Goal: Task Accomplishment & Management: Use online tool/utility

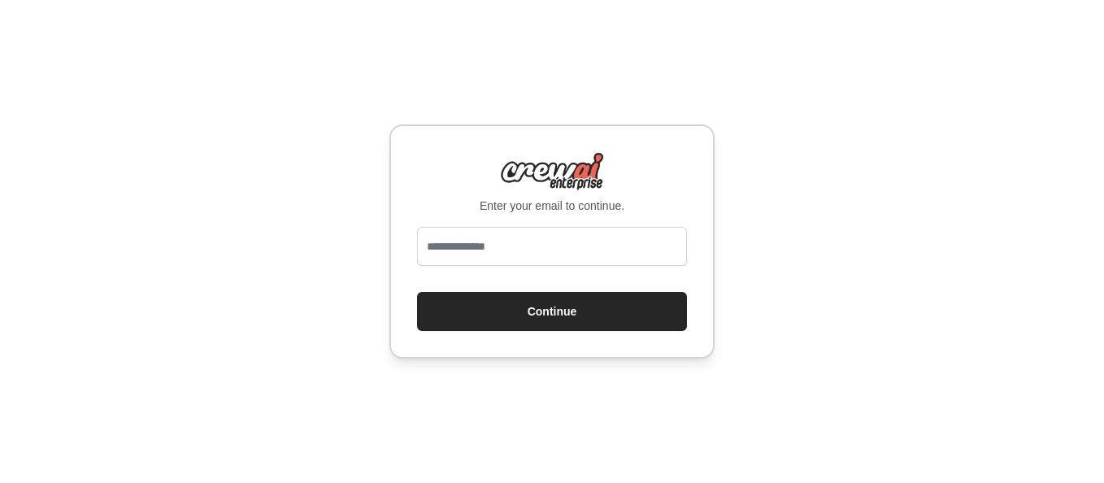
type input "**********"
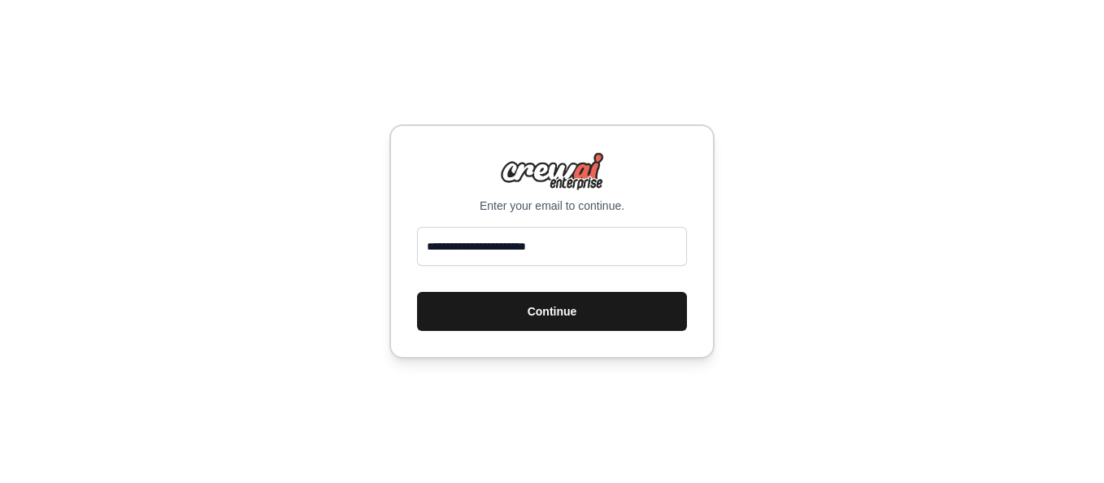
click at [462, 314] on button "Continue" at bounding box center [552, 311] width 270 height 39
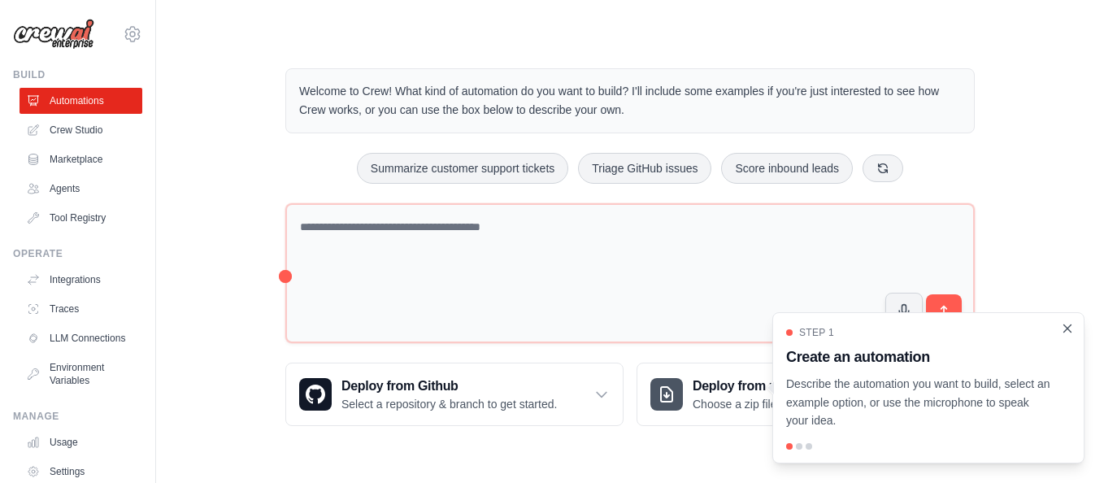
click at [1066, 330] on icon "Close walkthrough" at bounding box center [1067, 327] width 7 height 7
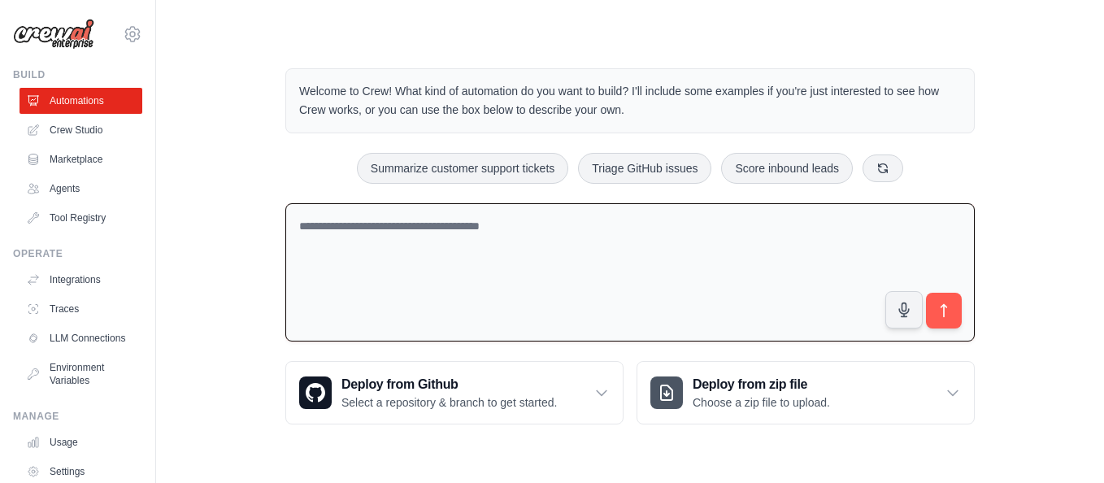
click at [661, 299] on textarea at bounding box center [629, 272] width 689 height 139
click at [696, 251] on textarea at bounding box center [629, 272] width 689 height 139
click at [82, 142] on link "Crew Studio" at bounding box center [82, 130] width 123 height 26
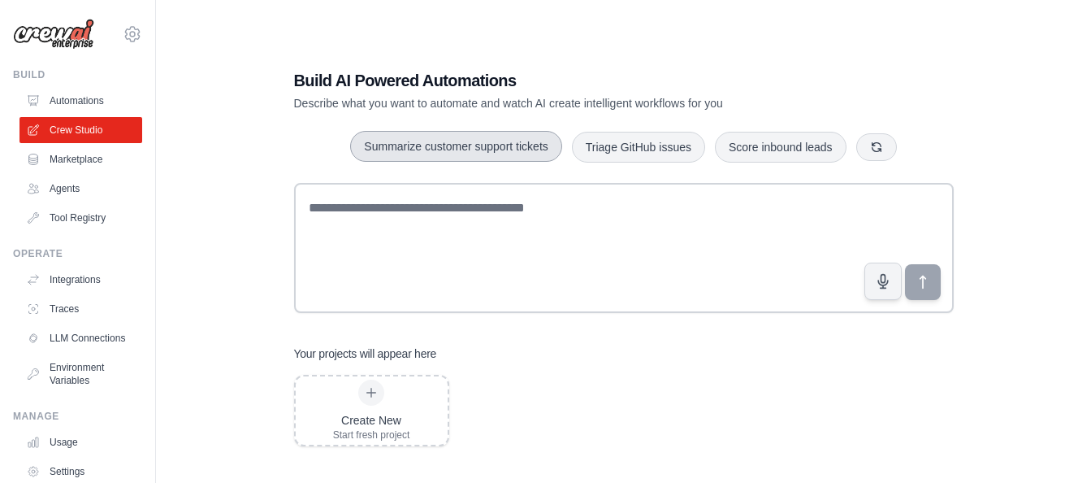
click at [488, 148] on button "Summarize customer support tickets" at bounding box center [455, 146] width 211 height 31
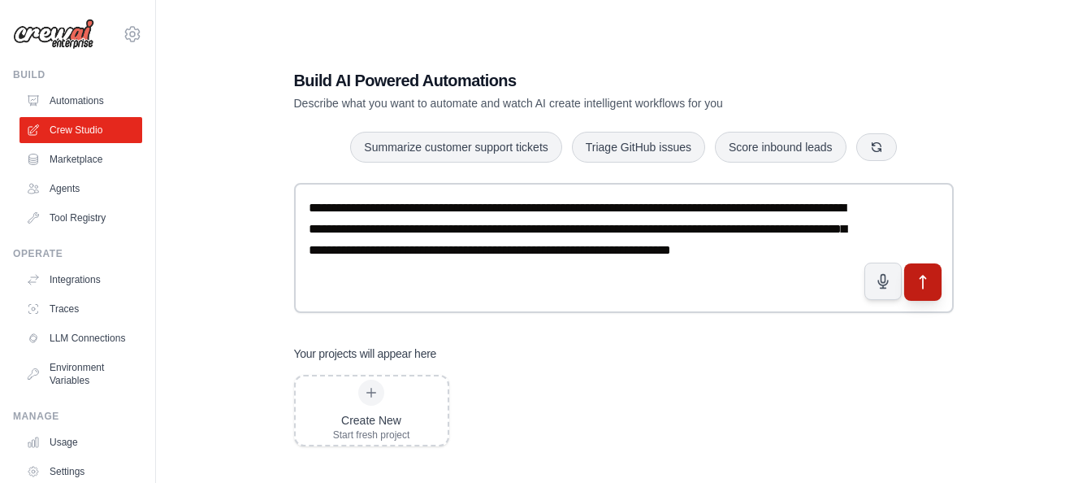
click at [935, 284] on button "submit" at bounding box center [922, 281] width 37 height 37
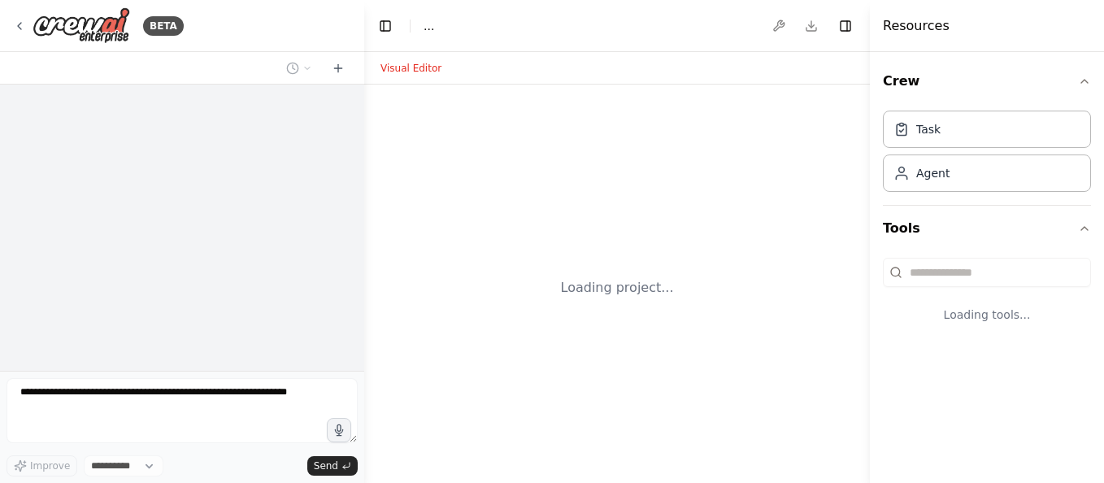
select select "****"
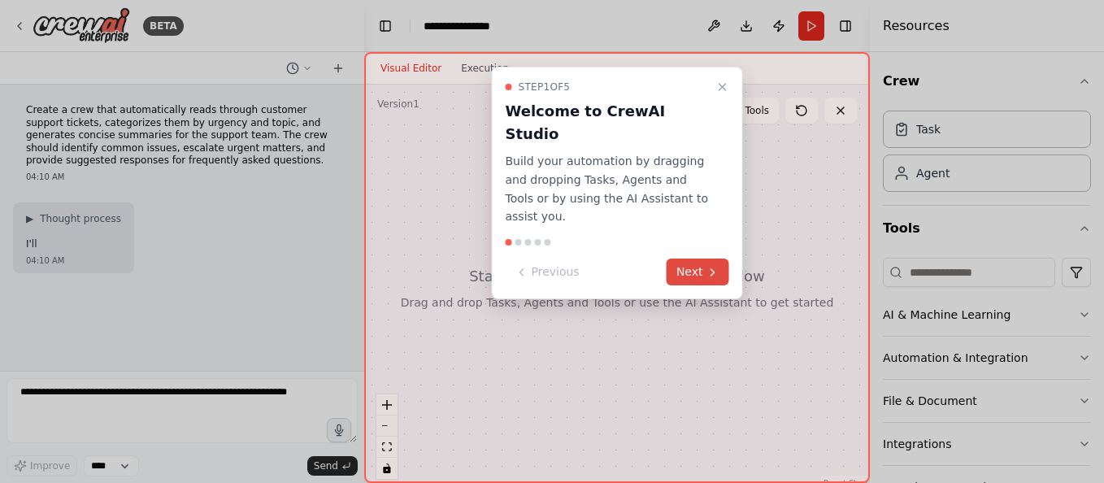
click at [686, 258] on button "Next" at bounding box center [697, 271] width 63 height 27
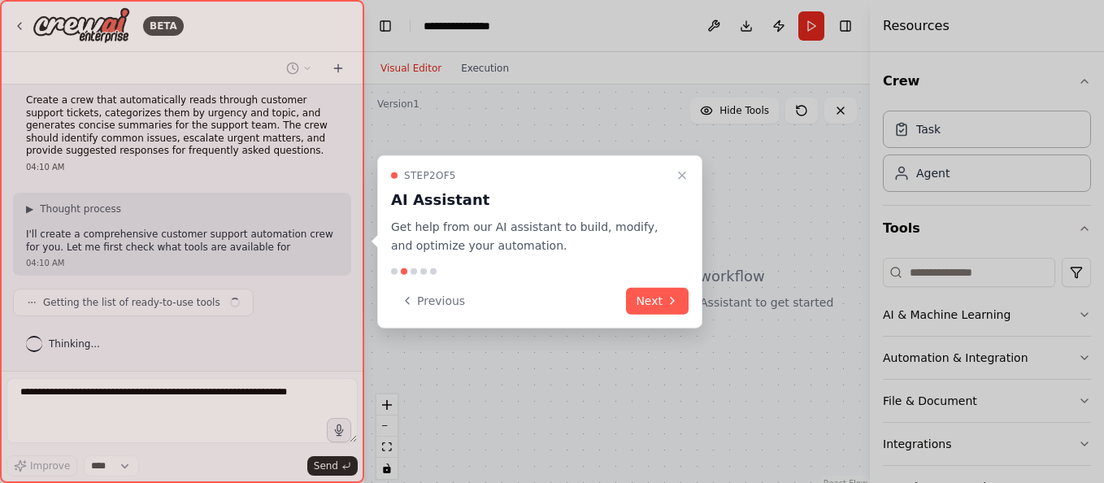
scroll to position [23, 0]
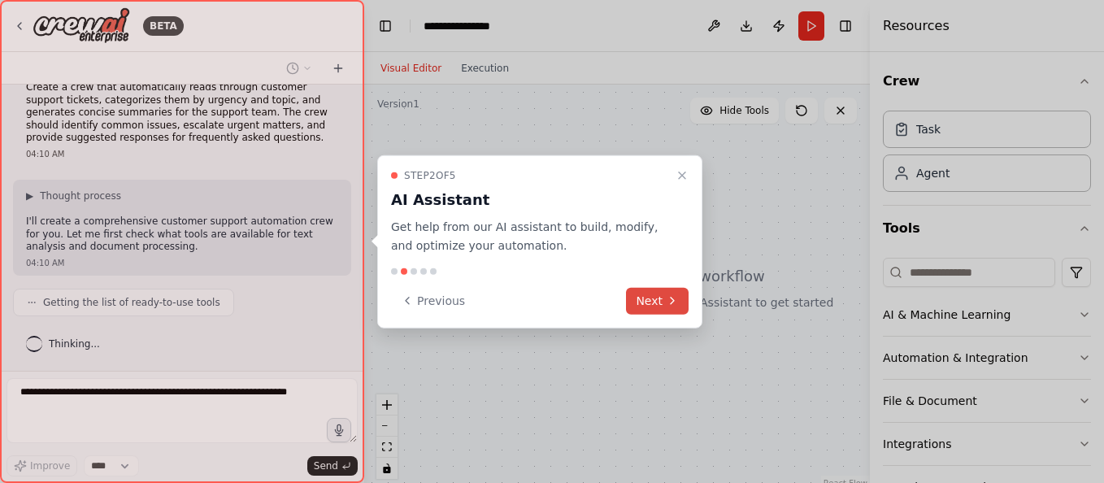
click at [670, 299] on icon at bounding box center [672, 300] width 13 height 13
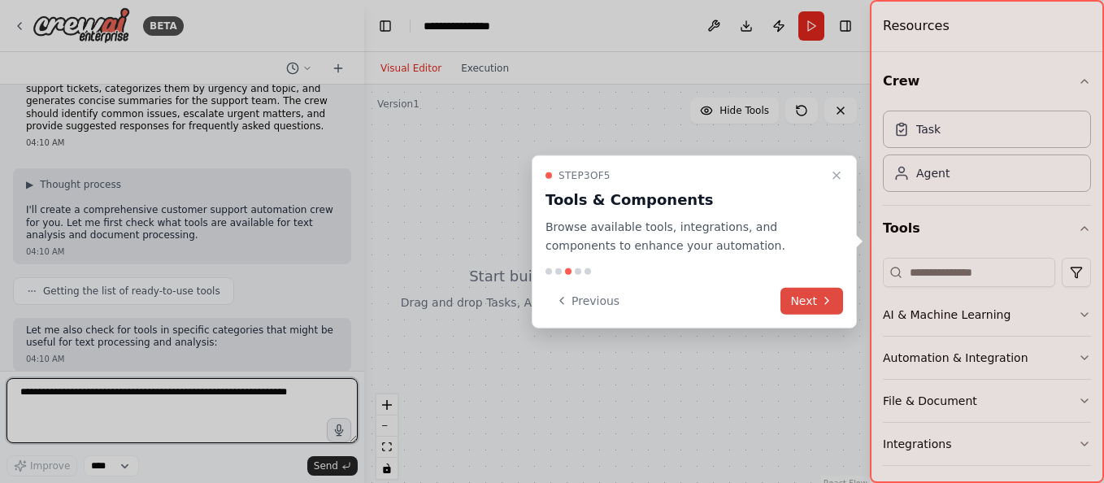
scroll to position [47, 0]
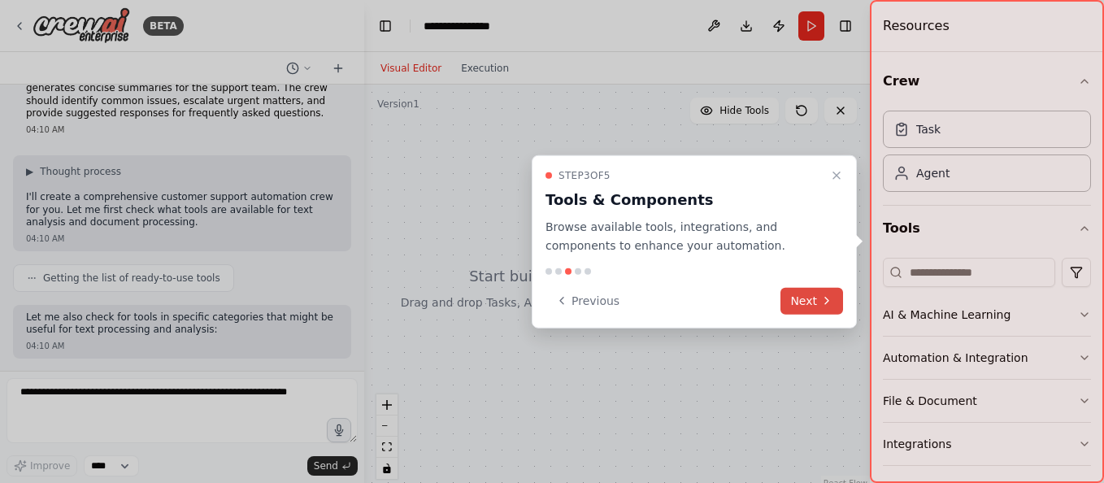
click at [791, 297] on button "Next" at bounding box center [811, 300] width 63 height 27
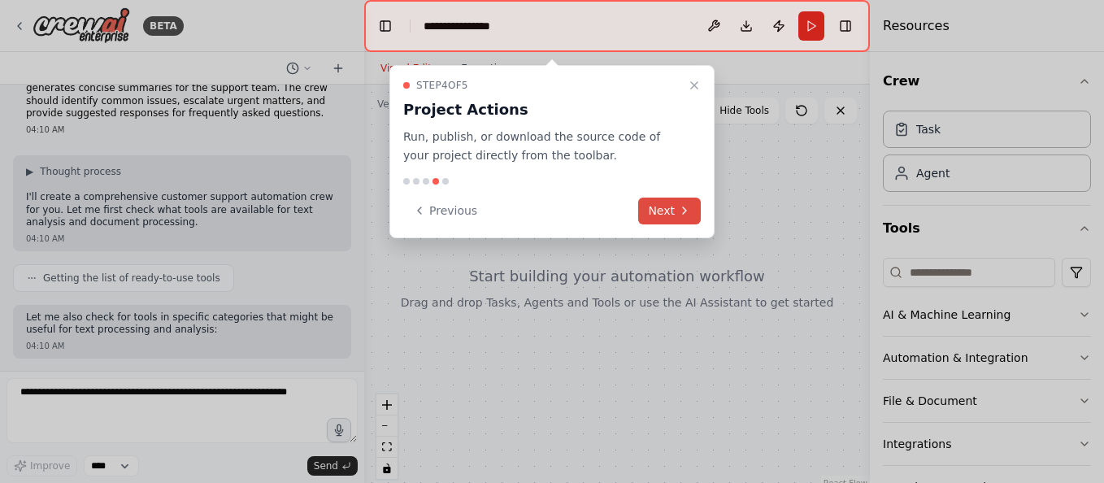
click at [671, 210] on button "Next" at bounding box center [669, 210] width 63 height 27
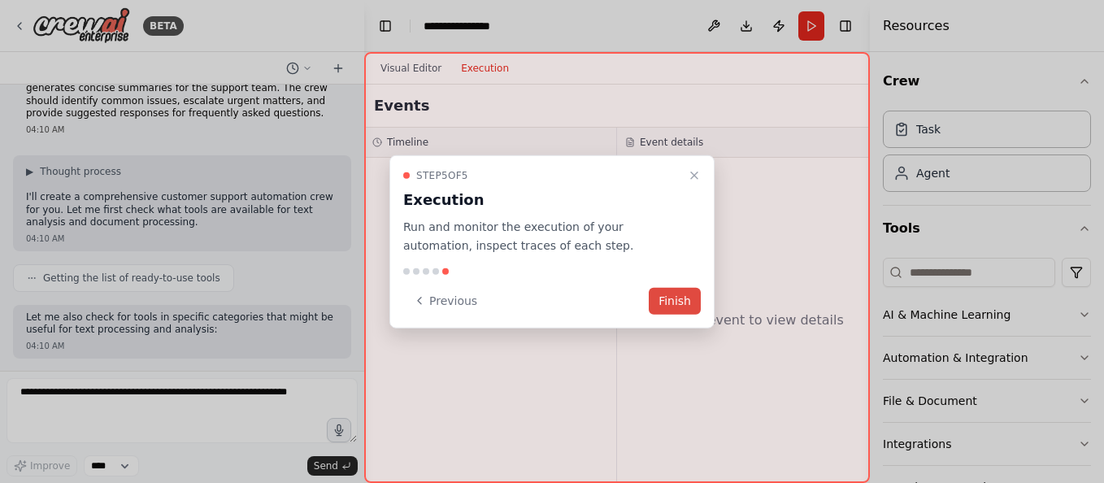
click at [674, 297] on button "Finish" at bounding box center [675, 300] width 52 height 27
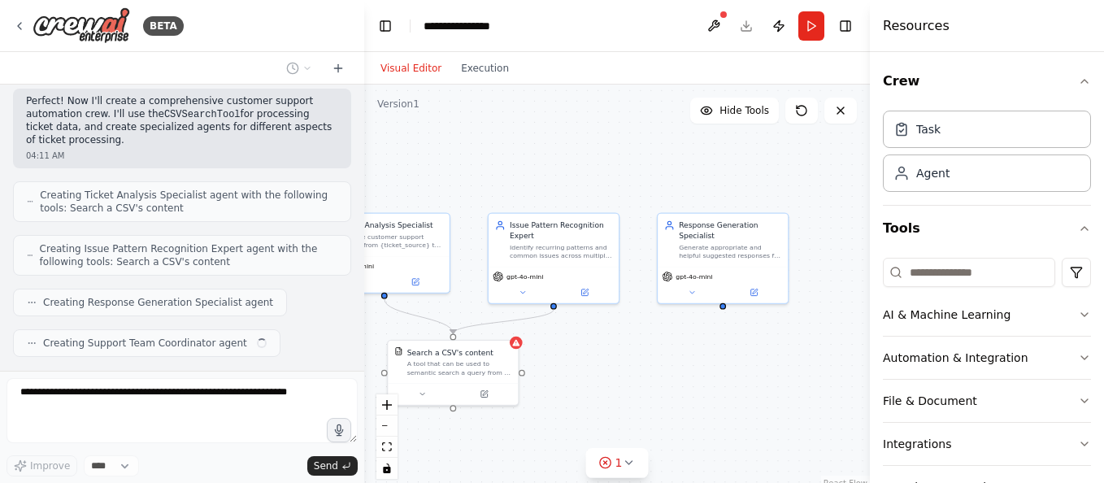
scroll to position [371, 0]
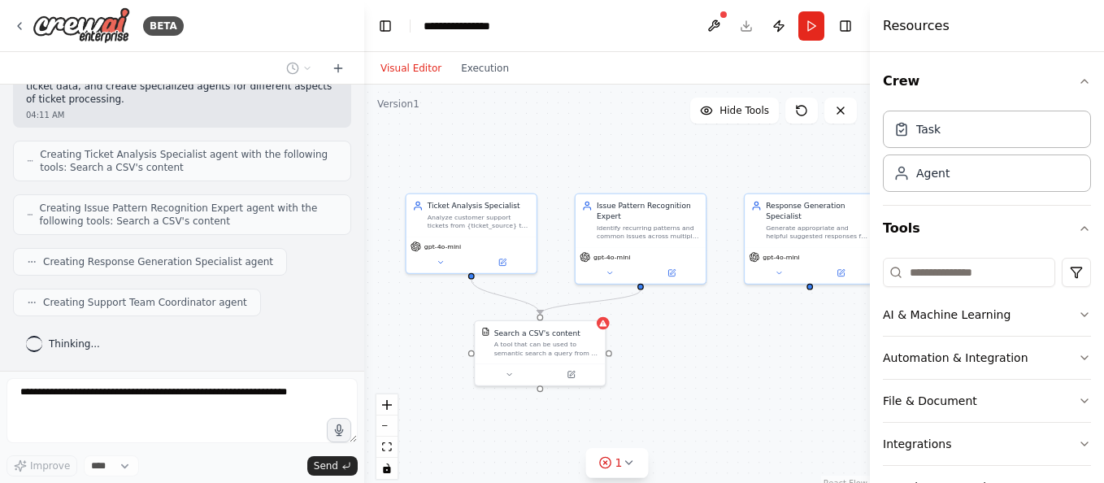
drag, startPoint x: 740, startPoint y: 394, endPoint x: 687, endPoint y: 348, distance: 70.9
click at [687, 348] on div ".deletable-edge-delete-btn { width: 20px; height: 20px; border: 0px solid #ffff…" at bounding box center [617, 288] width 506 height 406
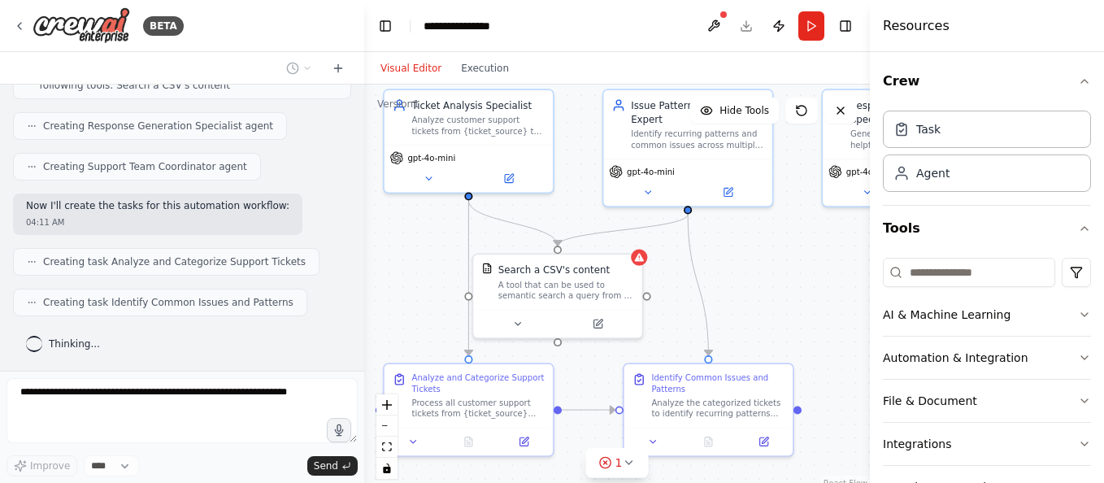
scroll to position [547, 0]
drag, startPoint x: 687, startPoint y: 348, endPoint x: 748, endPoint y: 289, distance: 84.5
click at [748, 289] on div ".deletable-edge-delete-btn { width: 20px; height: 20px; border: 0px solid #ffff…" at bounding box center [617, 288] width 506 height 406
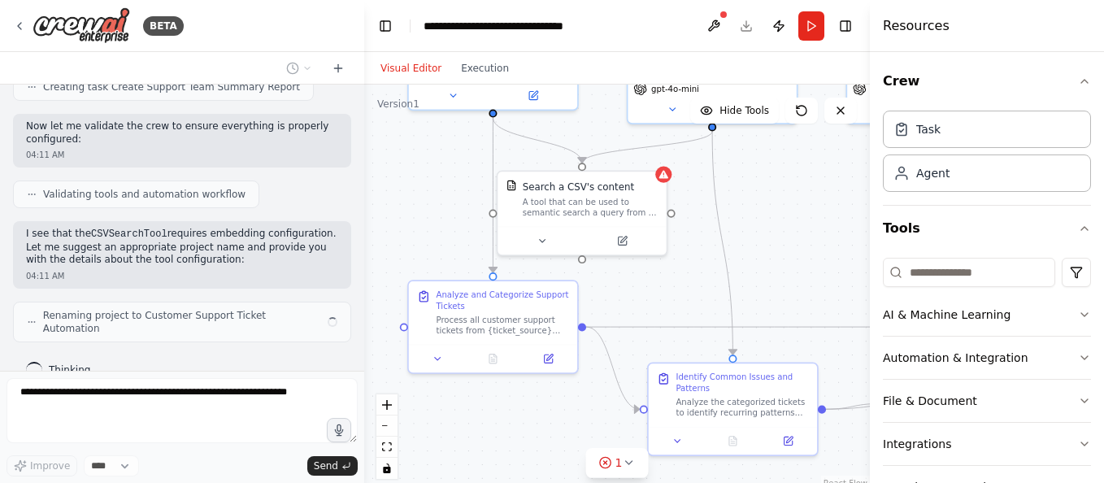
scroll to position [816, 0]
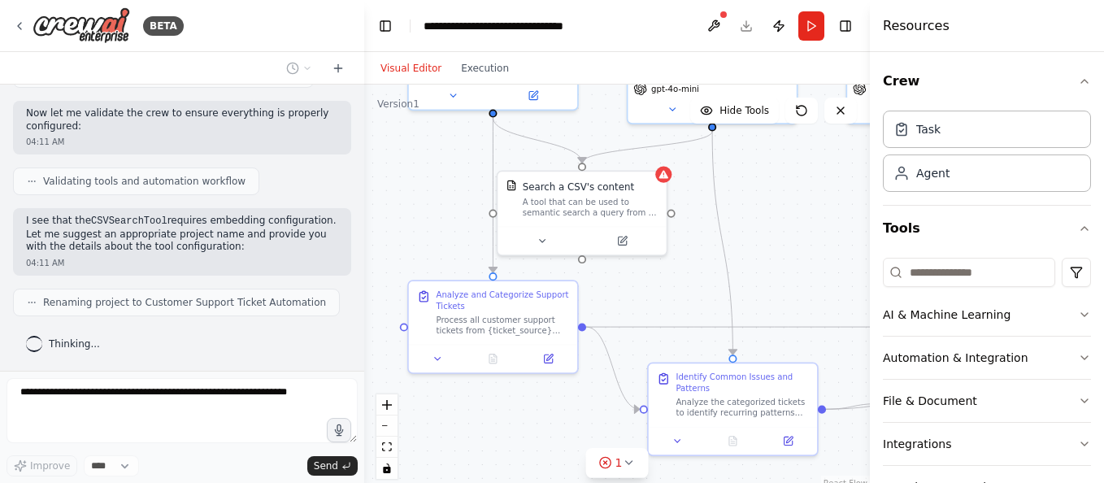
drag, startPoint x: 801, startPoint y: 280, endPoint x: 825, endPoint y: 197, distance: 86.4
click at [825, 197] on div ".deletable-edge-delete-btn { width: 20px; height: 20px; border: 0px solid #ffff…" at bounding box center [617, 288] width 506 height 406
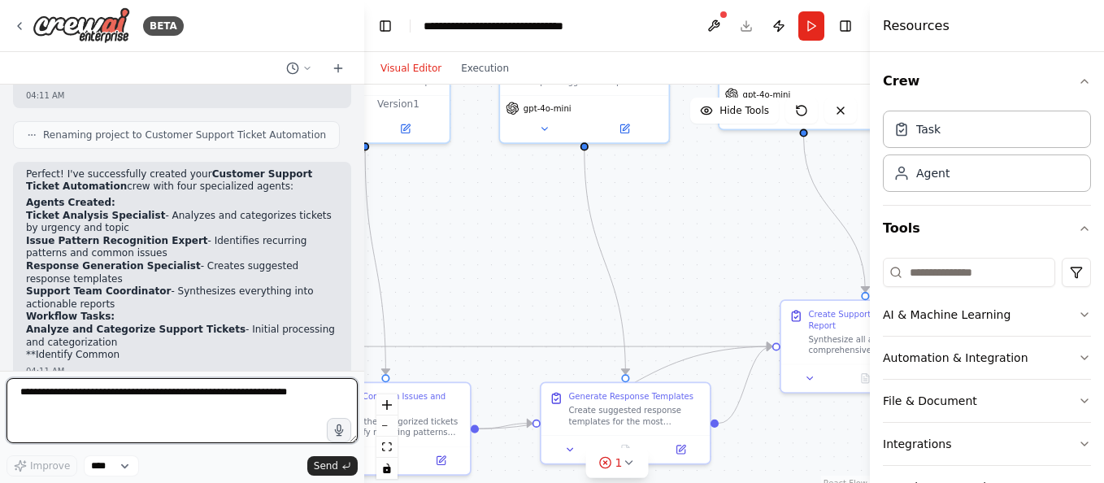
drag, startPoint x: 770, startPoint y: 291, endPoint x: 423, endPoint y: 310, distance: 347.6
click at [423, 310] on div ".deletable-edge-delete-btn { width: 20px; height: 20px; border: 0px solid #ffff…" at bounding box center [617, 288] width 506 height 406
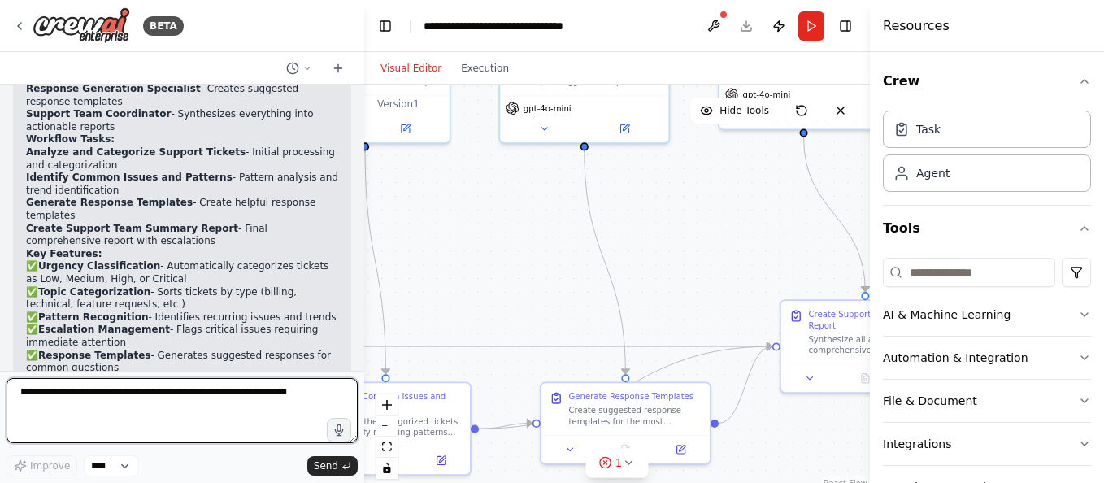
scroll to position [1159, 0]
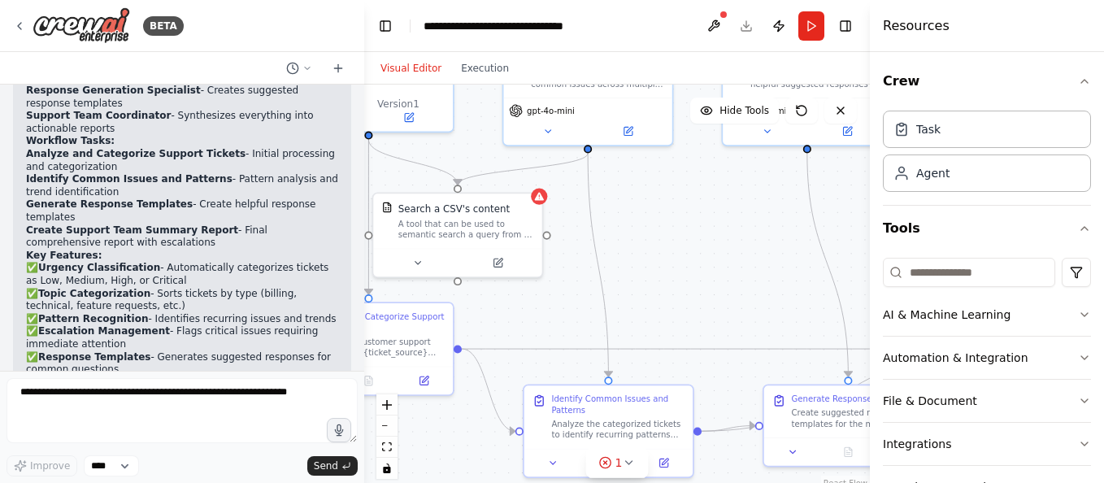
drag, startPoint x: 499, startPoint y: 248, endPoint x: 814, endPoint y: 354, distance: 332.1
click at [814, 354] on div ".deletable-edge-delete-btn { width: 20px; height: 20px; border: 0px solid #ffff…" at bounding box center [617, 288] width 506 height 406
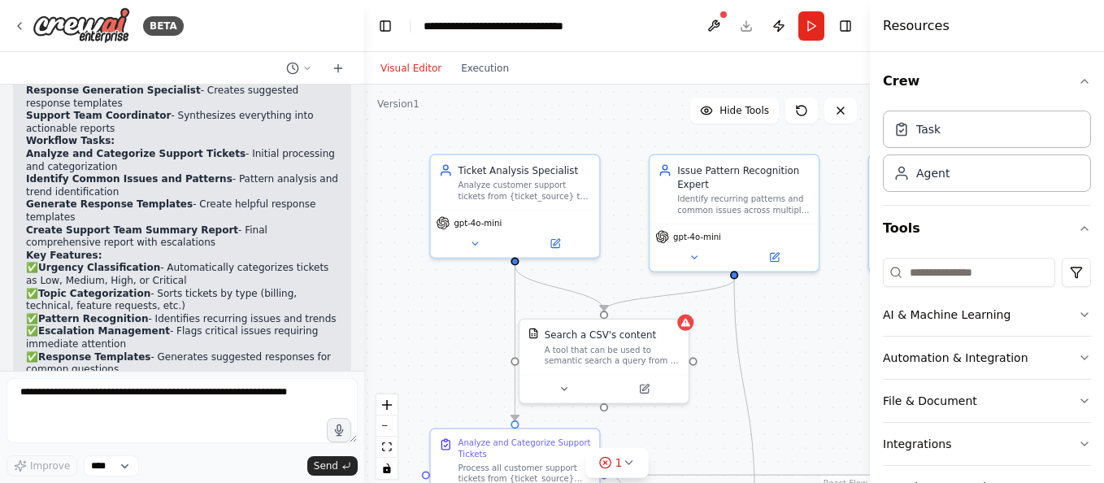
drag, startPoint x: 753, startPoint y: 356, endPoint x: 807, endPoint y: 378, distance: 58.7
click at [807, 378] on div ".deletable-edge-delete-btn { width: 20px; height: 20px; border: 0px solid #ffff…" at bounding box center [617, 288] width 506 height 406
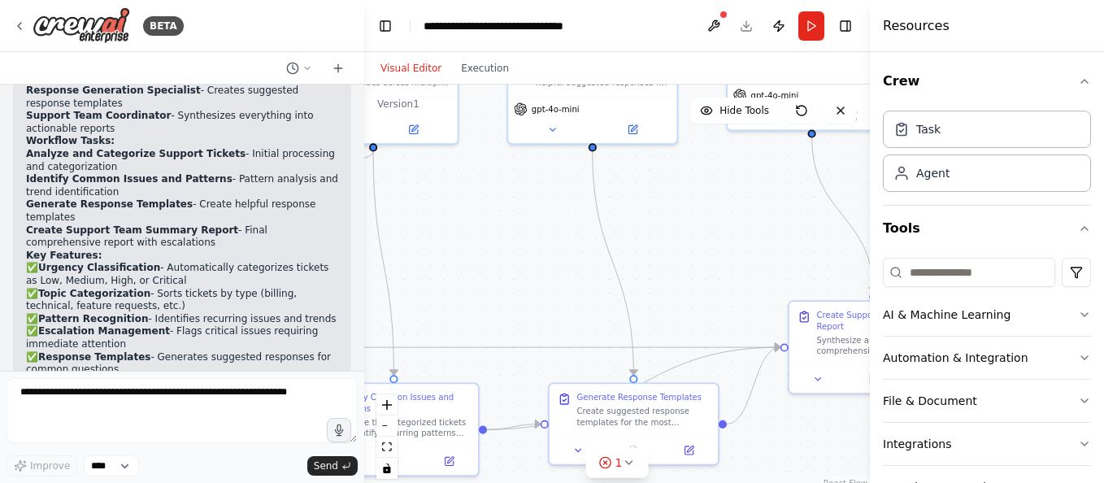
drag, startPoint x: 779, startPoint y: 333, endPoint x: 414, endPoint y: 204, distance: 386.3
click at [414, 204] on div ".deletable-edge-delete-btn { width: 20px; height: 20px; border: 0px solid #ffff…" at bounding box center [617, 288] width 506 height 406
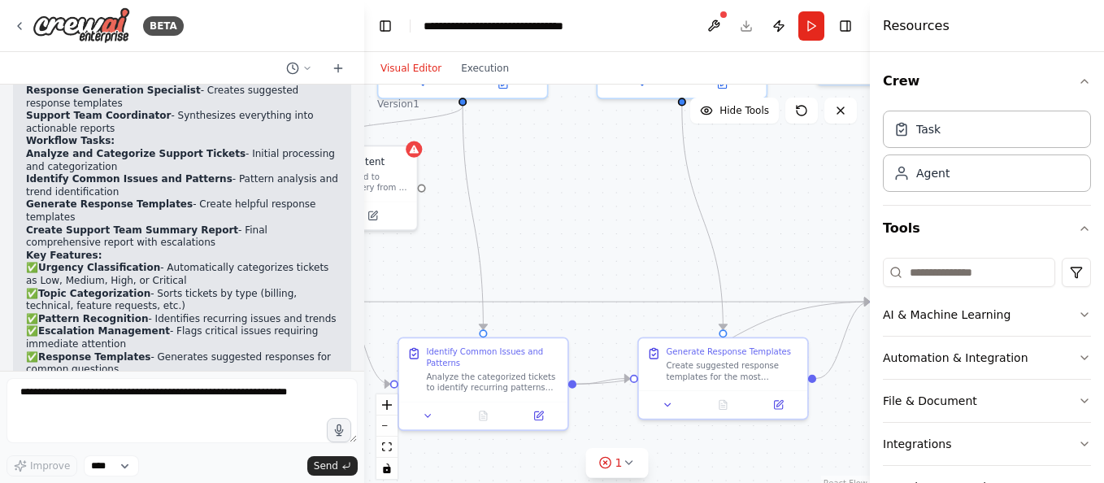
drag, startPoint x: 638, startPoint y: 197, endPoint x: 736, endPoint y: 151, distance: 108.4
click at [736, 151] on div ".deletable-edge-delete-btn { width: 20px; height: 20px; border: 0px solid #ffff…" at bounding box center [617, 288] width 506 height 406
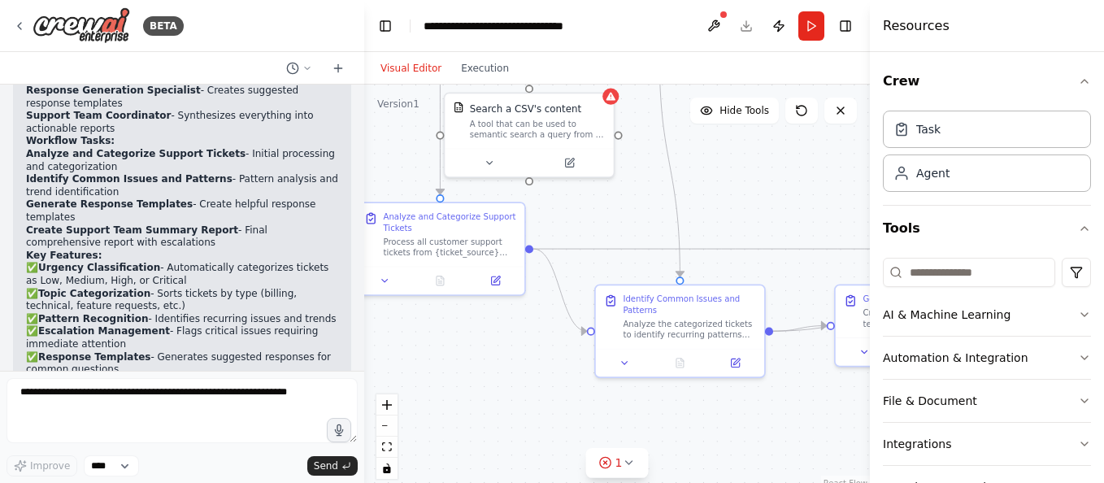
drag, startPoint x: 601, startPoint y: 240, endPoint x: 792, endPoint y: 189, distance: 197.7
click at [792, 189] on div ".deletable-edge-delete-btn { width: 20px; height: 20px; border: 0px solid #ffff…" at bounding box center [617, 288] width 506 height 406
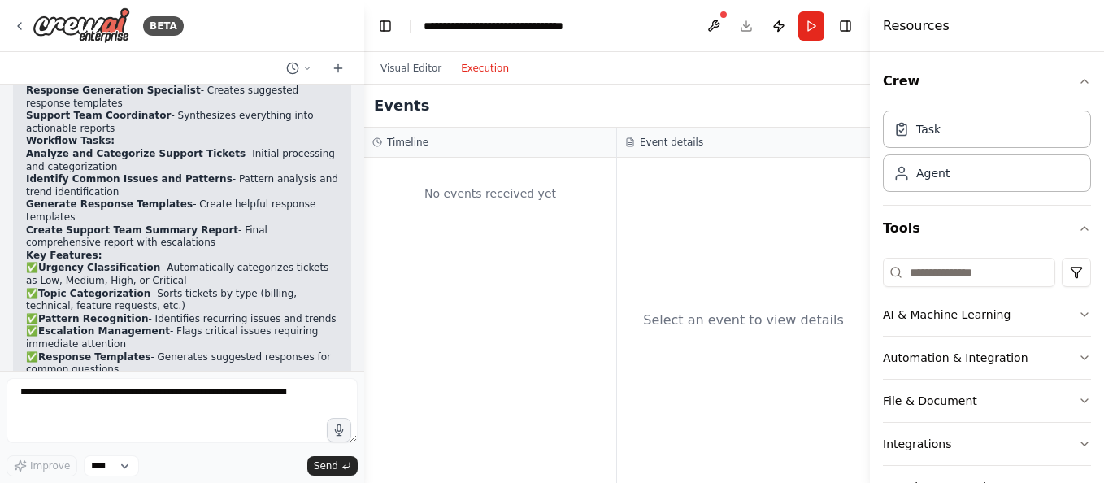
click at [475, 68] on button "Execution" at bounding box center [484, 69] width 67 height 20
click at [512, 189] on div "No events received yet" at bounding box center [490, 193] width 236 height 55
click at [481, 268] on div "No events received yet" at bounding box center [490, 320] width 252 height 325
click at [731, 306] on div "Select an event to view details" at bounding box center [743, 320] width 253 height 325
click at [432, 154] on div "Timeline" at bounding box center [490, 143] width 252 height 30
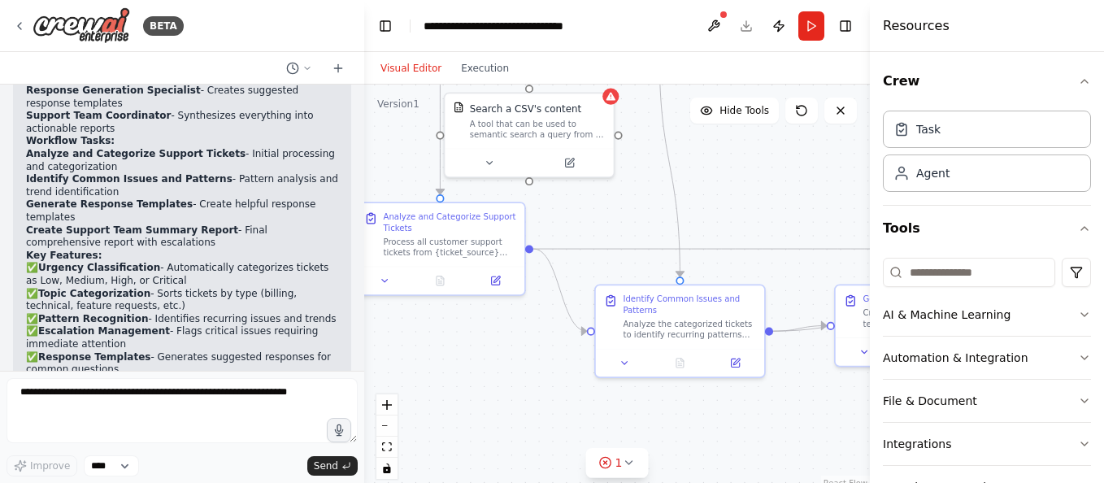
click at [403, 62] on button "Visual Editor" at bounding box center [411, 69] width 80 height 20
click at [806, 26] on button "Run" at bounding box center [811, 25] width 26 height 29
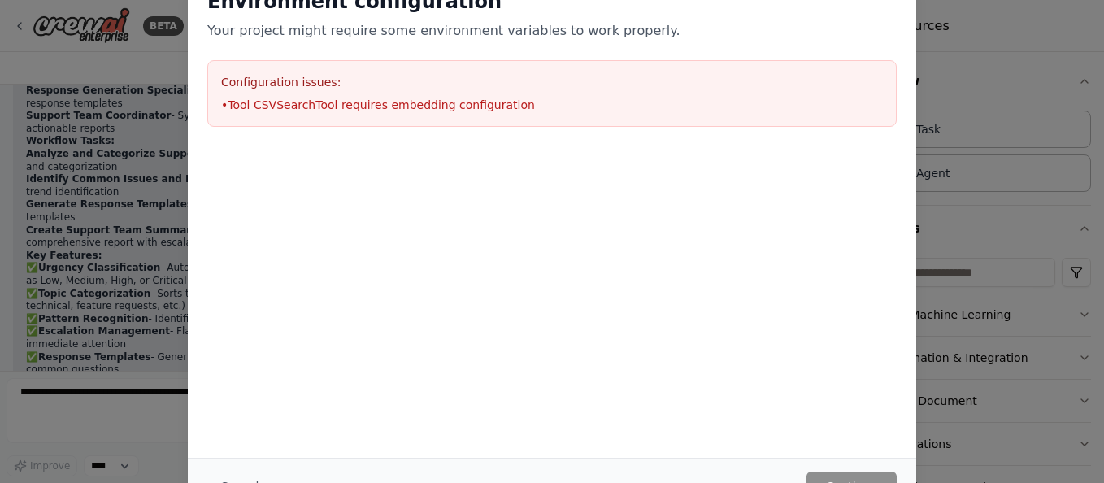
click at [402, 102] on li "• Tool CSVSearchTool requires embedding configuration" at bounding box center [552, 105] width 662 height 16
click at [654, 343] on div "Environment configuration Your project might require some environment variables…" at bounding box center [552, 213] width 728 height 488
drag, startPoint x: 913, startPoint y: 198, endPoint x: 911, endPoint y: -2, distance: 200.7
click at [911, 0] on html "BETA Create a crew that automatically reads through customer support tickets, c…" at bounding box center [552, 241] width 1104 height 483
drag, startPoint x: 911, startPoint y: -2, endPoint x: 909, endPoint y: 10, distance: 12.4
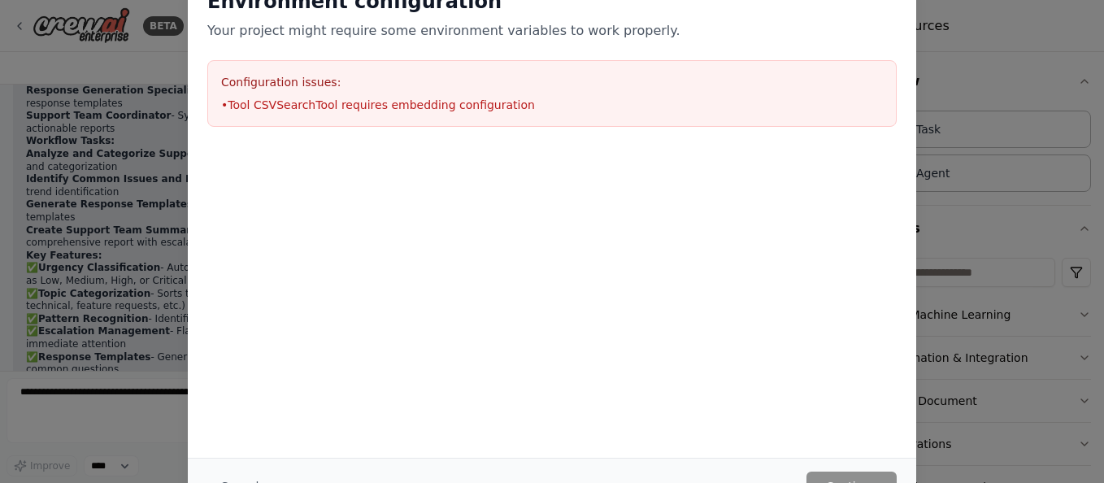
click at [909, 10] on div "Environment configuration Your project might require some environment variables…" at bounding box center [552, 57] width 728 height 177
click at [1000, 96] on div "Environment configuration Your project might require some environment variables…" at bounding box center [552, 241] width 1104 height 483
drag, startPoint x: 898, startPoint y: 47, endPoint x: 735, endPoint y: 229, distance: 244.6
click at [735, 229] on div "Environment configuration Your project might require some environment variables…" at bounding box center [552, 139] width 728 height 340
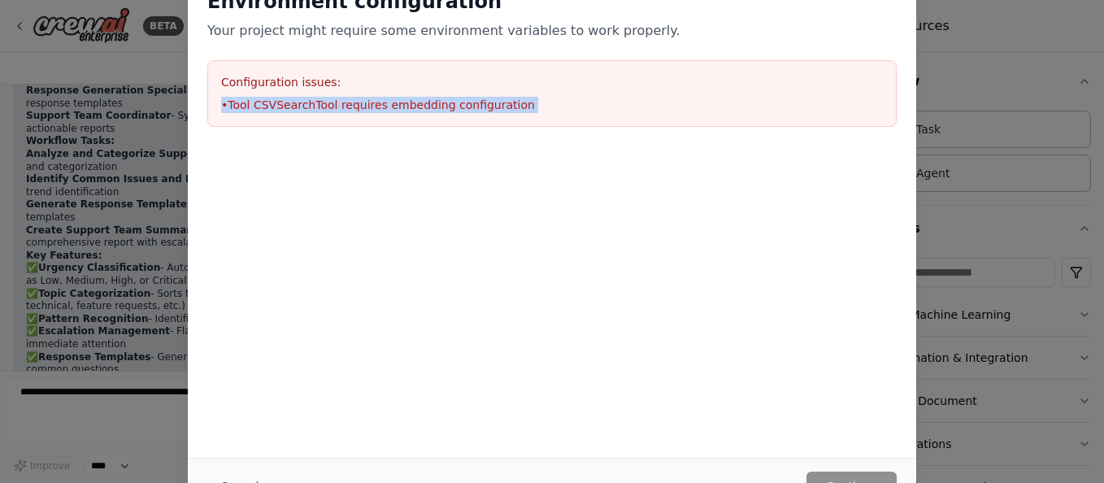
drag, startPoint x: 735, startPoint y: 229, endPoint x: 648, endPoint y: 236, distance: 87.2
click at [648, 236] on div at bounding box center [552, 227] width 728 height 163
drag, startPoint x: 419, startPoint y: 142, endPoint x: 406, endPoint y: 255, distance: 113.6
click at [406, 255] on div "Environment configuration Your project might require some environment variables…" at bounding box center [552, 139] width 728 height 340
click at [178, 182] on div "Environment configuration Your project might require some environment variables…" at bounding box center [552, 241] width 1104 height 483
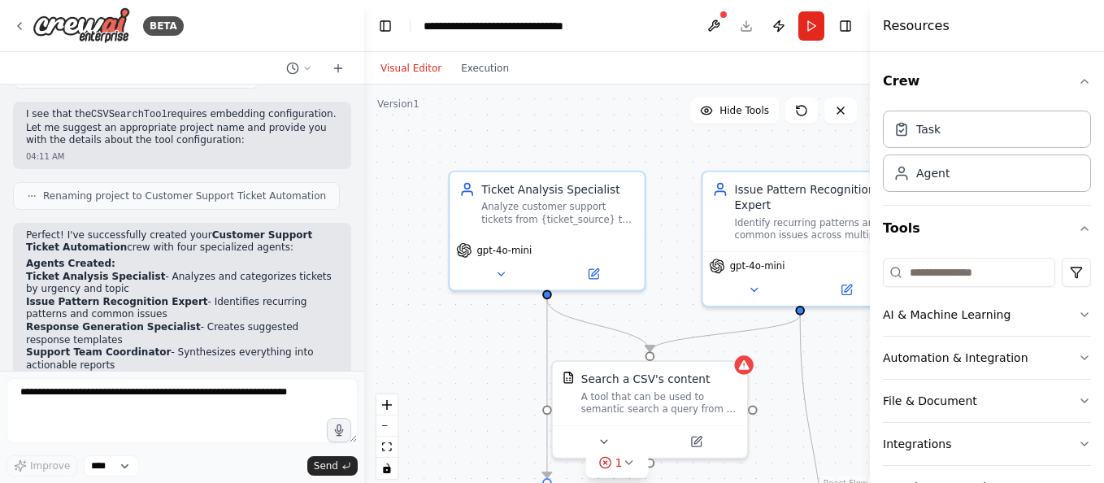
scroll to position [925, 0]
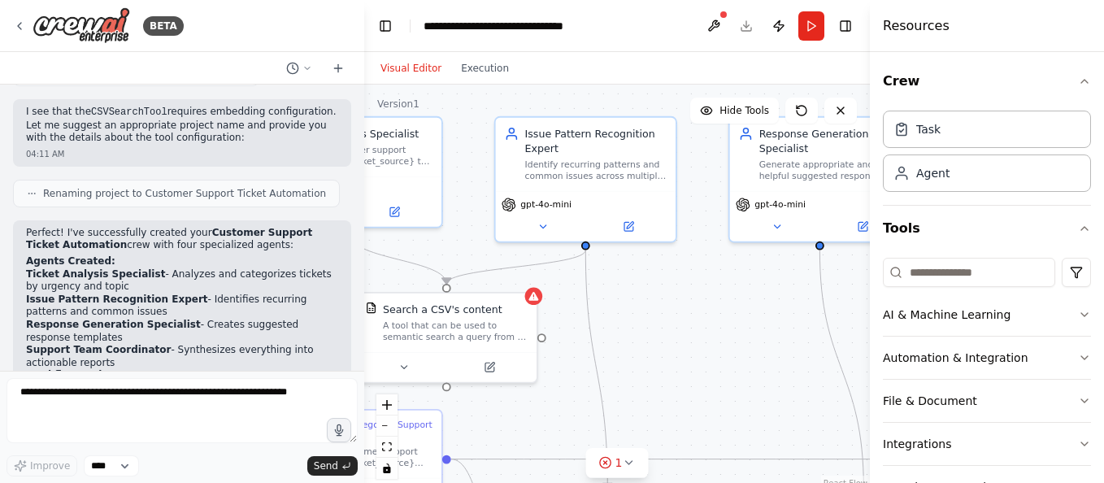
drag, startPoint x: 489, startPoint y: 343, endPoint x: 301, endPoint y: 275, distance: 200.5
click at [301, 275] on div "BETA Create a crew that automatically reads through customer support tickets, c…" at bounding box center [552, 241] width 1104 height 483
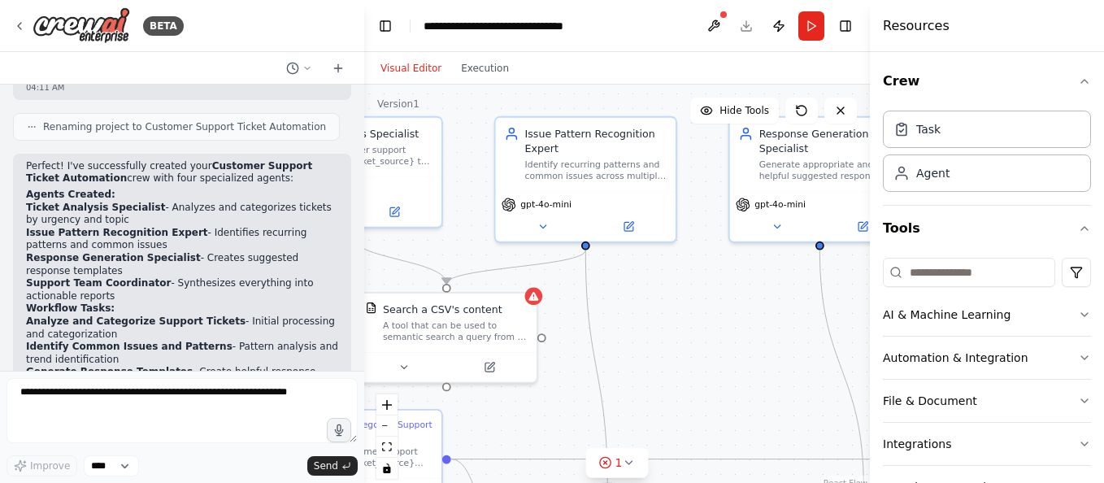
scroll to position [992, 0]
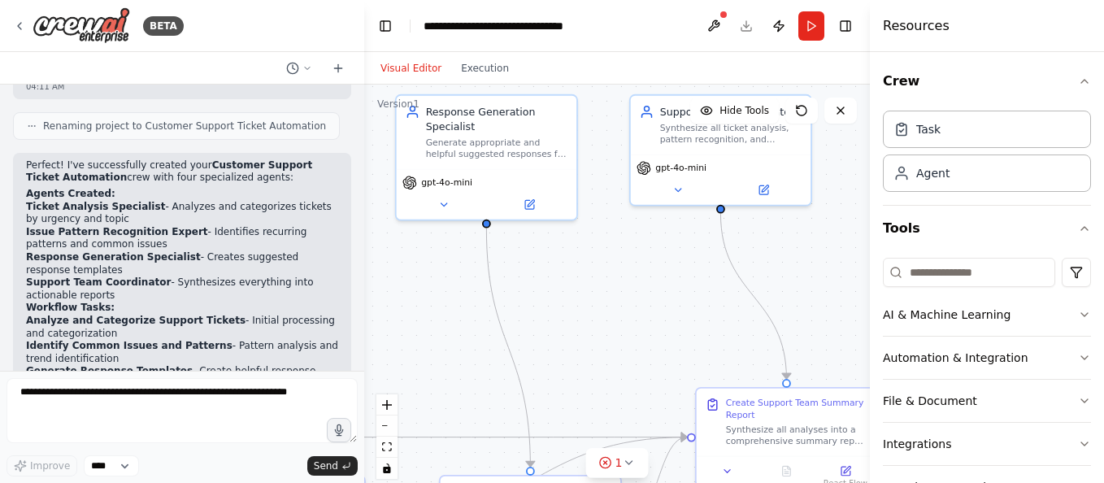
drag, startPoint x: 636, startPoint y: 367, endPoint x: 304, endPoint y: 346, distance: 333.1
click at [304, 346] on div "BETA Create a crew that automatically reads through customer support tickets, c…" at bounding box center [552, 241] width 1104 height 483
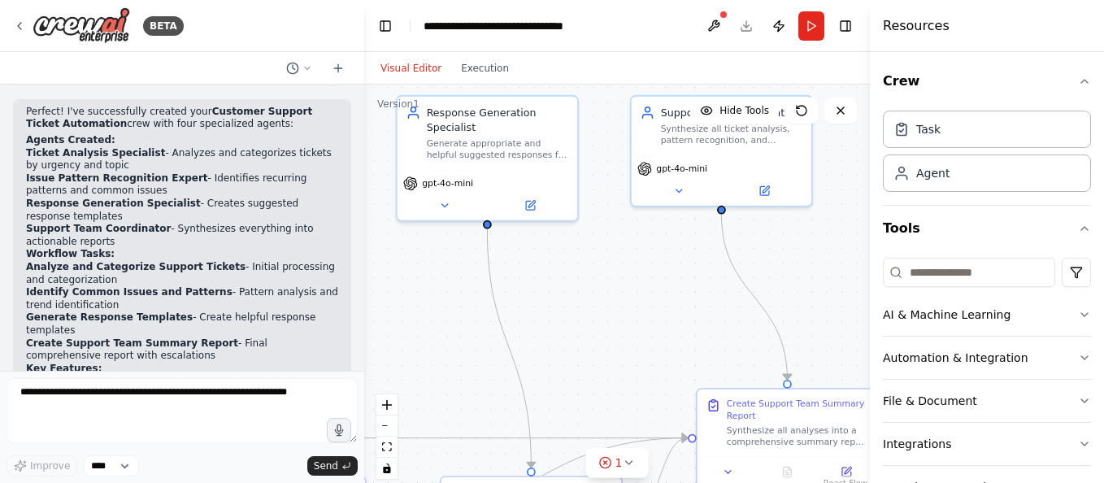
scroll to position [1047, 0]
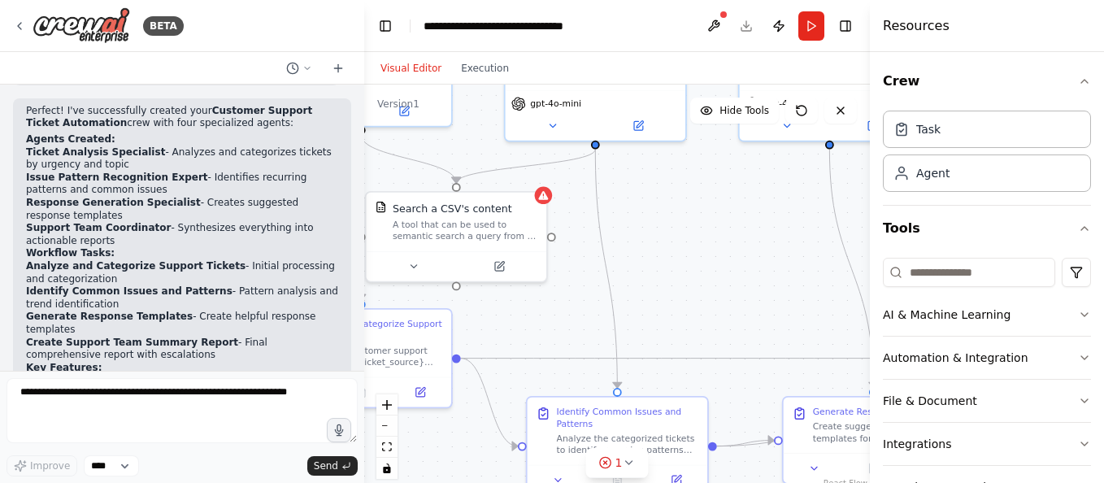
drag, startPoint x: 451, startPoint y: 338, endPoint x: 793, endPoint y: 258, distance: 351.3
click at [793, 258] on div ".deletable-edge-delete-btn { width: 20px; height: 20px; border: 0px solid #ffff…" at bounding box center [617, 288] width 506 height 406
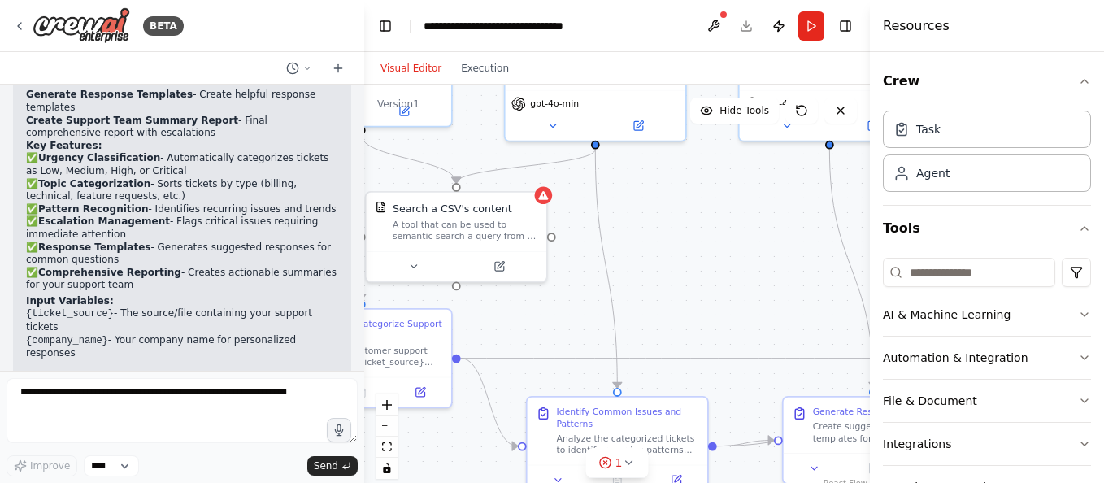
scroll to position [1269, 0]
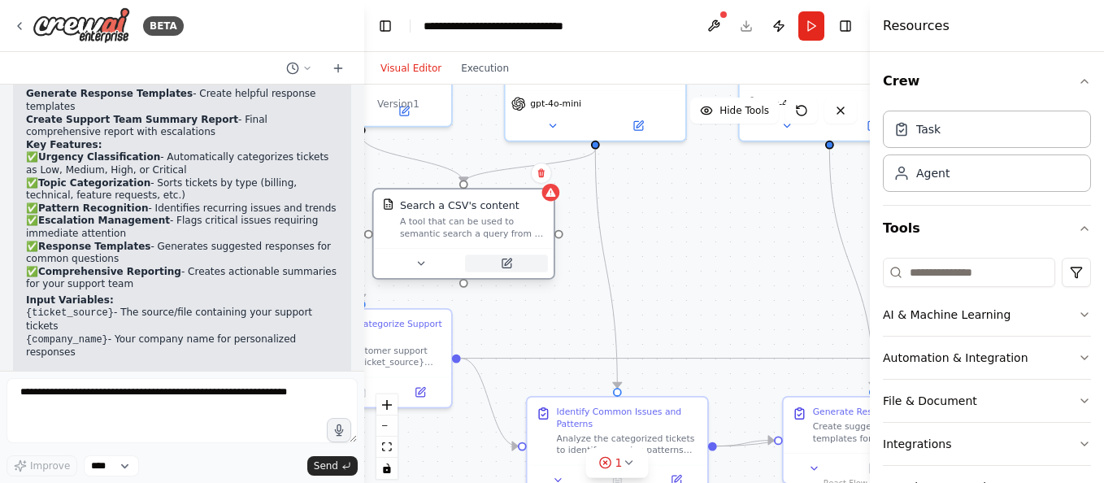
click at [502, 268] on icon at bounding box center [506, 263] width 11 height 11
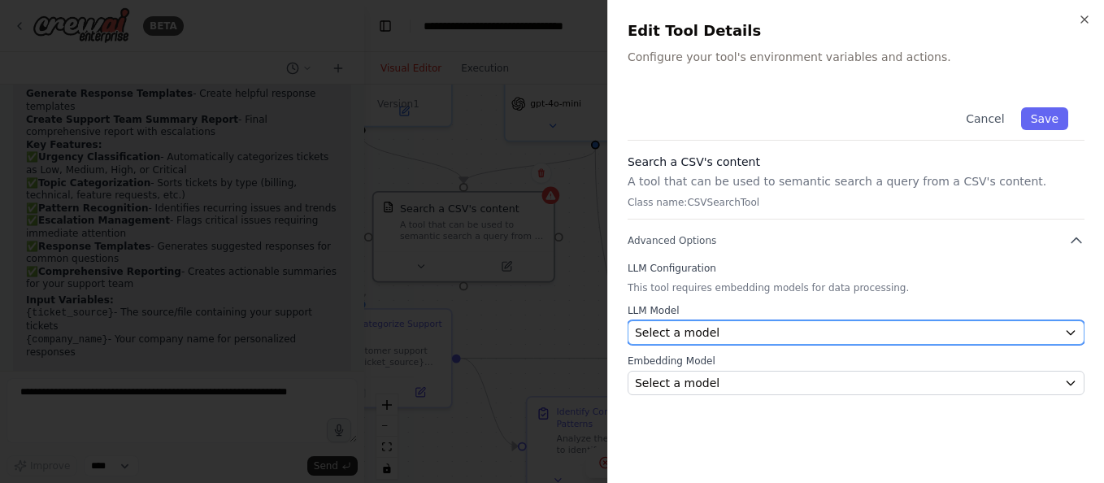
click at [822, 329] on div "Select a model" at bounding box center [846, 332] width 423 height 16
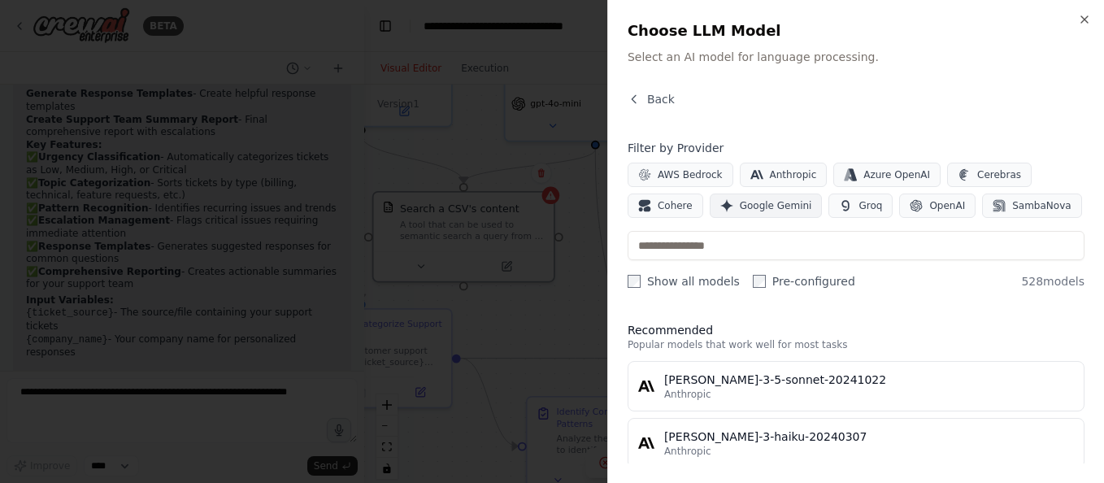
click at [773, 205] on span "Google Gemini" at bounding box center [776, 205] width 72 height 13
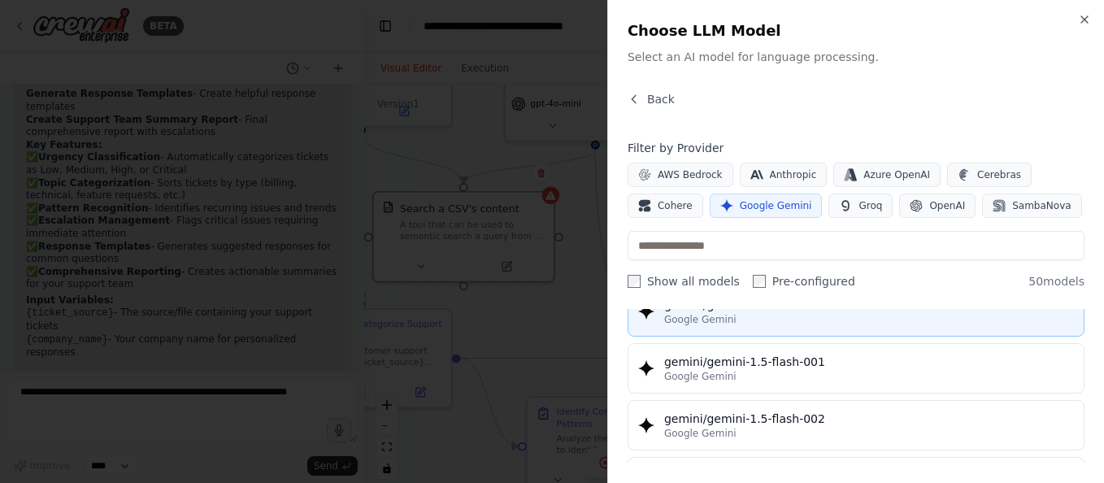
scroll to position [0, 0]
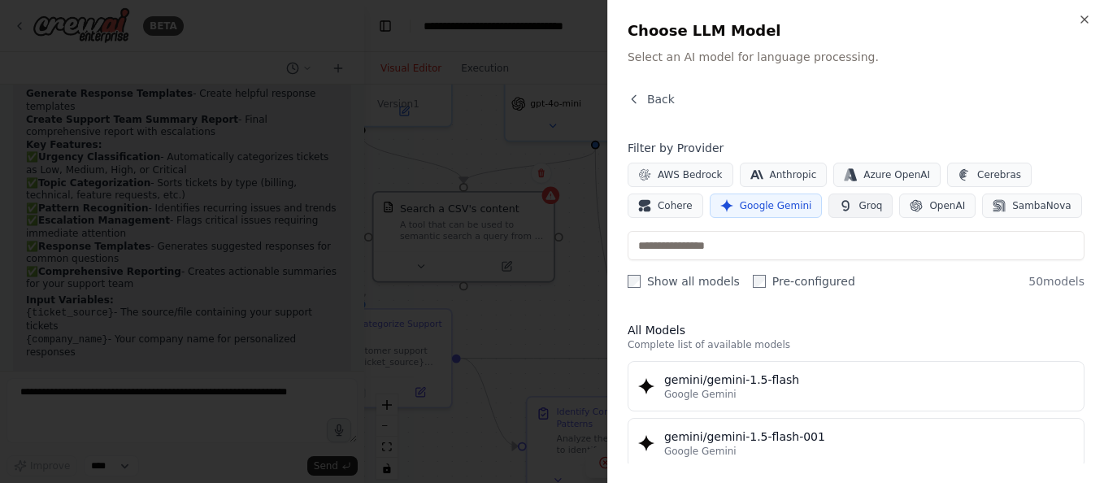
click at [859, 197] on button "Groq" at bounding box center [860, 205] width 64 height 24
click at [780, 213] on button "Google Gemini" at bounding box center [766, 205] width 113 height 24
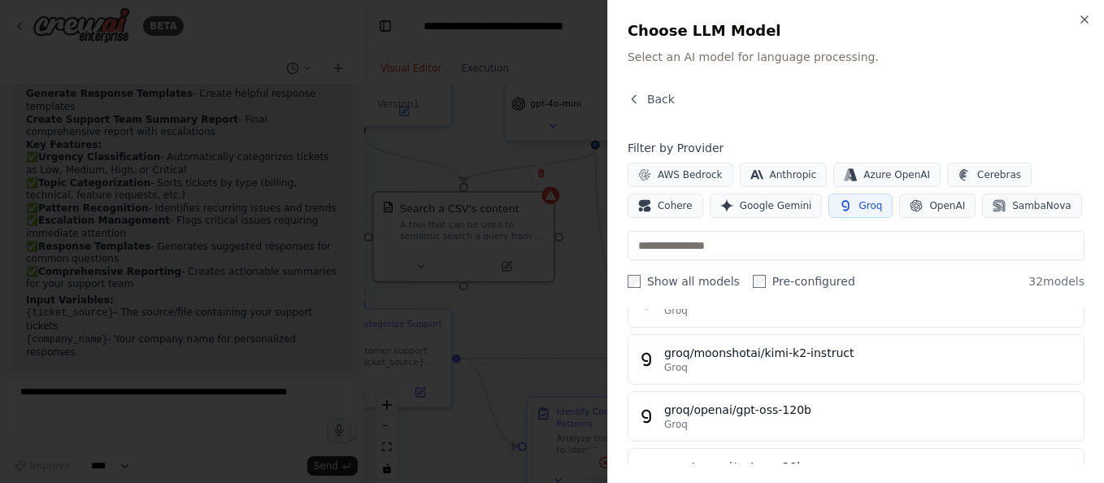
scroll to position [1551, 0]
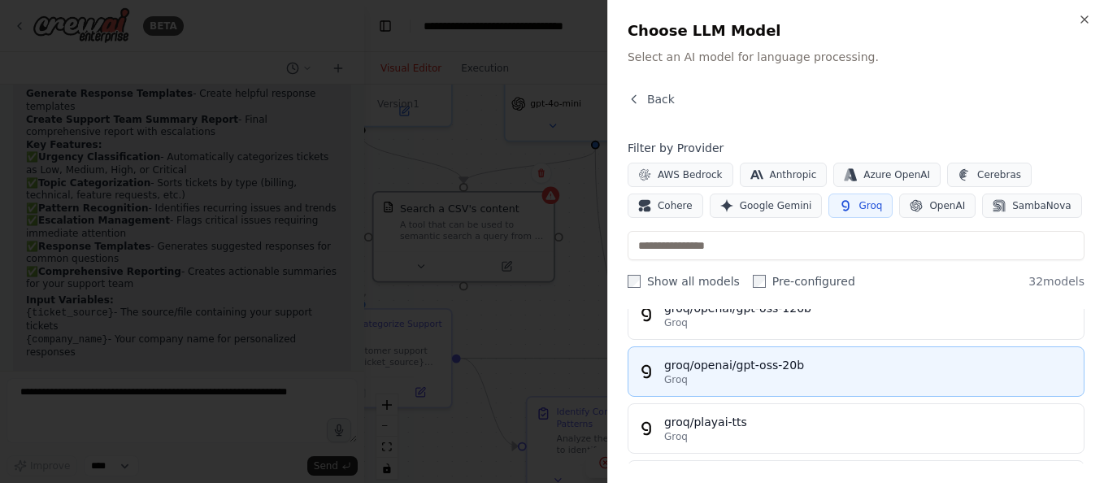
click at [733, 372] on div "groq/openai/gpt-oss-20b" at bounding box center [869, 365] width 410 height 16
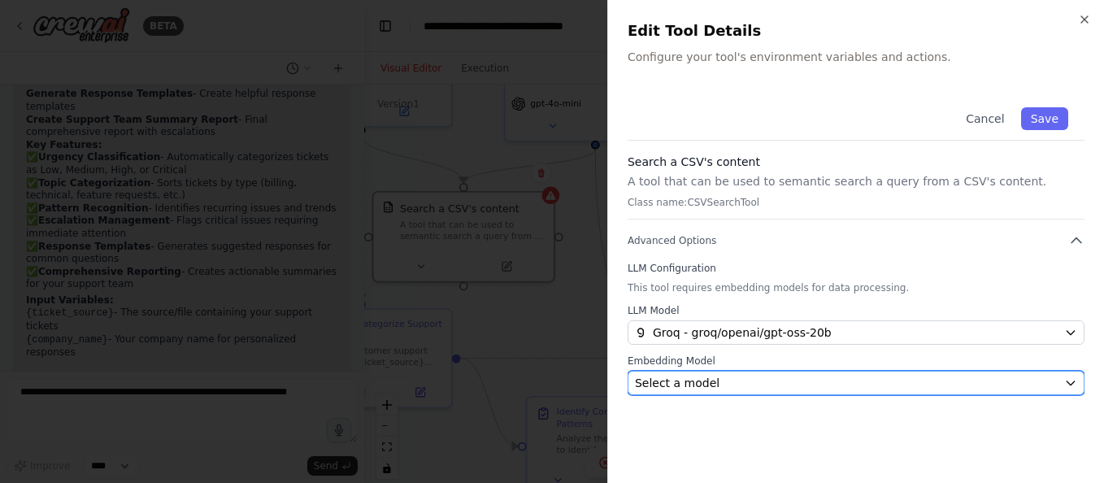
click at [788, 382] on div "Select a model" at bounding box center [846, 383] width 423 height 16
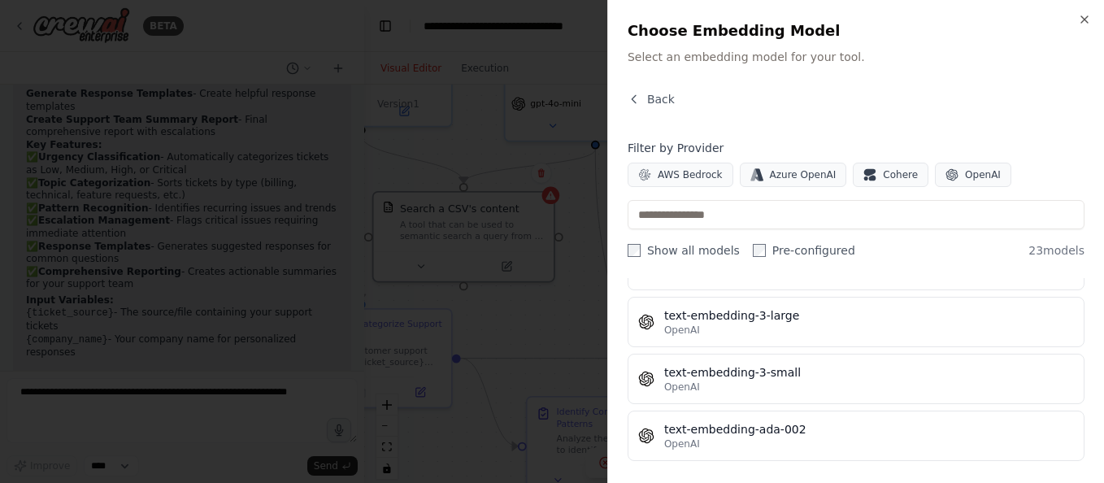
scroll to position [1115, 0]
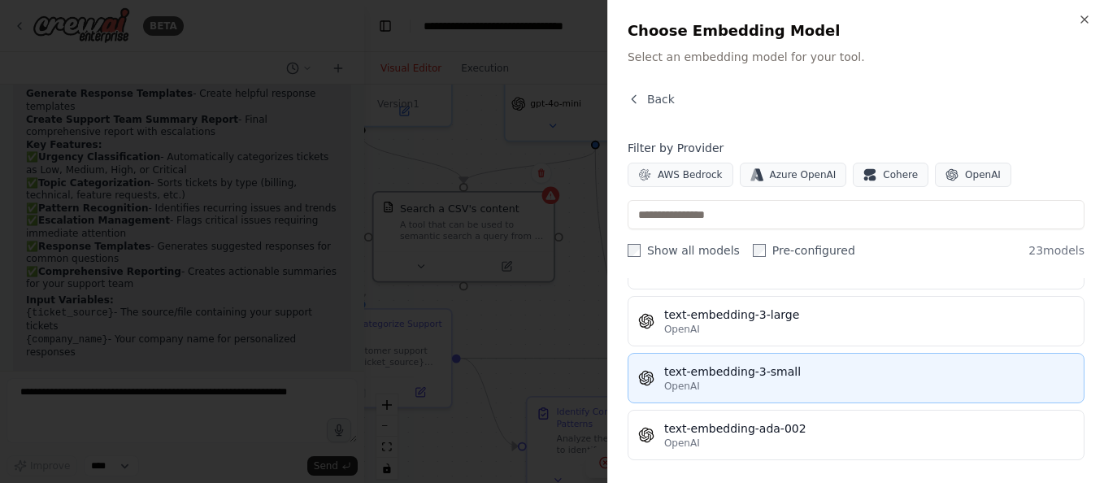
click at [766, 371] on div "text-embedding-3-small" at bounding box center [869, 371] width 410 height 16
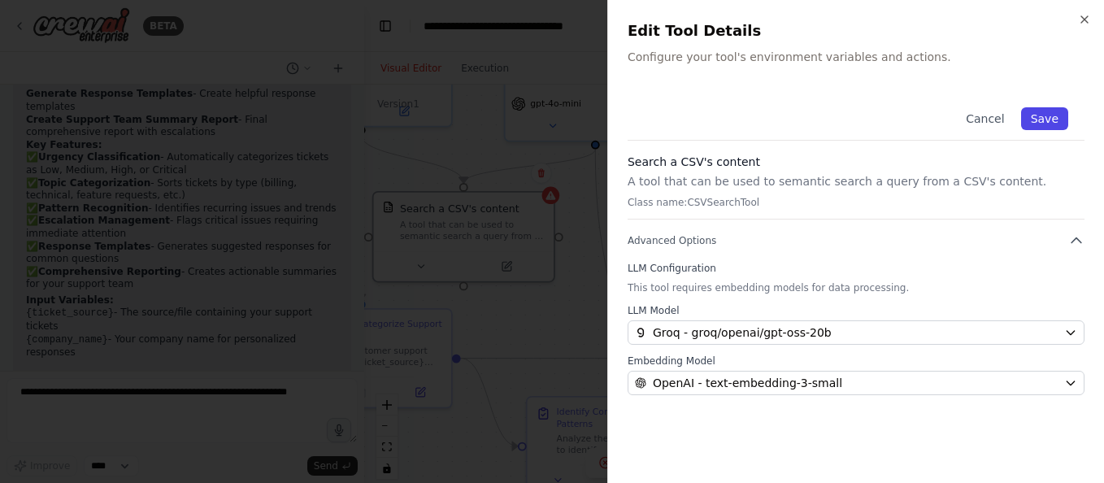
drag, startPoint x: 1030, startPoint y: 116, endPoint x: 1044, endPoint y: 116, distance: 13.8
click at [1044, 116] on button "Save" at bounding box center [1044, 118] width 47 height 23
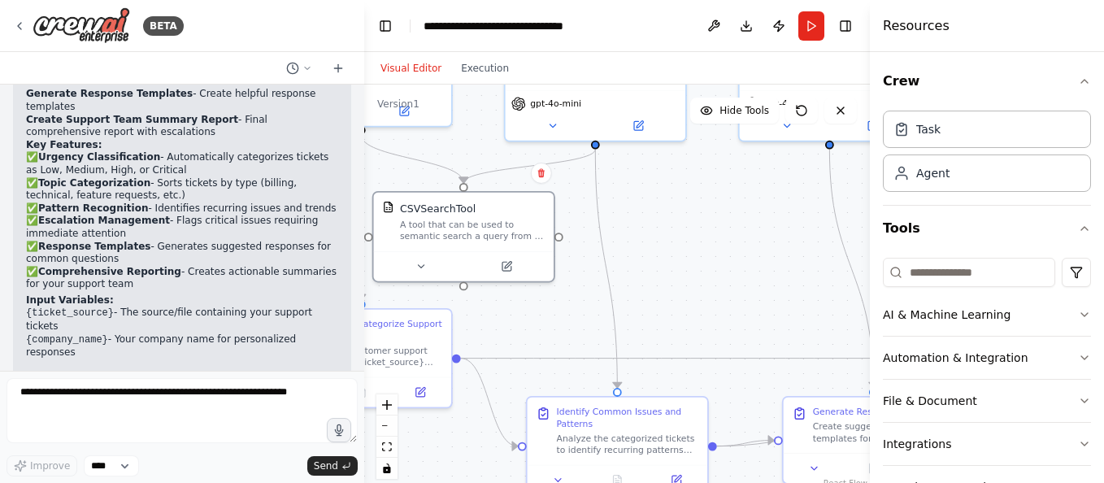
click at [1044, 116] on div "Task" at bounding box center [987, 129] width 208 height 37
click at [736, 295] on div ".deletable-edge-delete-btn { width: 20px; height: 20px; border: 0px solid #ffff…" at bounding box center [617, 288] width 506 height 406
click at [470, 233] on div "A tool that can be used to semantic search a query from a CSV's content." at bounding box center [472, 228] width 145 height 24
click at [816, 19] on button "Run" at bounding box center [811, 25] width 26 height 29
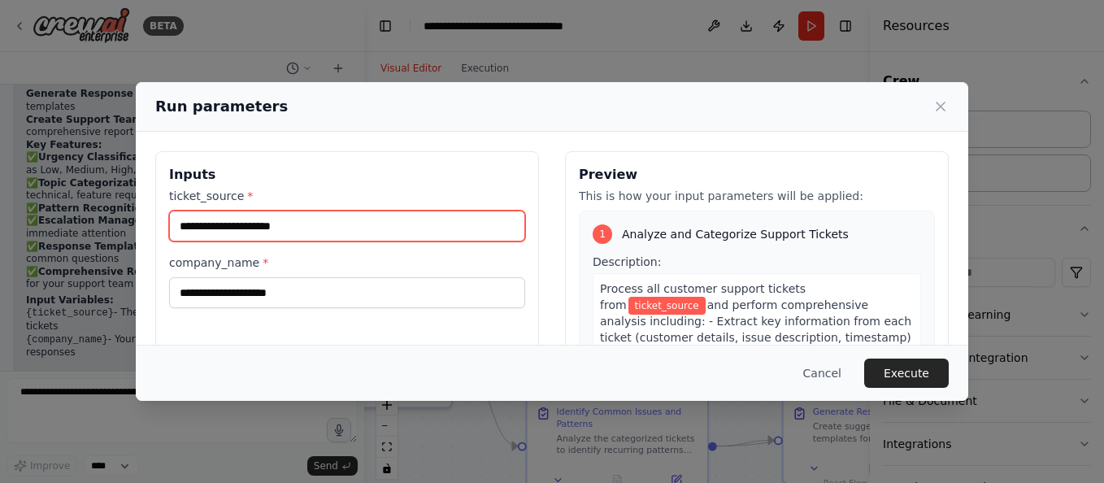
click at [381, 236] on input "ticket_source *" at bounding box center [347, 225] width 356 height 31
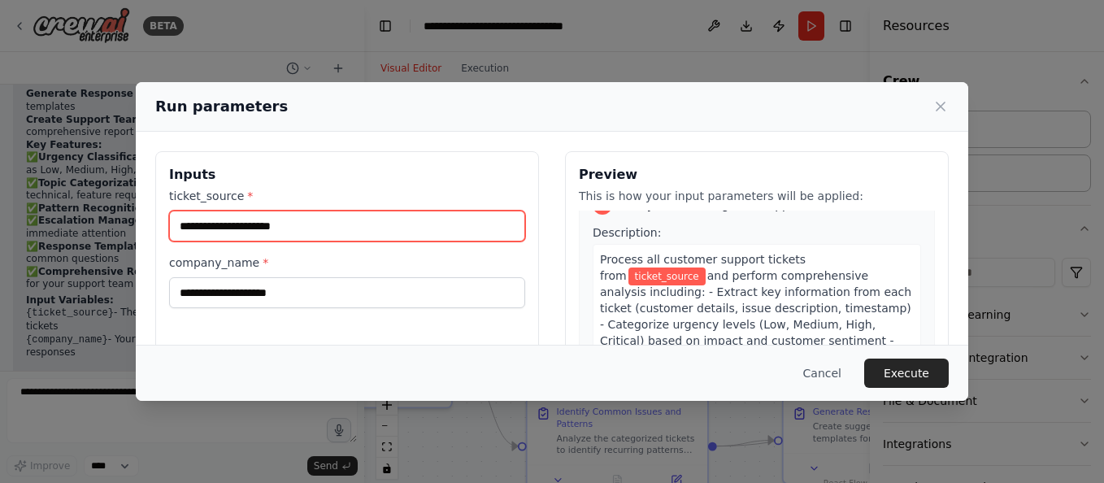
scroll to position [30, 0]
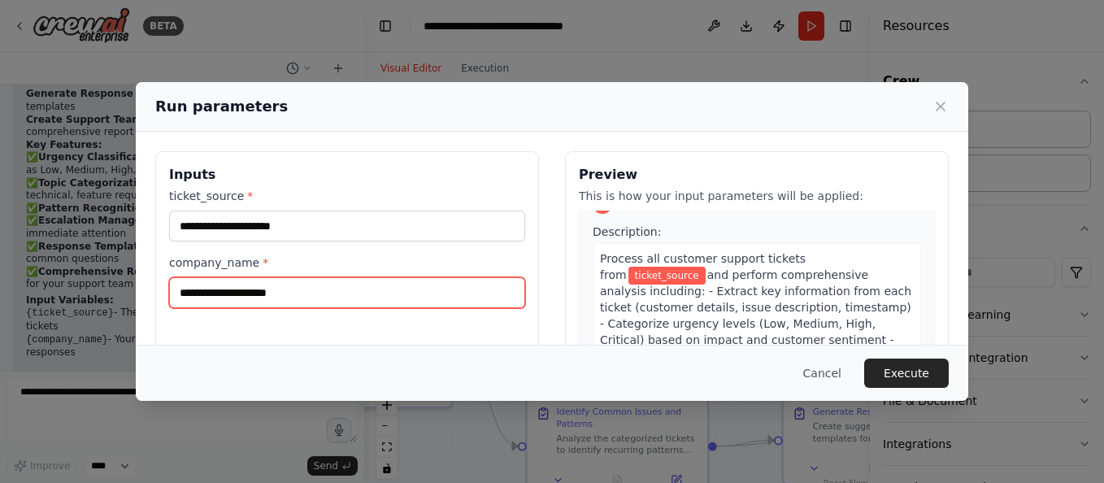
click at [304, 286] on input "company_name *" at bounding box center [347, 292] width 356 height 31
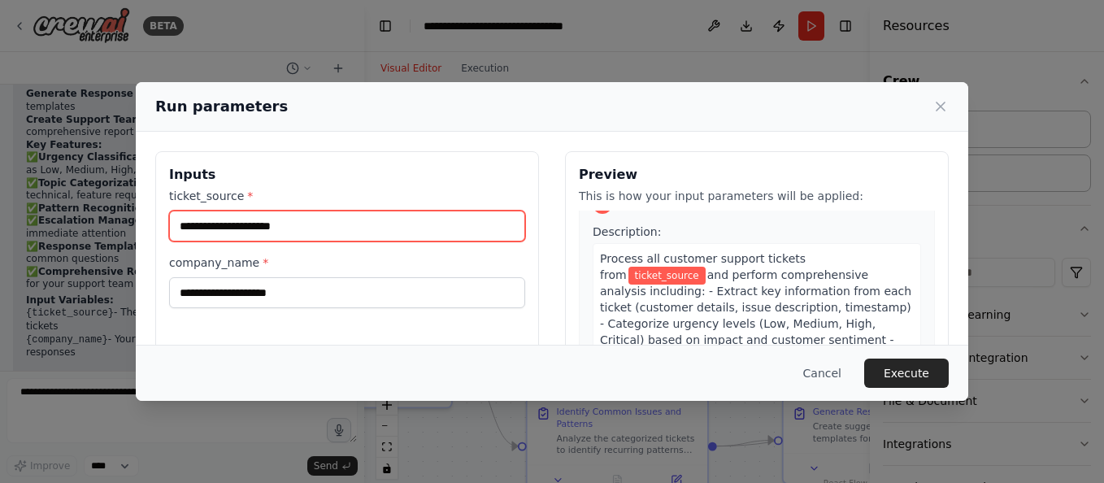
click at [372, 228] on input "ticket_source *" at bounding box center [347, 225] width 356 height 31
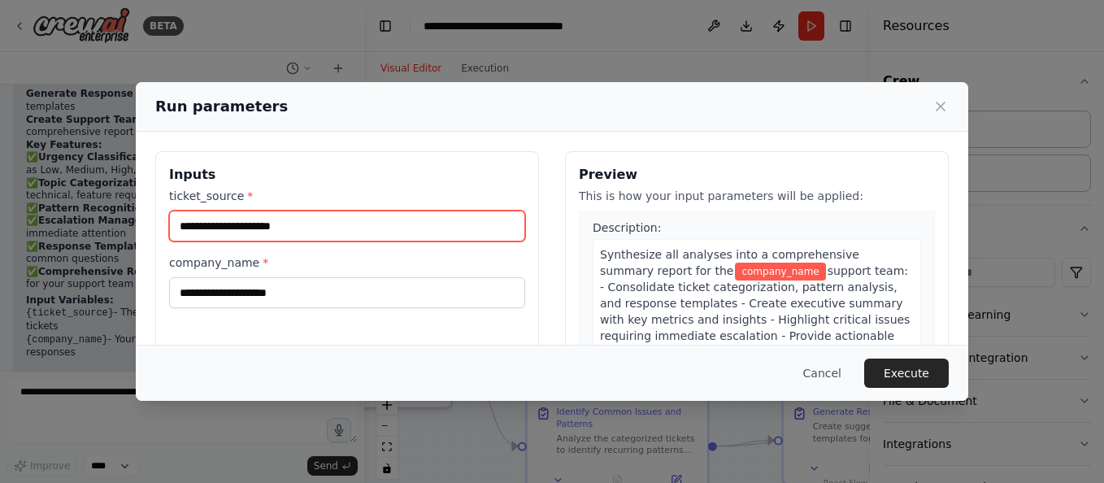
scroll to position [1258, 0]
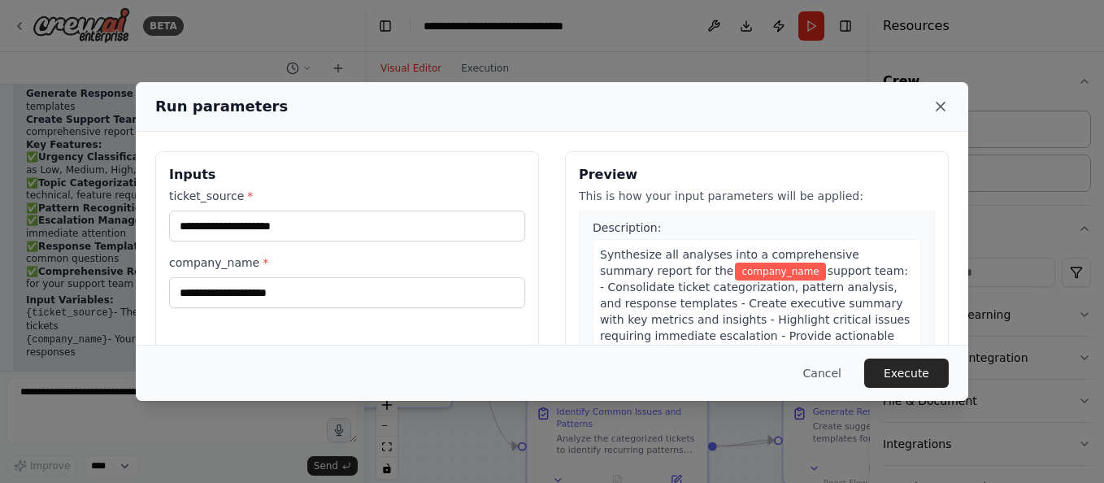
click at [942, 105] on icon at bounding box center [940, 106] width 8 height 8
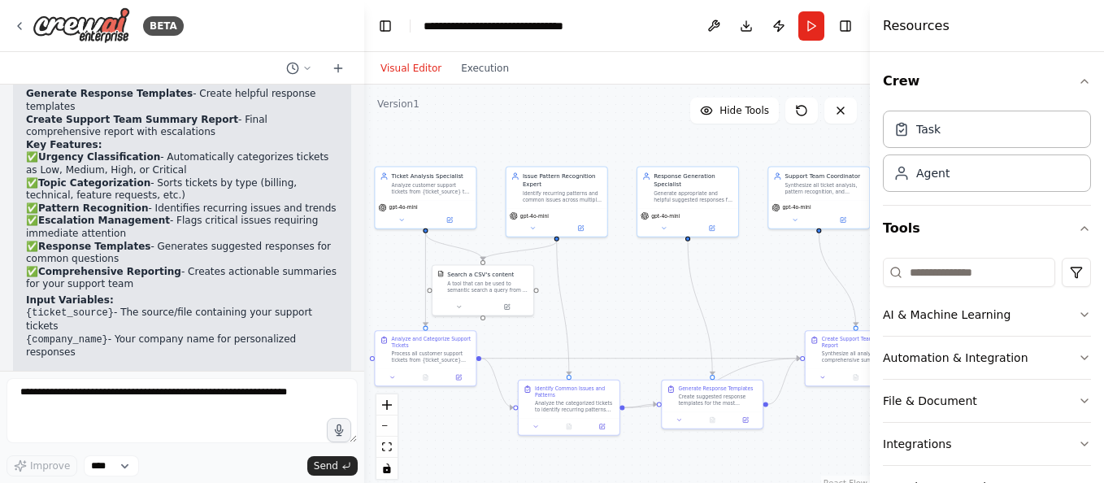
drag, startPoint x: 444, startPoint y: 197, endPoint x: 370, endPoint y: 254, distance: 92.8
click at [370, 254] on div ".deletable-edge-delete-btn { width: 20px; height: 20px; border: 0px solid #ffff…" at bounding box center [617, 288] width 506 height 406
click at [25, 31] on icon at bounding box center [19, 26] width 13 height 13
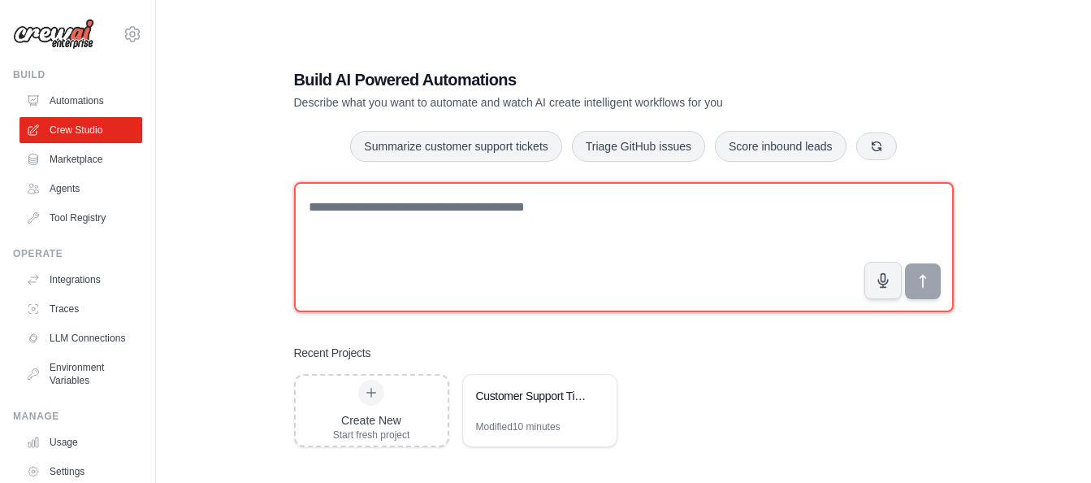
click at [445, 228] on textarea at bounding box center [624, 247] width 660 height 130
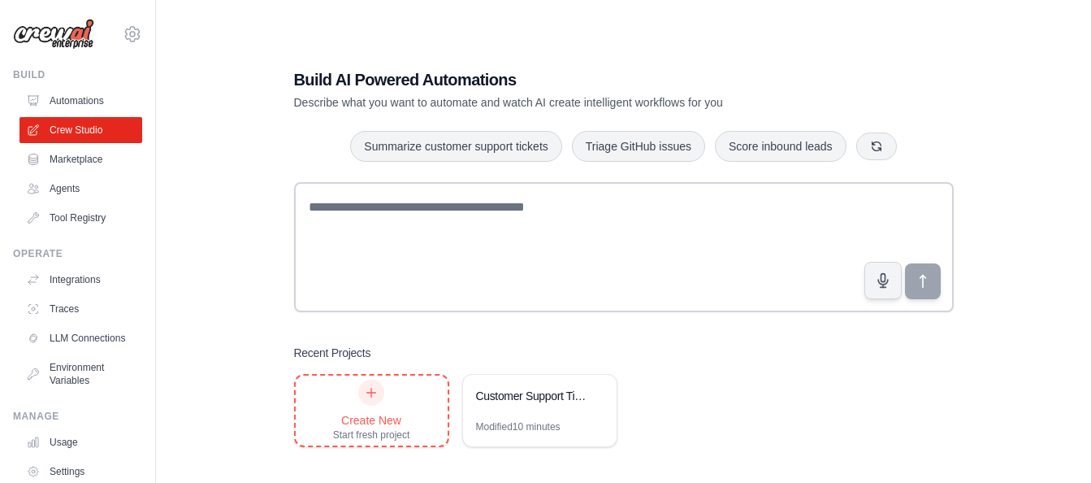
click at [376, 423] on div "Create New" at bounding box center [371, 420] width 77 height 16
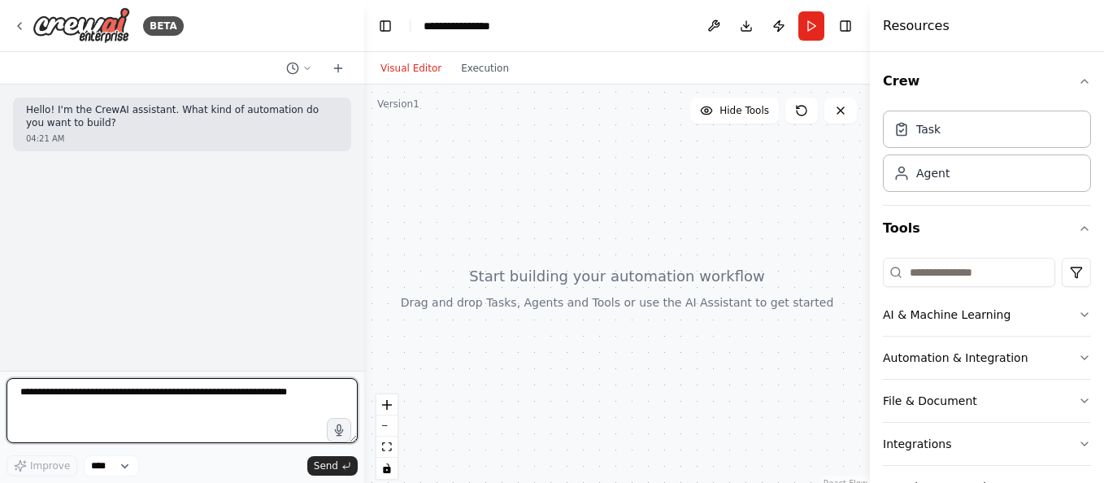
click at [137, 417] on textarea at bounding box center [182, 410] width 351 height 65
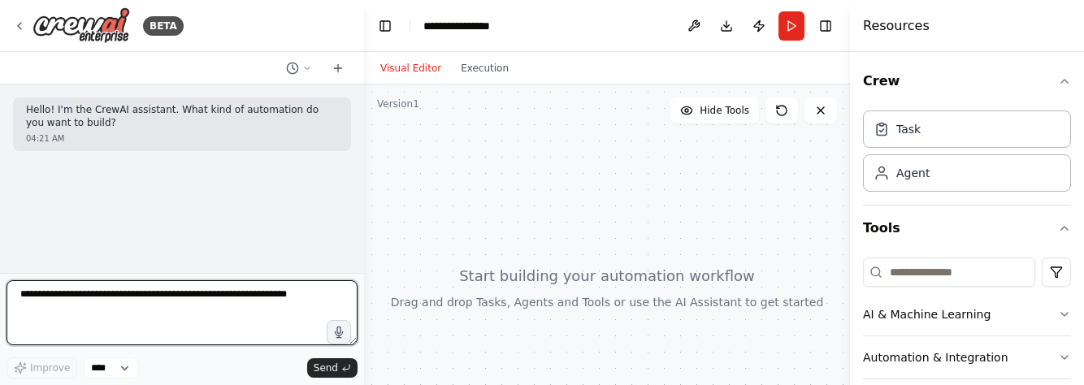
click at [80, 302] on textarea at bounding box center [182, 312] width 351 height 65
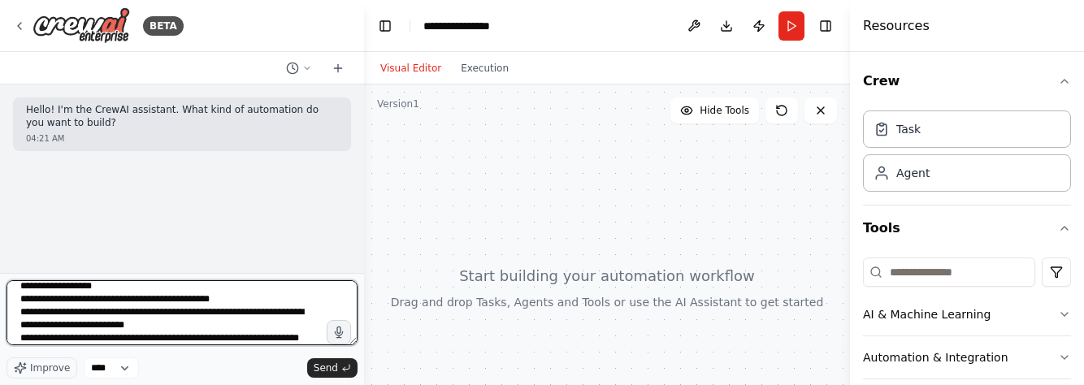
scroll to position [21, 0]
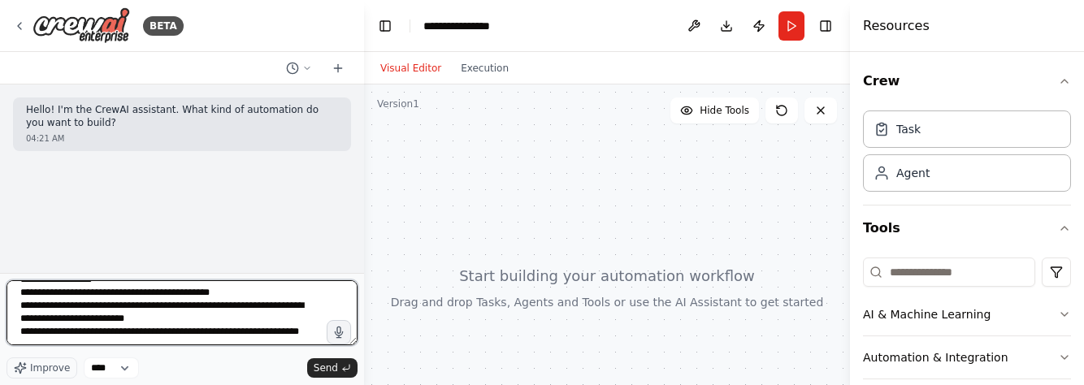
type textarea "**********"
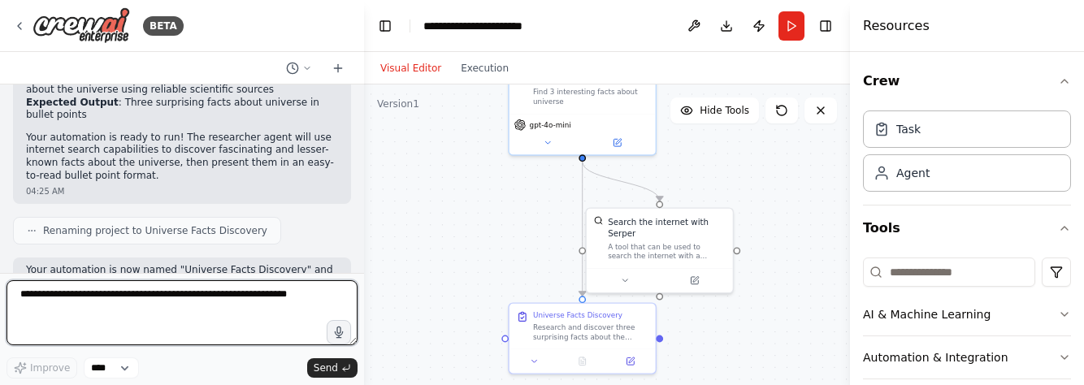
scroll to position [932, 0]
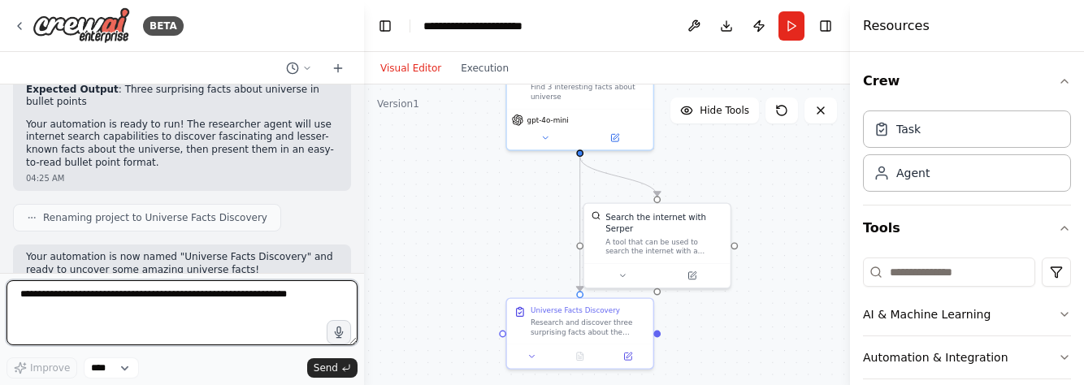
drag, startPoint x: 714, startPoint y: 278, endPoint x: 710, endPoint y: 147, distance: 130.9
click at [710, 147] on div ".deletable-edge-delete-btn { width: 20px; height: 20px; border: 0px solid #ffff…" at bounding box center [607, 288] width 486 height 406
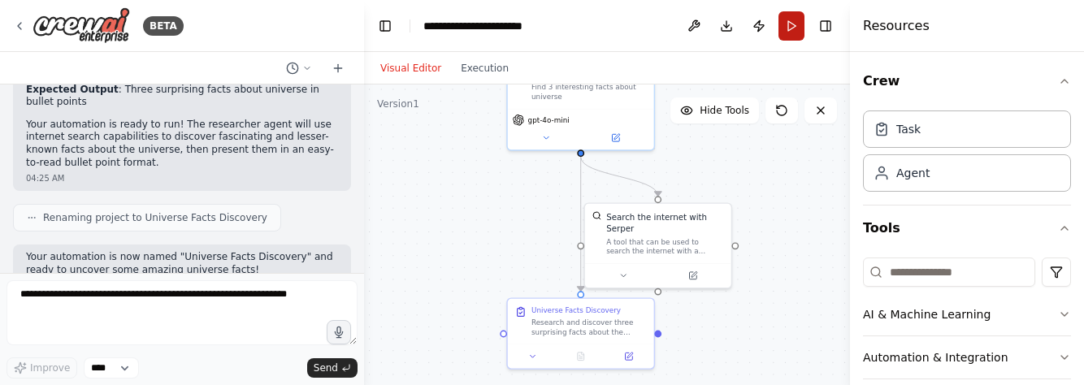
click at [797, 26] on button "Run" at bounding box center [792, 25] width 26 height 29
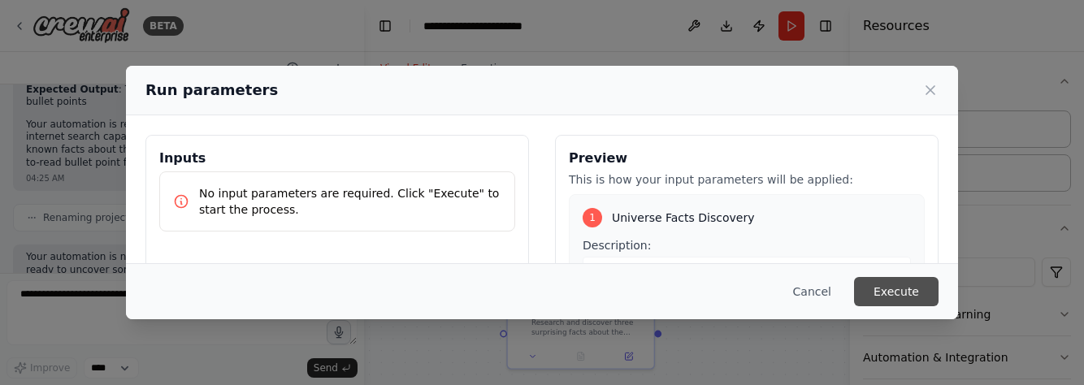
click at [920, 293] on button "Execute" at bounding box center [896, 291] width 85 height 29
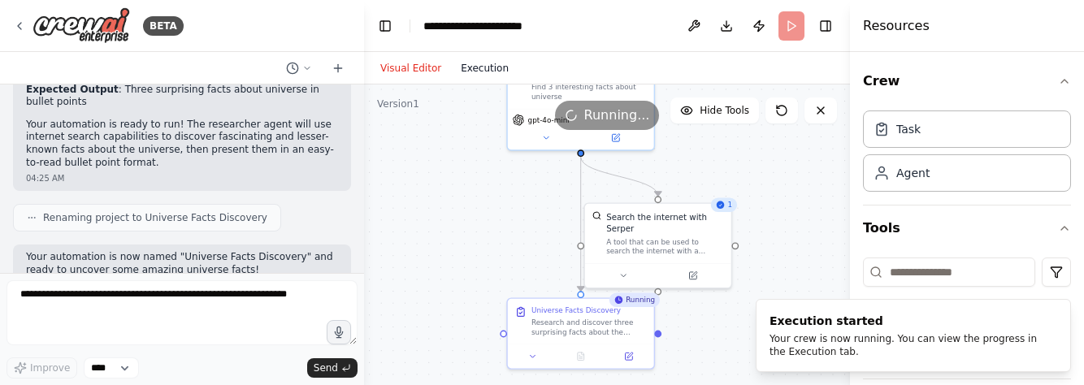
click at [468, 72] on button "Execution" at bounding box center [484, 69] width 67 height 20
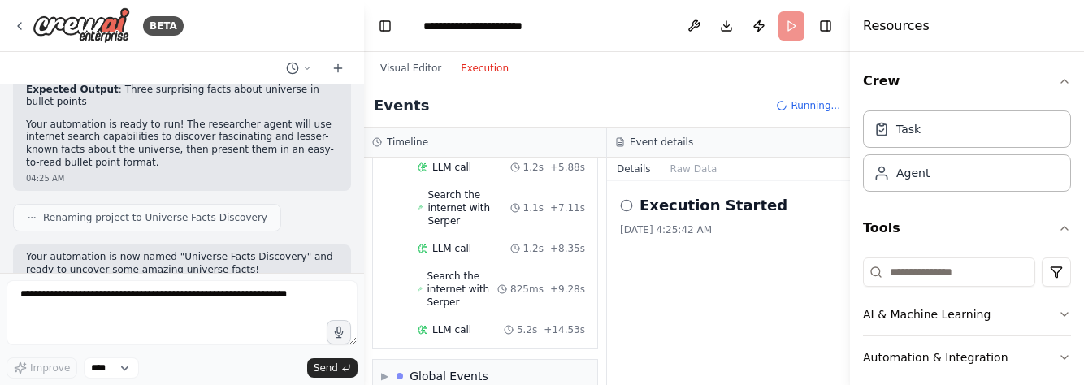
scroll to position [349, 0]
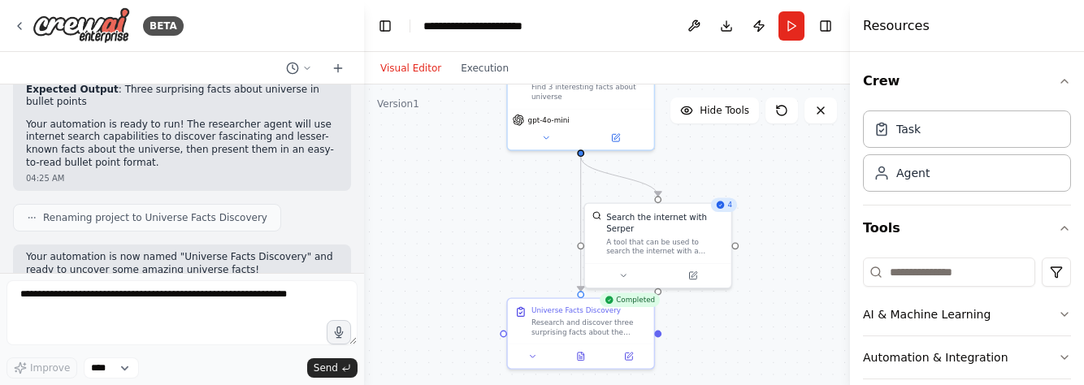
click at [397, 67] on button "Visual Editor" at bounding box center [411, 69] width 80 height 20
click at [461, 70] on button "Execution" at bounding box center [484, 69] width 67 height 20
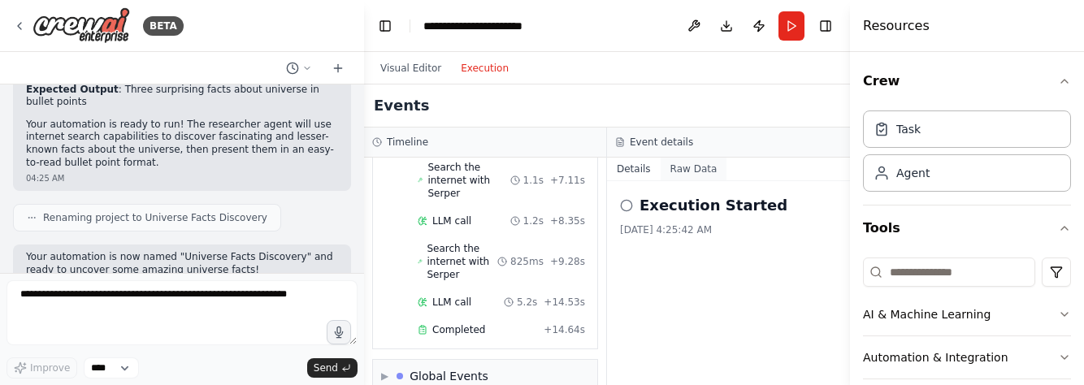
click at [675, 167] on button "Raw Data" at bounding box center [694, 169] width 67 height 23
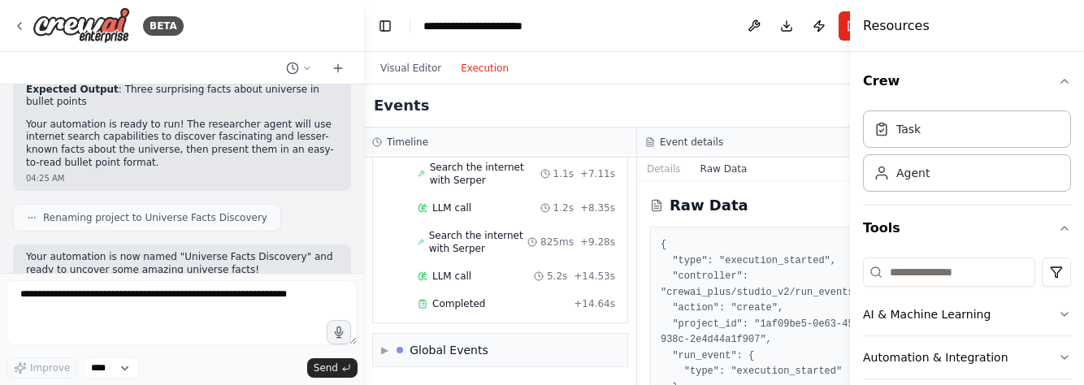
scroll to position [66, 0]
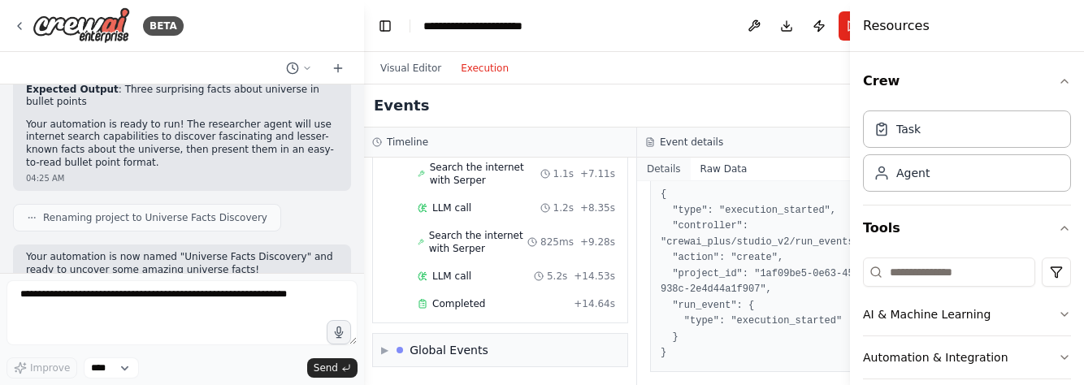
click at [639, 168] on button "Details" at bounding box center [664, 169] width 54 height 23
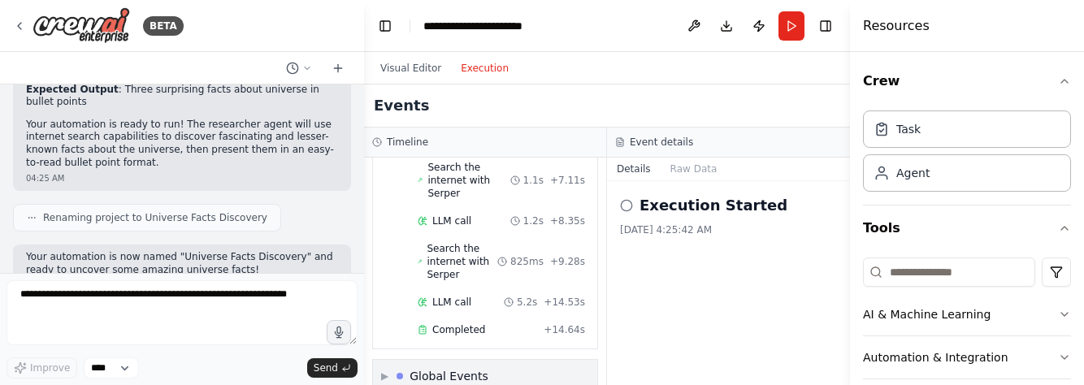
click at [432, 360] on div "▶ Global Events" at bounding box center [485, 376] width 224 height 33
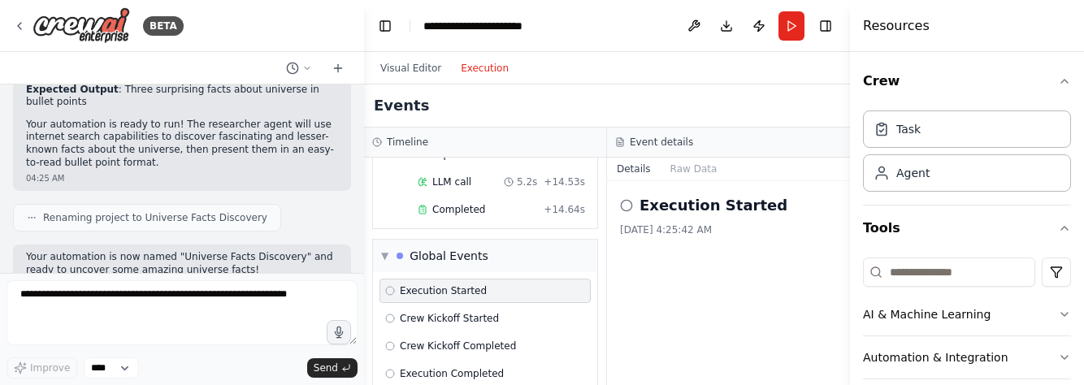
click at [630, 164] on button "Details" at bounding box center [634, 169] width 54 height 23
click at [630, 169] on button "Details" at bounding box center [634, 169] width 54 height 23
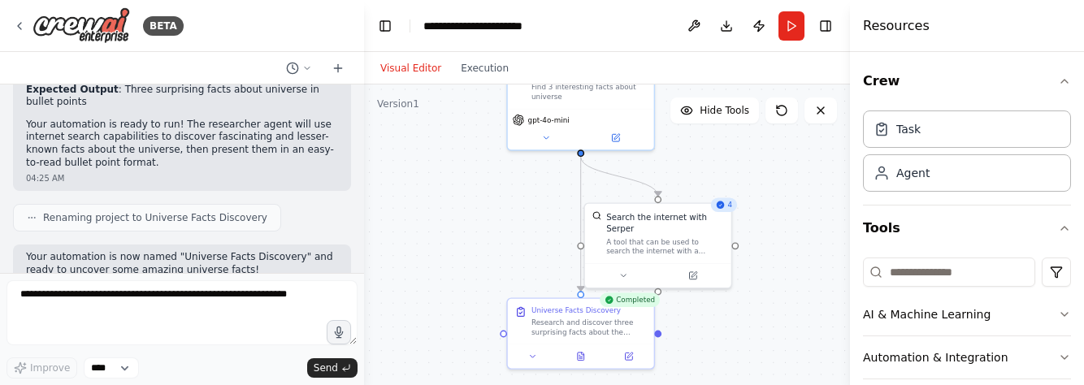
click at [388, 66] on button "Visual Editor" at bounding box center [411, 69] width 80 height 20
click at [601, 332] on div "Research and discover three surprising facts about the universe. Use reliable s…" at bounding box center [589, 324] width 115 height 19
click at [561, 311] on div "Universe Facts Discovery" at bounding box center [576, 309] width 89 height 10
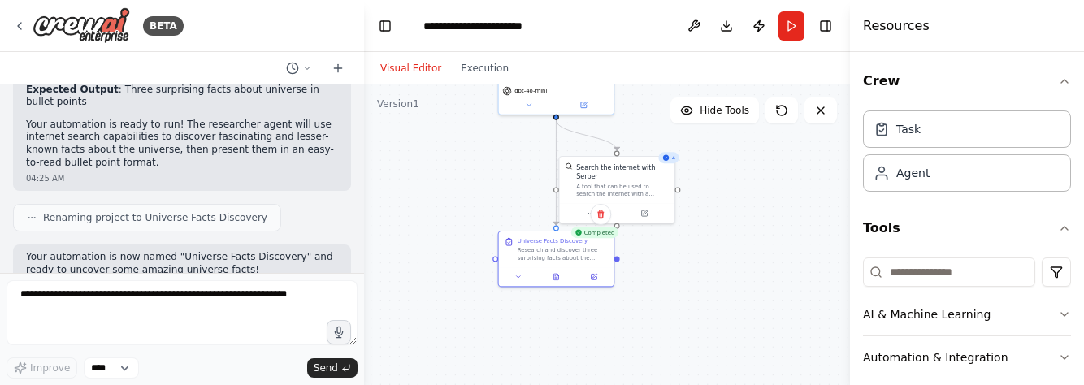
drag, startPoint x: 741, startPoint y: 325, endPoint x: 721, endPoint y: 256, distance: 72.0
click at [721, 256] on div ".deletable-edge-delete-btn { width: 20px; height: 20px; border: 0px solid #ffff…" at bounding box center [607, 288] width 486 height 406
click at [519, 279] on icon at bounding box center [517, 275] width 7 height 7
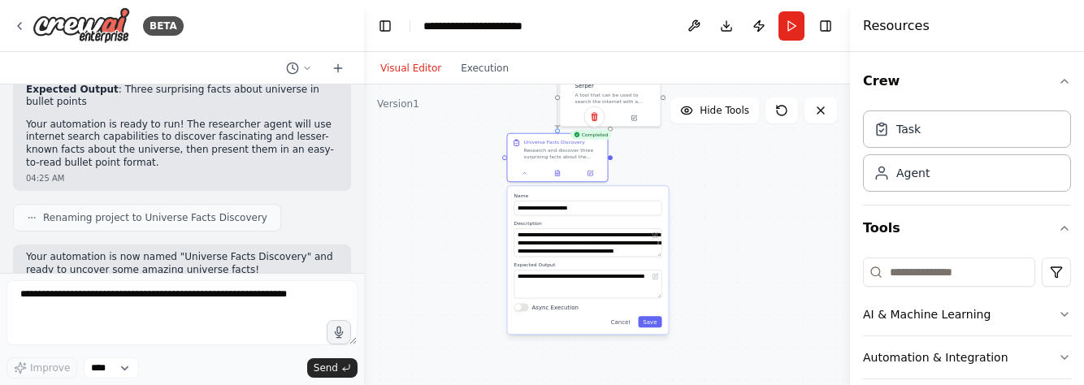
drag, startPoint x: 733, startPoint y: 310, endPoint x: 721, endPoint y: 211, distance: 99.1
click at [721, 211] on div ".deletable-edge-delete-btn { width: 20px; height: 20px; border: 0px solid #ffff…" at bounding box center [607, 288] width 486 height 406
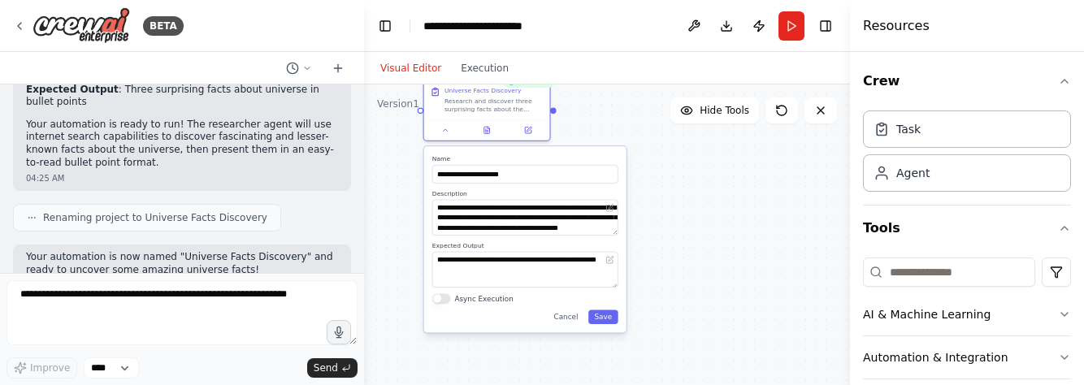
drag, startPoint x: 718, startPoint y: 213, endPoint x: 691, endPoint y: 176, distance: 46.5
click at [691, 176] on div ".deletable-edge-delete-btn { width: 20px; height: 20px; border: 0px solid #ffff…" at bounding box center [607, 288] width 486 height 406
click at [822, 20] on button "Toggle Right Sidebar" at bounding box center [825, 26] width 23 height 23
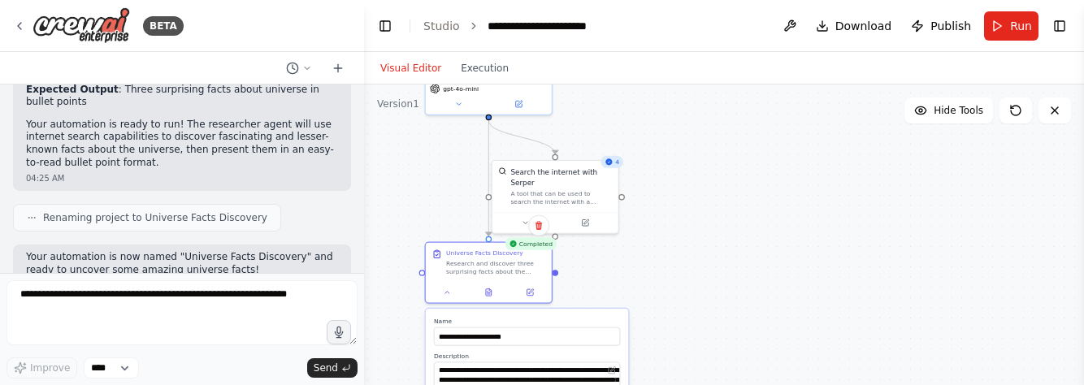
drag, startPoint x: 735, startPoint y: 232, endPoint x: 742, endPoint y: 423, distance: 191.1
click at [742, 385] on html "BETA Hello! I'm the CrewAI assistant. What kind of automation do you want to bu…" at bounding box center [542, 192] width 1084 height 385
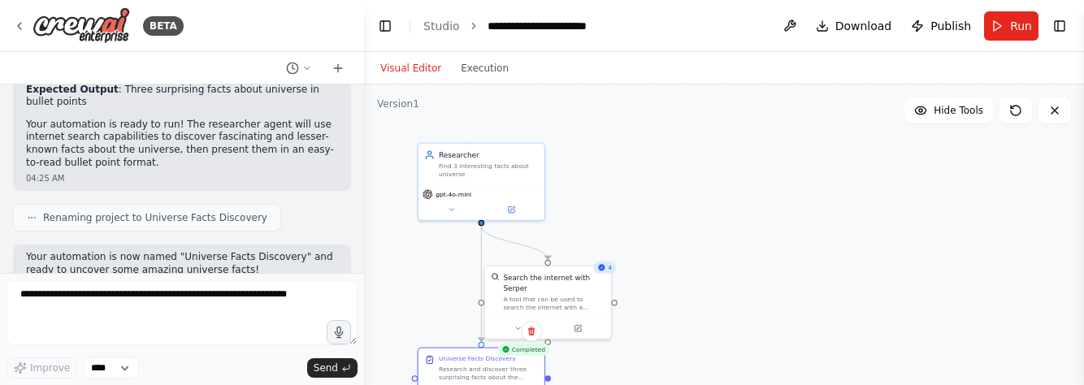
drag, startPoint x: 732, startPoint y: 287, endPoint x: 720, endPoint y: 364, distance: 78.2
click at [720, 364] on div ".deletable-edge-delete-btn { width: 20px; height: 20px; border: 0px solid #ffff…" at bounding box center [724, 288] width 720 height 406
click at [517, 320] on button at bounding box center [518, 326] width 58 height 12
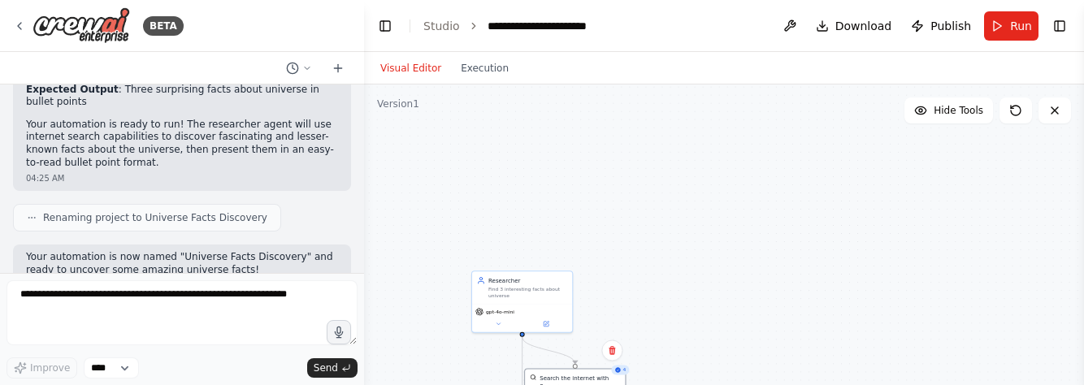
drag, startPoint x: 693, startPoint y: 272, endPoint x: 691, endPoint y: 374, distance: 101.6
click at [691, 374] on div ".deletable-edge-delete-btn { width: 20px; height: 20px; border: 0px solid #ffff…" at bounding box center [724, 288] width 720 height 406
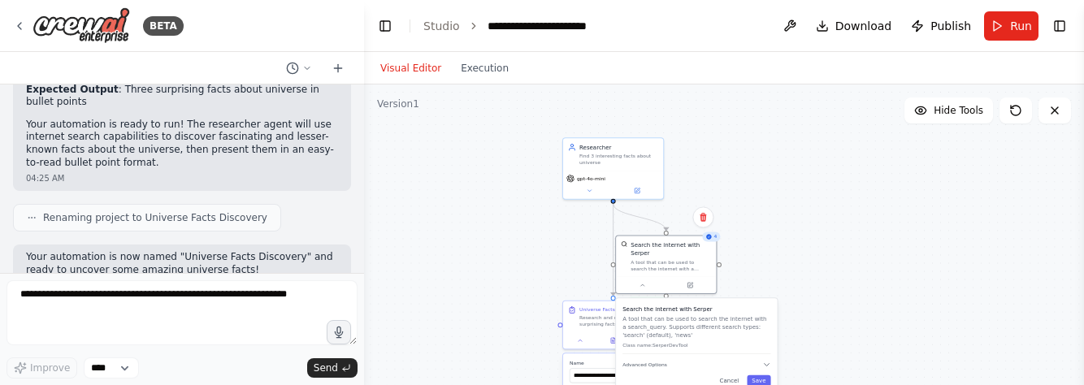
drag, startPoint x: 643, startPoint y: 263, endPoint x: 744, endPoint y: 118, distance: 177.0
click at [744, 118] on div ".deletable-edge-delete-btn { width: 20px; height: 20px; border: 0px solid #ffff…" at bounding box center [724, 288] width 720 height 406
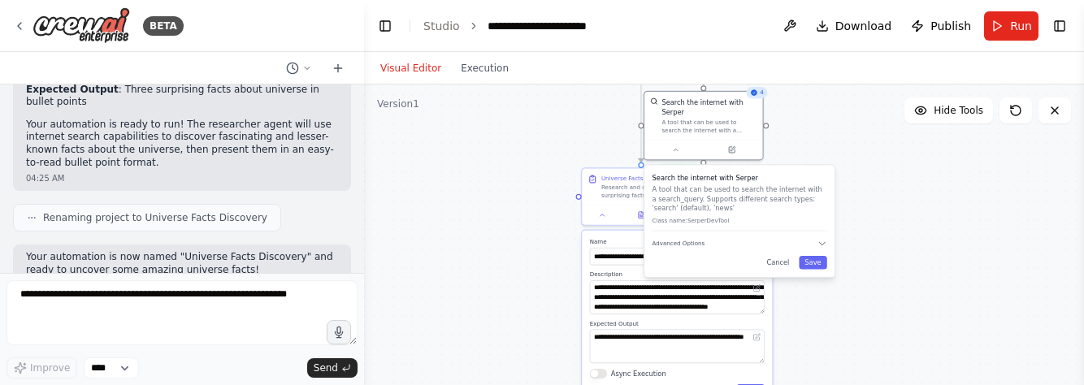
drag, startPoint x: 717, startPoint y: 163, endPoint x: 757, endPoint y: 11, distance: 156.3
click at [757, 11] on main "**********" at bounding box center [724, 192] width 720 height 385
click at [911, 210] on div ".deletable-edge-delete-btn { width: 20px; height: 20px; border: 0px solid #ffff…" at bounding box center [724, 288] width 720 height 406
click at [882, 278] on div ".deletable-edge-delete-btn { width: 20px; height: 20px; border: 0px solid #ffff…" at bounding box center [724, 288] width 720 height 406
click at [783, 257] on button "Cancel" at bounding box center [778, 263] width 34 height 14
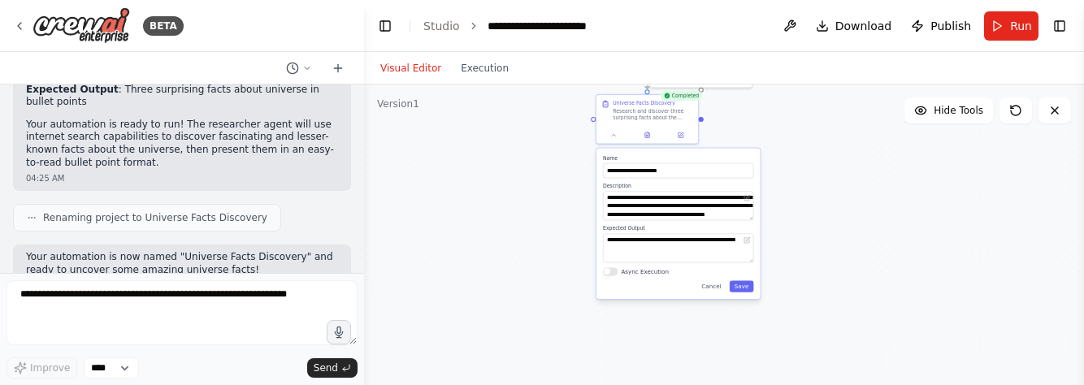
drag, startPoint x: 870, startPoint y: 283, endPoint x: 869, endPoint y: 181, distance: 101.6
click at [869, 181] on div ".deletable-edge-delete-btn { width: 20px; height: 20px; border: 0px solid #ffff…" at bounding box center [724, 288] width 720 height 406
click at [714, 289] on button "Cancel" at bounding box center [711, 286] width 29 height 11
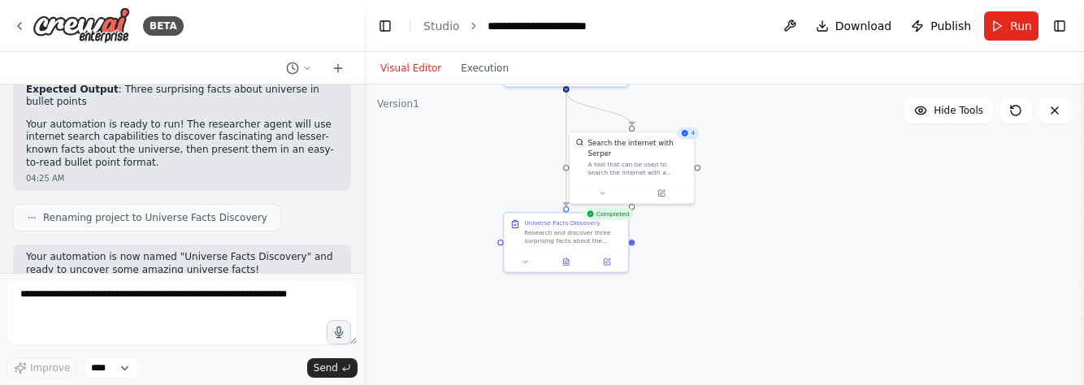
drag, startPoint x: 750, startPoint y: 208, endPoint x: 696, endPoint y: 424, distance: 222.9
click at [696, 385] on html "BETA Hello! I'm the CrewAI assistant. What kind of automation do you want to bu…" at bounding box center [542, 192] width 1084 height 385
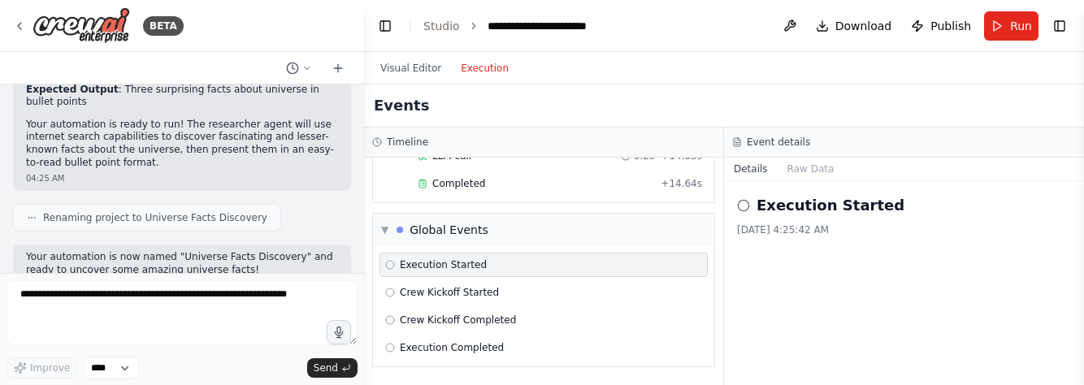
scroll to position [349, 0]
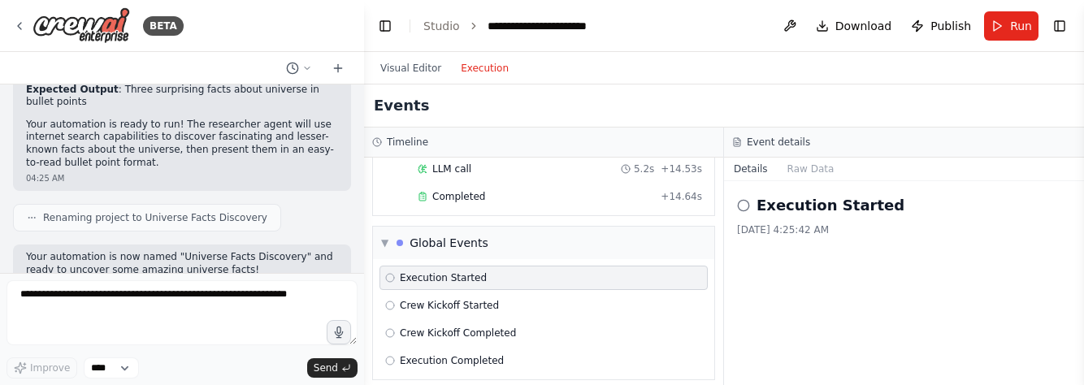
click at [457, 71] on button "Execution" at bounding box center [484, 69] width 67 height 20
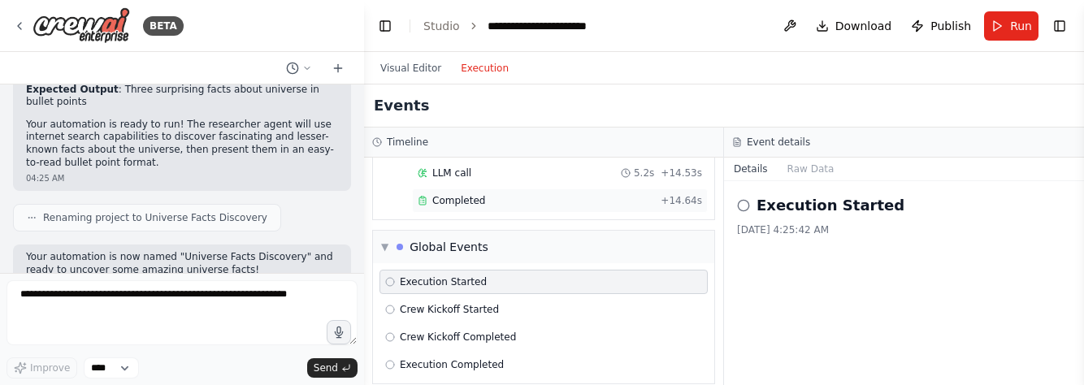
click at [469, 189] on div "Completed + 14.64s" at bounding box center [560, 201] width 296 height 24
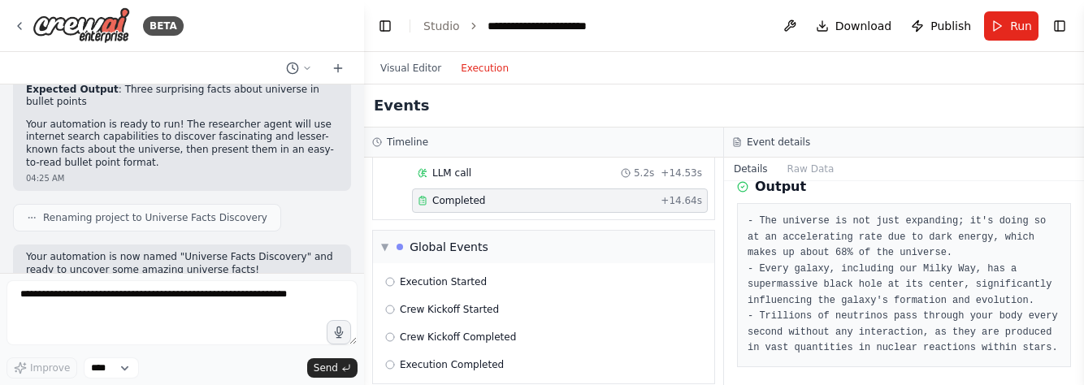
scroll to position [80, 0]
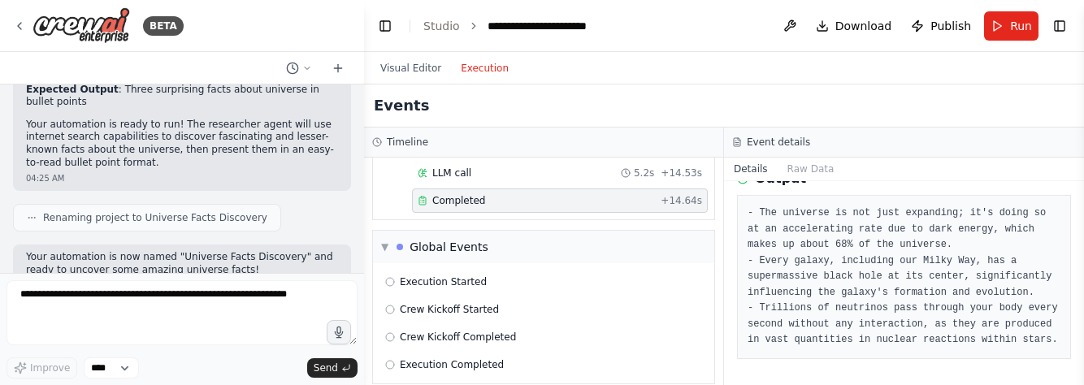
click at [12, 23] on div "BETA" at bounding box center [182, 26] width 364 height 52
click at [21, 24] on icon at bounding box center [19, 26] width 13 height 13
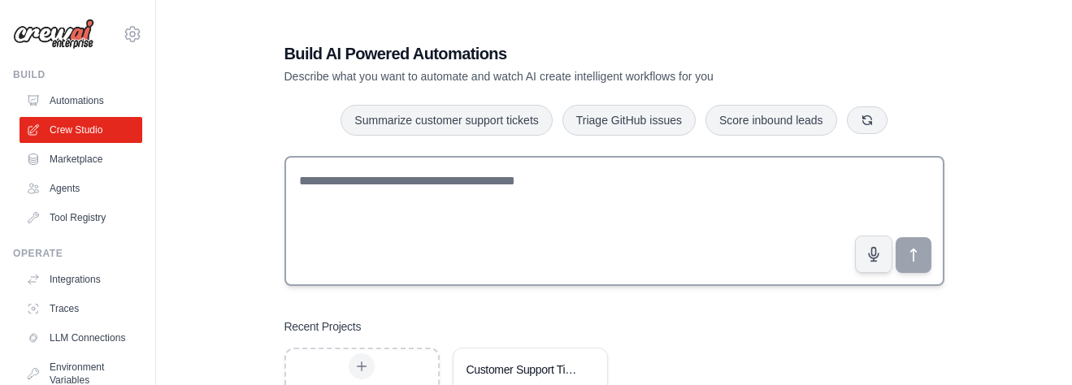
scroll to position [78, 0]
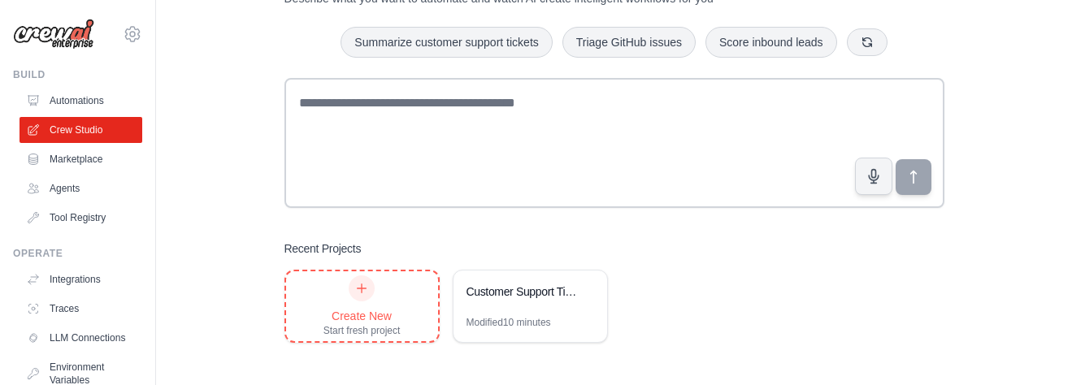
click at [376, 324] on div "Start fresh project" at bounding box center [361, 330] width 77 height 13
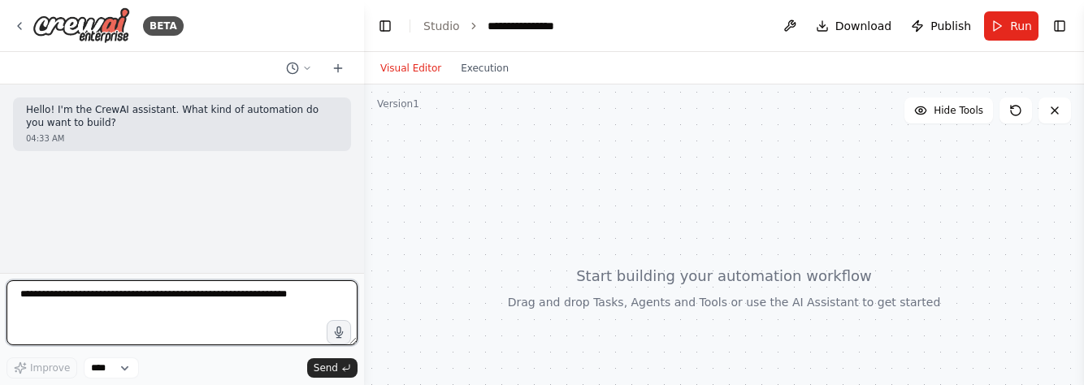
click at [233, 294] on textarea at bounding box center [182, 312] width 351 height 65
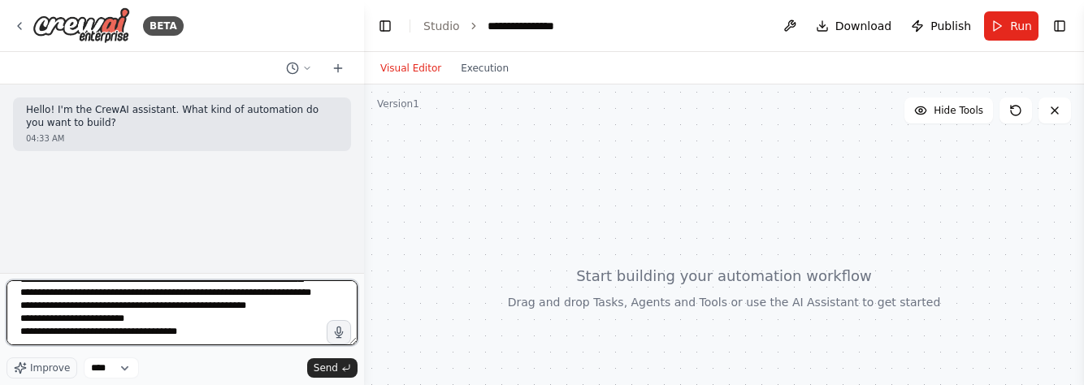
scroll to position [60, 0]
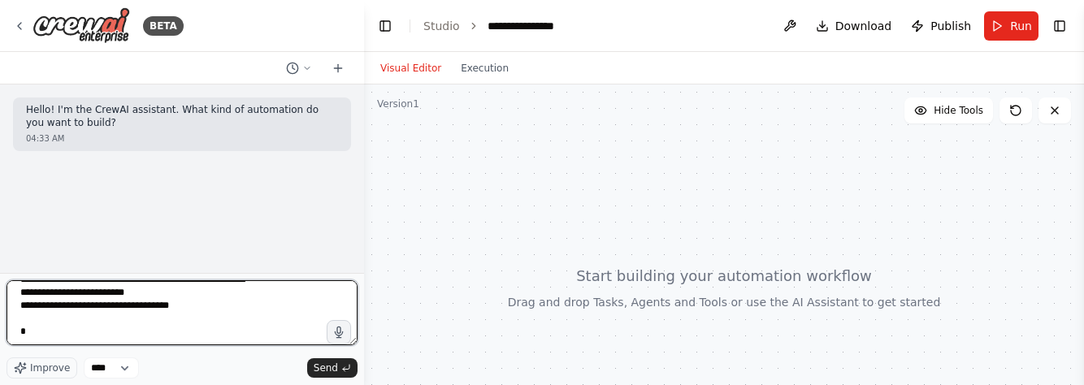
type textarea "**********"
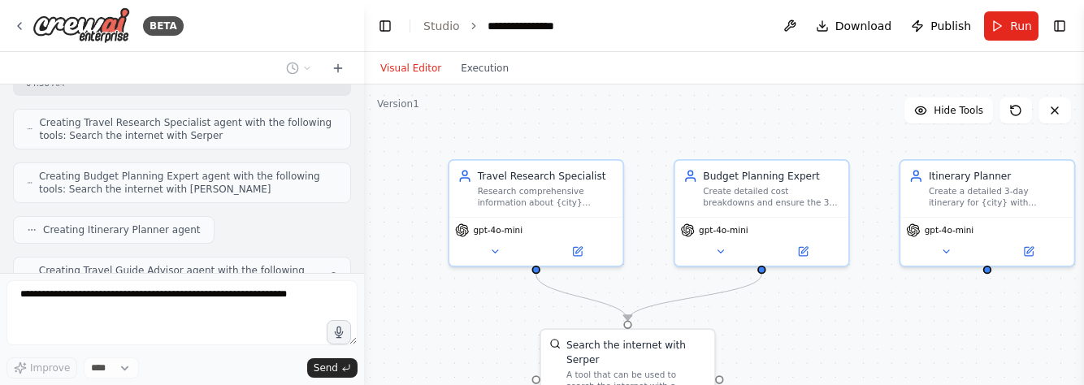
scroll to position [585, 0]
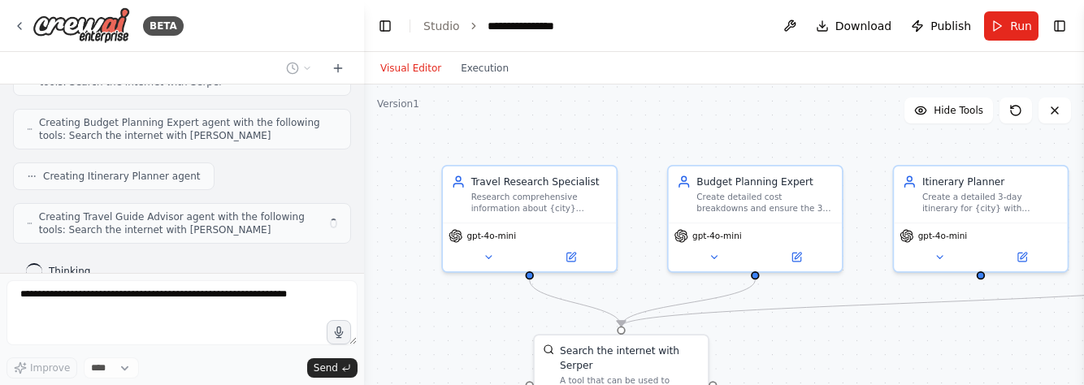
drag, startPoint x: 685, startPoint y: 241, endPoint x: 657, endPoint y: 233, distance: 28.6
click at [657, 233] on div ".deletable-edge-delete-btn { width: 20px; height: 20px; border: 0px solid #ffff…" at bounding box center [724, 288] width 720 height 406
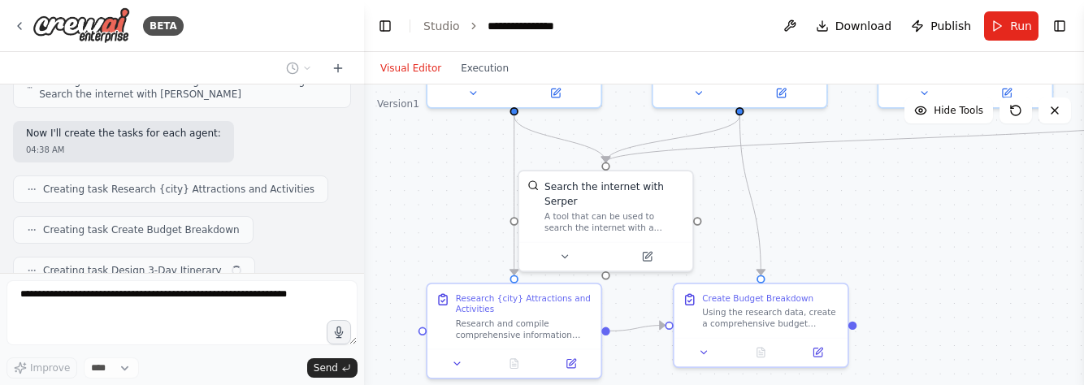
scroll to position [762, 0]
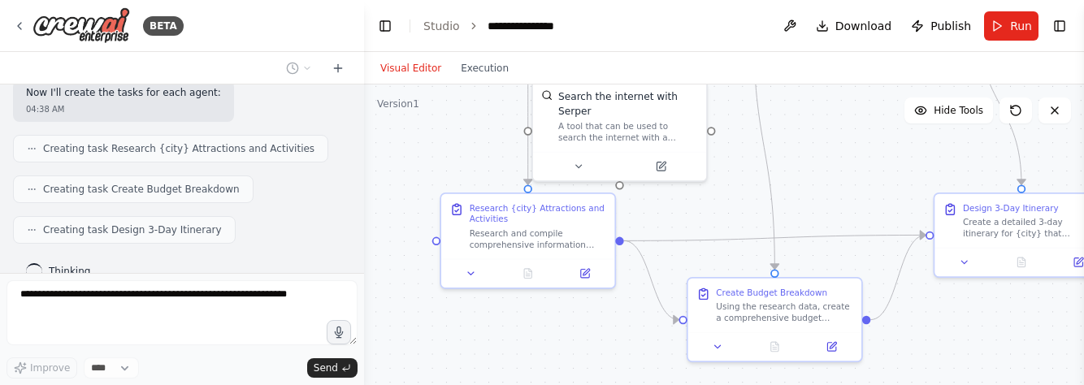
drag, startPoint x: 887, startPoint y: 322, endPoint x: 886, endPoint y: 67, distance: 254.4
click at [886, 67] on div "Visual Editor Execution Version 1 Hide Tools .deletable-edge-delete-btn { width…" at bounding box center [724, 218] width 720 height 333
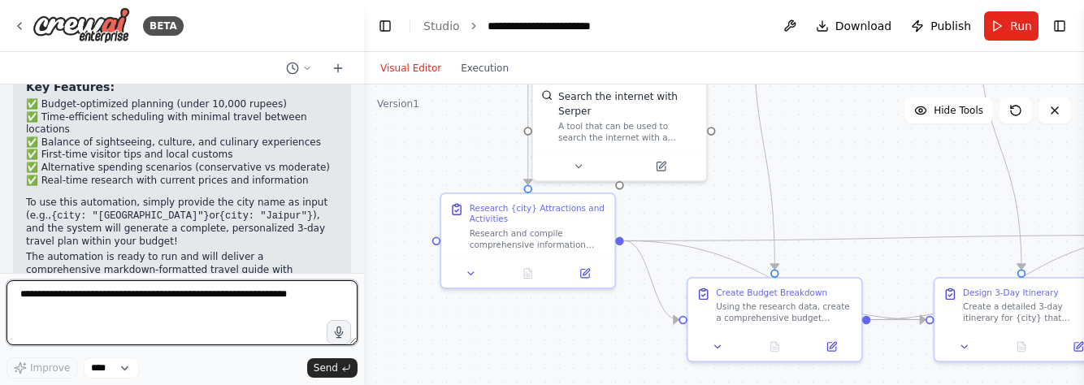
scroll to position [1538, 0]
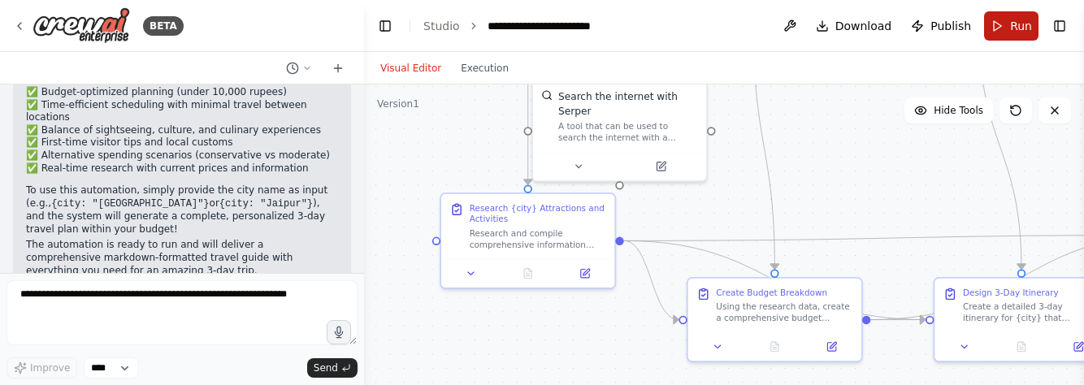
click at [1000, 28] on button "Run" at bounding box center [1011, 25] width 54 height 29
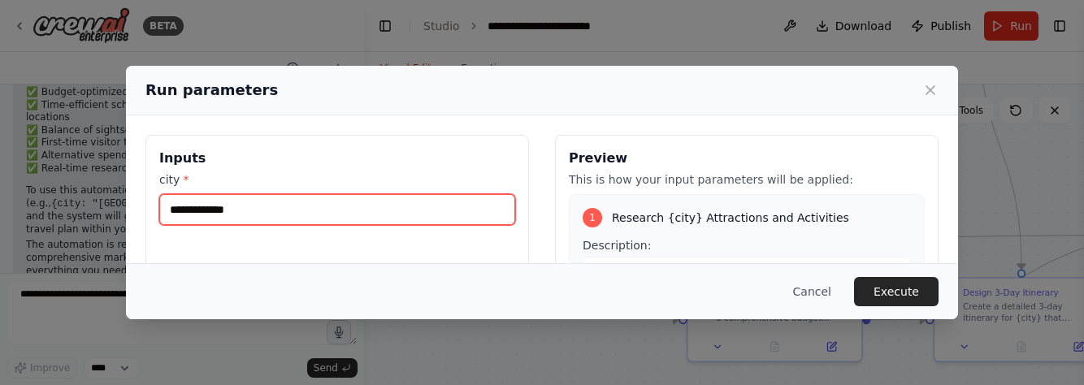
click at [243, 218] on input "city *" at bounding box center [337, 209] width 356 height 31
type input "**********"
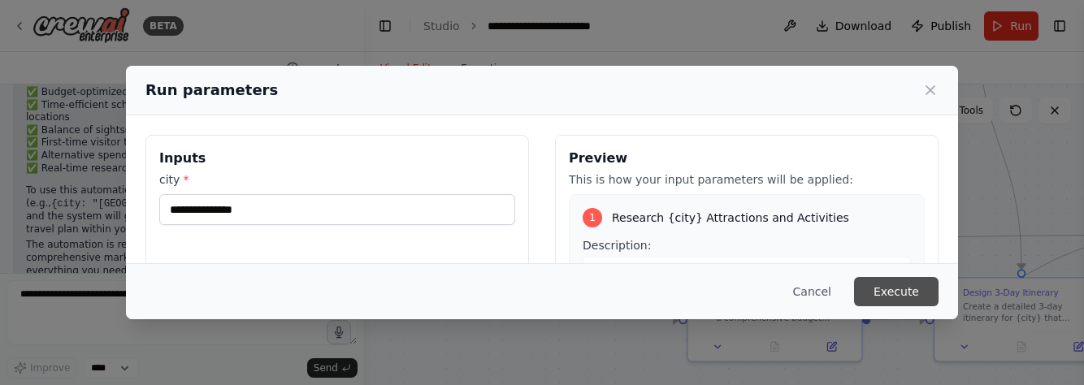
click at [903, 293] on button "Execute" at bounding box center [896, 291] width 85 height 29
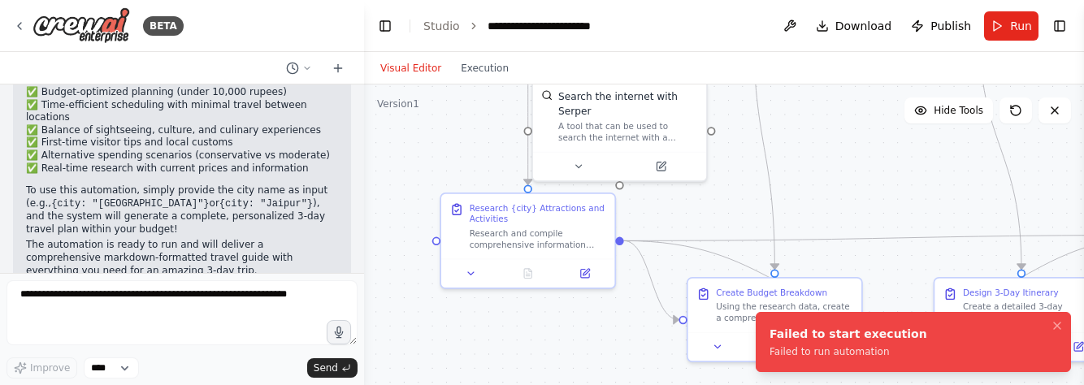
click at [887, 349] on div "Failed to run automation" at bounding box center [849, 351] width 158 height 13
click at [792, 345] on div "Failed to start execution Failed to run automation" at bounding box center [849, 342] width 158 height 33
click at [1016, 16] on button "Run" at bounding box center [1011, 25] width 54 height 29
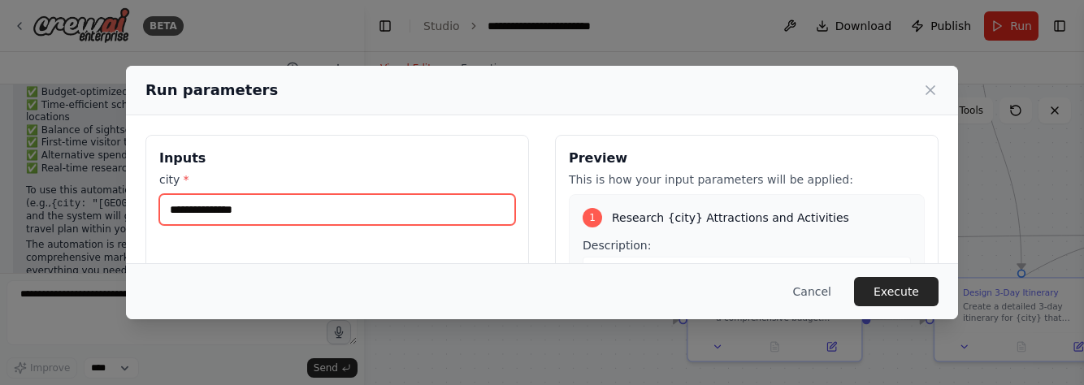
click at [377, 202] on input "**********" at bounding box center [337, 209] width 356 height 31
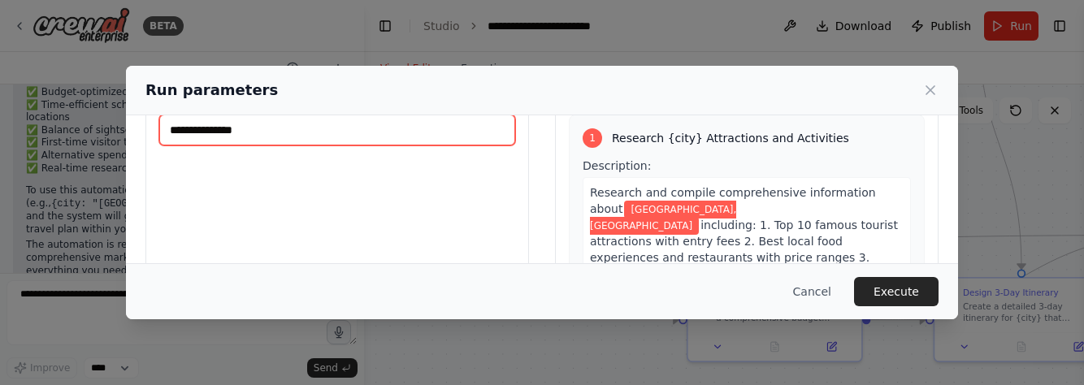
scroll to position [0, 0]
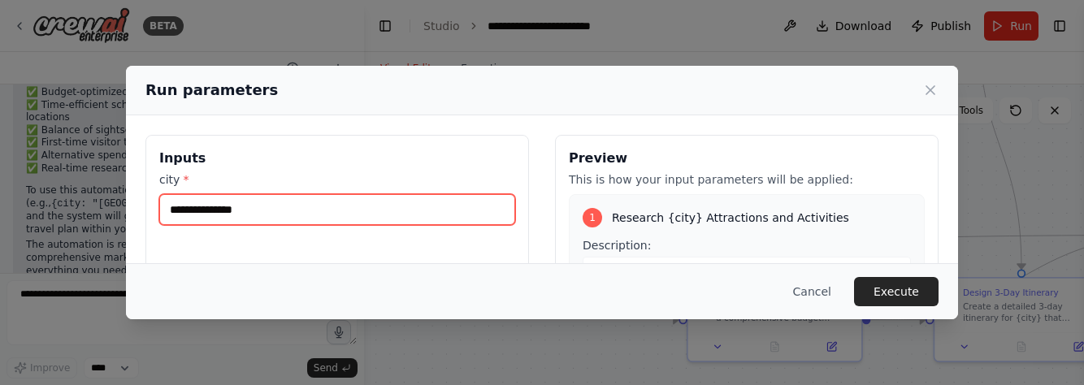
click at [352, 210] on input "**********" at bounding box center [337, 209] width 356 height 31
type input "****"
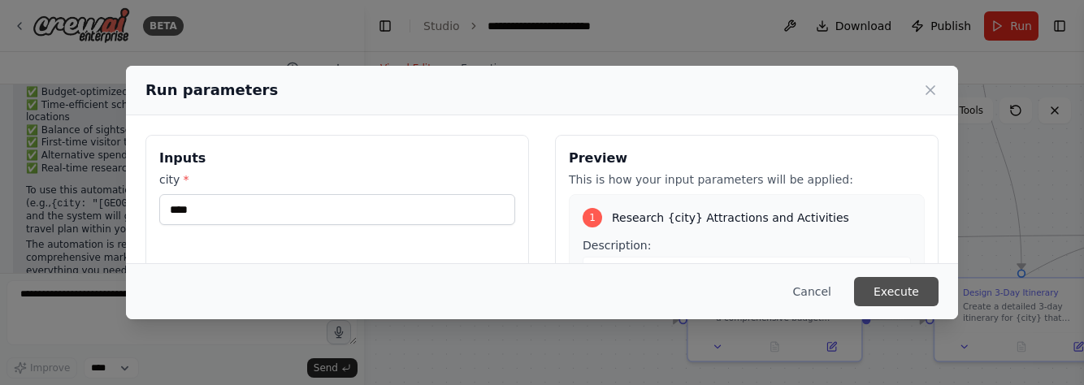
click at [888, 289] on button "Execute" at bounding box center [896, 291] width 85 height 29
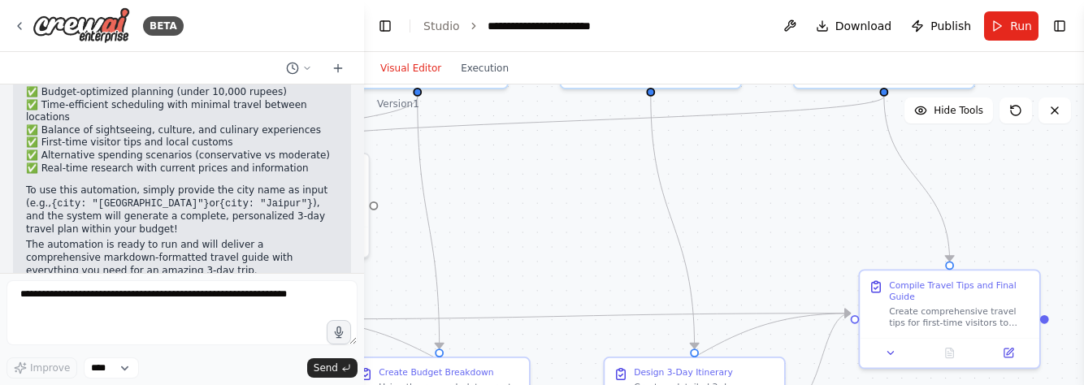
drag, startPoint x: 790, startPoint y: 210, endPoint x: 457, endPoint y: 285, distance: 341.5
click at [457, 285] on div ".deletable-edge-delete-btn { width: 20px; height: 20px; border: 0px solid #ffff…" at bounding box center [724, 288] width 720 height 406
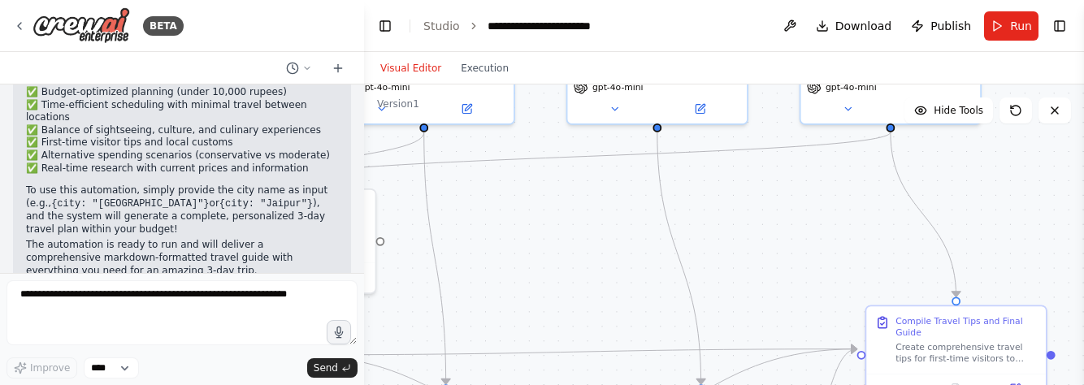
drag, startPoint x: 631, startPoint y: 222, endPoint x: 738, endPoint y: 423, distance: 227.9
click at [738, 384] on html "BETA Hello! I'm the CrewAI assistant. What kind of automation do you want to bu…" at bounding box center [542, 192] width 1084 height 385
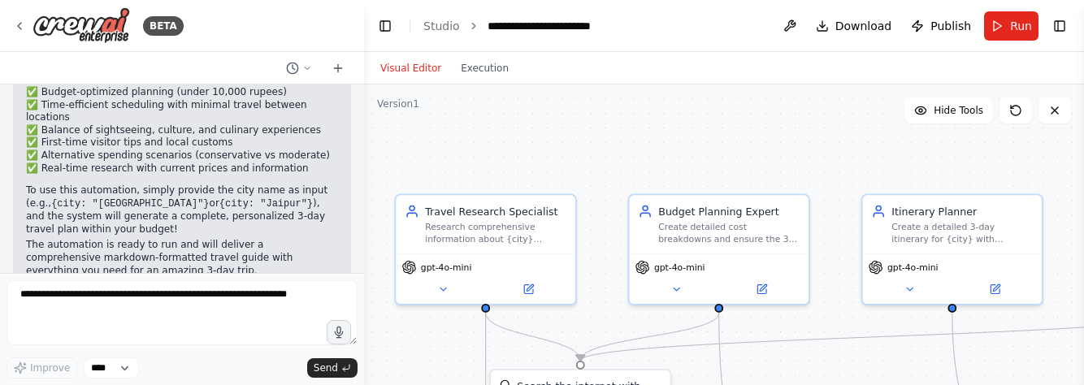
drag, startPoint x: 692, startPoint y: 346, endPoint x: 887, endPoint y: 363, distance: 196.6
click at [887, 363] on div ".deletable-edge-delete-btn { width: 20px; height: 20px; border: 0px solid #ffff…" at bounding box center [724, 288] width 720 height 406
click at [484, 84] on div "Visual Editor Execution" at bounding box center [445, 68] width 148 height 33
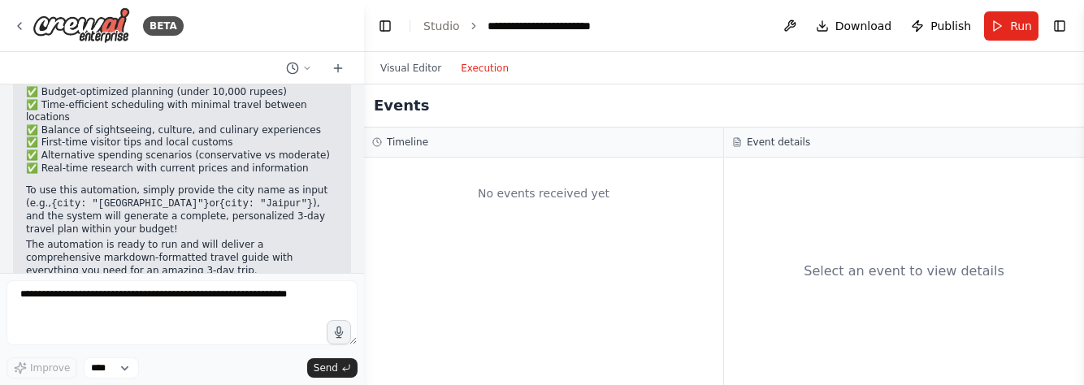
click at [468, 69] on button "Execution" at bounding box center [484, 69] width 67 height 20
click at [1000, 33] on button "Run" at bounding box center [1011, 25] width 54 height 29
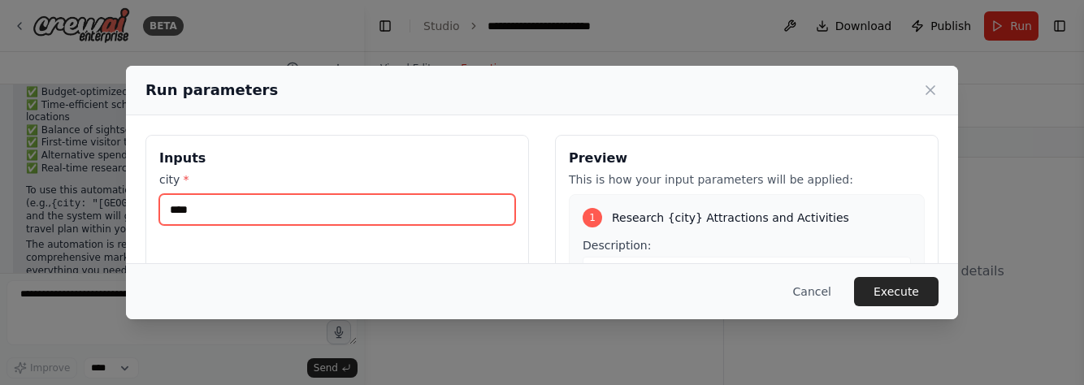
click at [357, 222] on input "****" at bounding box center [337, 209] width 356 height 31
type input "*****"
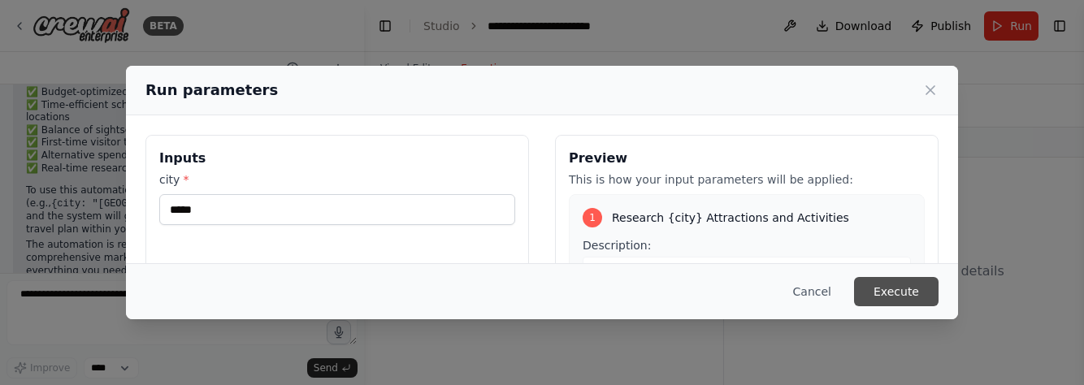
click at [911, 298] on button "Execute" at bounding box center [896, 291] width 85 height 29
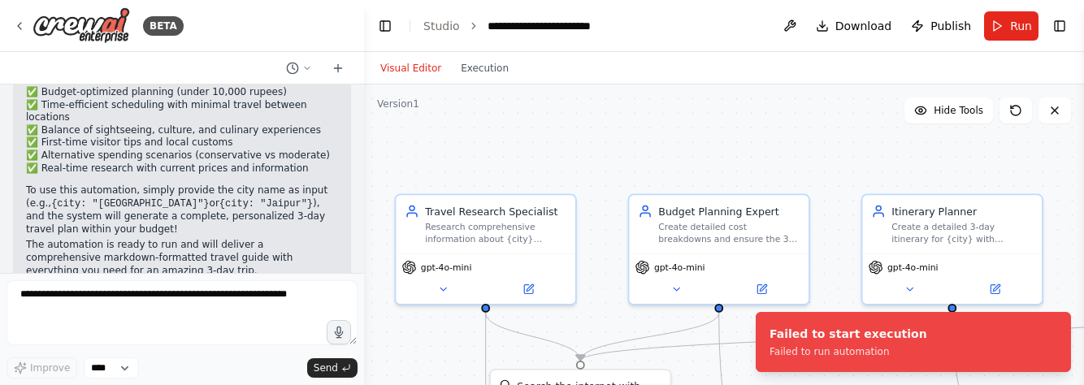
click at [415, 64] on button "Visual Editor" at bounding box center [411, 69] width 80 height 20
click at [802, 332] on div "Failed to start execution" at bounding box center [849, 334] width 158 height 16
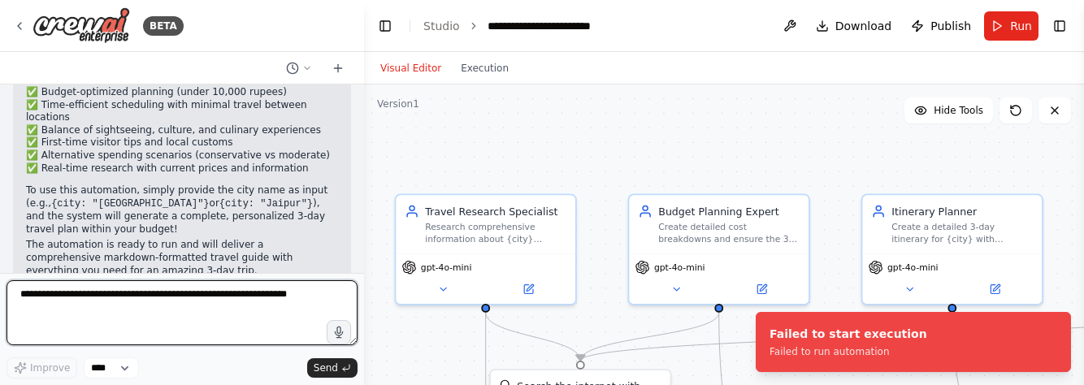
click at [121, 311] on textarea at bounding box center [182, 312] width 351 height 65
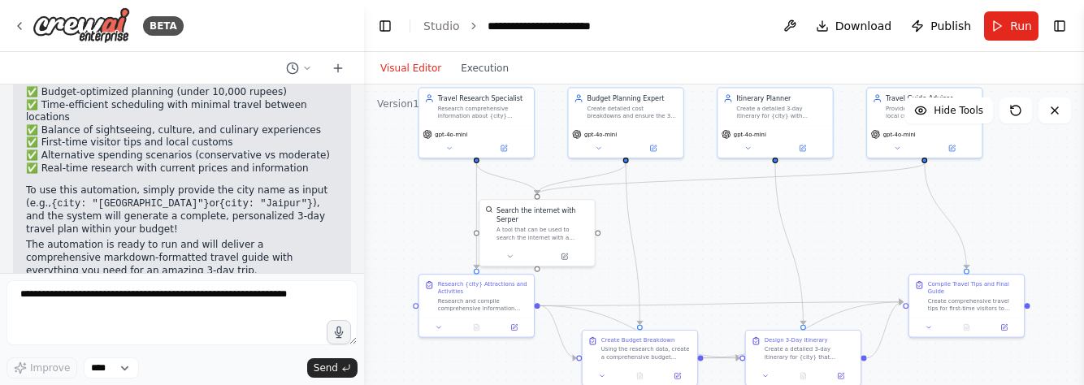
drag, startPoint x: 809, startPoint y: 332, endPoint x: 727, endPoint y: 171, distance: 180.6
click at [727, 171] on div ".deletable-edge-delete-btn { width: 20px; height: 20px; border: 0px solid #ffff…" at bounding box center [724, 288] width 720 height 406
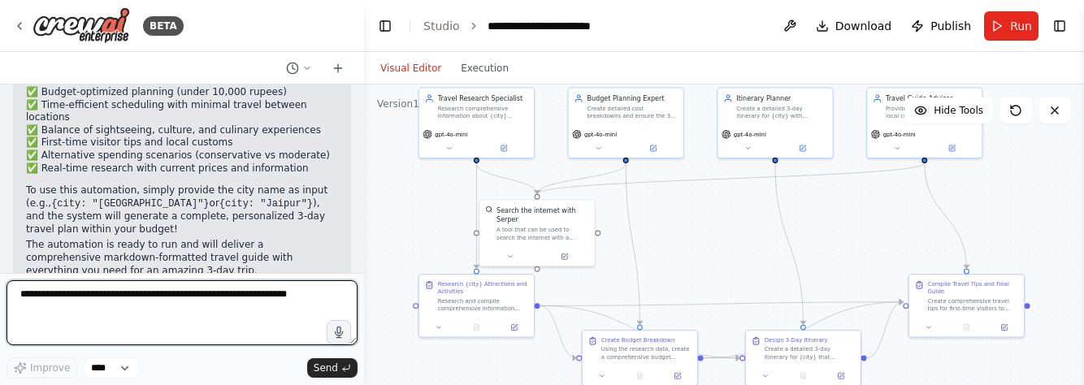
click at [159, 317] on textarea at bounding box center [182, 312] width 351 height 65
type textarea "**********"
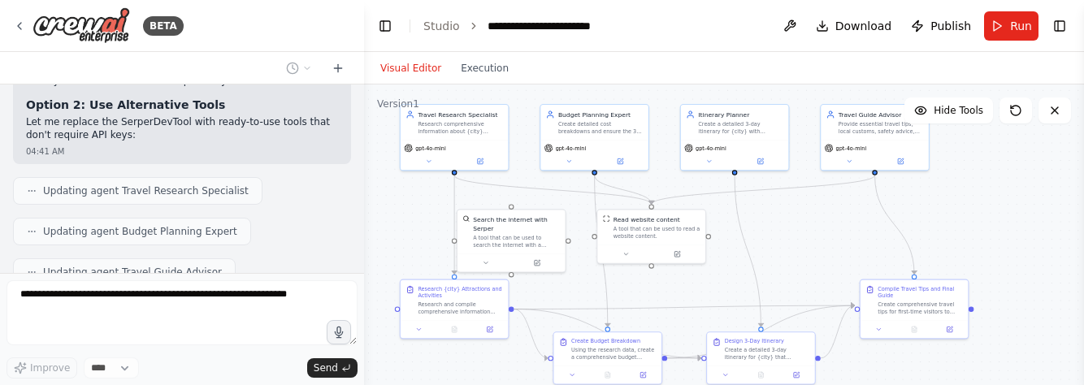
scroll to position [2411, 0]
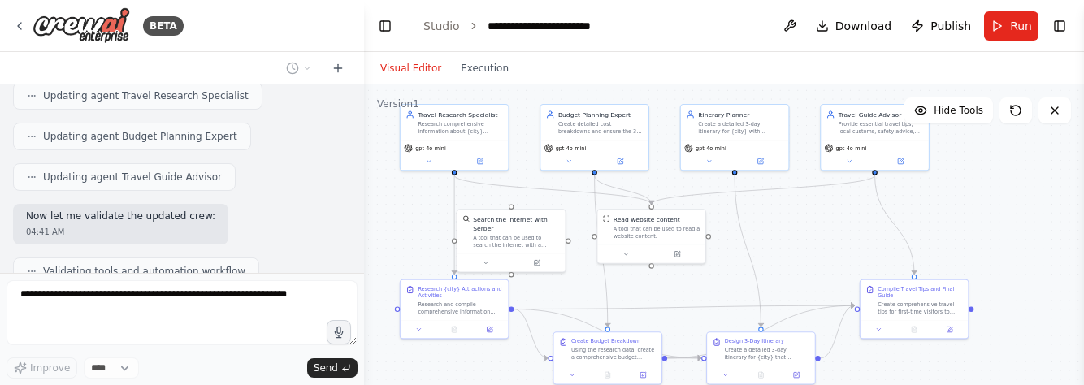
drag, startPoint x: 684, startPoint y: 272, endPoint x: 651, endPoint y: 277, distance: 33.7
click at [651, 277] on div ".deletable-edge-delete-btn { width: 20px; height: 20px; border: 0px solid #ffff…" at bounding box center [724, 288] width 720 height 406
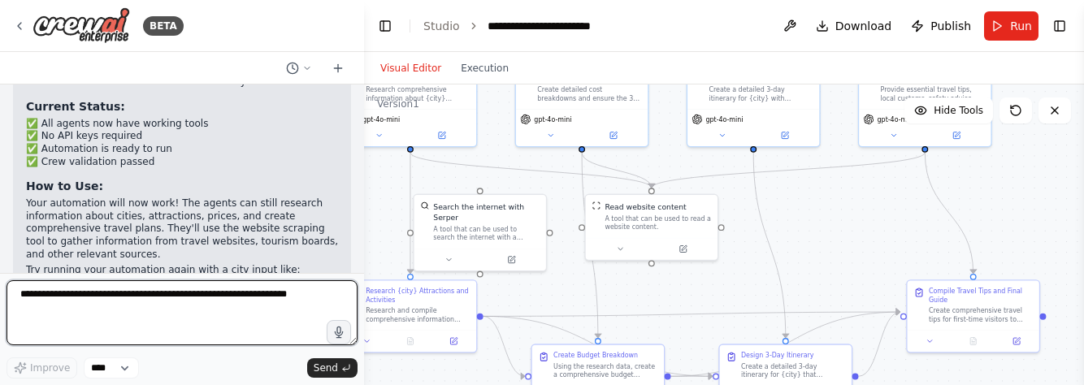
scroll to position [2868, 0]
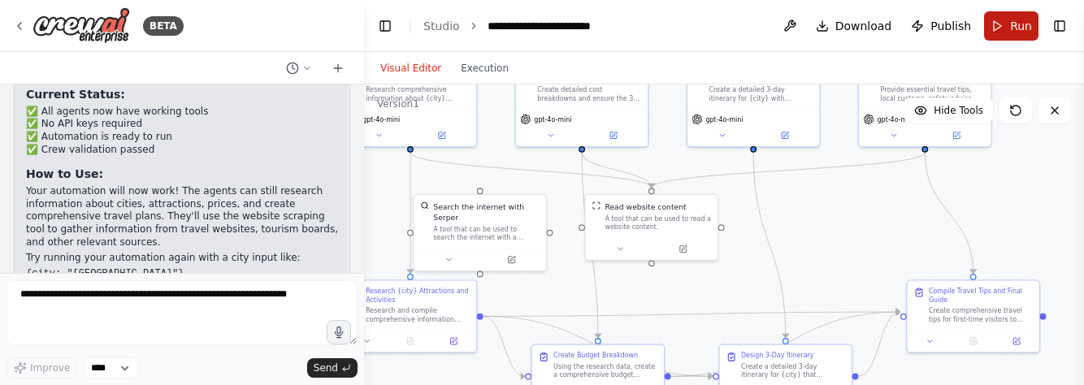
click at [1013, 28] on span "Run" at bounding box center [1021, 26] width 22 height 16
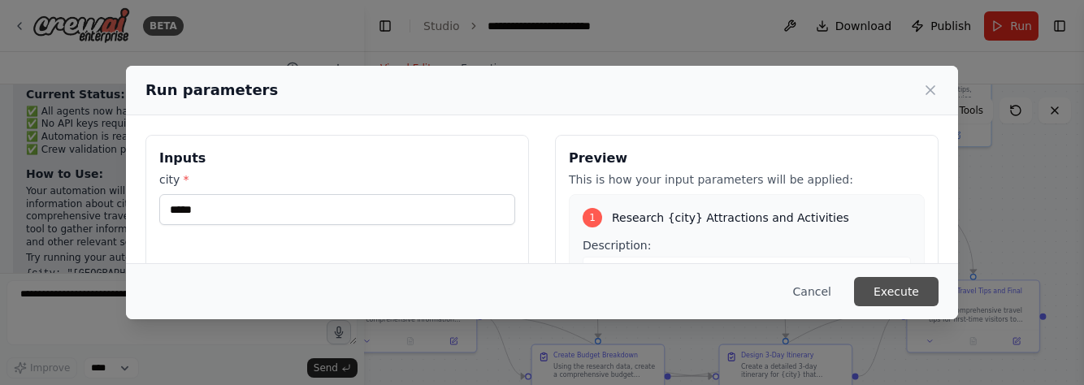
click at [897, 290] on button "Execute" at bounding box center [896, 291] width 85 height 29
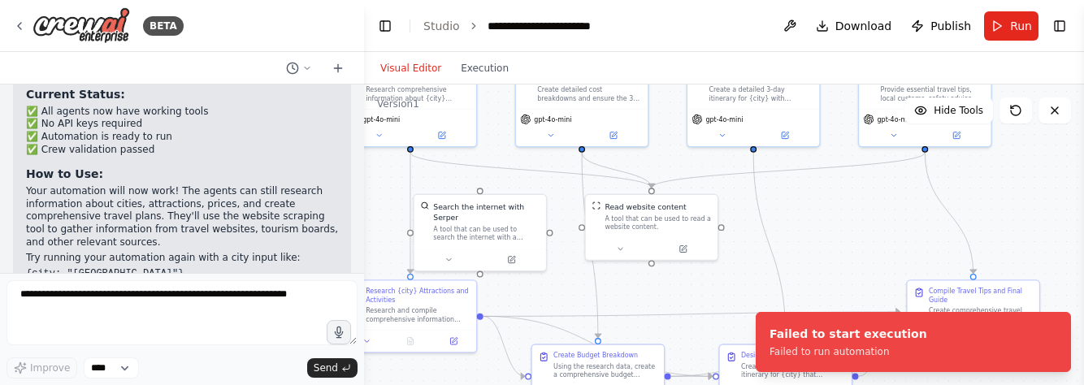
click at [806, 245] on div ".deletable-edge-delete-btn { width: 20px; height: 20px; border: 0px solid #ffff…" at bounding box center [724, 288] width 720 height 406
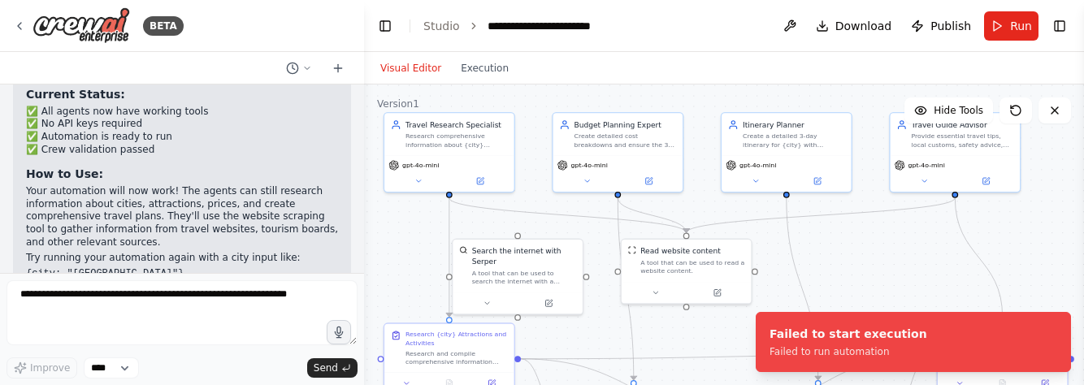
drag, startPoint x: 821, startPoint y: 241, endPoint x: 864, endPoint y: 276, distance: 55.5
click at [864, 276] on div ".deletable-edge-delete-btn { width: 20px; height: 20px; border: 0px solid #ffff…" at bounding box center [724, 288] width 720 height 406
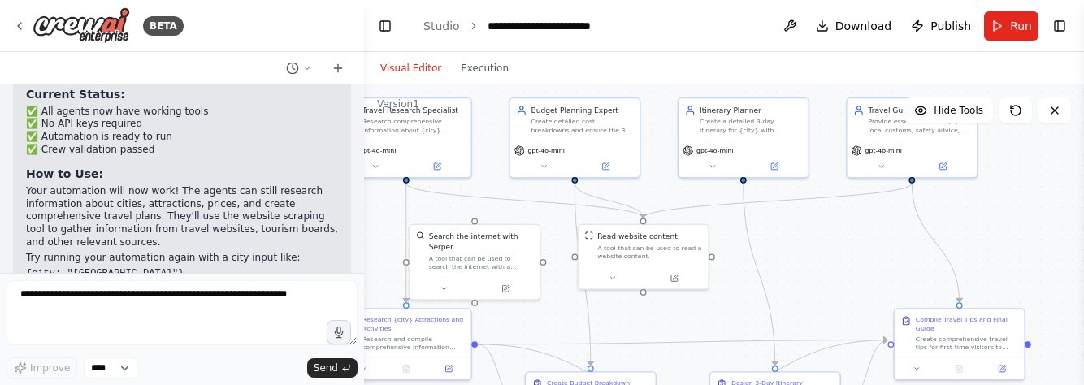
drag, startPoint x: 857, startPoint y: 243, endPoint x: 801, endPoint y: 237, distance: 55.6
click at [801, 237] on div ".deletable-edge-delete-btn { width: 20px; height: 20px; border: 0px solid #ffff…" at bounding box center [724, 288] width 720 height 406
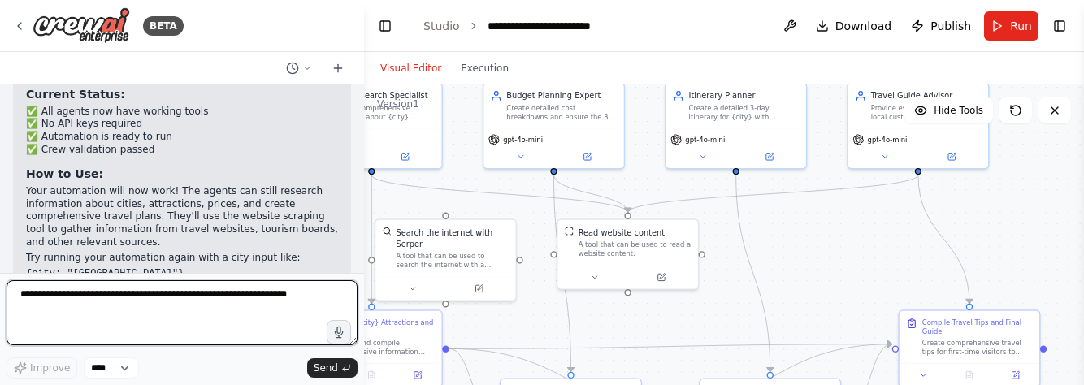
click at [149, 324] on textarea at bounding box center [182, 312] width 351 height 65
type textarea "**********"
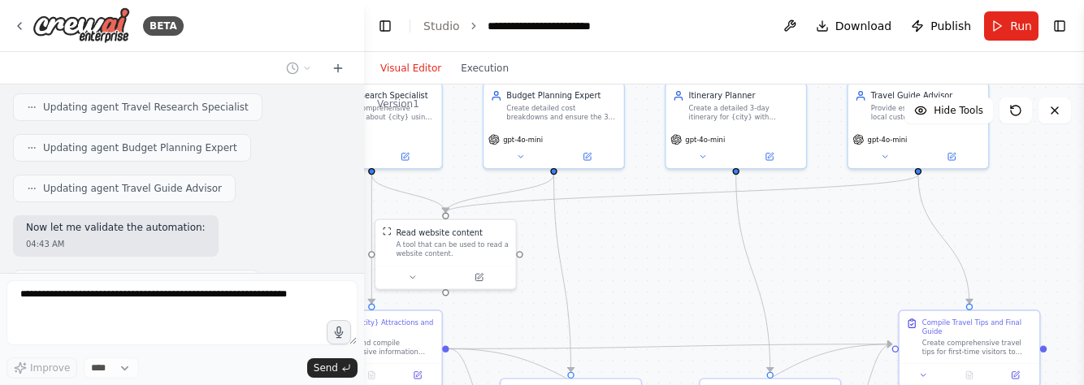
scroll to position [3764, 0]
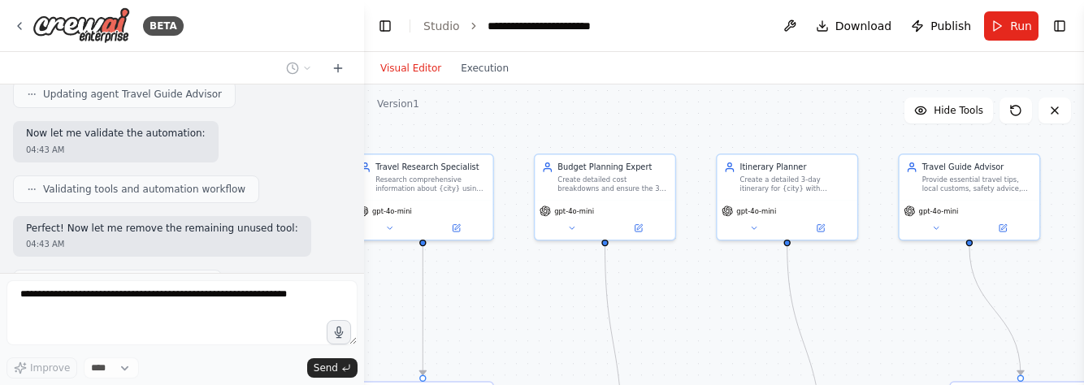
drag, startPoint x: 666, startPoint y: 302, endPoint x: 719, endPoint y: 373, distance: 88.9
click at [719, 373] on div ".deletable-edge-delete-btn { width: 20px; height: 20px; border: 0px solid #ffff…" at bounding box center [724, 288] width 720 height 406
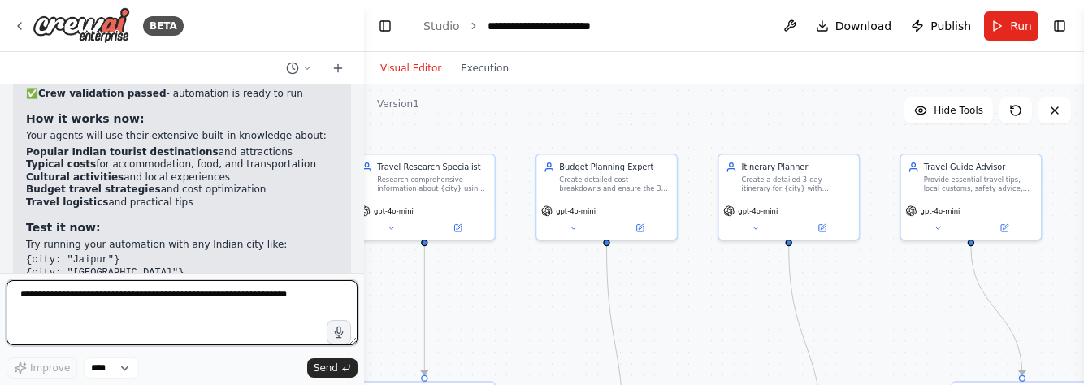
scroll to position [4272, 0]
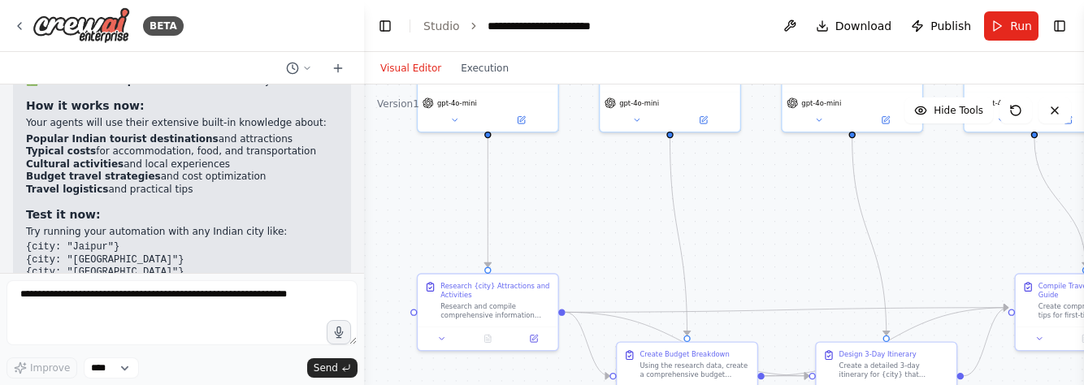
drag, startPoint x: 685, startPoint y: 345, endPoint x: 747, endPoint y: 237, distance: 125.2
click at [747, 237] on div ".deletable-edge-delete-btn { width: 20px; height: 20px; border: 0px solid #ffff…" at bounding box center [724, 288] width 720 height 406
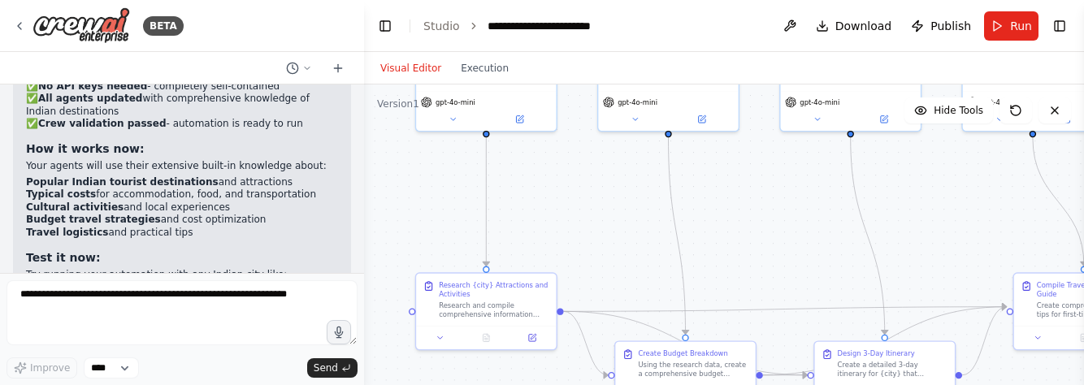
scroll to position [4224, 0]
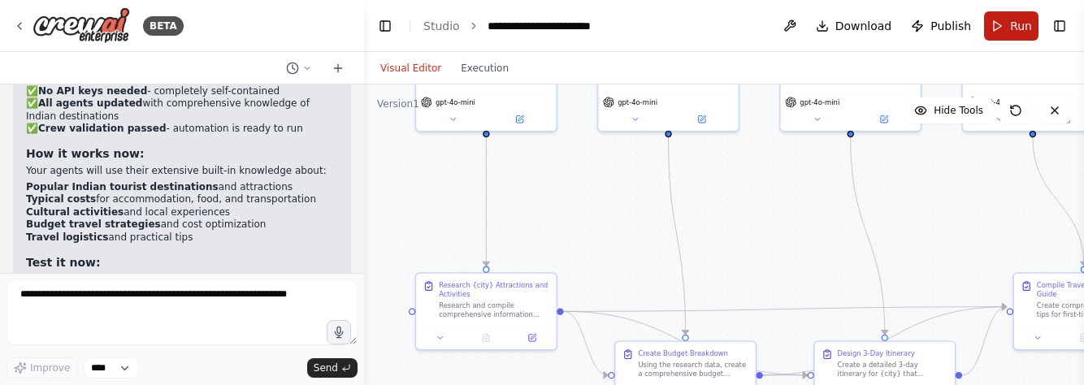
click at [996, 23] on button "Run" at bounding box center [1011, 25] width 54 height 29
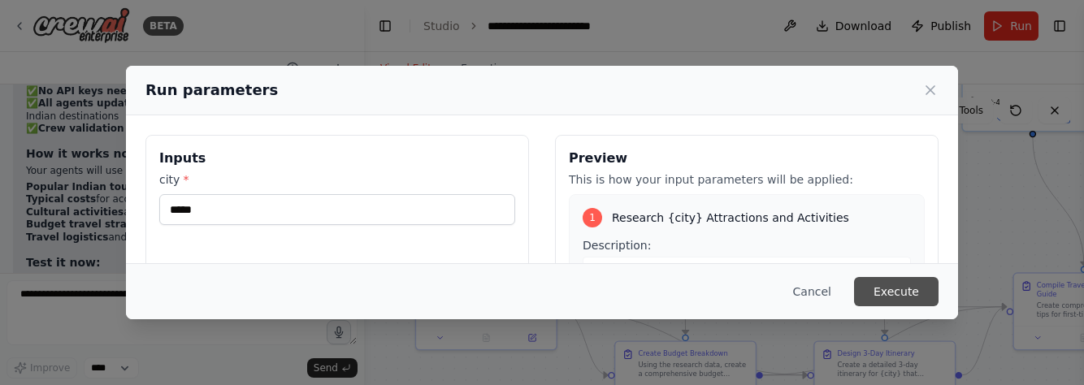
click at [900, 300] on button "Execute" at bounding box center [896, 291] width 85 height 29
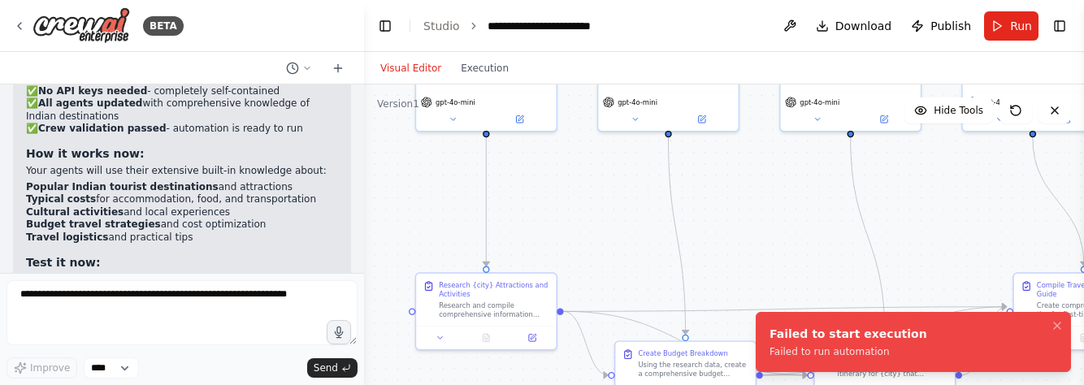
click at [814, 358] on li "Failed to start execution Failed to run automation" at bounding box center [913, 342] width 315 height 60
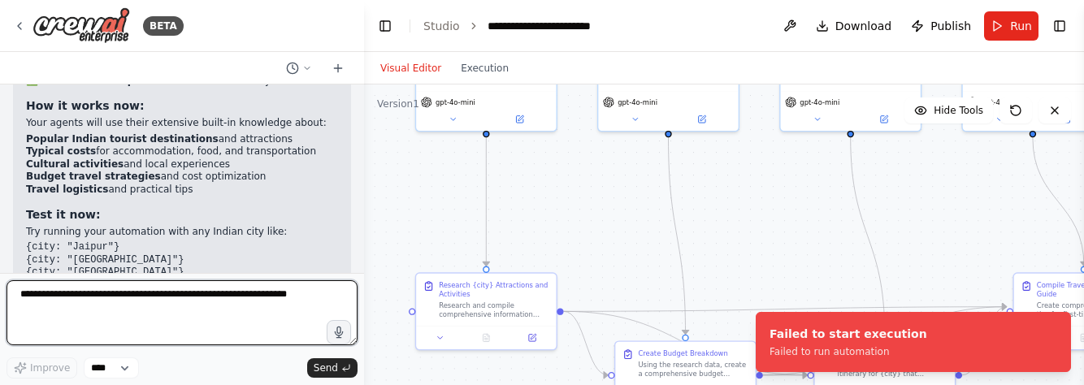
click at [190, 313] on textarea at bounding box center [182, 312] width 351 height 65
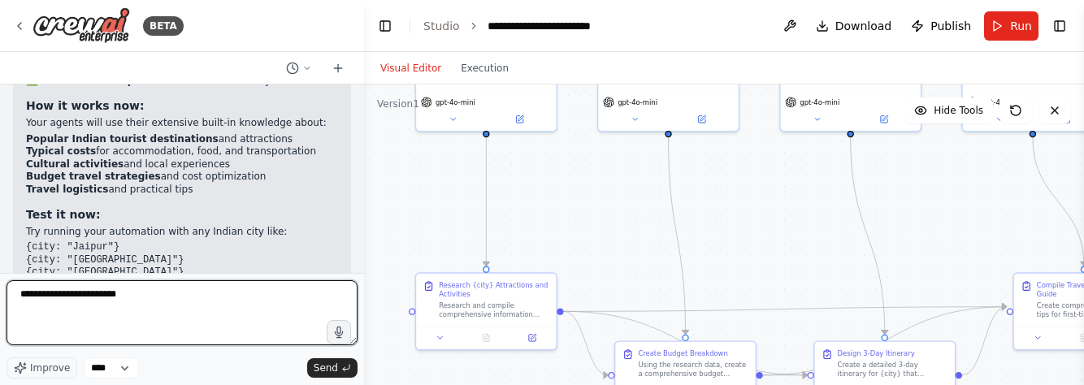
type textarea "**********"
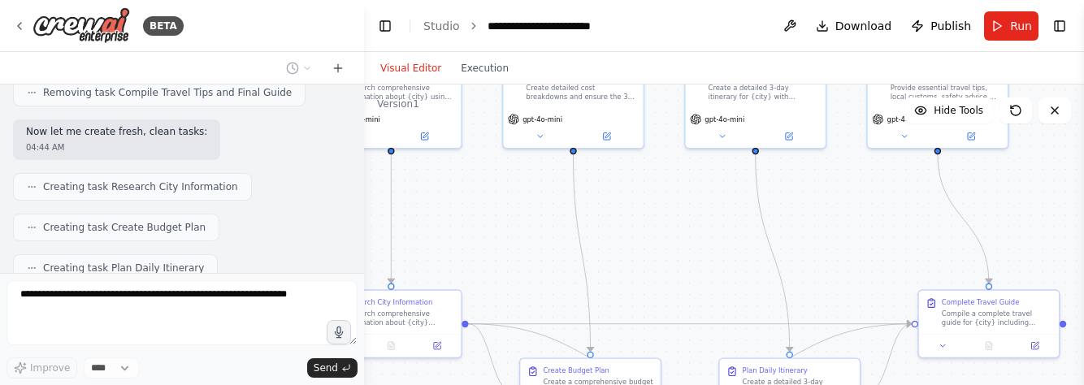
scroll to position [5032, 0]
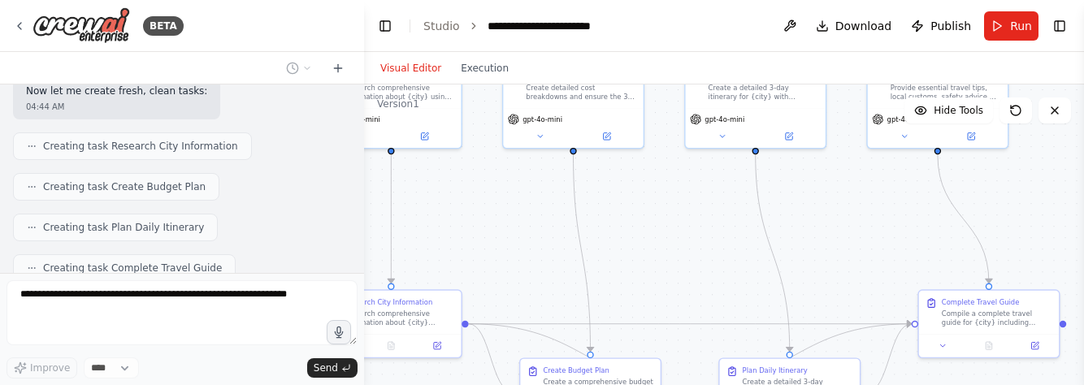
drag, startPoint x: 578, startPoint y: 226, endPoint x: 483, endPoint y: 243, distance: 96.6
click at [483, 243] on div ".deletable-edge-delete-btn { width: 20px; height: 20px; border: 0px solid #ffff…" at bounding box center [724, 288] width 720 height 406
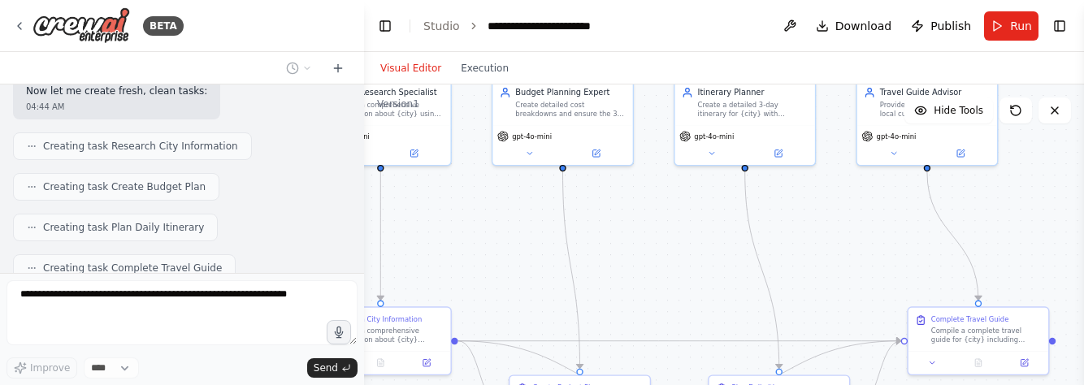
drag, startPoint x: 653, startPoint y: 250, endPoint x: 662, endPoint y: 266, distance: 18.6
click at [662, 266] on div ".deletable-edge-delete-btn { width: 20px; height: 20px; border: 0px solid #ffff…" at bounding box center [724, 288] width 720 height 406
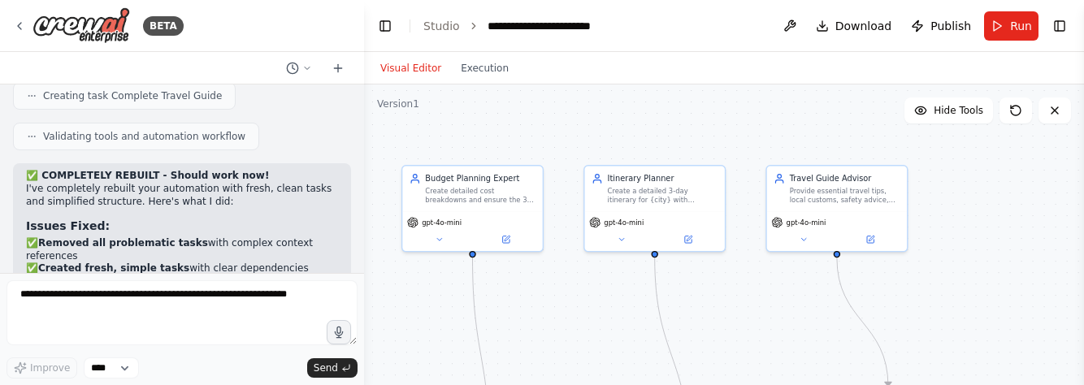
drag, startPoint x: 641, startPoint y: 237, endPoint x: 532, endPoint y: 324, distance: 140.0
click at [532, 324] on div ".deletable-edge-delete-btn { width: 20px; height: 20px; border: 0px solid #ffff…" at bounding box center [724, 288] width 720 height 406
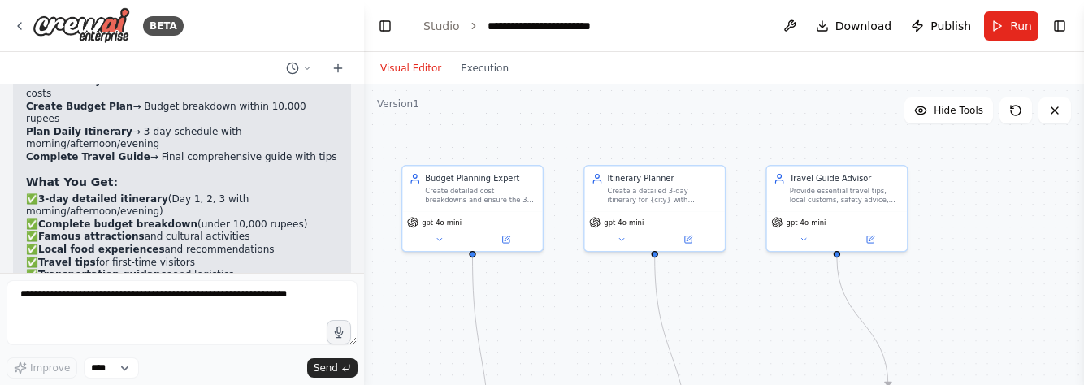
scroll to position [5496, 0]
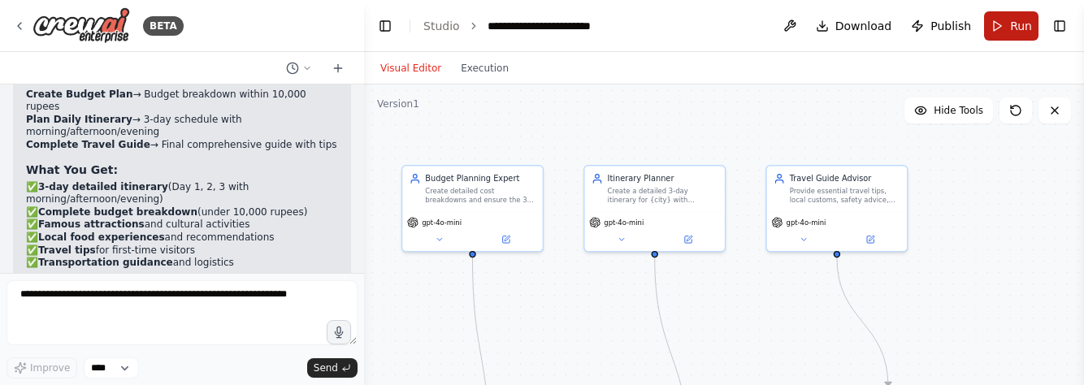
click at [1002, 22] on button "Run" at bounding box center [1011, 25] width 54 height 29
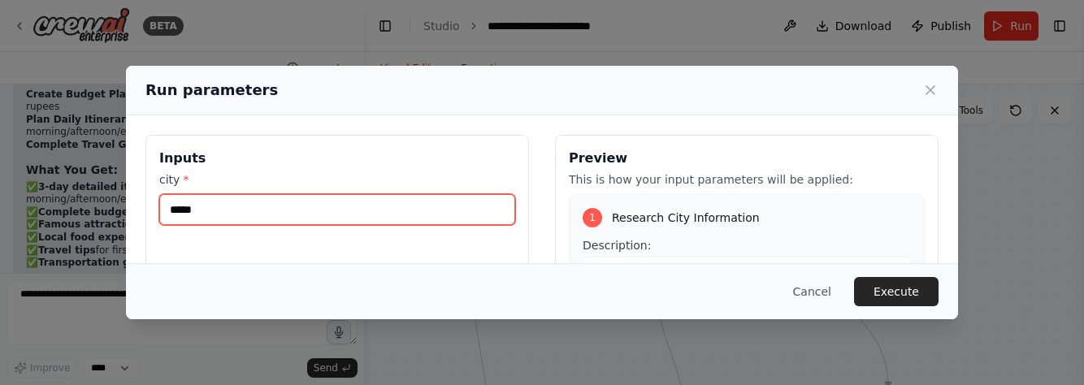
click at [341, 221] on input "*****" at bounding box center [337, 209] width 356 height 31
type input "******"
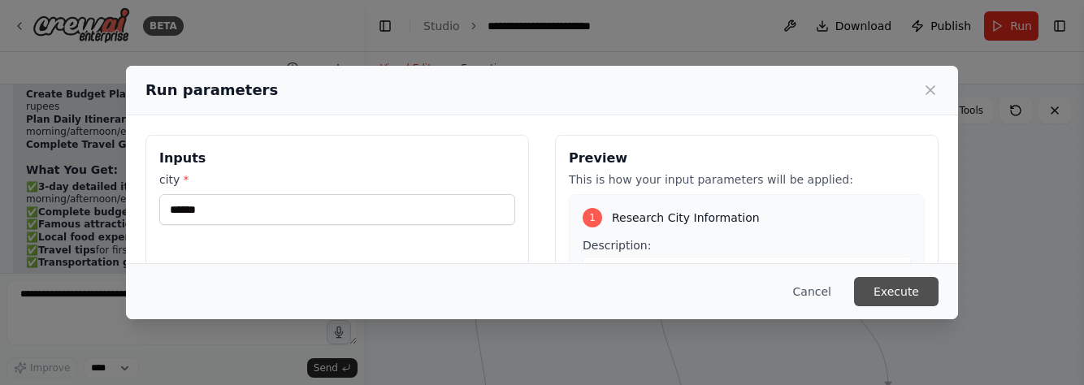
click at [892, 280] on button "Execute" at bounding box center [896, 291] width 85 height 29
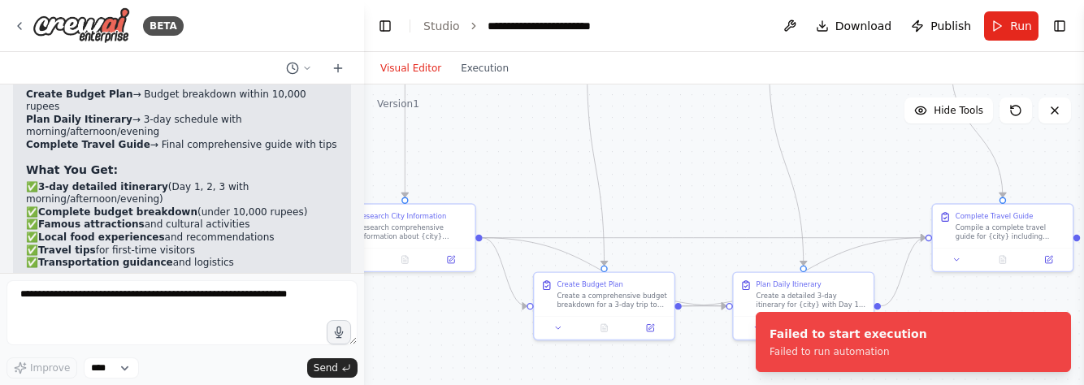
drag, startPoint x: 754, startPoint y: 341, endPoint x: 869, endPoint y: 152, distance: 221.3
click at [869, 152] on div ".deletable-edge-delete-btn { width: 20px; height: 20px; border: 0px solid #ffff…" at bounding box center [724, 288] width 720 height 406
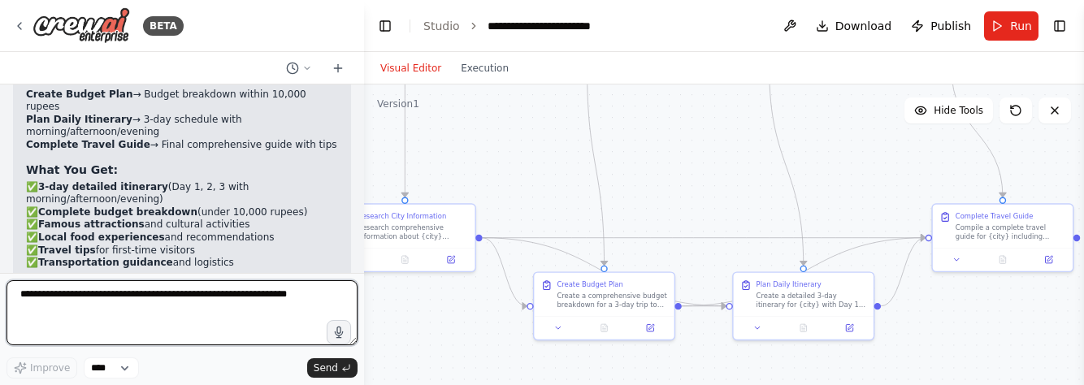
click at [234, 302] on textarea at bounding box center [182, 312] width 351 height 65
type textarea "**********"
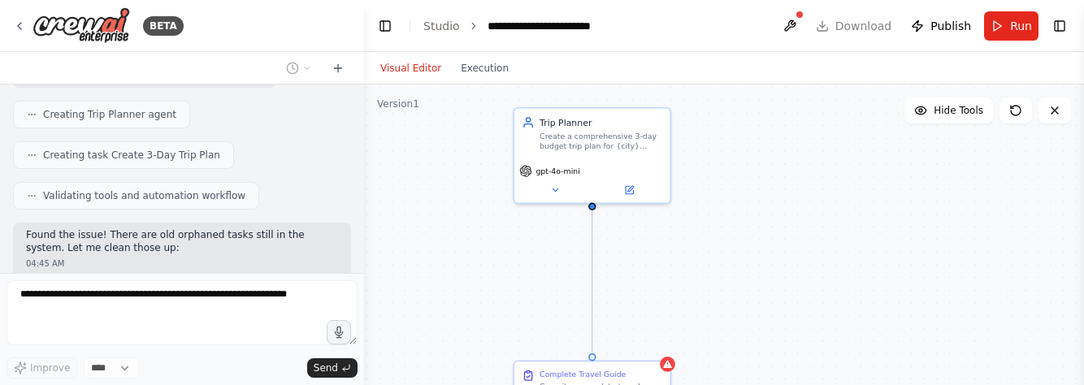
scroll to position [6270, 0]
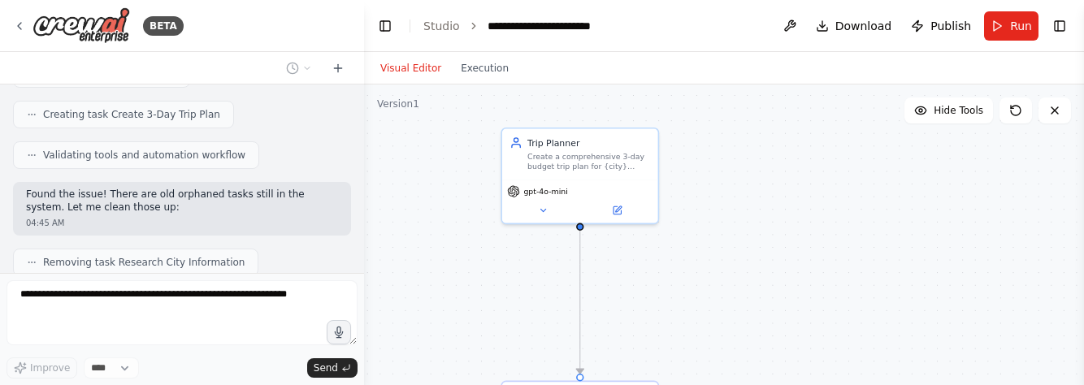
drag, startPoint x: 568, startPoint y: 193, endPoint x: 730, endPoint y: 381, distance: 248.4
click at [730, 381] on div ".deletable-edge-delete-btn { width: 20px; height: 20px; border: 0px solid #ffff…" at bounding box center [724, 288] width 720 height 406
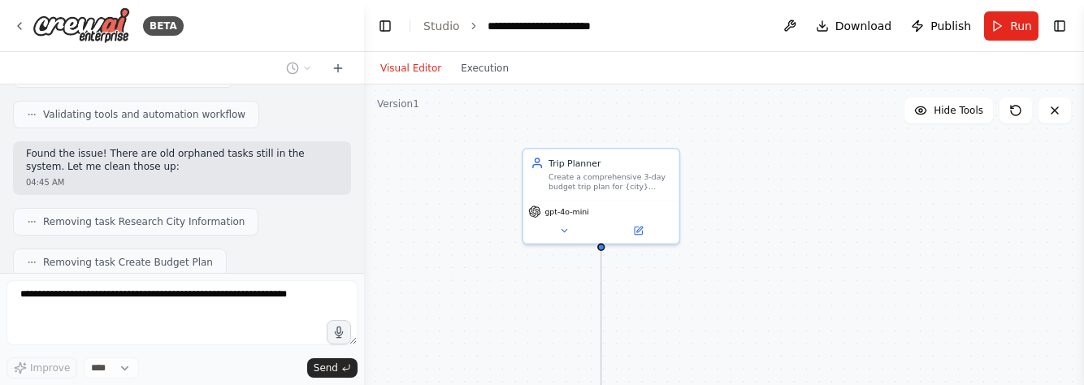
scroll to position [6351, 0]
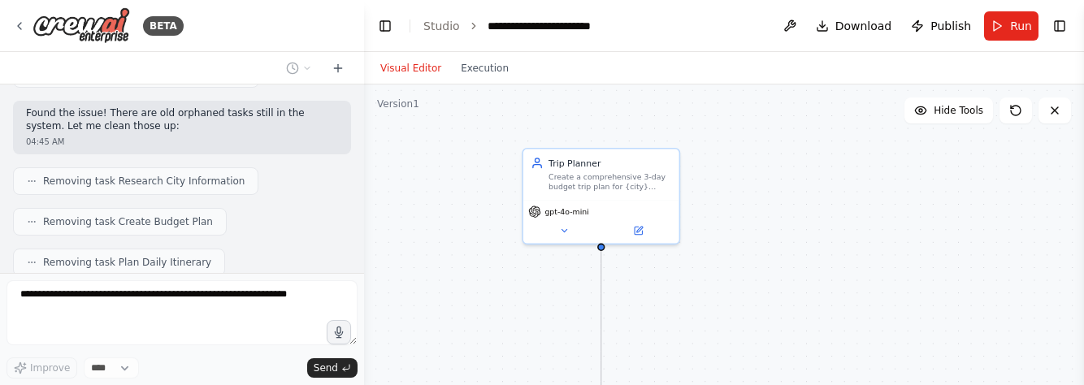
drag, startPoint x: 758, startPoint y: 270, endPoint x: 814, endPoint y: 276, distance: 56.5
click at [814, 276] on div ".deletable-edge-delete-btn { width: 20px; height: 20px; border: 0px solid #ffff…" at bounding box center [724, 288] width 720 height 406
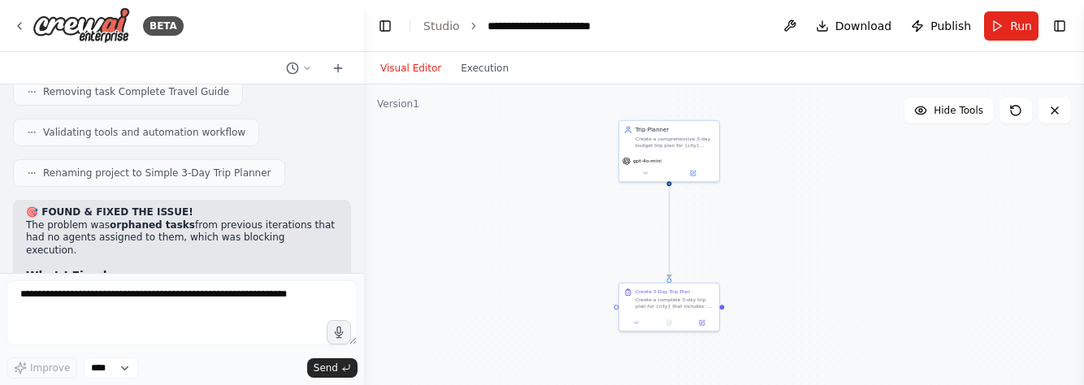
drag, startPoint x: 758, startPoint y: 336, endPoint x: 745, endPoint y: 264, distance: 73.5
click at [745, 264] on div ".deletable-edge-delete-btn { width: 20px; height: 20px; border: 0px solid #ffff…" at bounding box center [724, 288] width 720 height 406
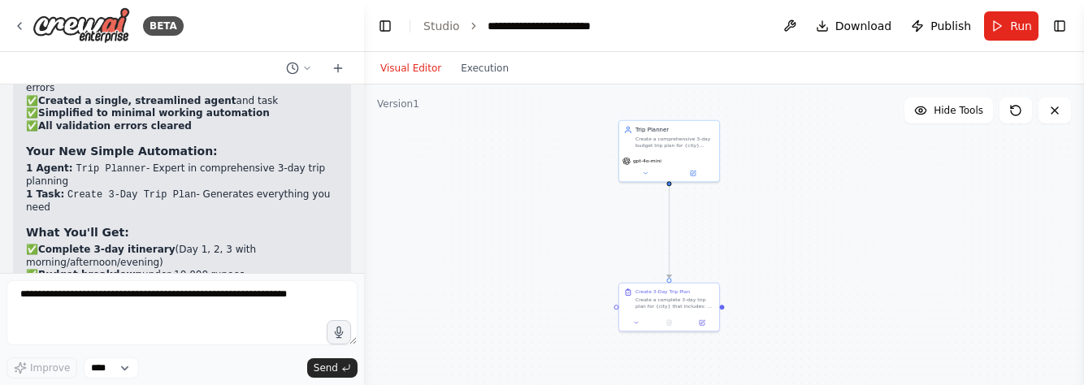
scroll to position [6792, 0]
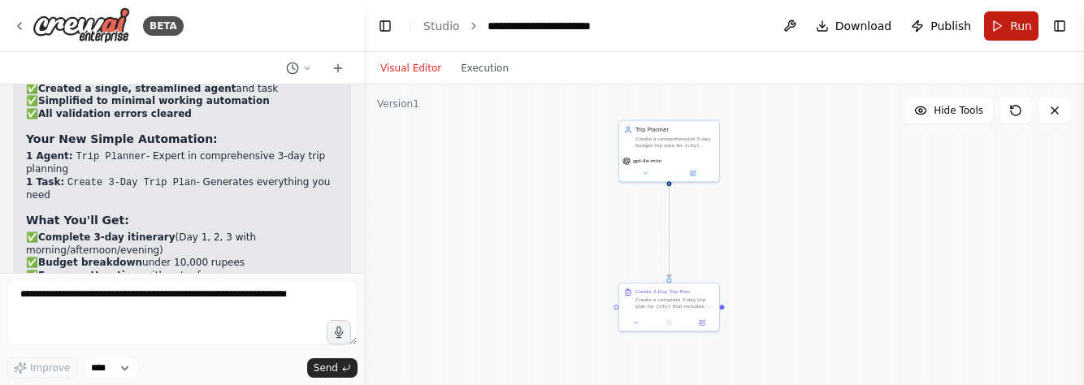
click at [1007, 17] on button "Run" at bounding box center [1011, 25] width 54 height 29
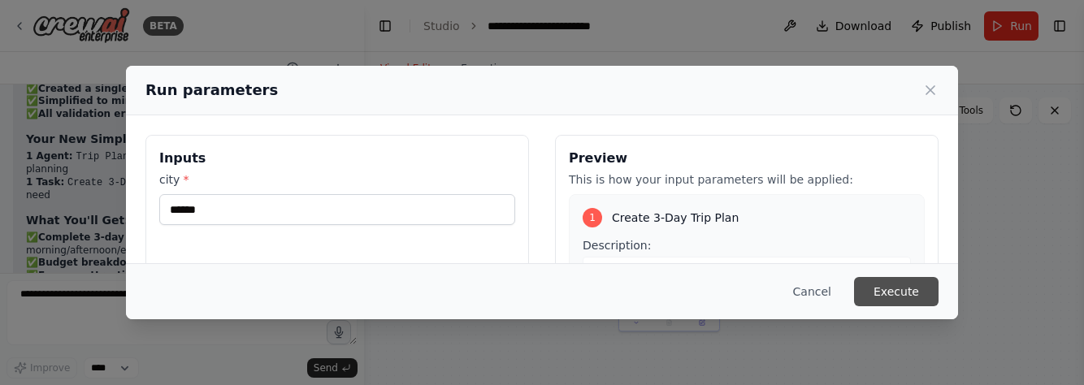
click at [896, 287] on button "Execute" at bounding box center [896, 291] width 85 height 29
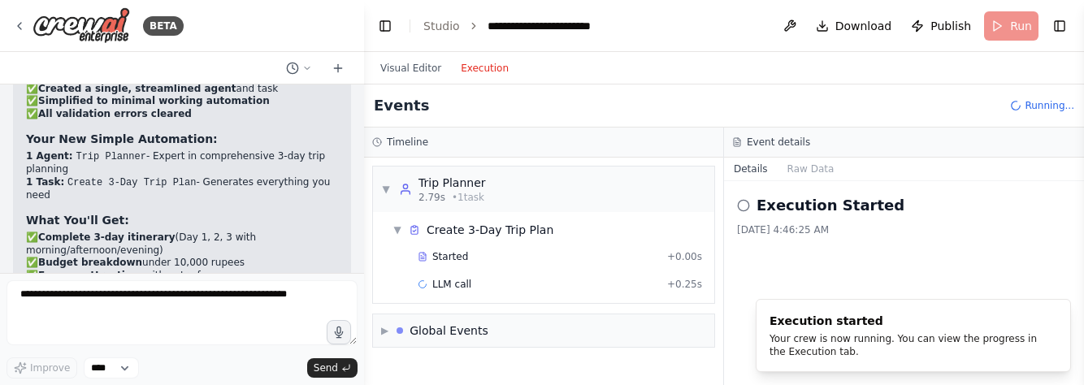
click at [459, 65] on button "Execution" at bounding box center [484, 69] width 67 height 20
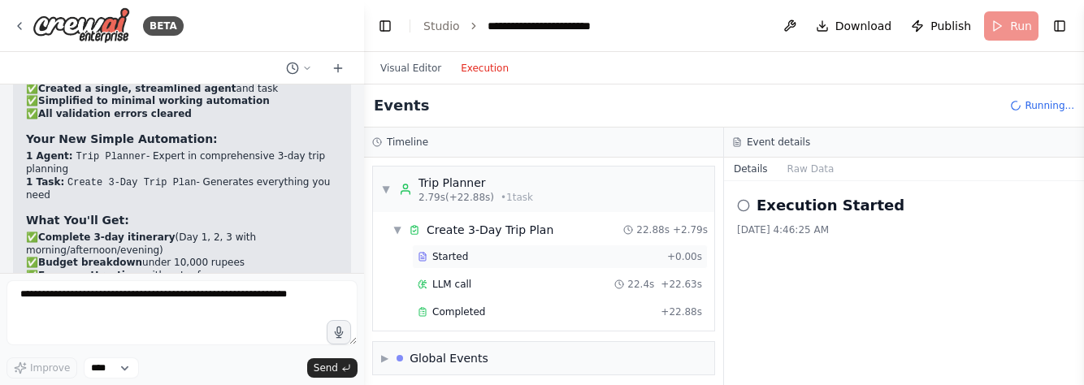
scroll to position [8, 0]
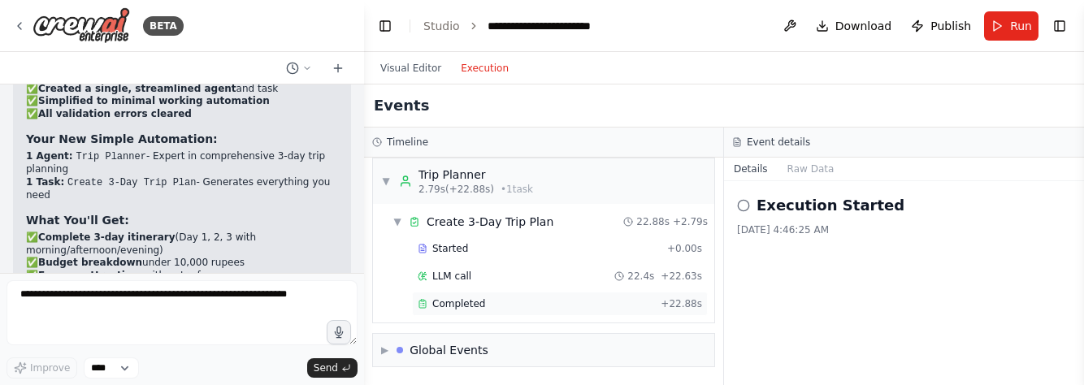
click at [502, 297] on div "Completed + 22.88s" at bounding box center [560, 304] width 296 height 24
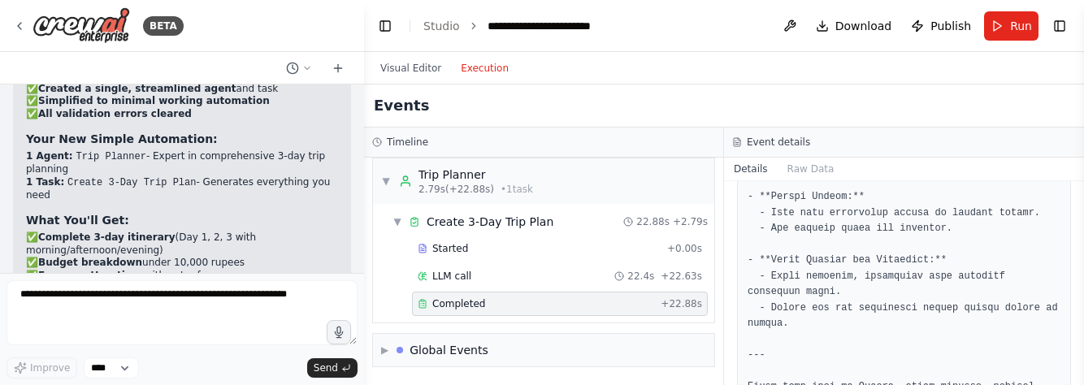
scroll to position [1966, 0]
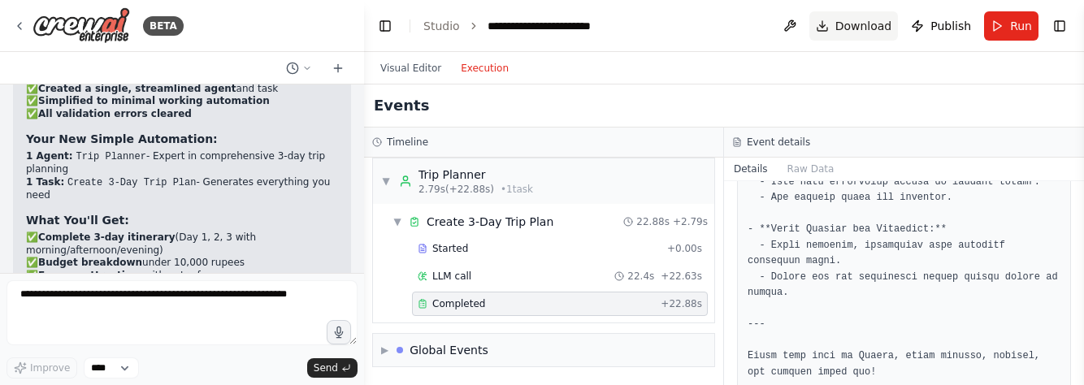
click at [841, 21] on button "Download" at bounding box center [853, 25] width 89 height 29
click at [1059, 180] on div "Details Raw Data" at bounding box center [904, 170] width 360 height 24
click at [1057, 15] on button "Toggle Right Sidebar" at bounding box center [1059, 26] width 23 height 23
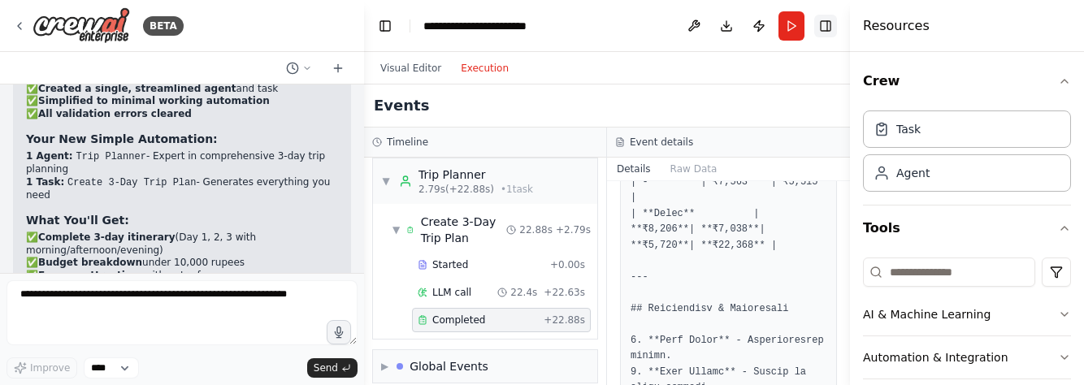
click at [829, 21] on button "Toggle Right Sidebar" at bounding box center [825, 26] width 23 height 23
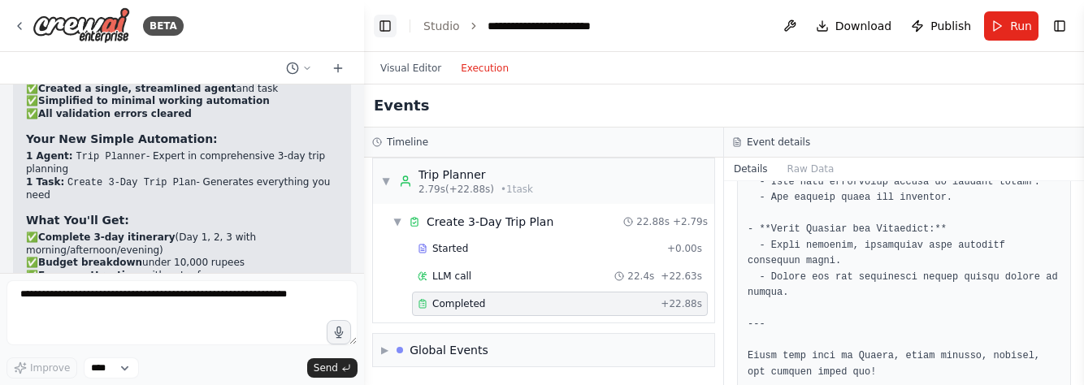
click at [383, 33] on button "Toggle Left Sidebar" at bounding box center [385, 26] width 23 height 23
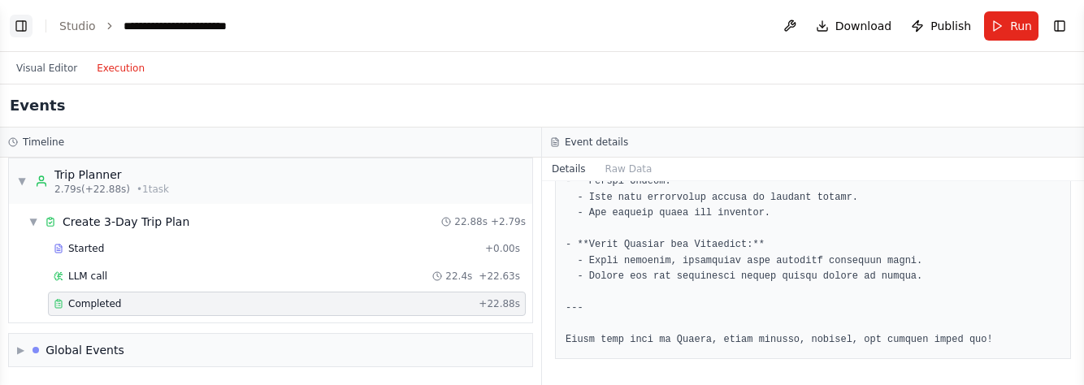
scroll to position [1665, 0]
click at [14, 24] on button "Toggle Left Sidebar" at bounding box center [21, 26] width 23 height 23
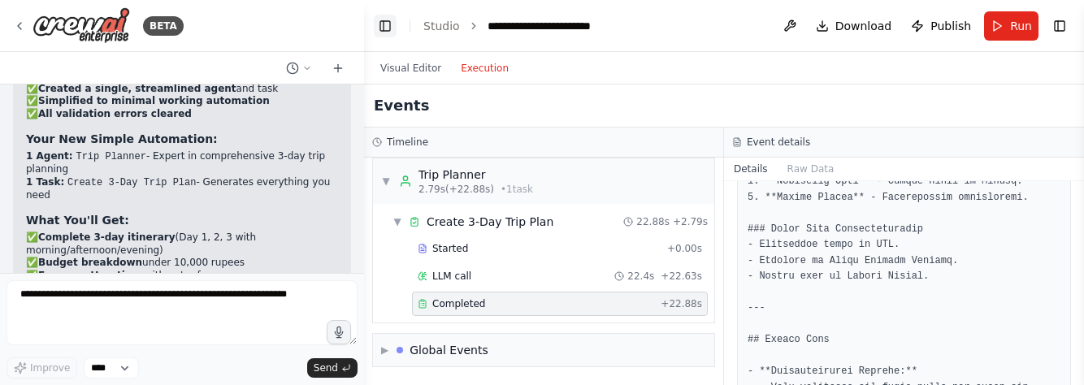
scroll to position [1966, 0]
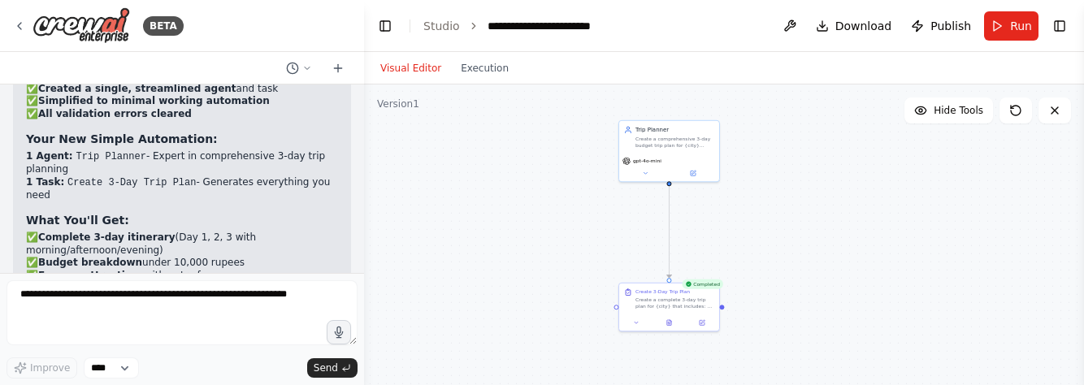
click at [410, 65] on button "Visual Editor" at bounding box center [411, 69] width 80 height 20
click at [306, 71] on icon at bounding box center [307, 68] width 10 height 10
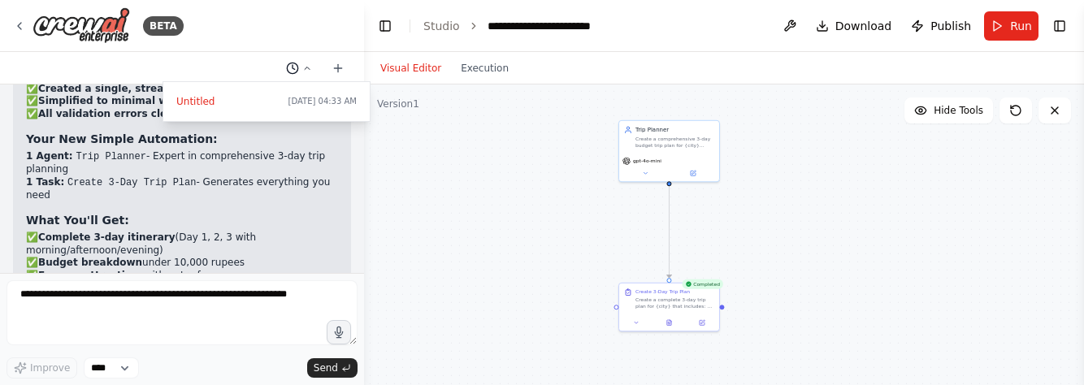
click at [306, 71] on div at bounding box center [182, 192] width 364 height 385
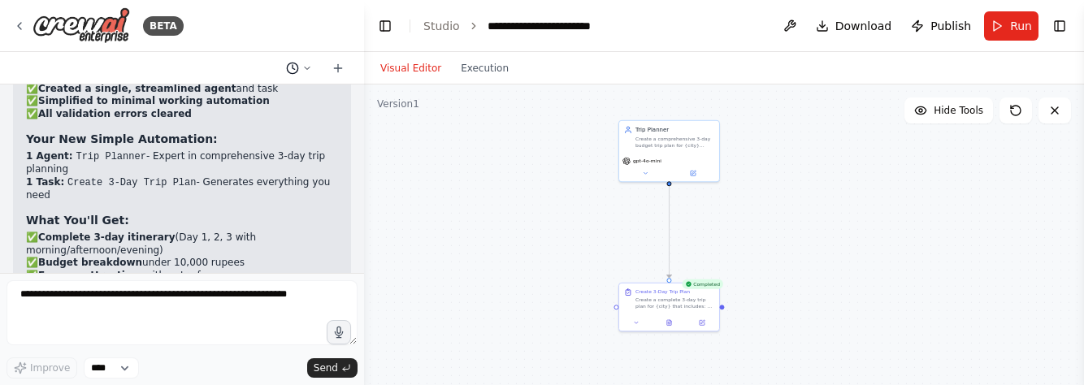
click at [302, 71] on icon at bounding box center [307, 68] width 10 height 10
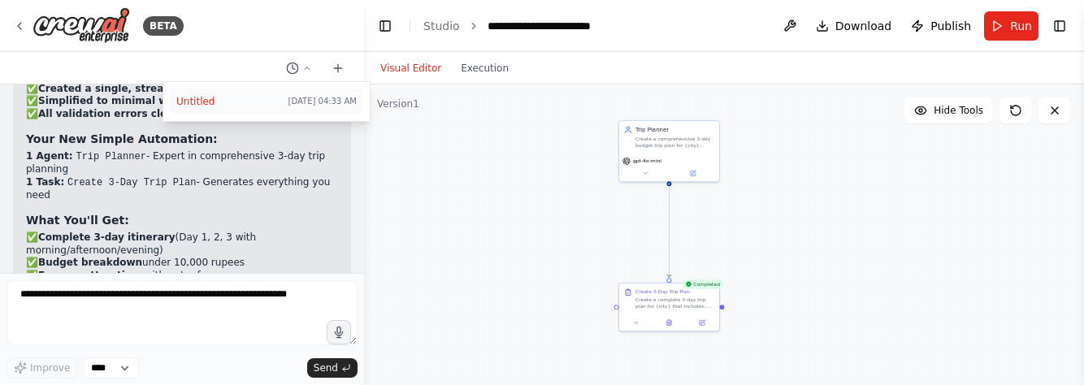
click at [234, 112] on button "Untitled Today 04:33 AM" at bounding box center [266, 102] width 193 height 26
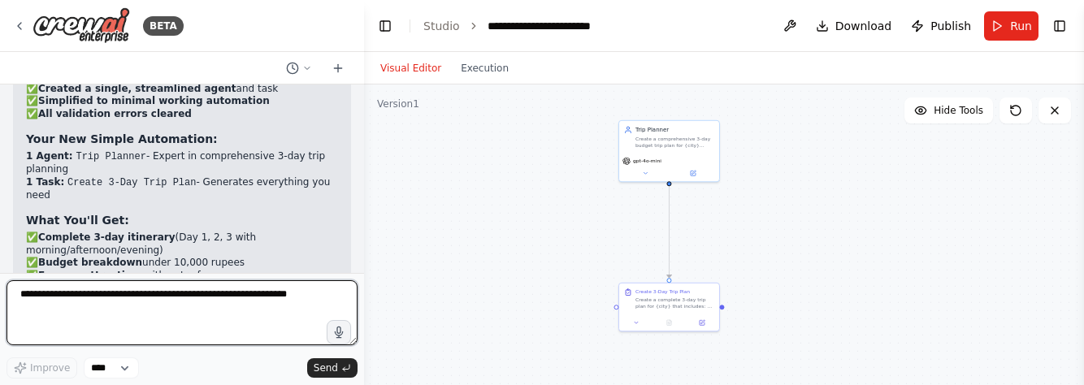
scroll to position [7526, 0]
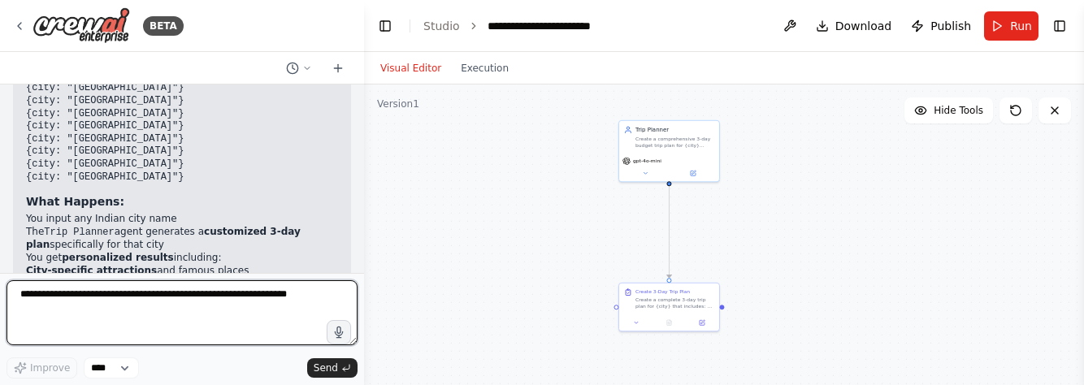
click at [224, 313] on textarea at bounding box center [182, 312] width 351 height 65
type textarea "**********"
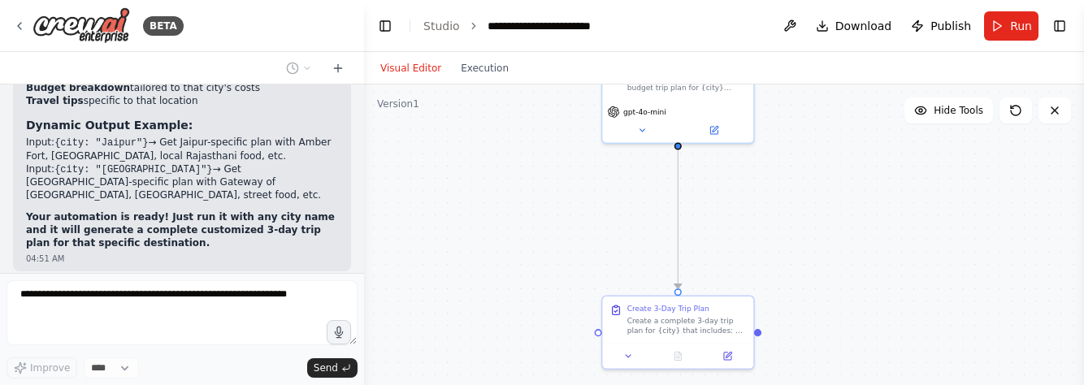
scroll to position [7775, 0]
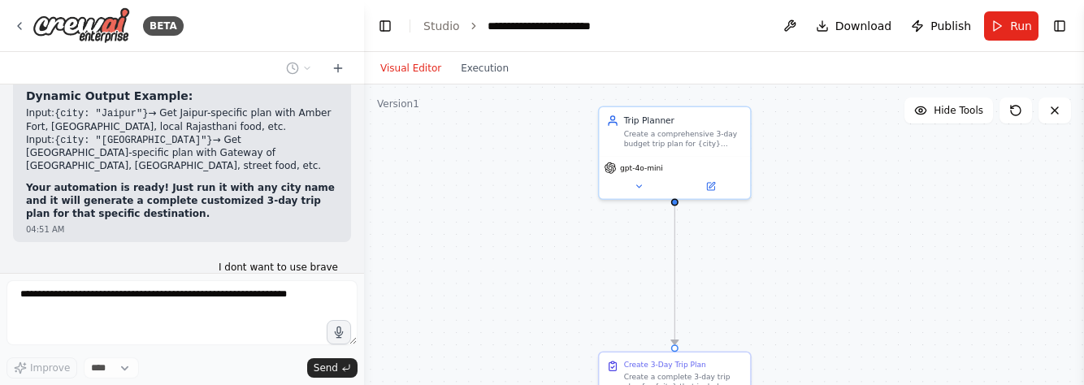
drag, startPoint x: 589, startPoint y: 248, endPoint x: 491, endPoint y: 301, distance: 111.6
click at [491, 301] on div ".deletable-edge-delete-btn { width: 20px; height: 20px; border: 0px solid #ffff…" at bounding box center [724, 288] width 720 height 406
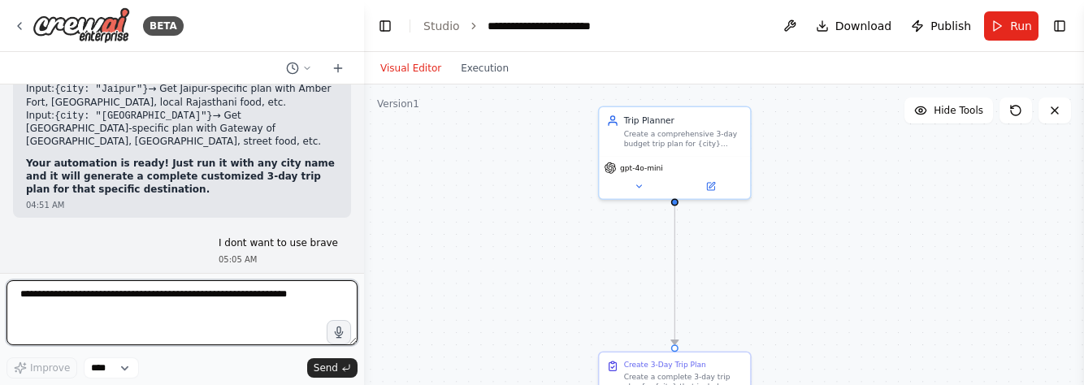
scroll to position [7838, 0]
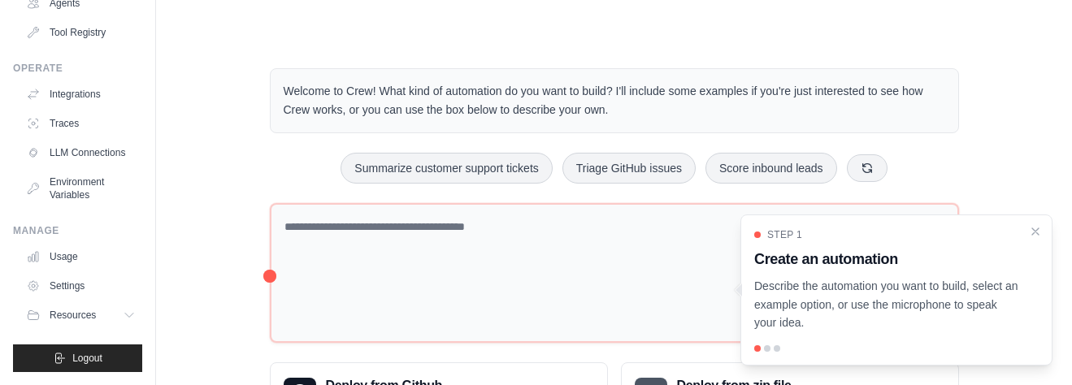
scroll to position [198, 0]
click at [67, 261] on link "Usage" at bounding box center [82, 257] width 123 height 26
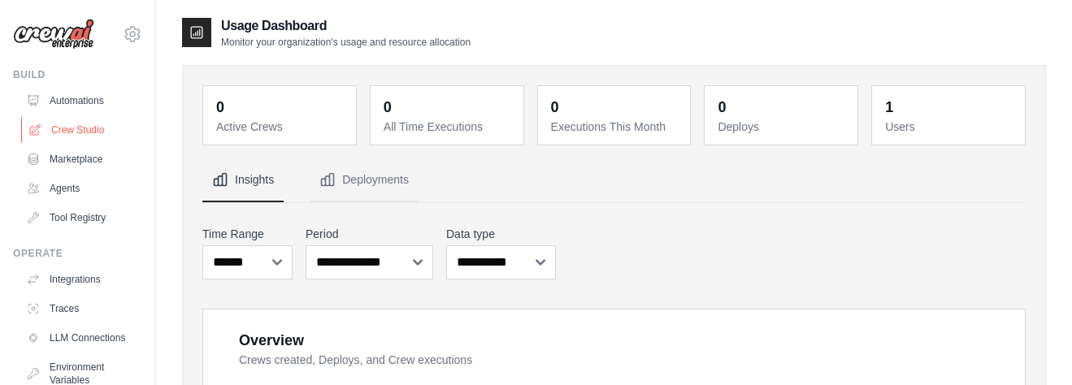
click at [97, 117] on link "Crew Studio" at bounding box center [82, 130] width 123 height 26
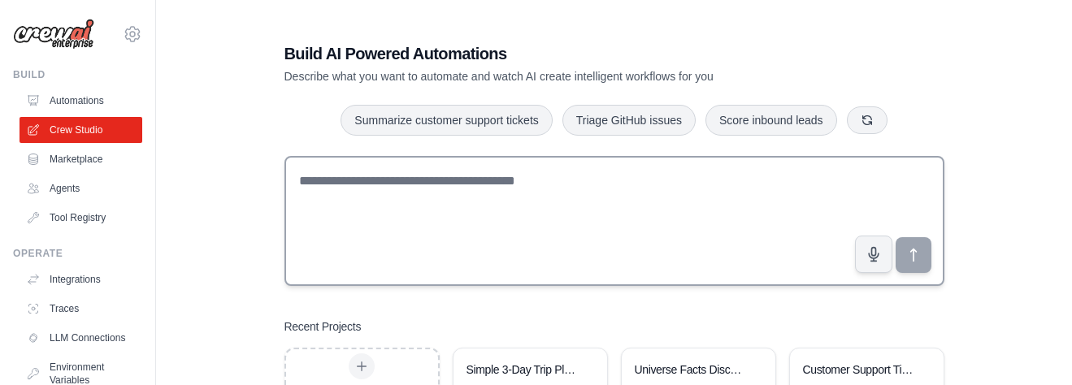
scroll to position [78, 0]
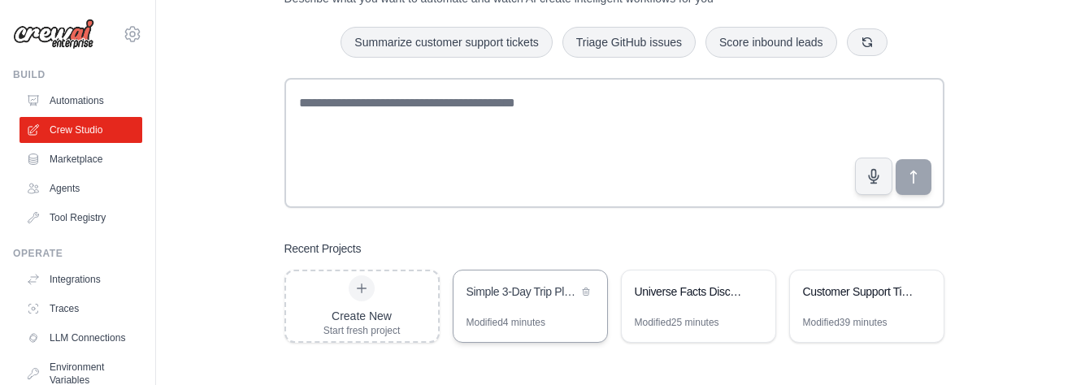
click at [512, 304] on div "Simple 3-Day Trip Planner" at bounding box center [530, 294] width 154 height 46
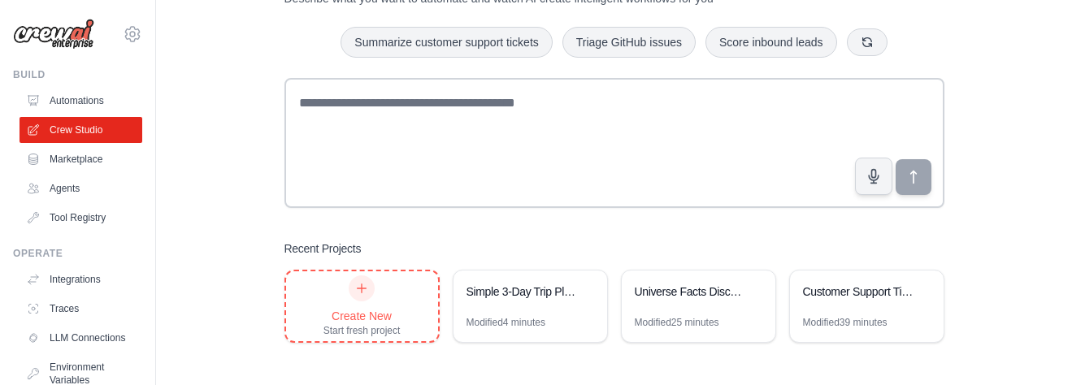
click at [379, 307] on div "Create New Start fresh project" at bounding box center [361, 307] width 77 height 62
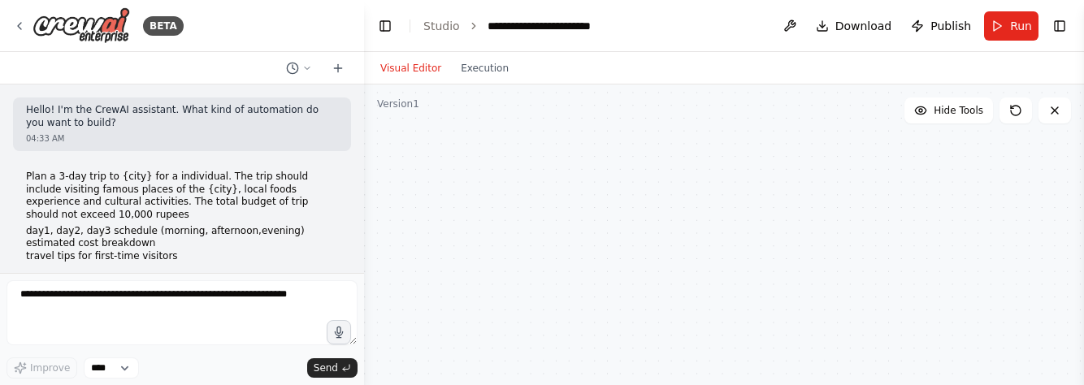
scroll to position [6351, 0]
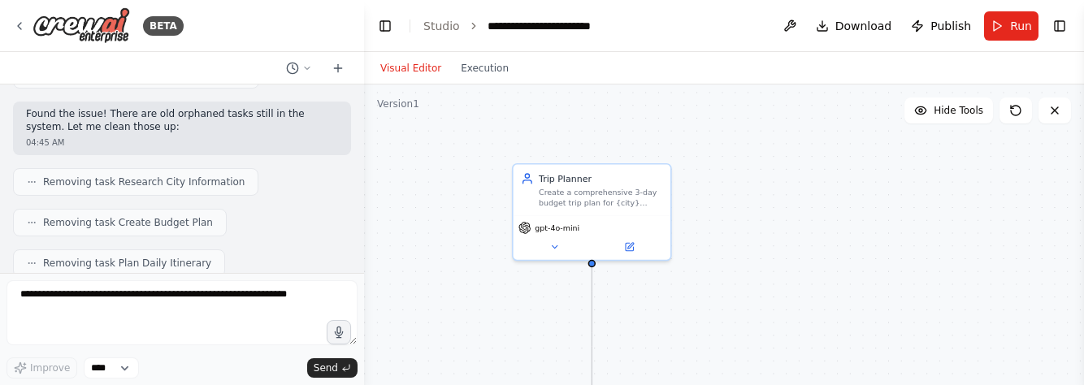
click at [470, 85] on div ".deletable-edge-delete-btn { width: 20px; height: 20px; border: 0px solid #ffff…" at bounding box center [724, 288] width 720 height 406
click at [474, 80] on div "Visual Editor Execution" at bounding box center [445, 68] width 148 height 33
click at [471, 74] on button "Execution" at bounding box center [484, 69] width 67 height 20
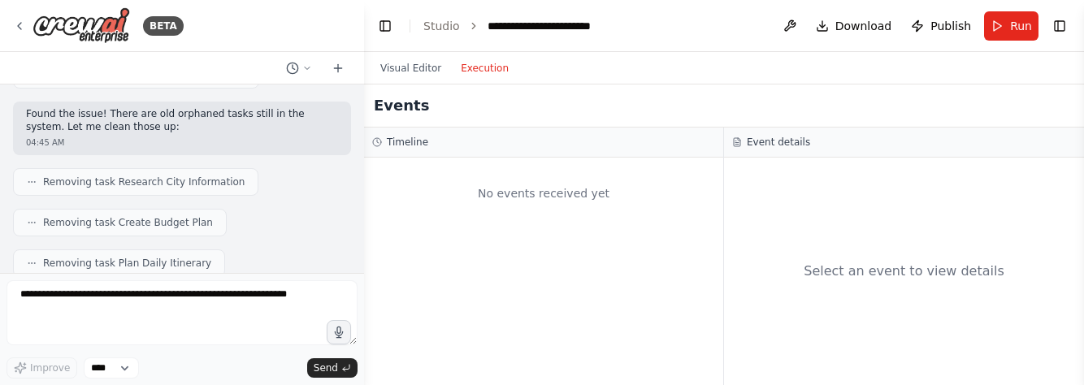
click at [400, 57] on div "Visual Editor Execution" at bounding box center [445, 68] width 148 height 33
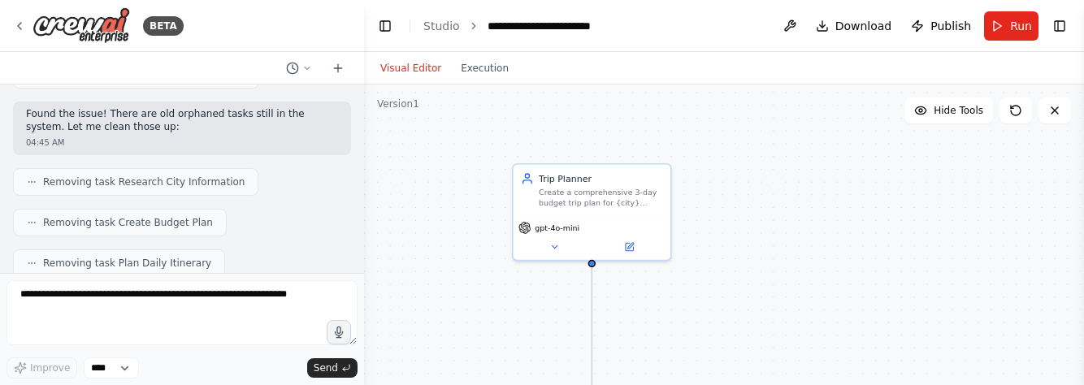
click at [398, 68] on button "Visual Editor" at bounding box center [411, 69] width 80 height 20
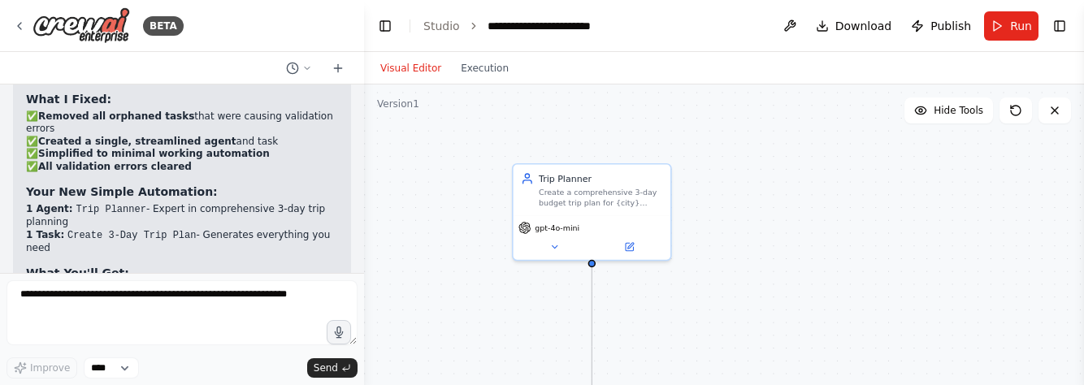
scroll to position [6792, 0]
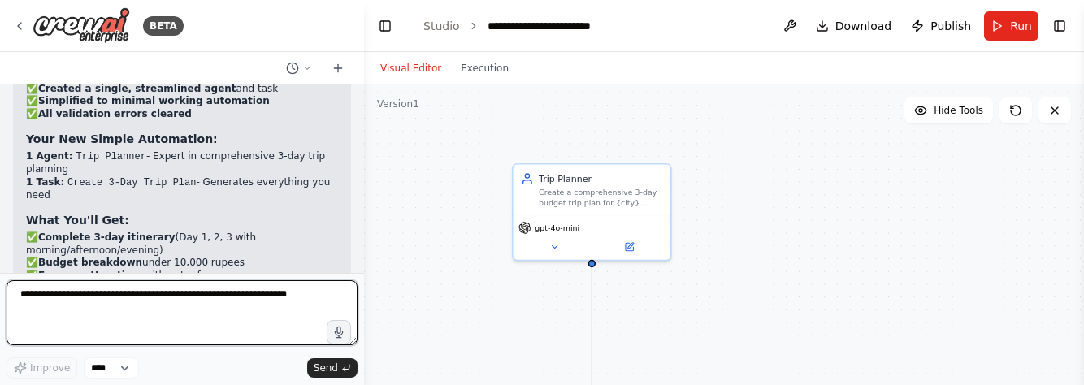
click at [148, 307] on textarea at bounding box center [182, 312] width 351 height 65
type textarea "**********"
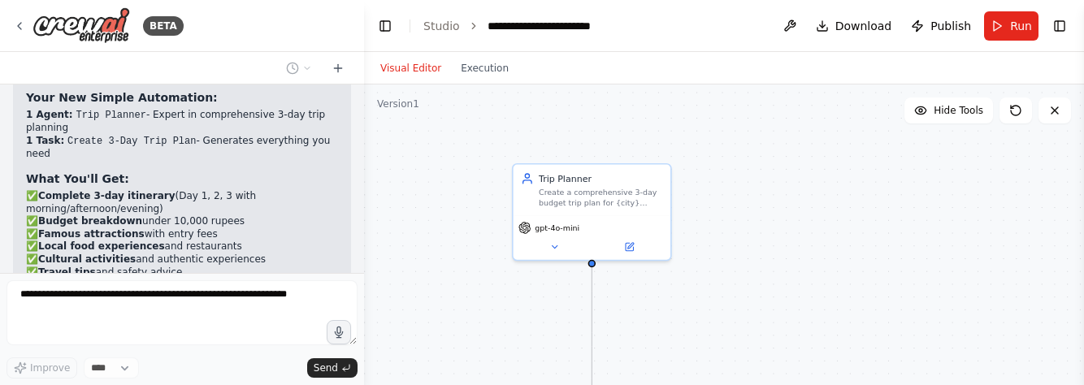
scroll to position [6902, 0]
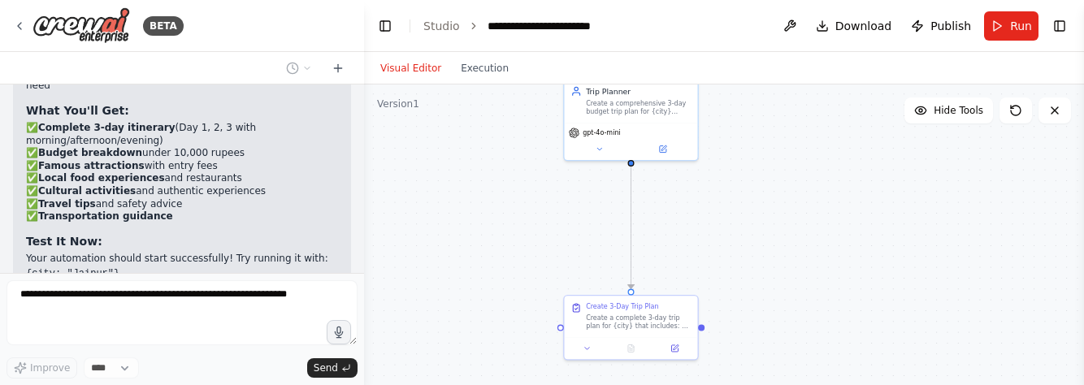
drag, startPoint x: 758, startPoint y: 326, endPoint x: 761, endPoint y: 215, distance: 111.4
click at [761, 215] on div ".deletable-edge-delete-btn { width: 20px; height: 20px; border: 0px solid #ffff…" at bounding box center [724, 288] width 720 height 406
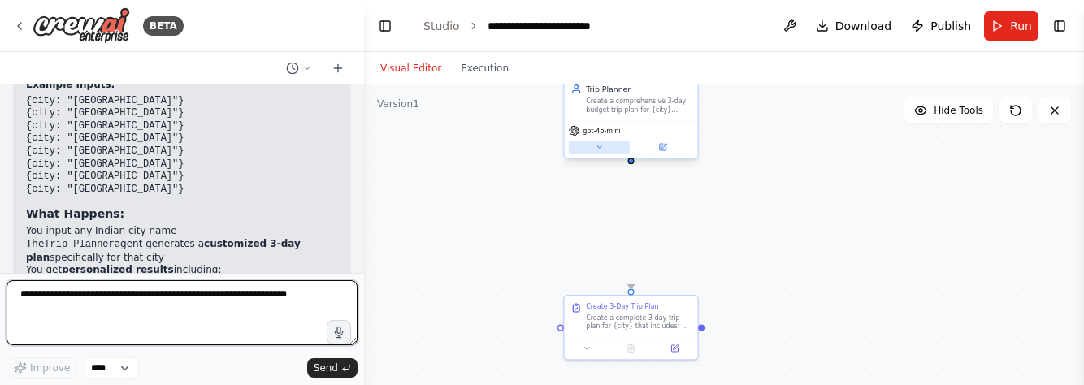
scroll to position [7592, 0]
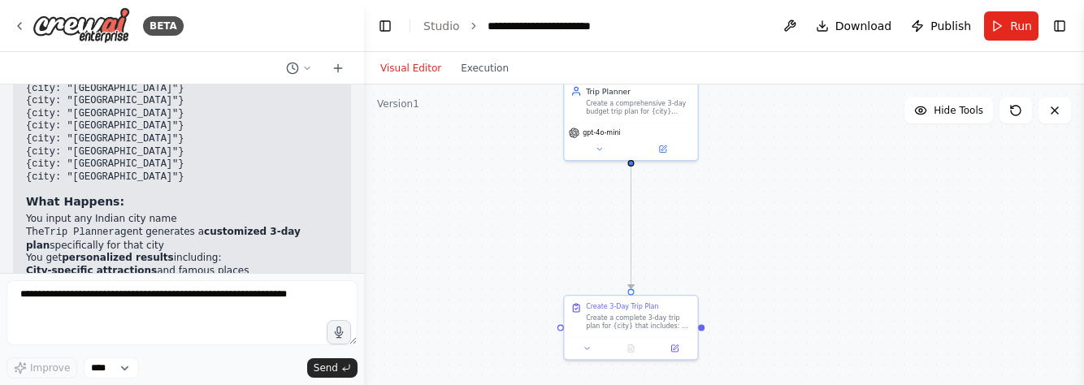
drag, startPoint x: 233, startPoint y: 182, endPoint x: 248, endPoint y: 177, distance: 15.4
drag, startPoint x: 248, startPoint y: 177, endPoint x: 215, endPoint y: 215, distance: 49.5
click at [1020, 29] on span "Run" at bounding box center [1021, 26] width 22 height 16
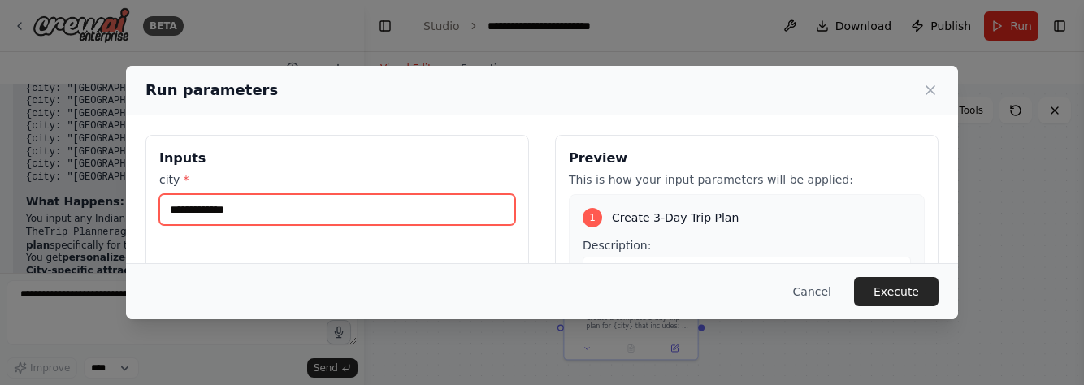
click at [270, 205] on input "city *" at bounding box center [337, 209] width 356 height 31
type input "******"
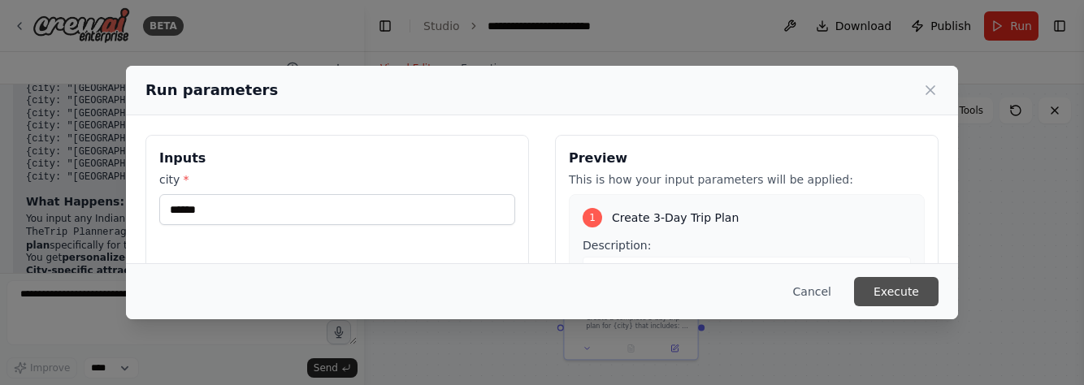
click at [910, 293] on button "Execute" at bounding box center [896, 291] width 85 height 29
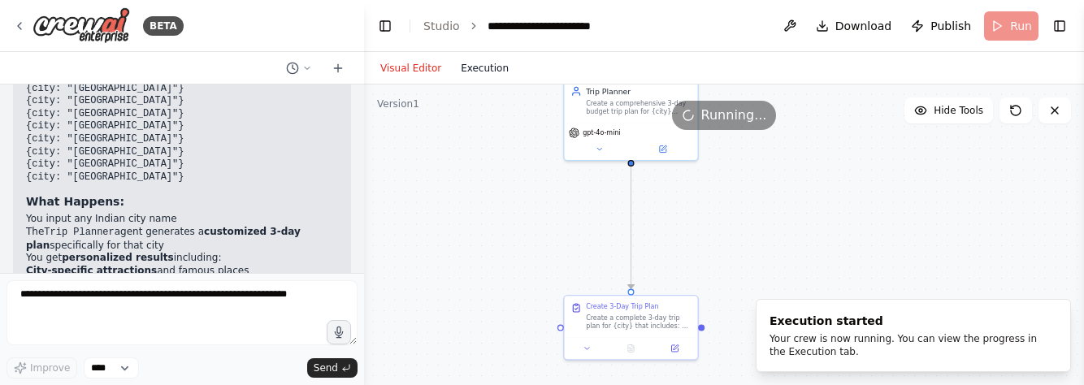
click at [458, 63] on button "Execution" at bounding box center [484, 69] width 67 height 20
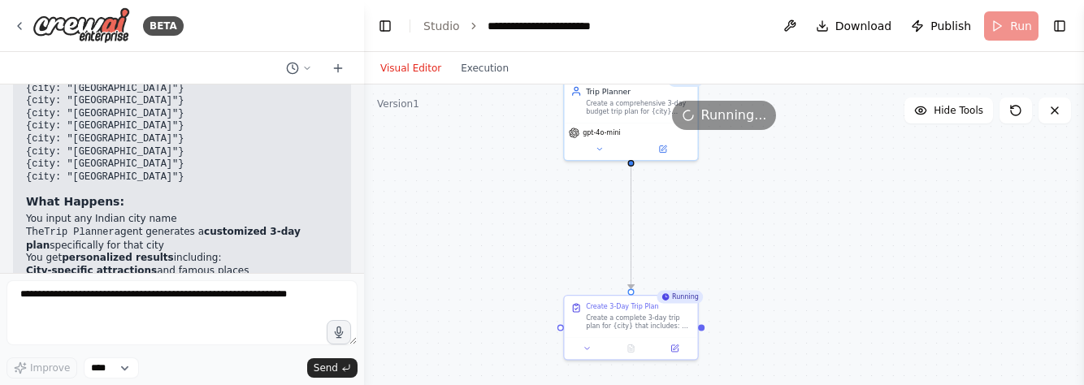
click at [405, 74] on button "Visual Editor" at bounding box center [411, 69] width 80 height 20
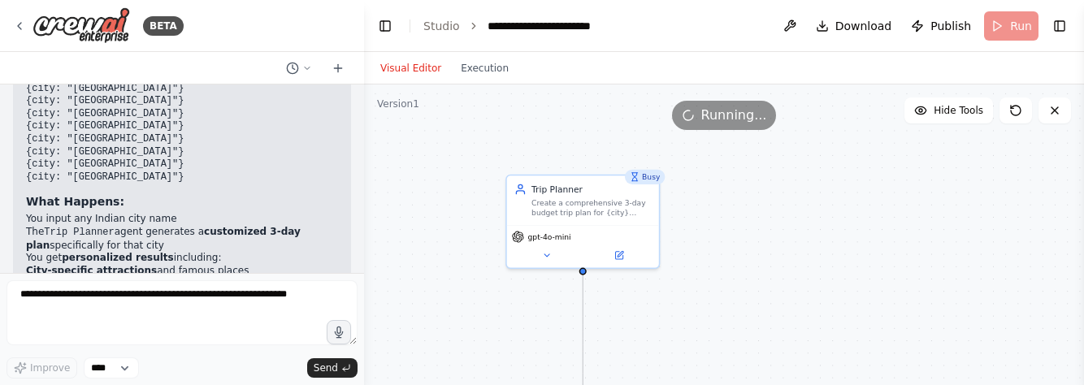
drag, startPoint x: 624, startPoint y: 185, endPoint x: 566, endPoint y: 302, distance: 130.8
click at [566, 302] on div ".deletable-edge-delete-btn { width: 20px; height: 20px; border: 0px solid #ffff…" at bounding box center [724, 288] width 720 height 406
click at [545, 259] on button at bounding box center [547, 252] width 70 height 15
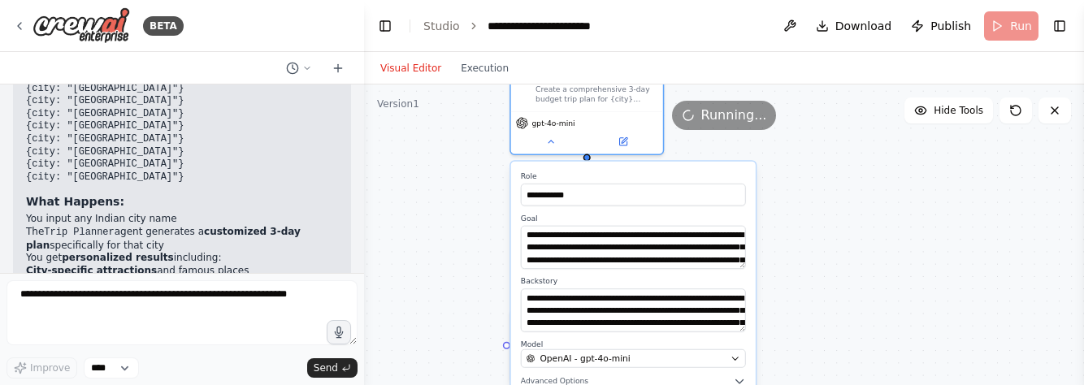
drag, startPoint x: 822, startPoint y: 218, endPoint x: 826, endPoint y: 104, distance: 113.9
click at [826, 104] on div "**********" at bounding box center [724, 288] width 720 height 406
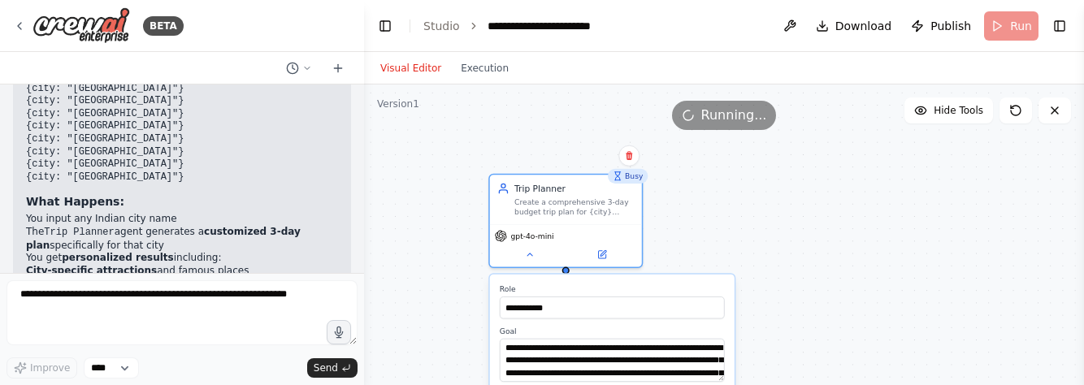
drag, startPoint x: 819, startPoint y: 246, endPoint x: 798, endPoint y: 363, distance: 118.9
click at [798, 363] on div "**********" at bounding box center [724, 288] width 720 height 406
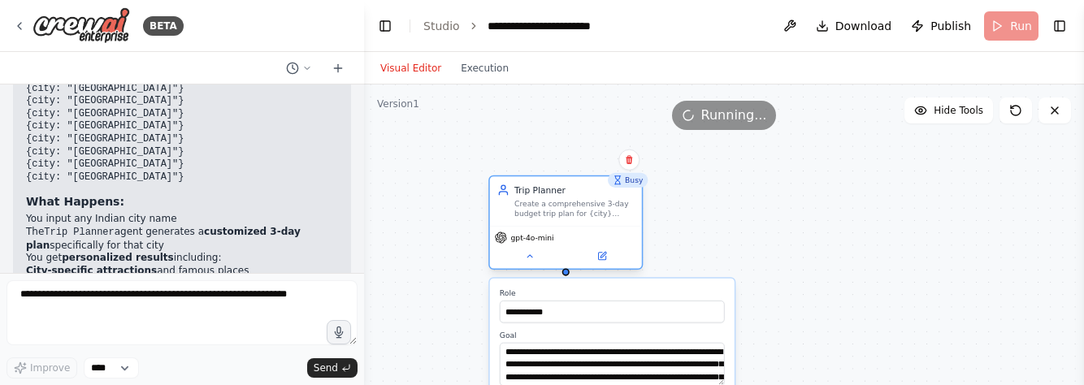
click at [575, 227] on div "gpt-4o-mini" at bounding box center [566, 247] width 152 height 42
click at [706, 215] on div "**********" at bounding box center [724, 288] width 720 height 406
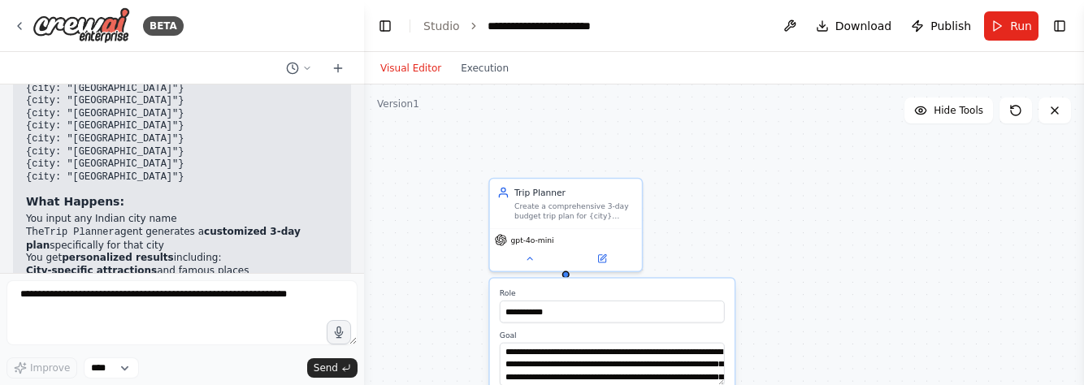
click at [856, 188] on div "**********" at bounding box center [724, 288] width 720 height 406
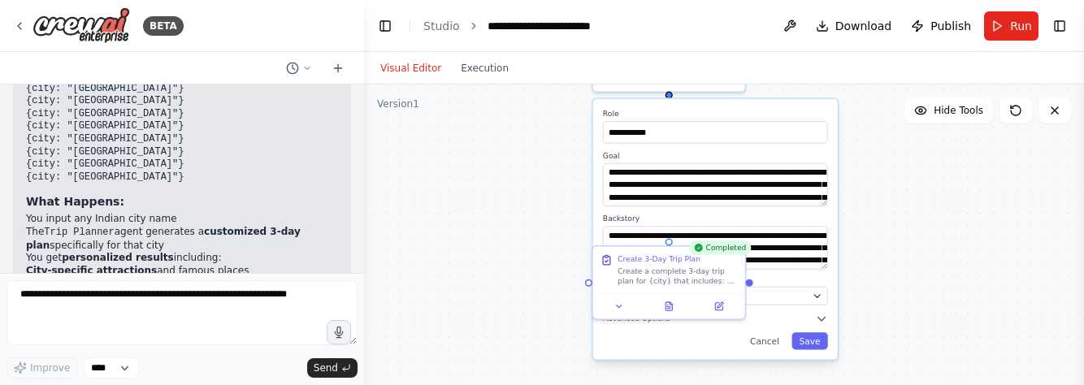
drag, startPoint x: 840, startPoint y: 310, endPoint x: 944, endPoint y: 130, distance: 207.2
click at [944, 130] on div "**********" at bounding box center [724, 288] width 720 height 406
click at [762, 344] on button "Cancel" at bounding box center [765, 340] width 44 height 17
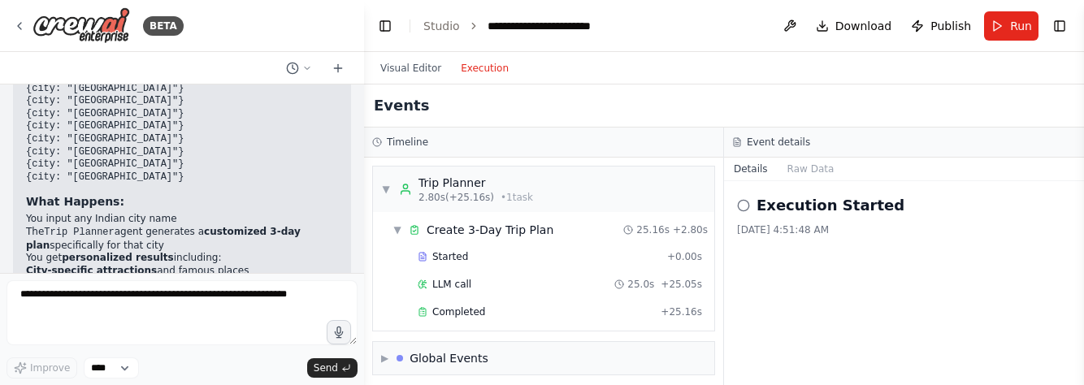
click at [480, 63] on button "Execution" at bounding box center [484, 69] width 67 height 20
click at [543, 312] on div "Completed" at bounding box center [536, 312] width 237 height 13
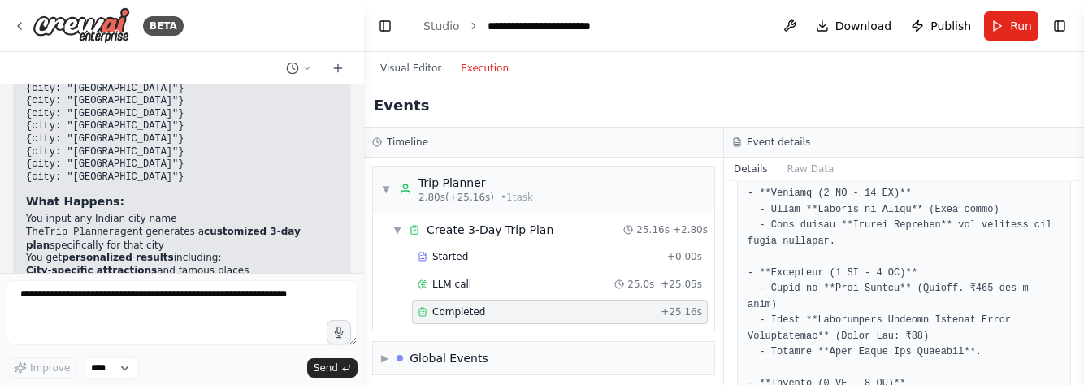
scroll to position [196, 0]
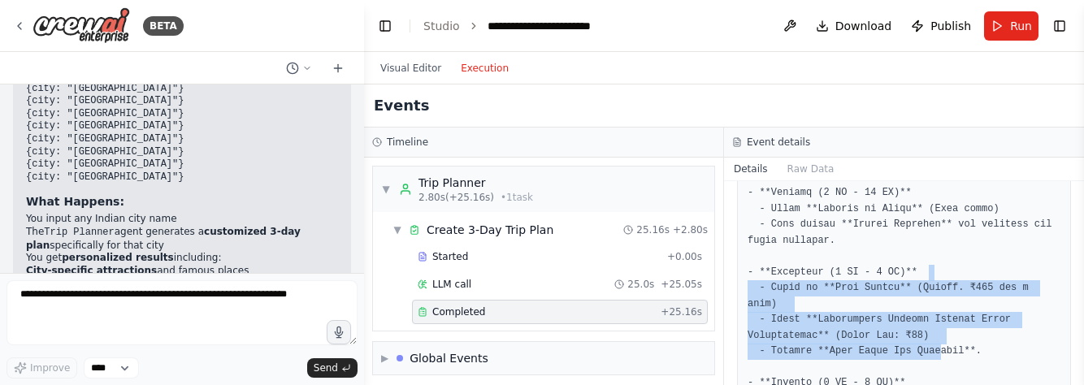
drag, startPoint x: 927, startPoint y: 342, endPoint x: 931, endPoint y: 277, distance: 65.1
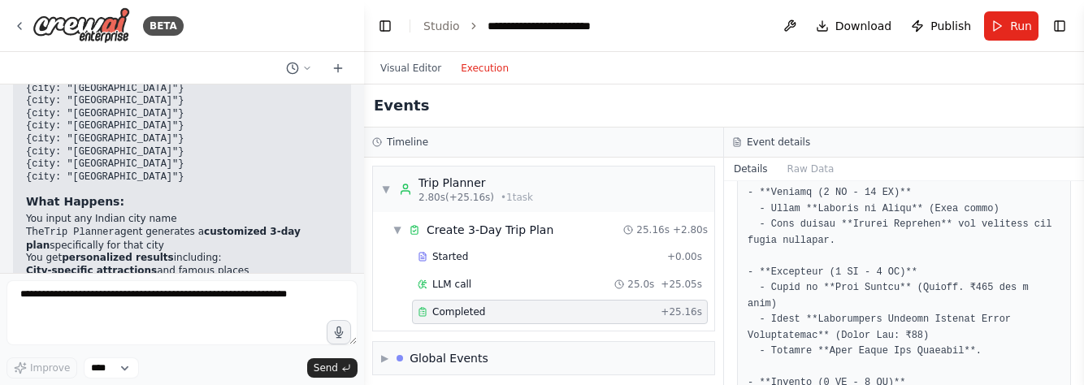
drag, startPoint x: 931, startPoint y: 277, endPoint x: 977, endPoint y: 354, distance: 88.9
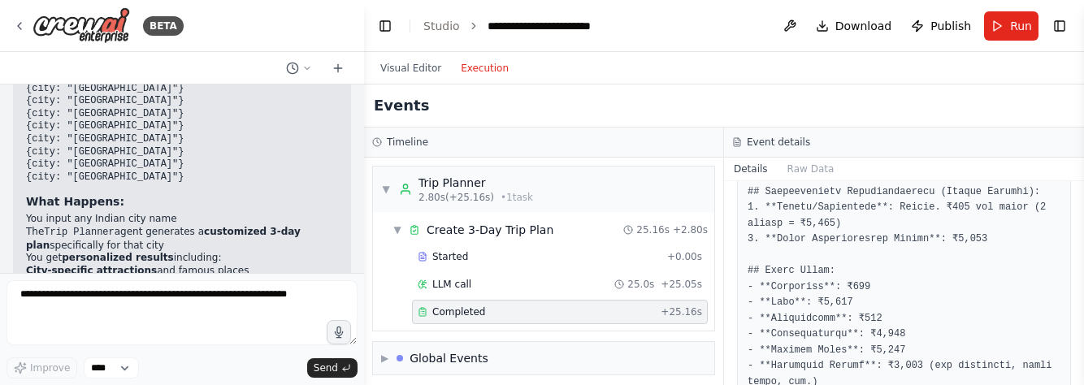
scroll to position [1604, 0]
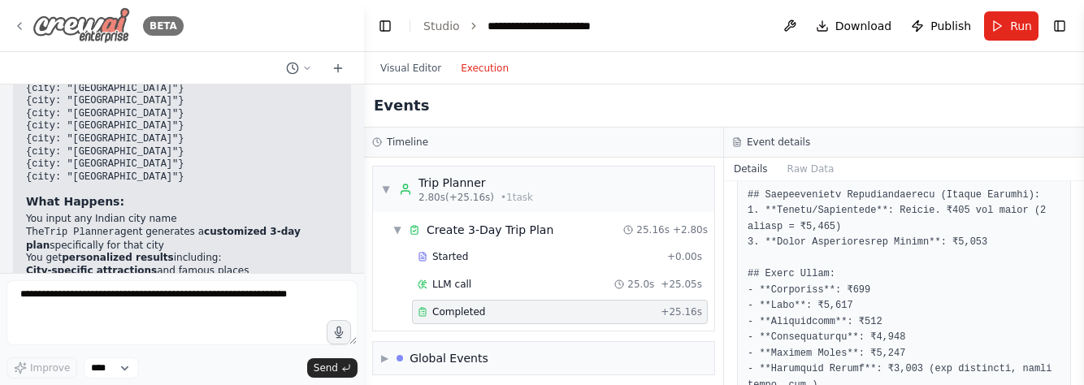
click at [19, 19] on div "BETA" at bounding box center [98, 25] width 171 height 37
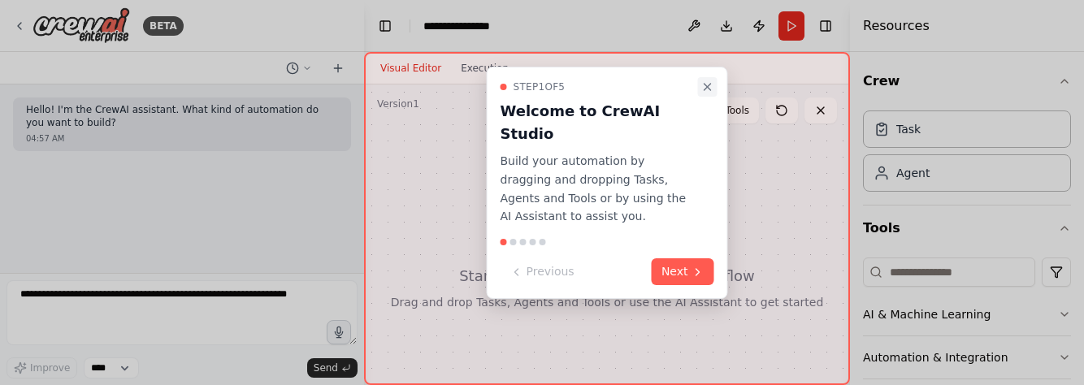
click at [703, 85] on icon "Close walkthrough" at bounding box center [707, 86] width 13 height 13
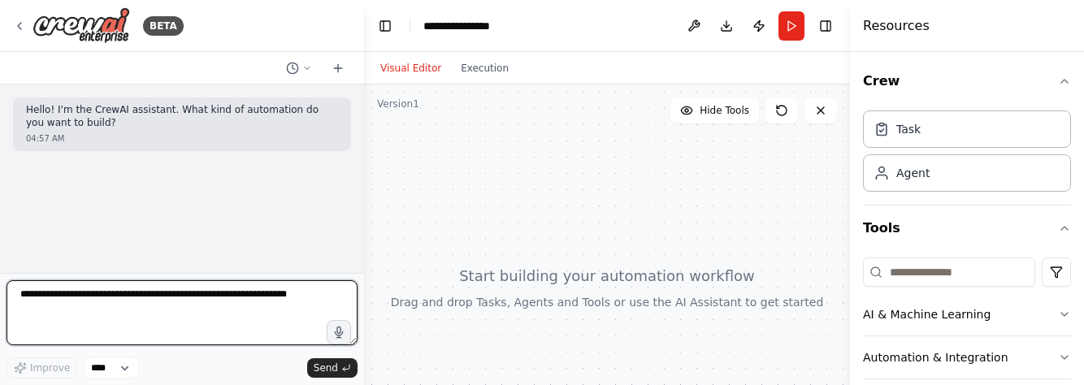
click at [241, 297] on textarea at bounding box center [182, 312] width 351 height 65
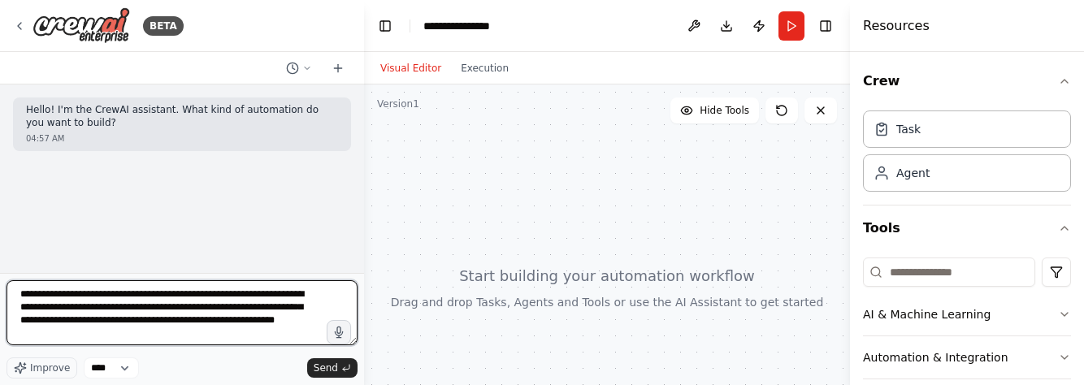
click at [158, 294] on textarea "**********" at bounding box center [182, 312] width 351 height 65
click at [103, 334] on textarea "**********" at bounding box center [182, 312] width 351 height 65
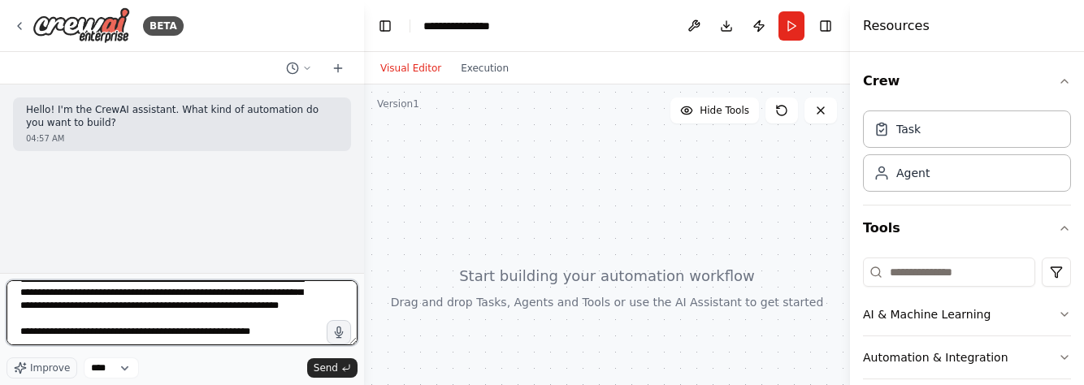
type textarea "**********"
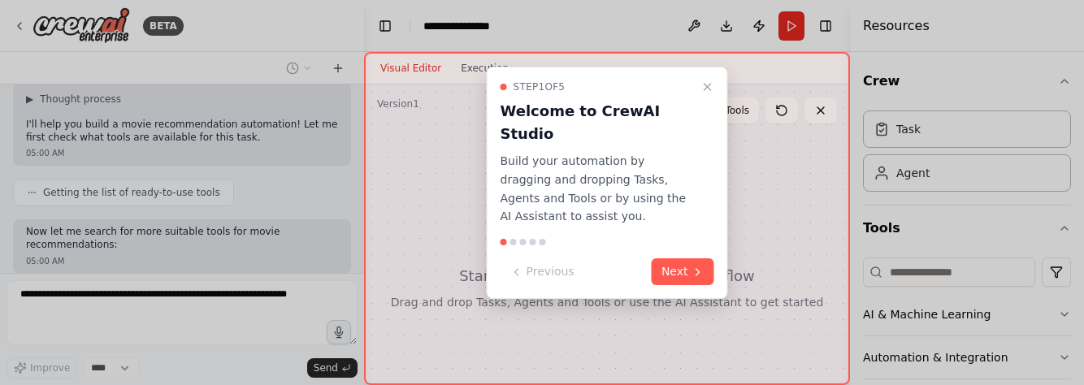
scroll to position [285, 0]
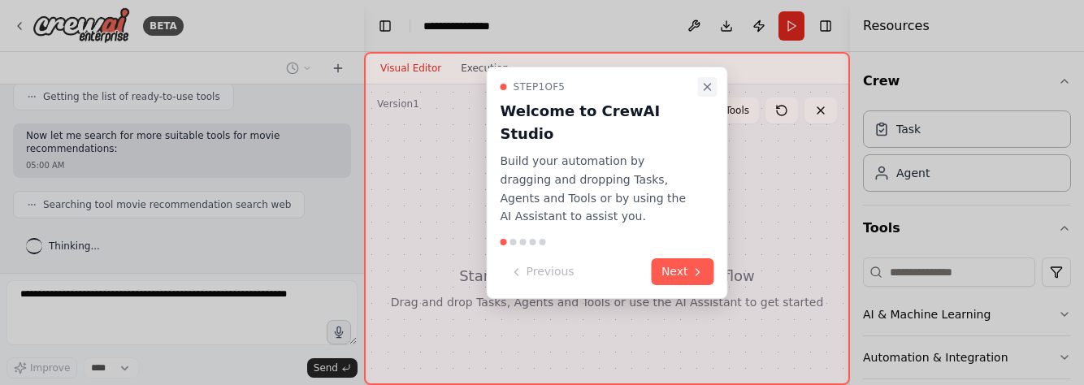
click at [707, 84] on icon "Close walkthrough" at bounding box center [707, 86] width 13 height 13
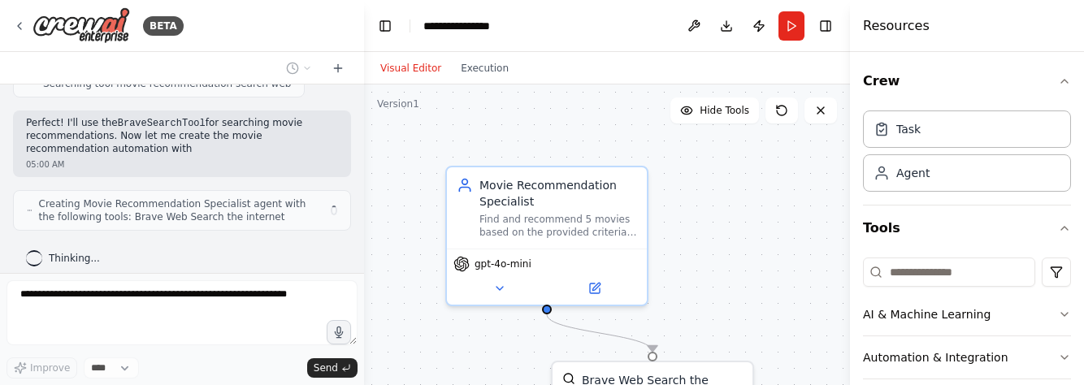
scroll to position [419, 0]
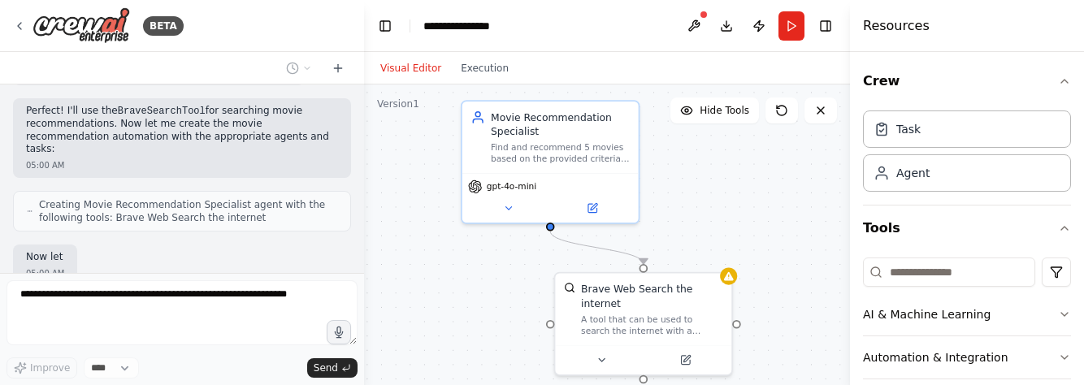
drag, startPoint x: 720, startPoint y: 263, endPoint x: 703, endPoint y: 186, distance: 79.1
click at [703, 186] on div ".deletable-edge-delete-btn { width: 20px; height: 20px; border: 0px solid #ffff…" at bounding box center [607, 288] width 486 height 406
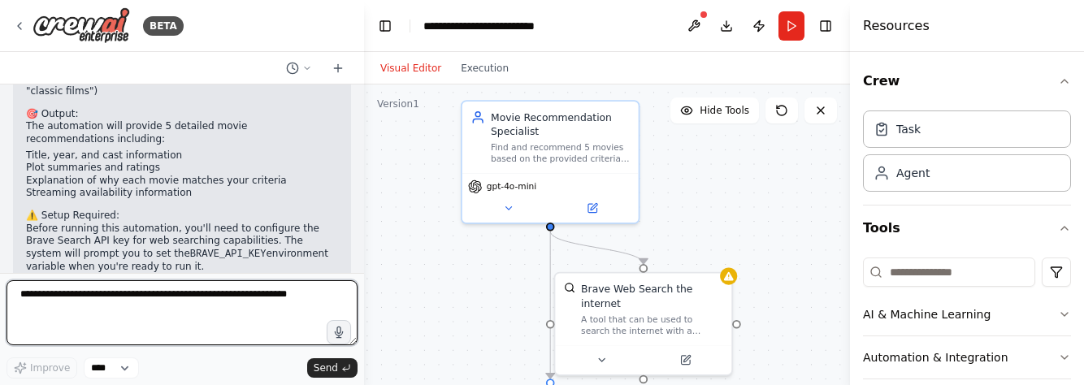
scroll to position [1183, 0]
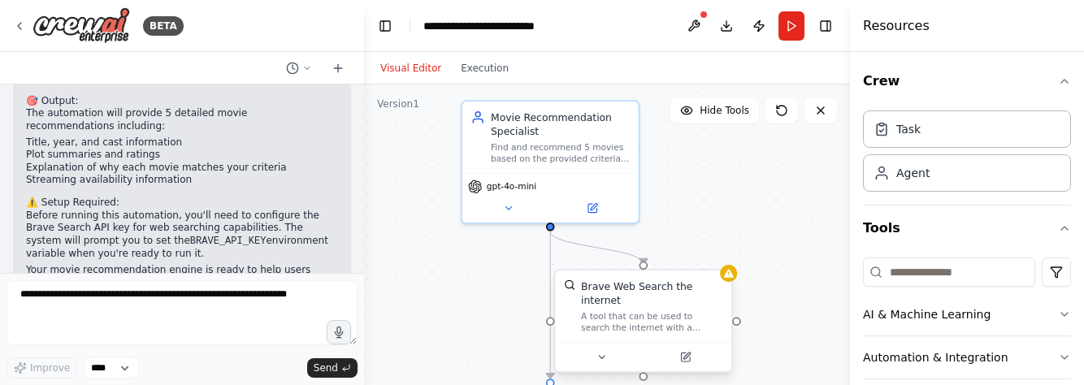
click at [734, 283] on div ".deletable-edge-delete-btn { width: 20px; height: 20px; border: 0px solid #ffff…" at bounding box center [607, 288] width 486 height 406
click at [598, 352] on icon at bounding box center [601, 357] width 11 height 11
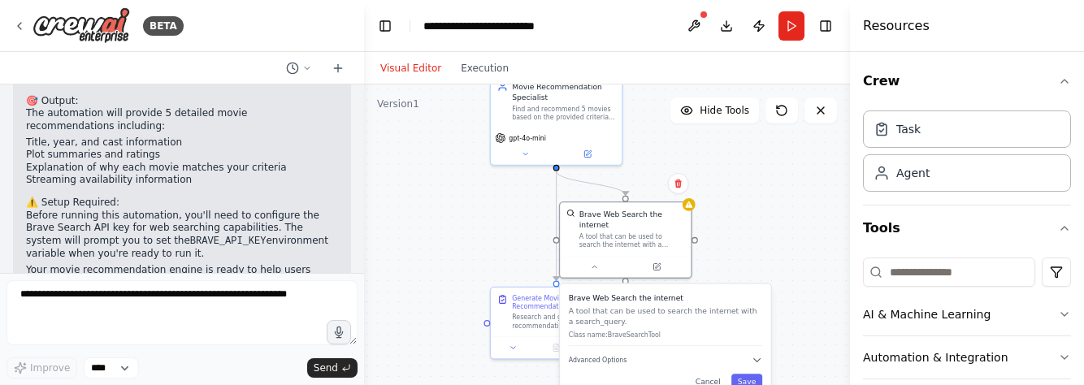
drag, startPoint x: 792, startPoint y: 257, endPoint x: 770, endPoint y: 177, distance: 82.8
click at [770, 177] on div ".deletable-edge-delete-btn { width: 20px; height: 20px; border: 0px solid #ffff…" at bounding box center [607, 288] width 486 height 406
click at [600, 357] on span "Advanced Options" at bounding box center [598, 361] width 59 height 8
click at [686, 211] on div "Brave Web Search the internet A tool that can be used to search the internet wi…" at bounding box center [625, 229] width 131 height 54
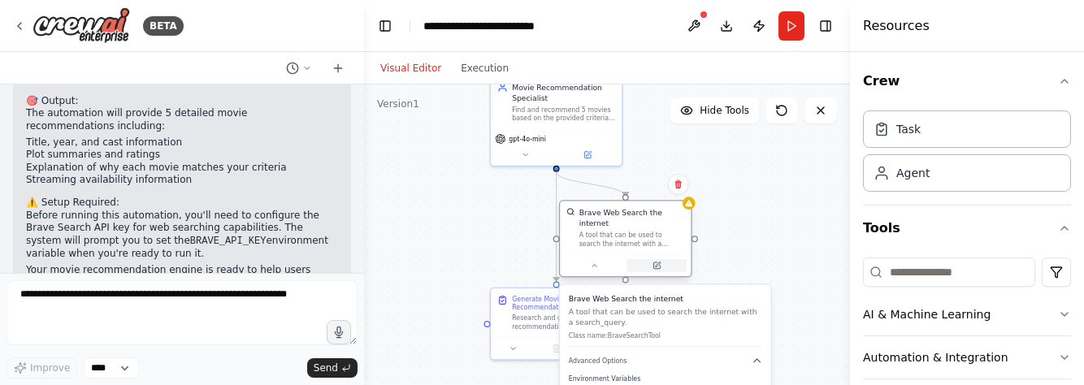
click at [661, 262] on icon at bounding box center [657, 266] width 8 height 8
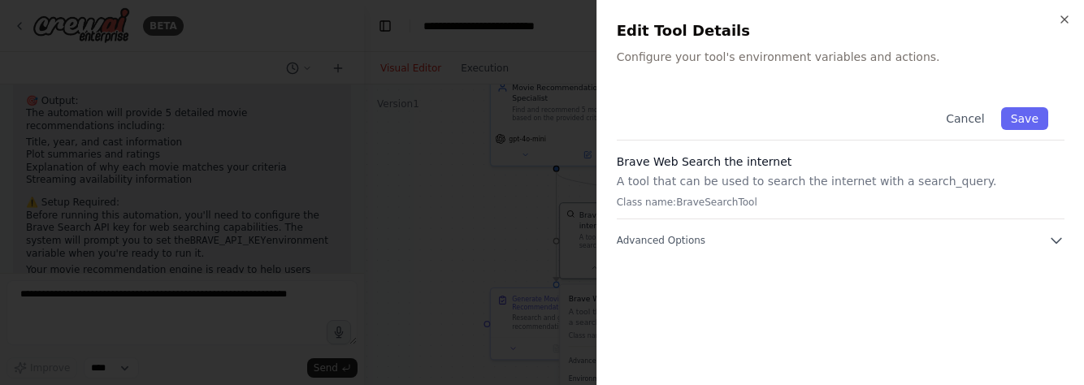
click at [745, 201] on p "Class name: BraveSearchTool" at bounding box center [841, 202] width 448 height 13
click at [747, 240] on button "Advanced Options" at bounding box center [841, 240] width 448 height 16
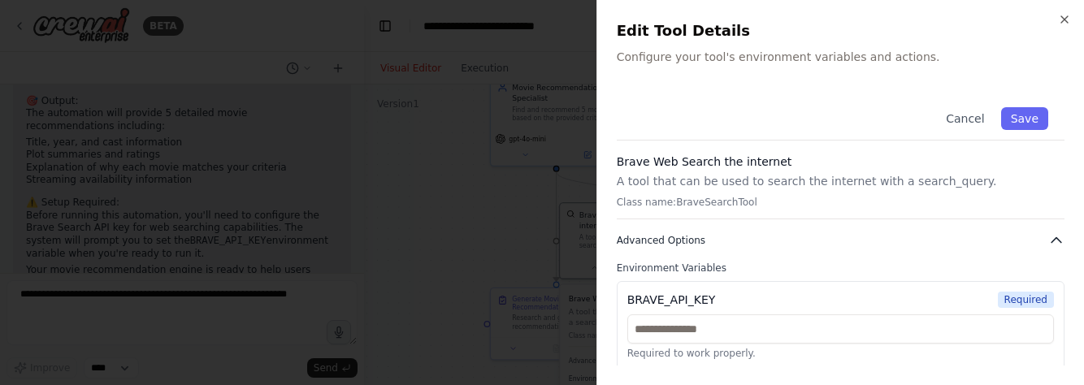
scroll to position [5, 0]
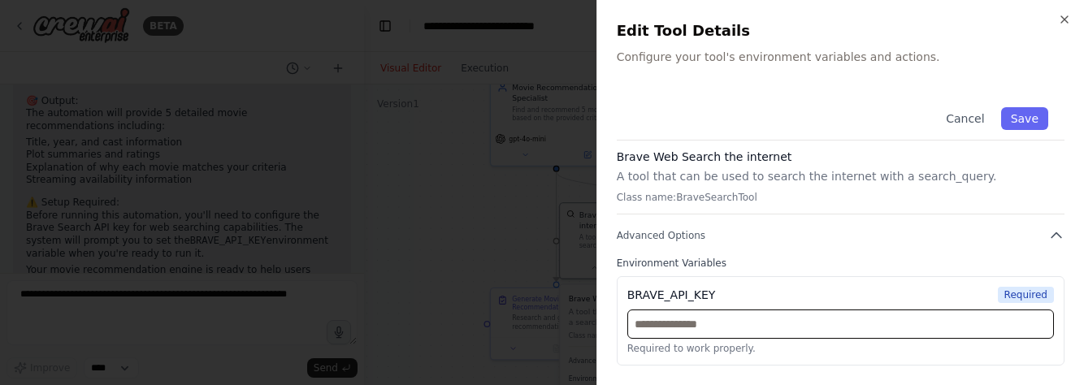
click at [704, 326] on input "text" at bounding box center [840, 324] width 427 height 29
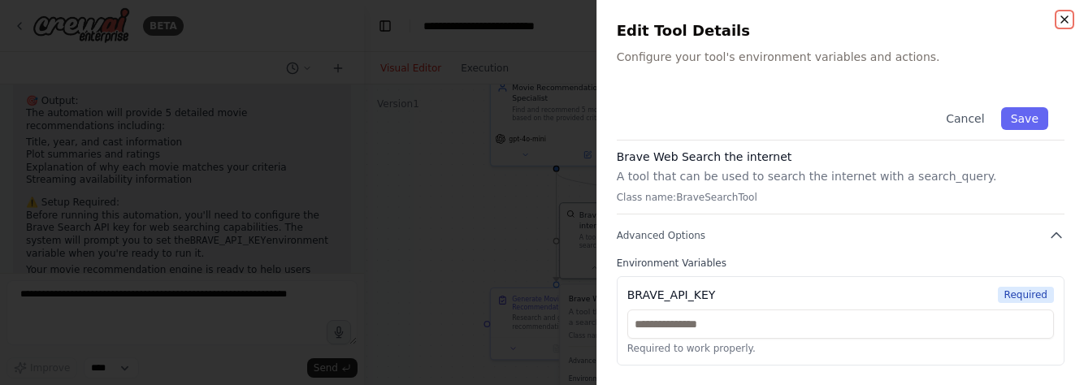
click at [1060, 22] on icon "button" at bounding box center [1064, 19] width 13 height 13
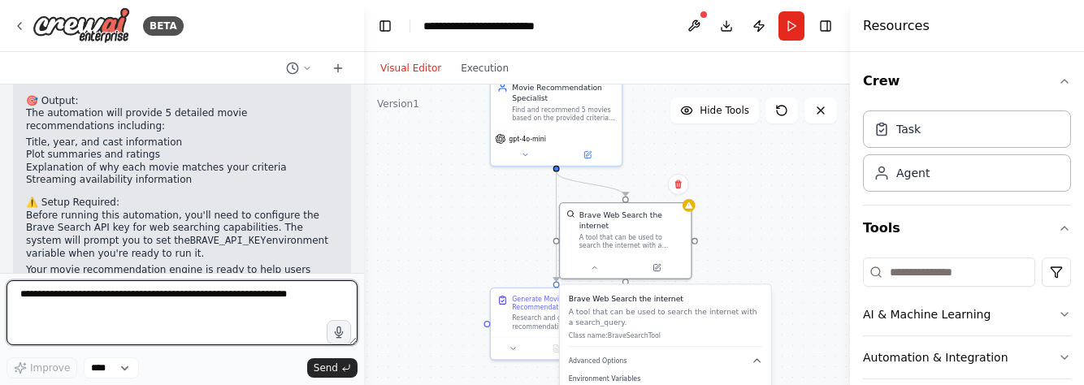
click at [204, 315] on textarea at bounding box center [182, 312] width 351 height 65
type textarea "*"
type textarea "**********"
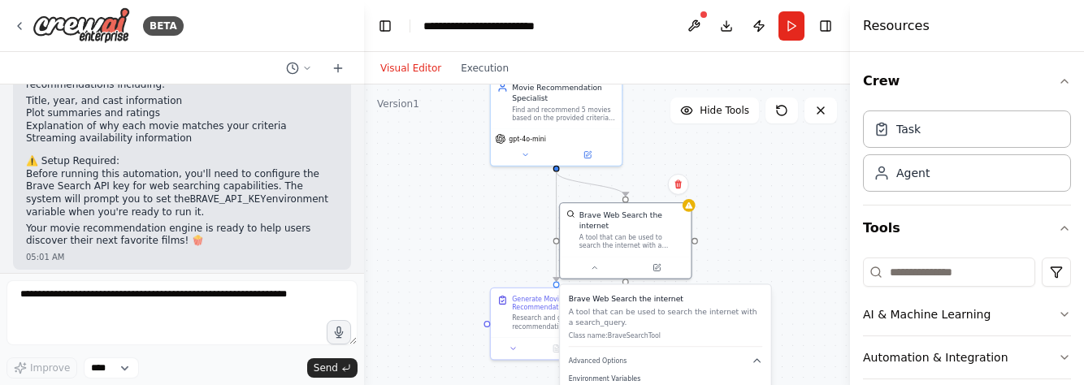
scroll to position [1279, 0]
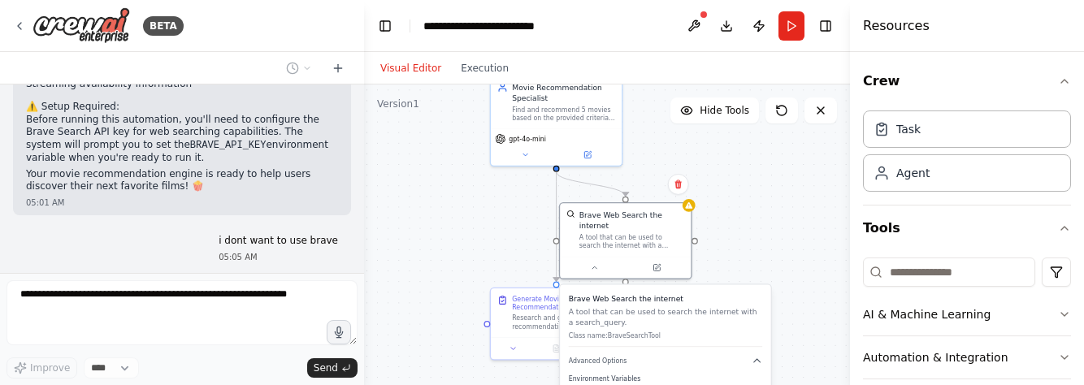
click at [436, 235] on div ".deletable-edge-delete-btn { width: 20px; height: 20px; border: 0px solid #ffff…" at bounding box center [607, 288] width 486 height 406
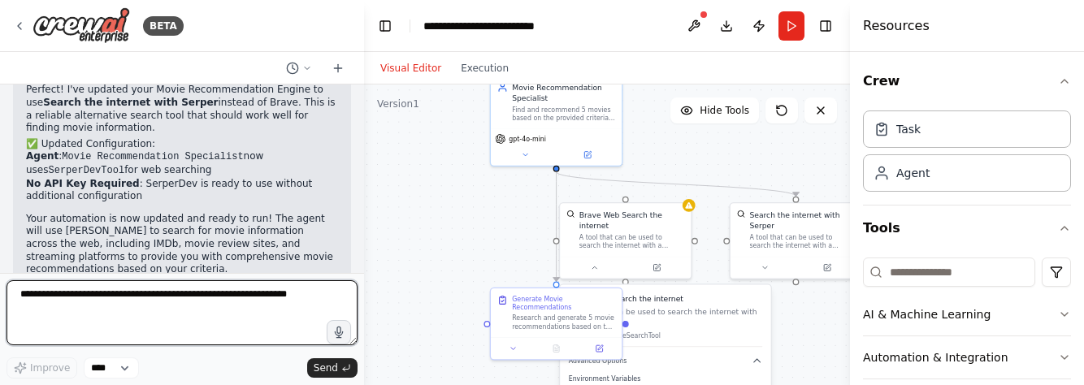
scroll to position [2024, 0]
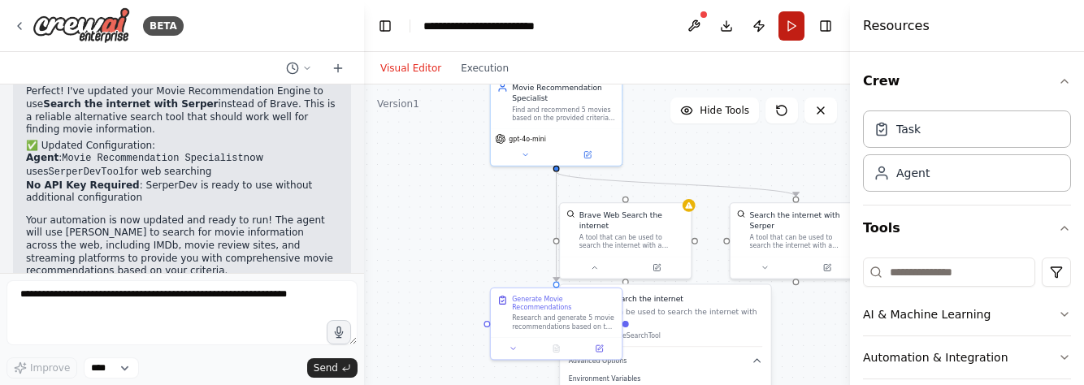
click at [783, 16] on button "Run" at bounding box center [792, 25] width 26 height 29
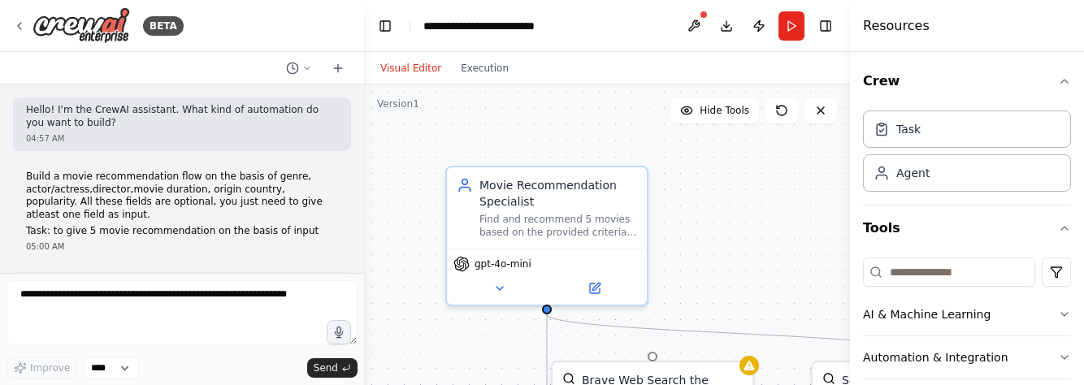
scroll to position [2130, 0]
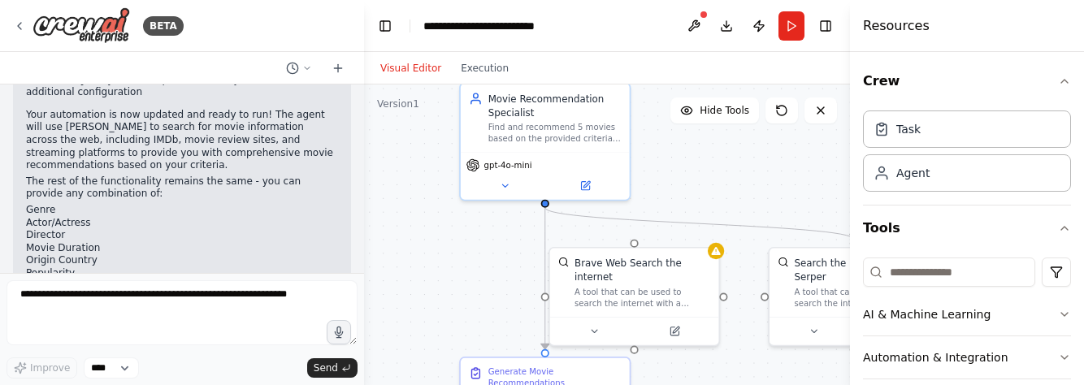
drag, startPoint x: 708, startPoint y: 231, endPoint x: 672, endPoint y: 130, distance: 106.9
click at [672, 130] on div ".deletable-edge-delete-btn { width: 20px; height: 20px; border: 0px solid #ffff…" at bounding box center [607, 288] width 486 height 406
click at [822, 21] on button "Toggle Right Sidebar" at bounding box center [825, 26] width 23 height 23
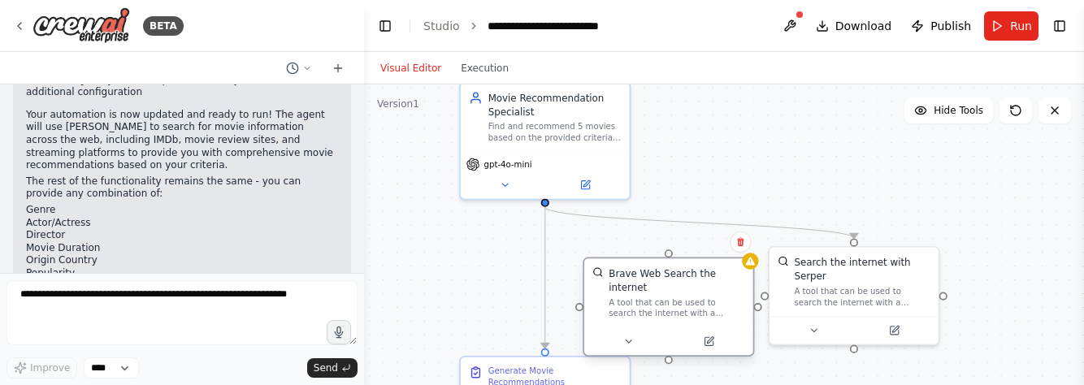
drag, startPoint x: 635, startPoint y: 245, endPoint x: 674, endPoint y: 257, distance: 40.9
click at [674, 257] on div "Brave Web Search the internet A tool that can be used to search the internet wi…" at bounding box center [668, 306] width 171 height 99
click at [738, 251] on button at bounding box center [740, 242] width 21 height 21
click at [690, 243] on button "Confirm" at bounding box center [695, 242] width 58 height 20
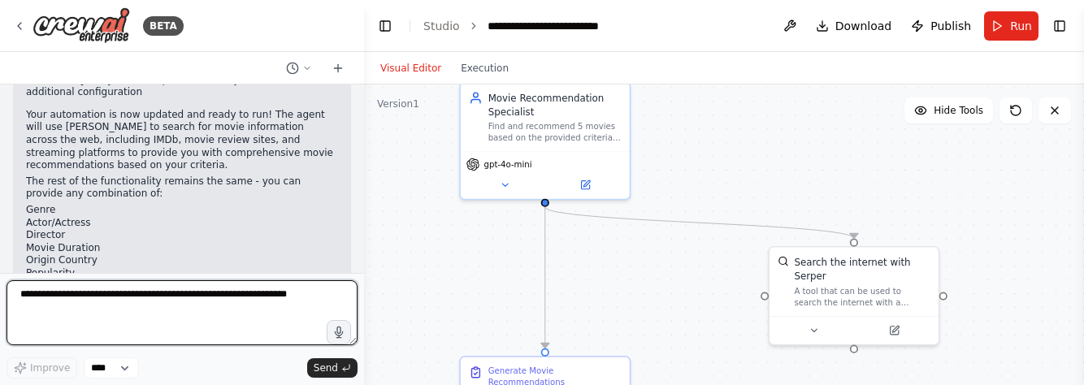
click at [210, 315] on textarea at bounding box center [182, 312] width 351 height 65
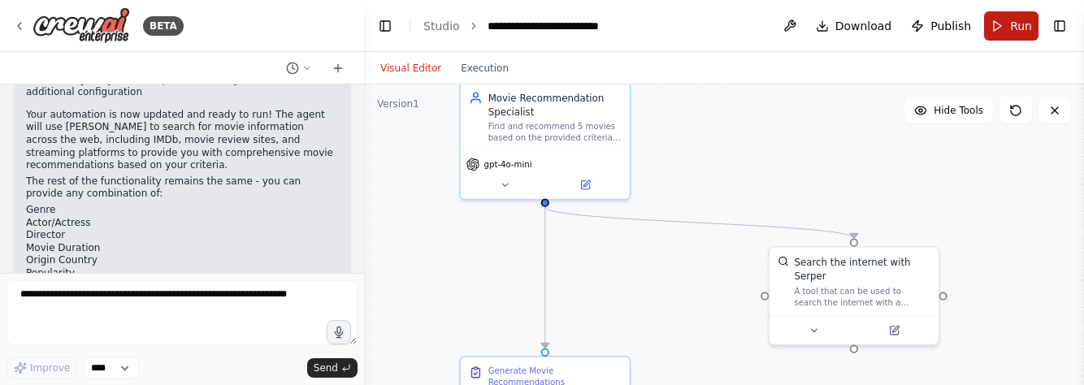
click at [1017, 18] on span "Run" at bounding box center [1021, 26] width 22 height 16
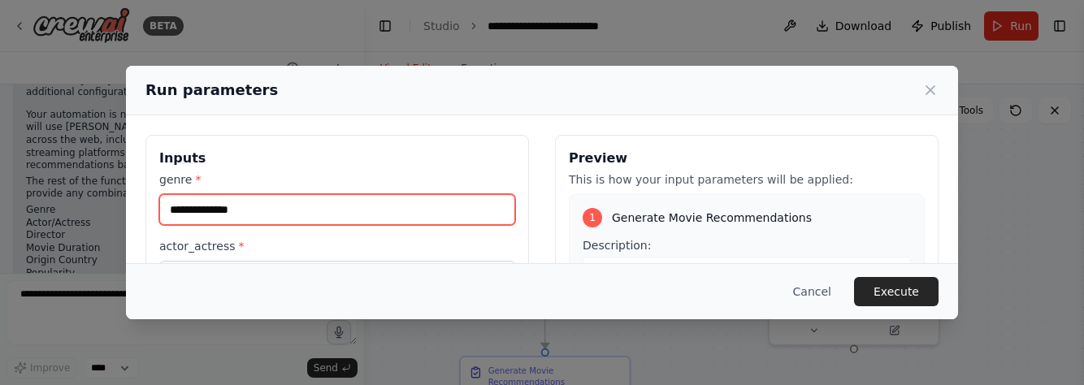
click at [246, 208] on input "genre *" at bounding box center [337, 209] width 356 height 31
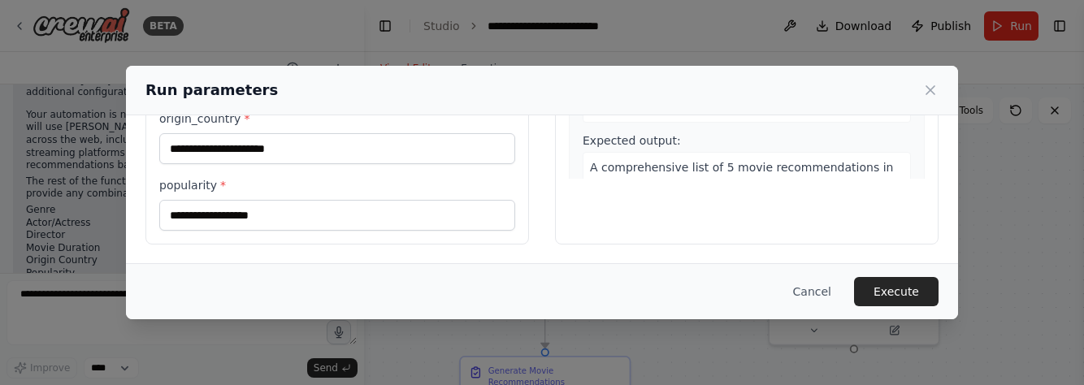
scroll to position [0, 0]
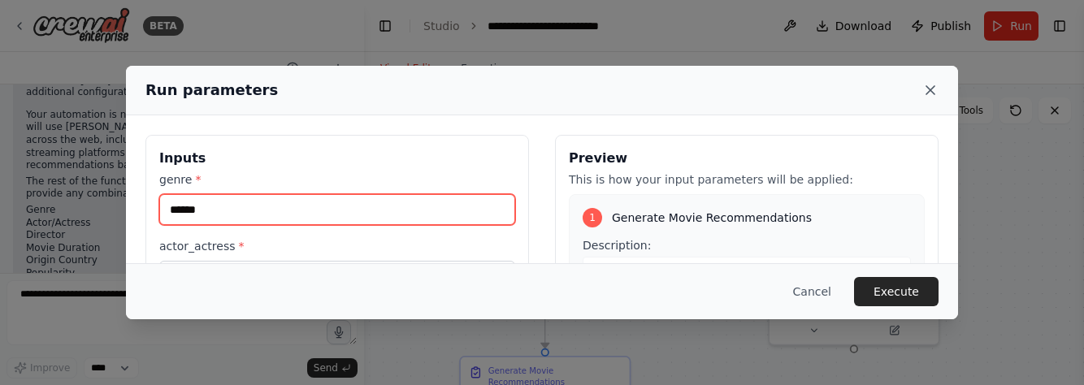
type input "******"
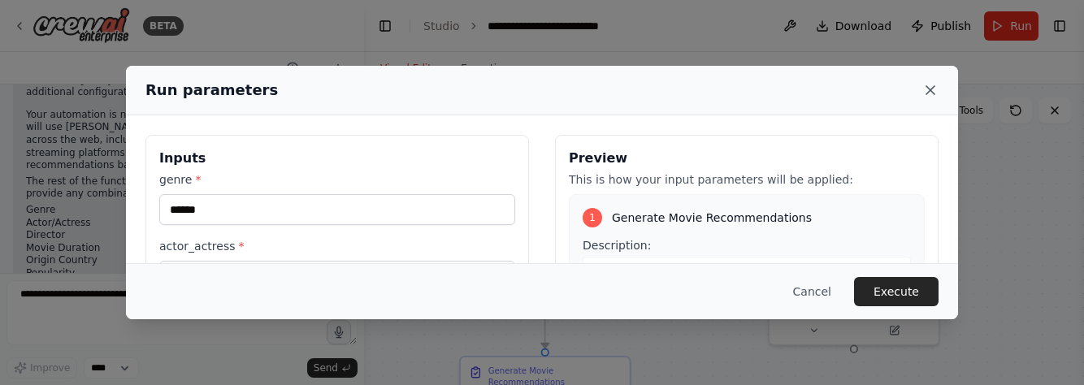
click at [925, 82] on icon at bounding box center [930, 90] width 16 height 16
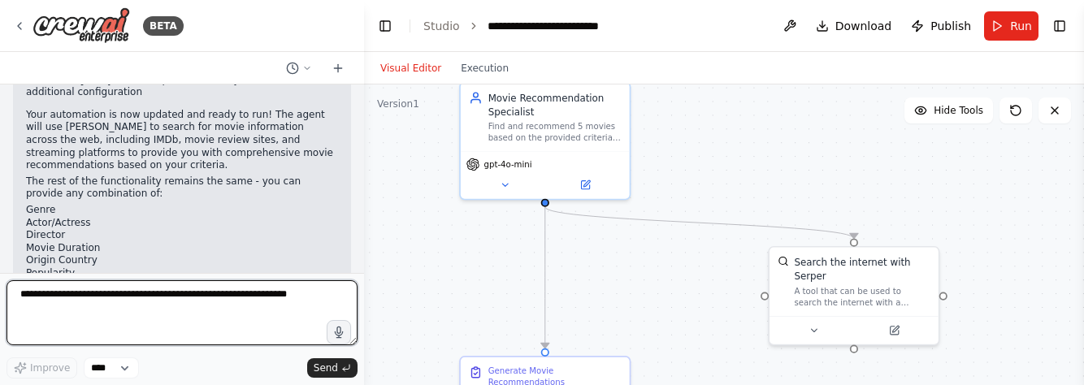
click at [187, 300] on textarea at bounding box center [182, 312] width 351 height 65
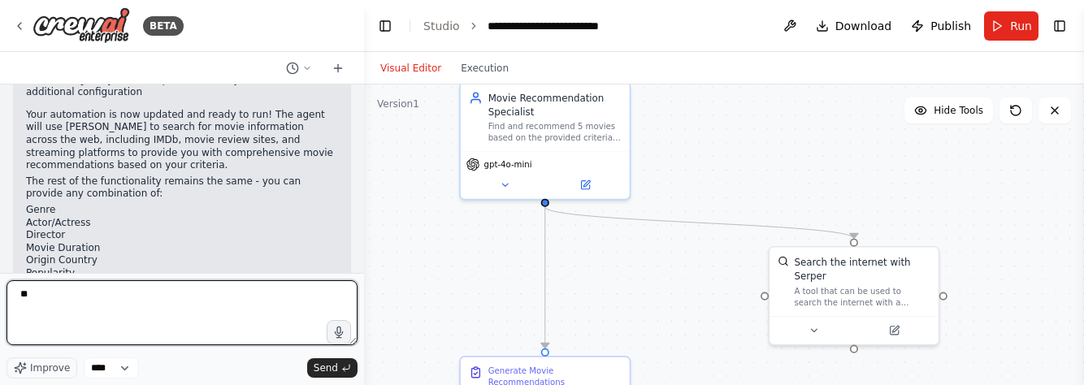
type textarea "*"
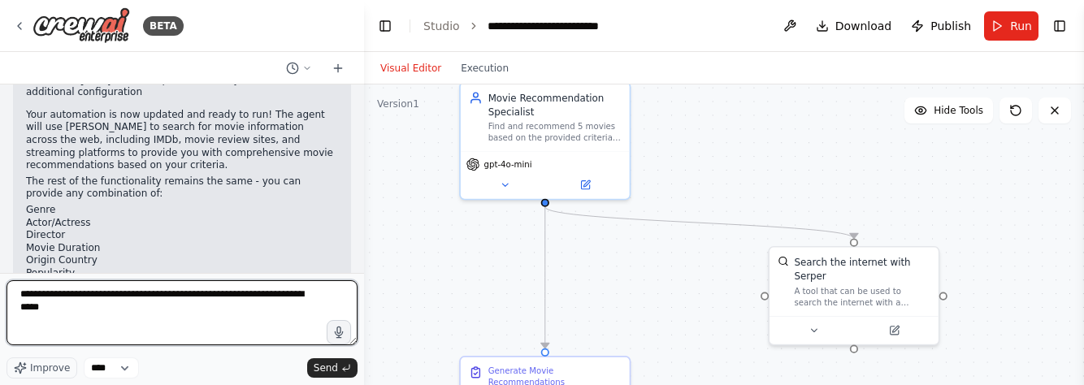
type textarea "**********"
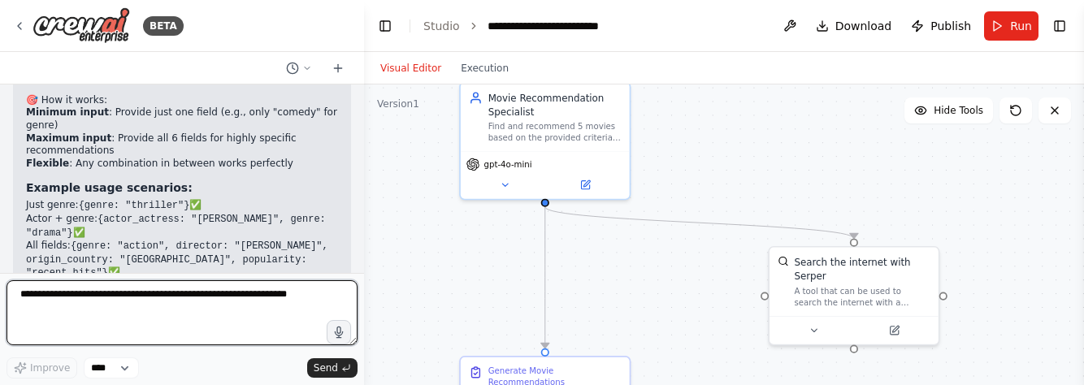
scroll to position [2675, 0]
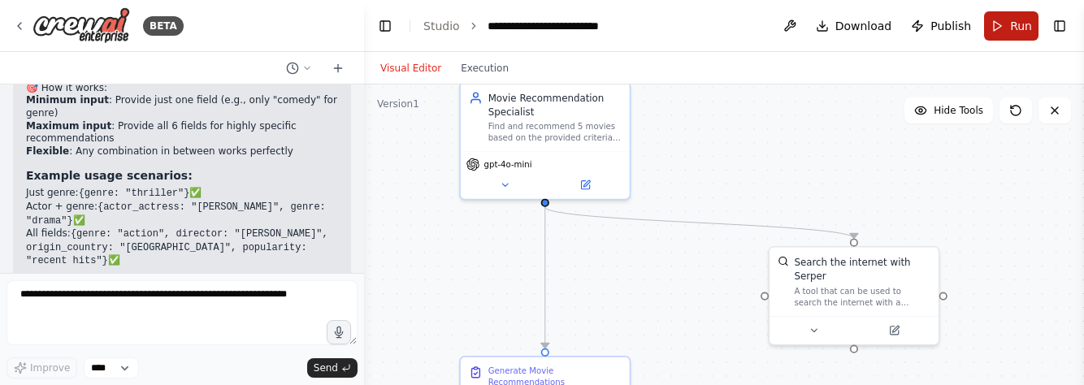
click at [1006, 20] on button "Run" at bounding box center [1011, 25] width 54 height 29
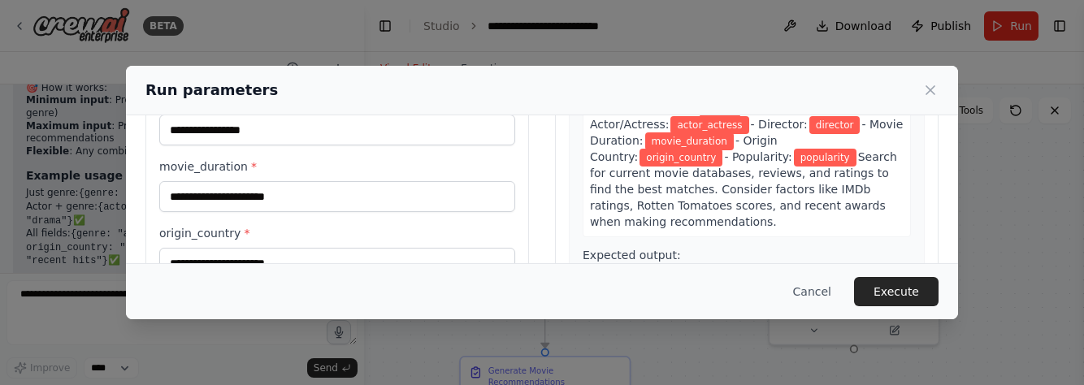
scroll to position [0, 0]
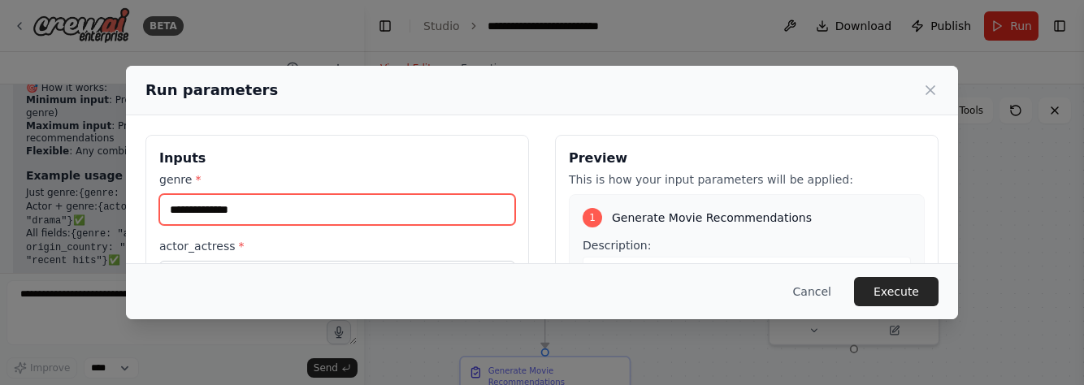
click at [300, 206] on input "genre *" at bounding box center [337, 209] width 356 height 31
type input "******"
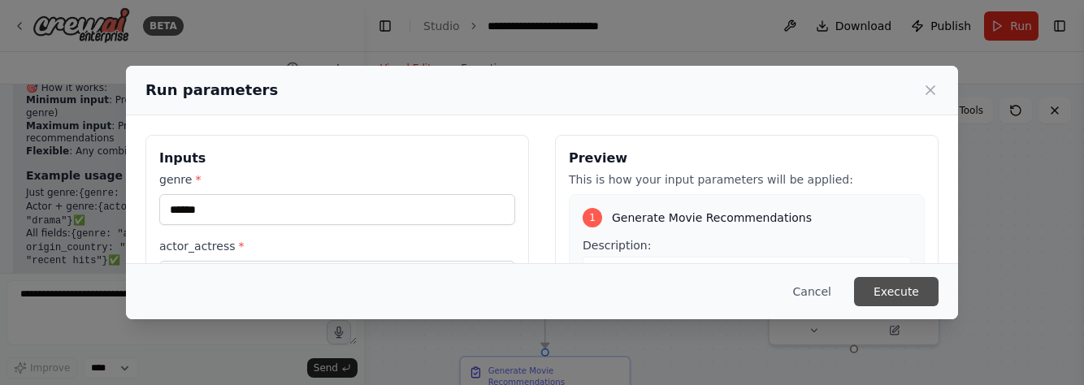
click at [895, 289] on button "Execute" at bounding box center [896, 291] width 85 height 29
click at [913, 296] on button "Execute" at bounding box center [896, 291] width 85 height 29
click at [905, 293] on button "Execute" at bounding box center [896, 291] width 85 height 29
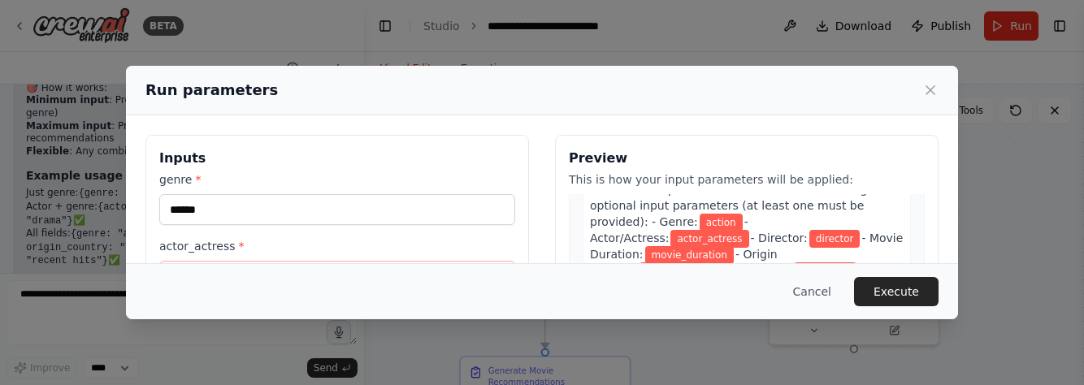
click at [659, 196] on span "Research and generate 5 movie recommendations based on the provided criteria. U…" at bounding box center [734, 198] width 289 height 62
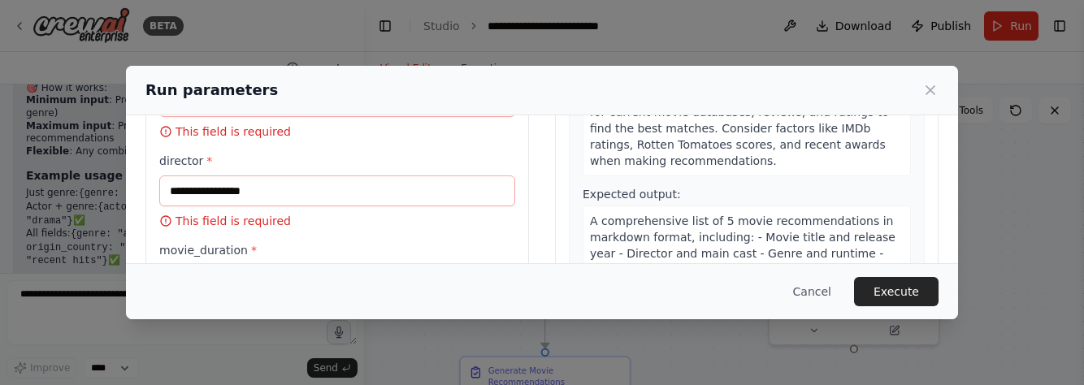
scroll to position [0, 0]
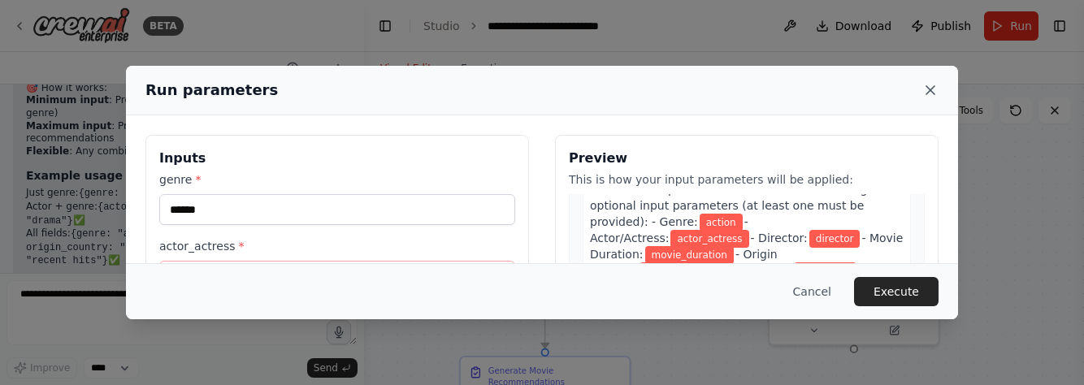
click at [934, 89] on icon at bounding box center [930, 90] width 16 height 16
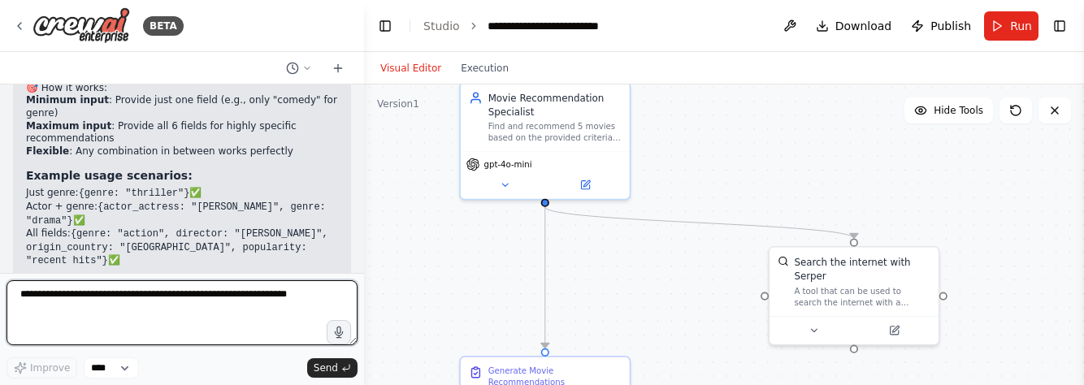
click at [140, 323] on textarea at bounding box center [182, 312] width 351 height 65
type textarea "**********"
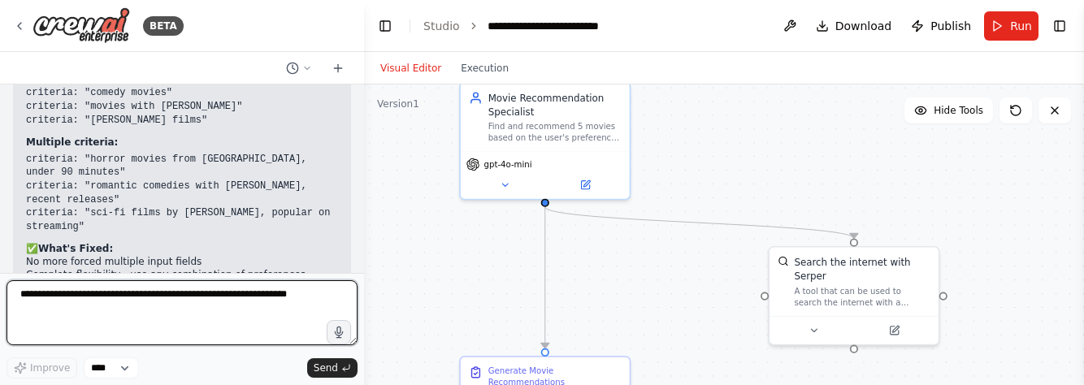
scroll to position [3526, 0]
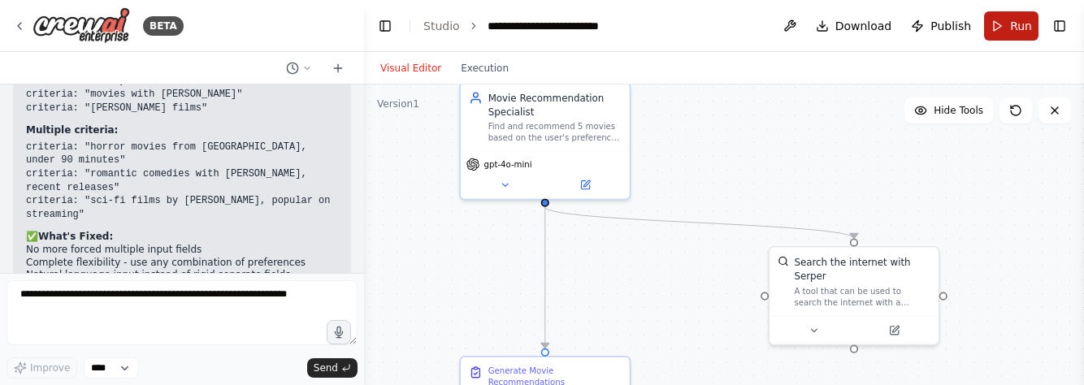
click at [995, 31] on button "Run" at bounding box center [1011, 25] width 54 height 29
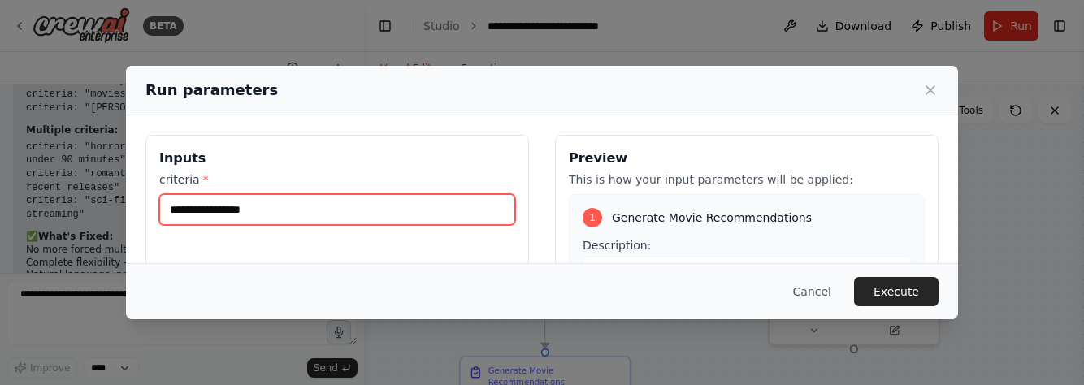
click at [323, 206] on input "criteria *" at bounding box center [337, 209] width 356 height 31
type input "******"
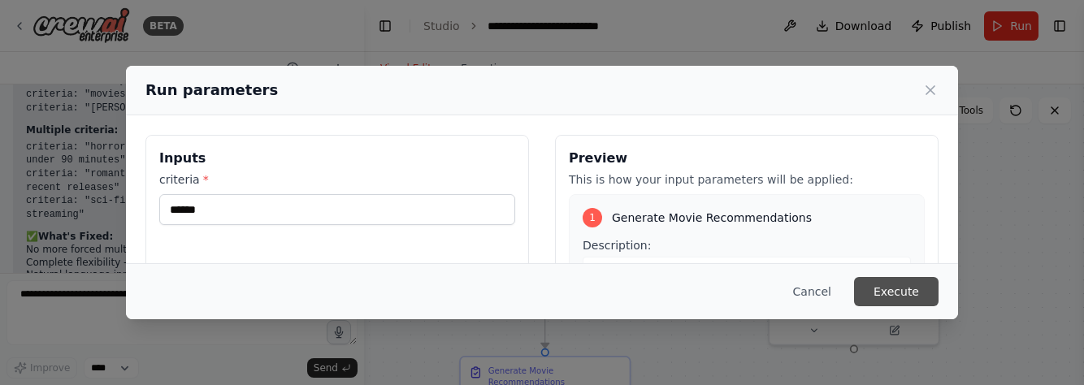
click at [901, 289] on button "Execute" at bounding box center [896, 291] width 85 height 29
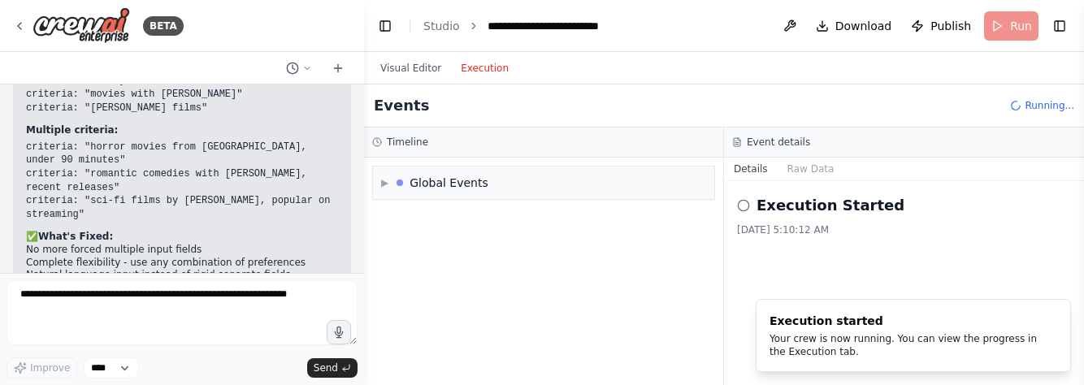
click at [465, 65] on button "Execution" at bounding box center [484, 69] width 67 height 20
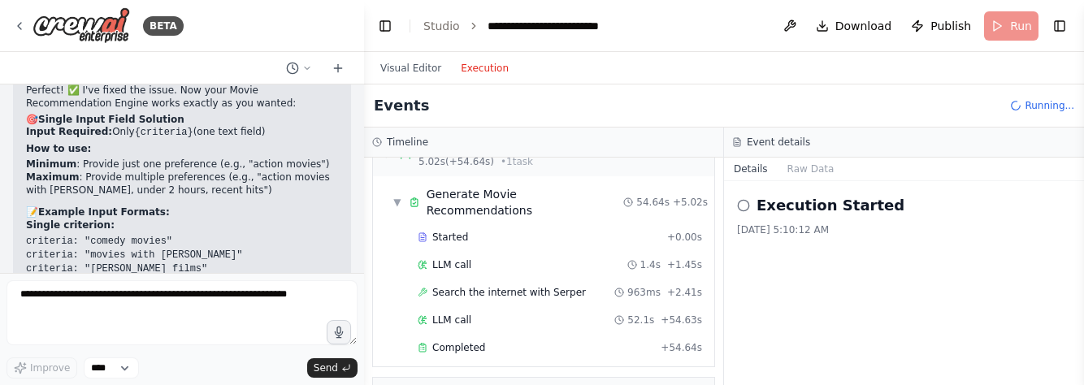
scroll to position [63, 0]
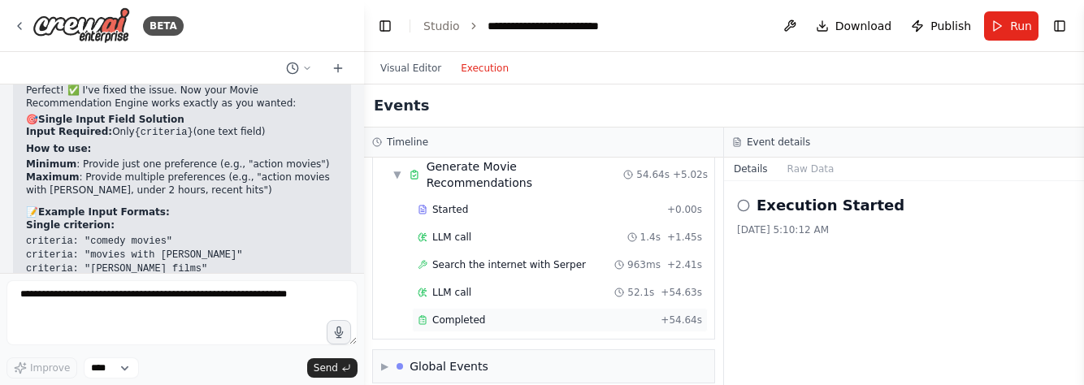
click at [540, 313] on div "Completed + 54.64s" at bounding box center [560, 320] width 296 height 24
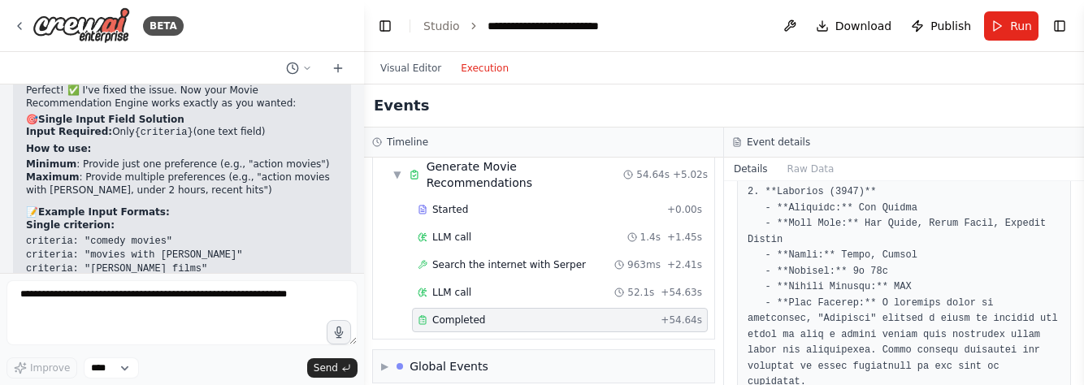
scroll to position [1522, 0]
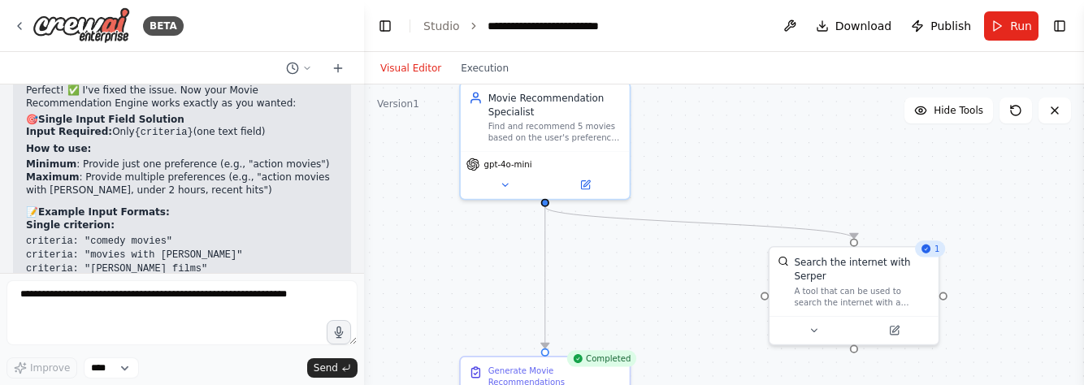
click at [405, 71] on button "Visual Editor" at bounding box center [411, 69] width 80 height 20
click at [1029, 19] on span "Run" at bounding box center [1021, 26] width 22 height 16
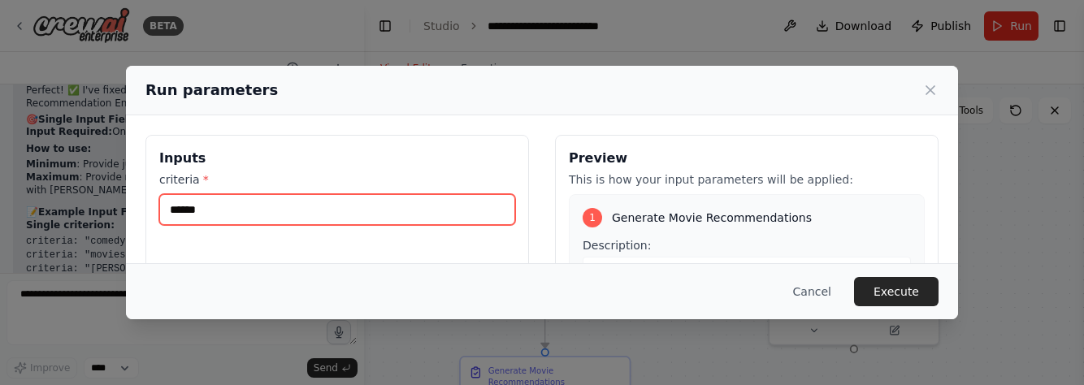
click at [340, 218] on input "******" at bounding box center [337, 209] width 356 height 31
type input "*"
click at [446, 211] on input "**********" at bounding box center [337, 209] width 356 height 31
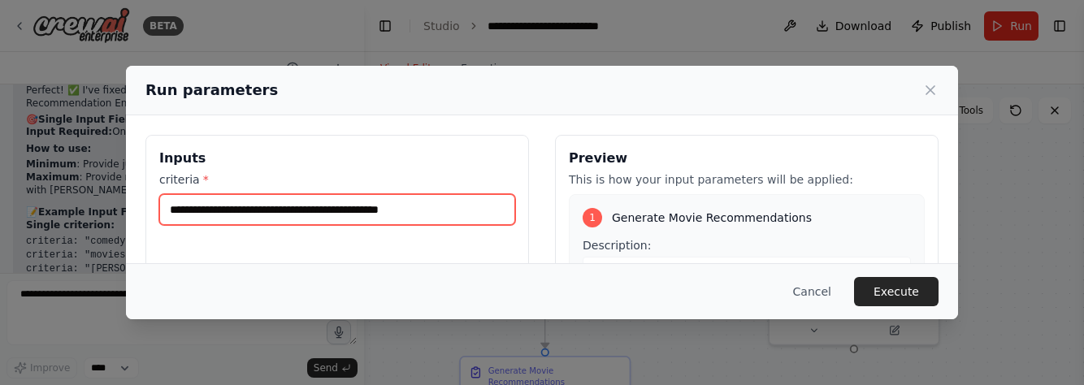
type input "**********"
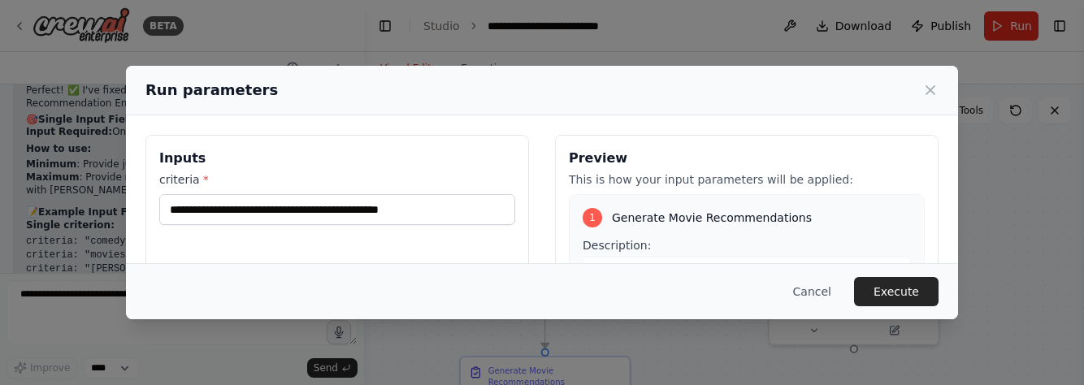
click at [904, 276] on div "Cancel Execute" at bounding box center [542, 291] width 832 height 56
click at [900, 287] on button "Execute" at bounding box center [896, 291] width 85 height 29
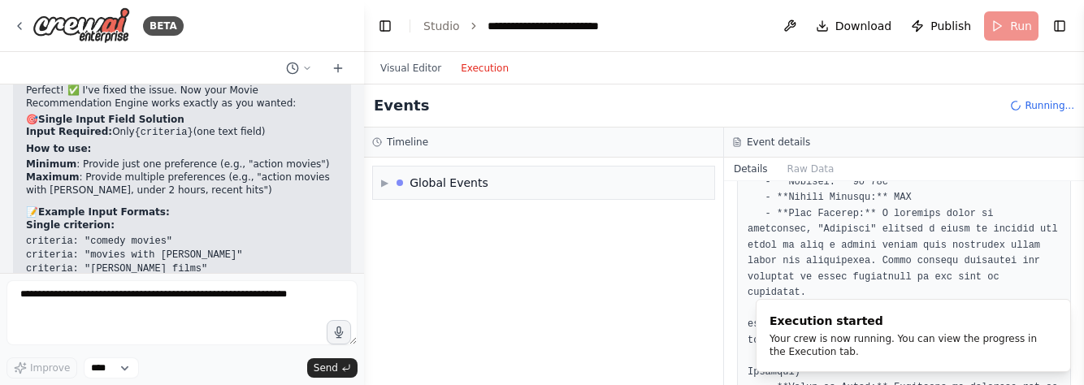
scroll to position [0, 0]
click at [475, 69] on button "Execution" at bounding box center [484, 69] width 67 height 20
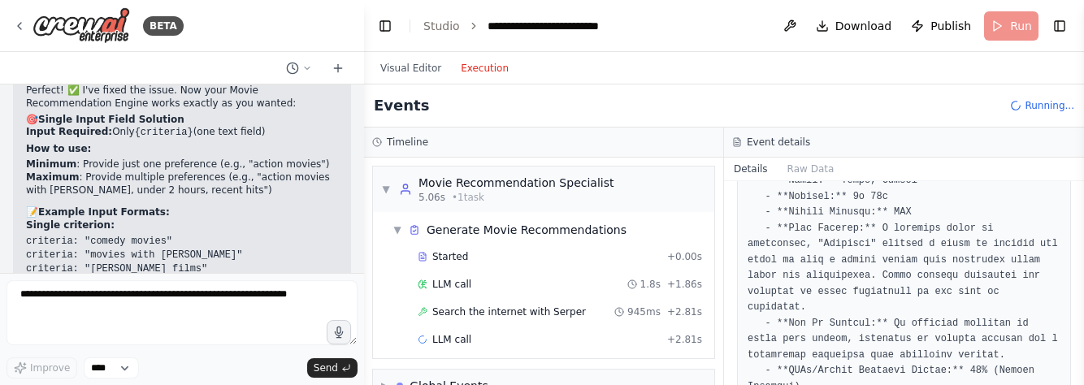
scroll to position [1522, 0]
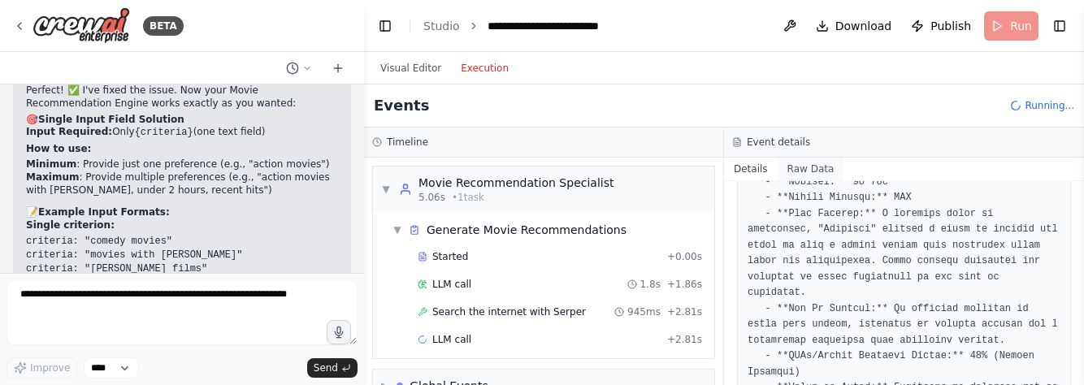
click at [805, 171] on button "Raw Data" at bounding box center [811, 169] width 67 height 23
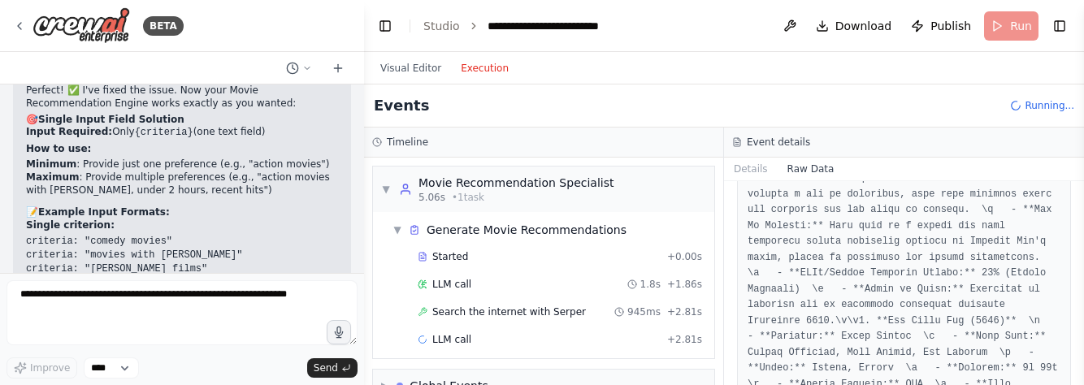
scroll to position [733, 0]
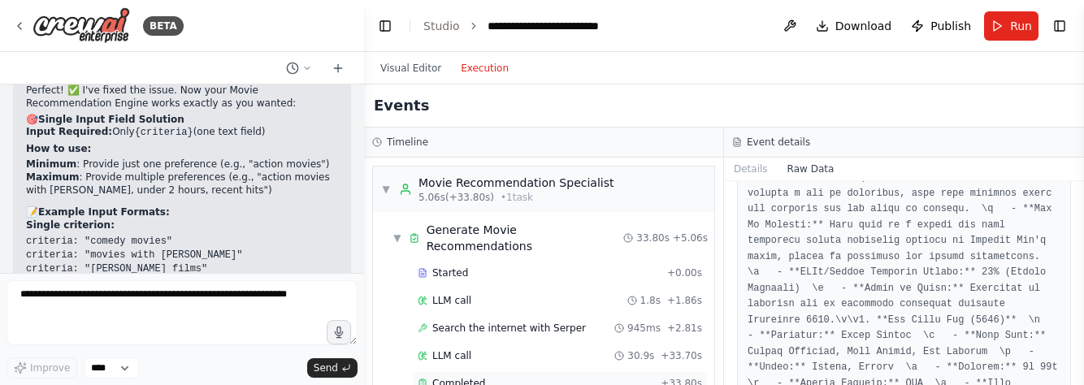
click at [483, 377] on div "Completed" at bounding box center [536, 383] width 237 height 13
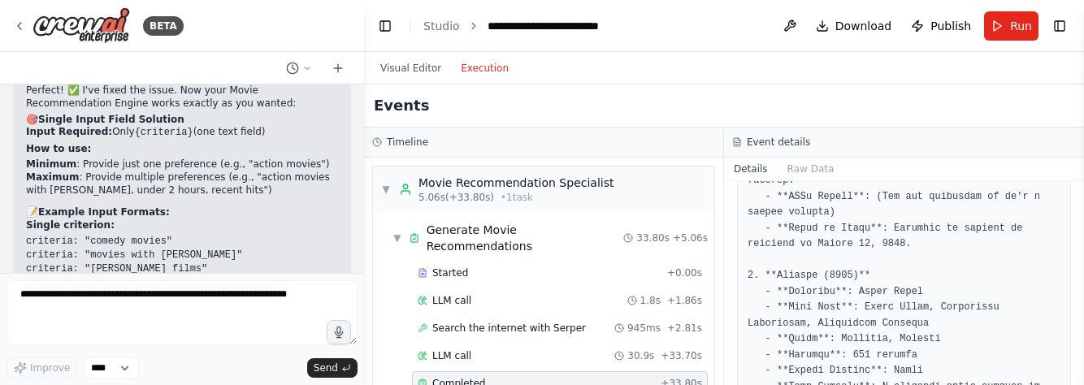
scroll to position [354, 0]
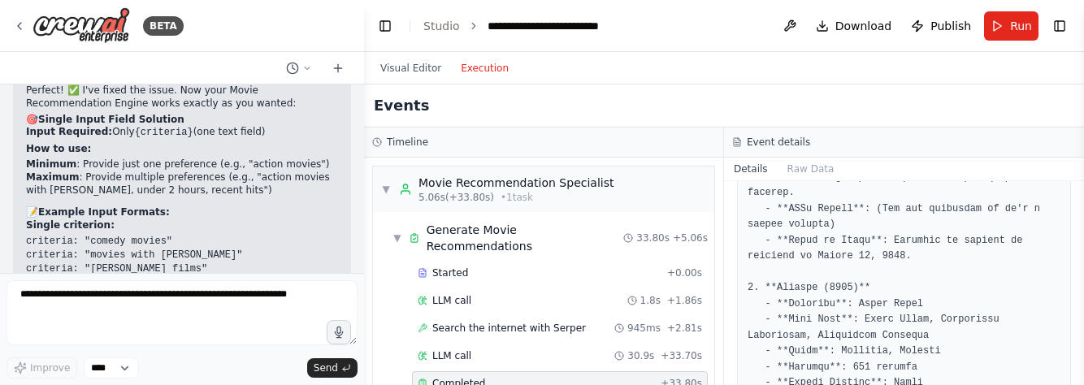
click at [488, 137] on div "Timeline" at bounding box center [543, 142] width 343 height 13
click at [414, 64] on button "Visual Editor" at bounding box center [411, 69] width 80 height 20
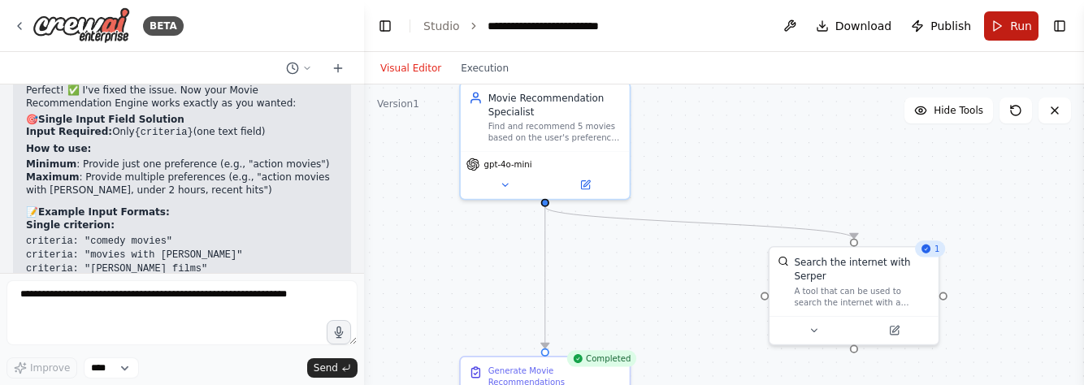
click at [1011, 24] on span "Run" at bounding box center [1021, 26] width 22 height 16
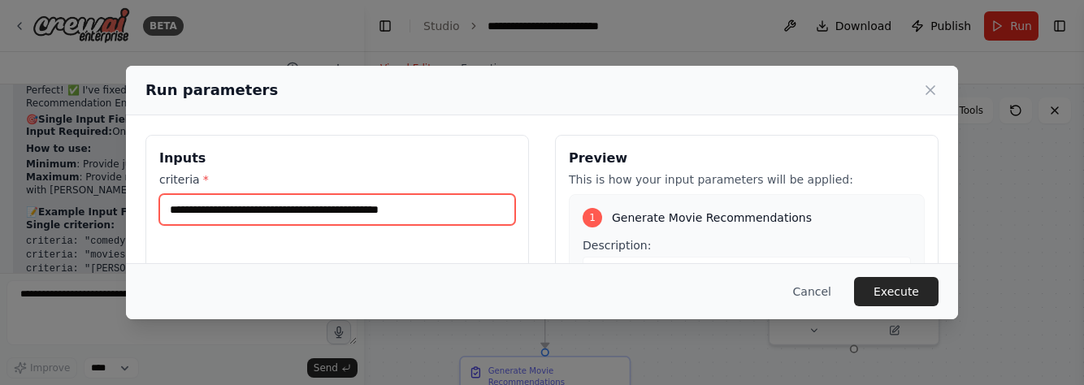
click at [432, 209] on input "**********" at bounding box center [337, 209] width 356 height 31
type input "*"
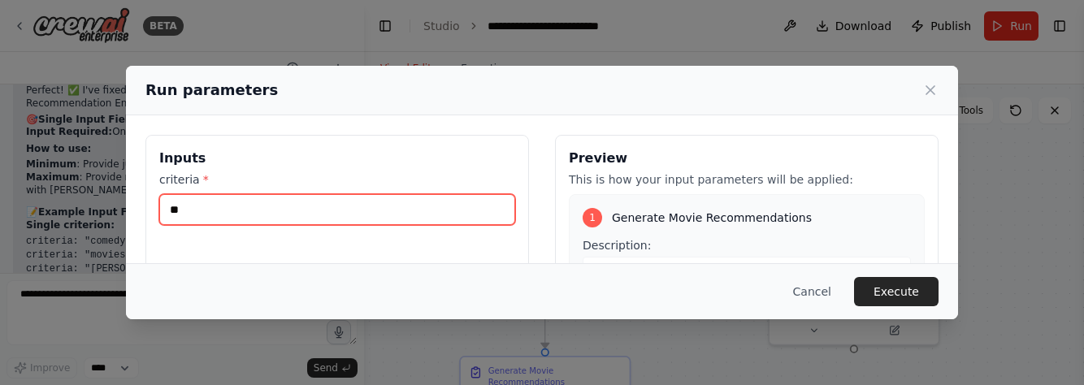
type input "*"
click at [273, 208] on input "**********" at bounding box center [337, 209] width 356 height 31
click at [306, 205] on input "**********" at bounding box center [337, 209] width 356 height 31
type input "**********"
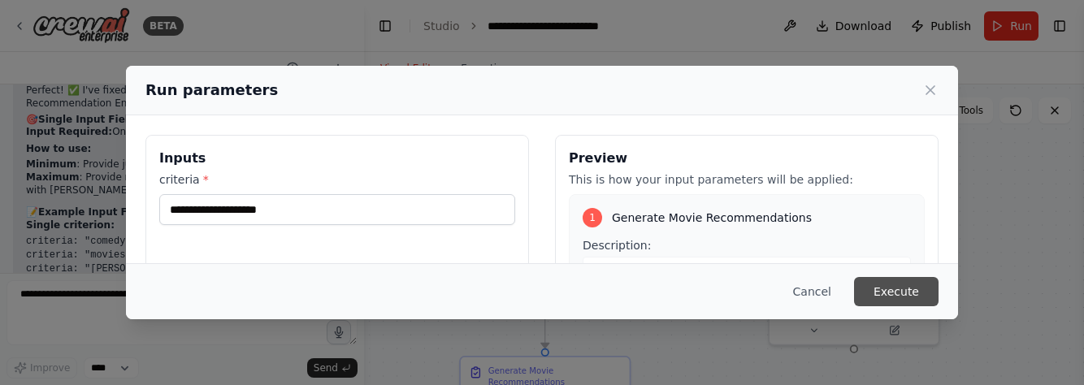
click at [905, 290] on button "Execute" at bounding box center [896, 291] width 85 height 29
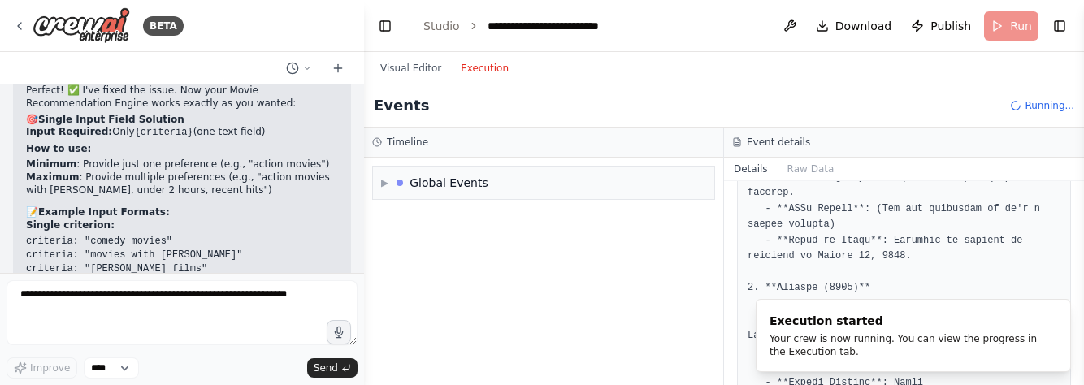
click at [489, 67] on button "Execution" at bounding box center [484, 69] width 67 height 20
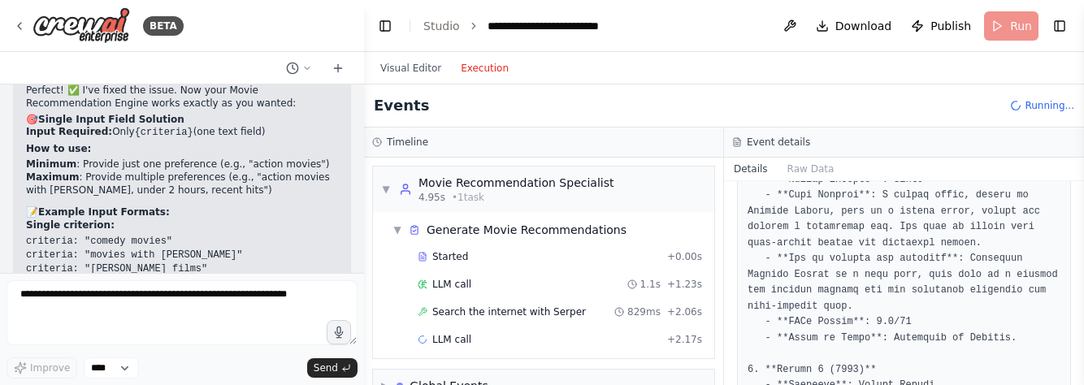
scroll to position [1174, 0]
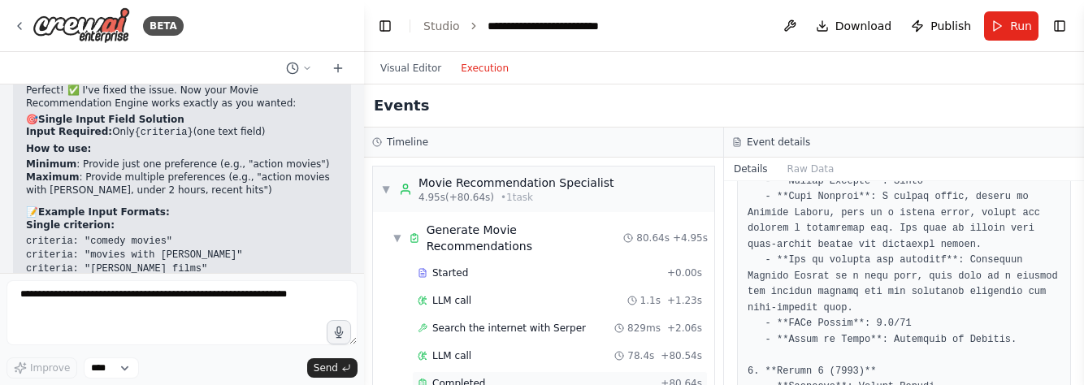
click at [579, 377] on div "Completed + 80.64s" at bounding box center [560, 383] width 296 height 24
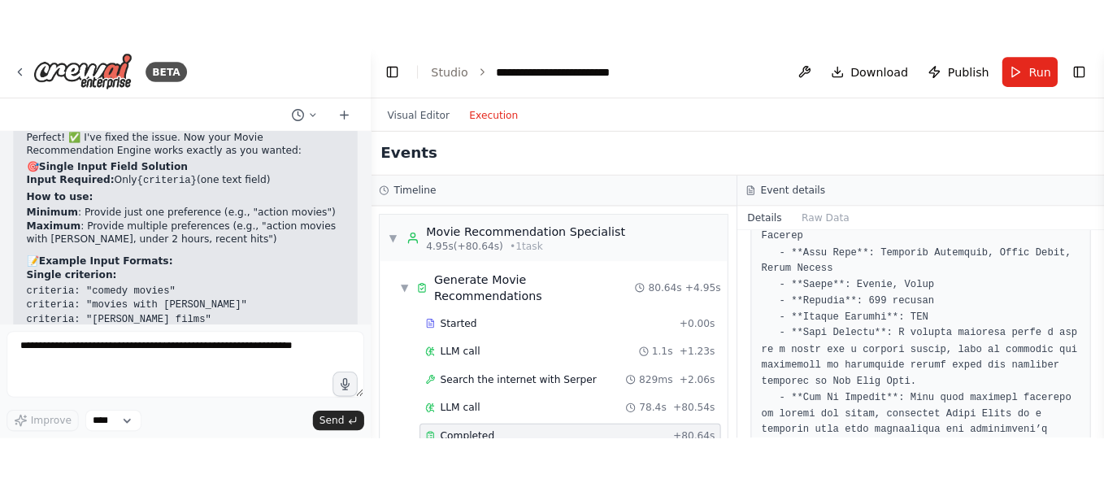
scroll to position [1343, 0]
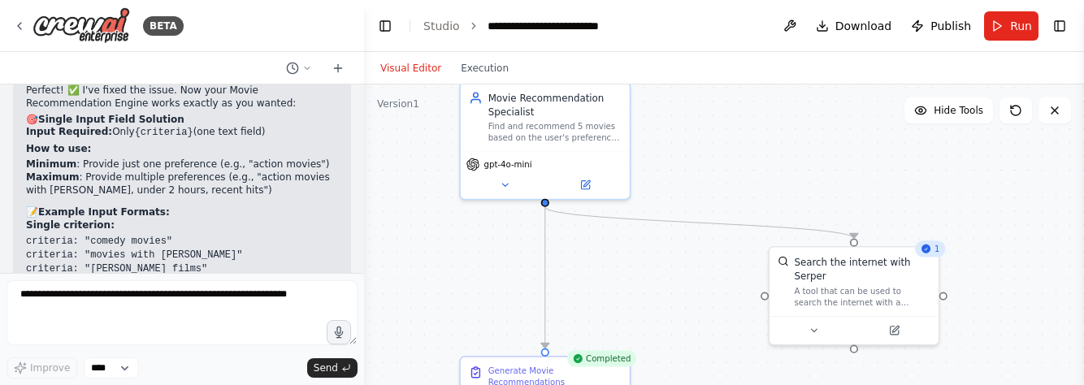
click at [405, 67] on button "Visual Editor" at bounding box center [411, 69] width 80 height 20
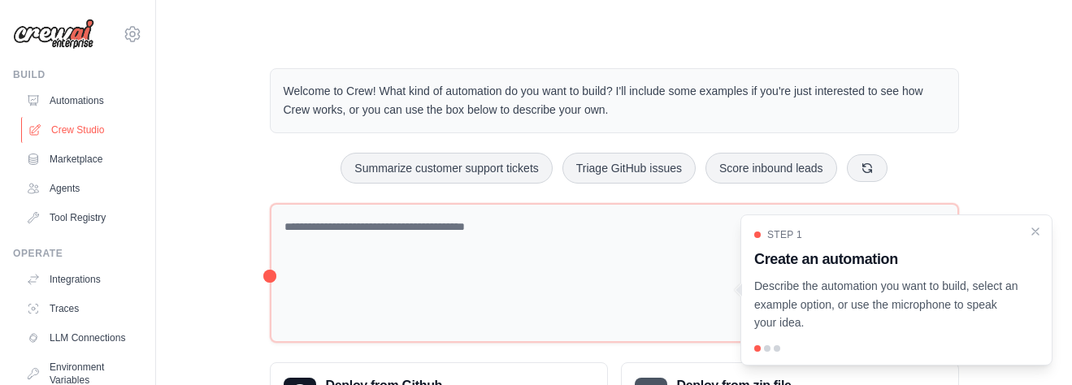
click at [109, 132] on link "Crew Studio" at bounding box center [82, 130] width 123 height 26
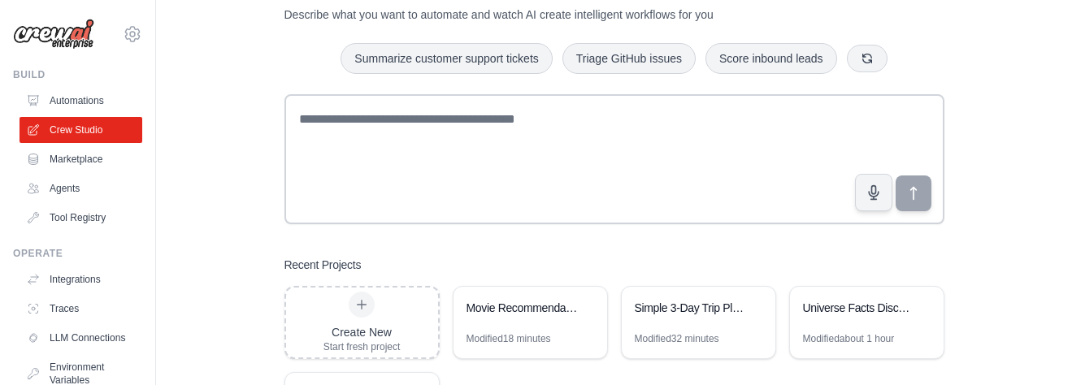
scroll to position [63, 0]
click at [682, 320] on div "Simple 3-Day Trip Planner" at bounding box center [699, 309] width 154 height 46
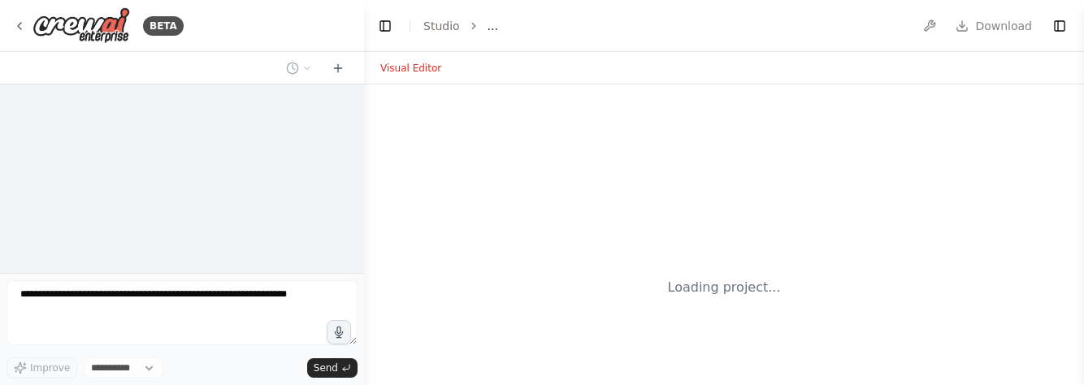
select select "****"
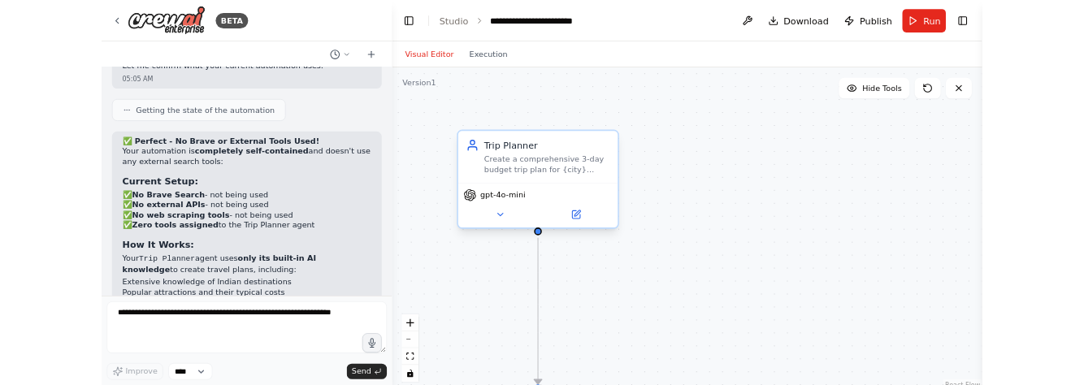
scroll to position [8237, 0]
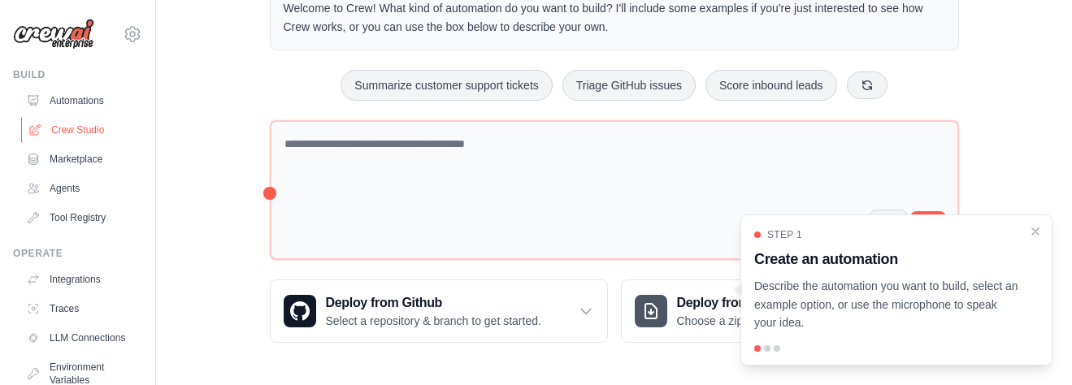
click at [80, 124] on link "Crew Studio" at bounding box center [82, 130] width 123 height 26
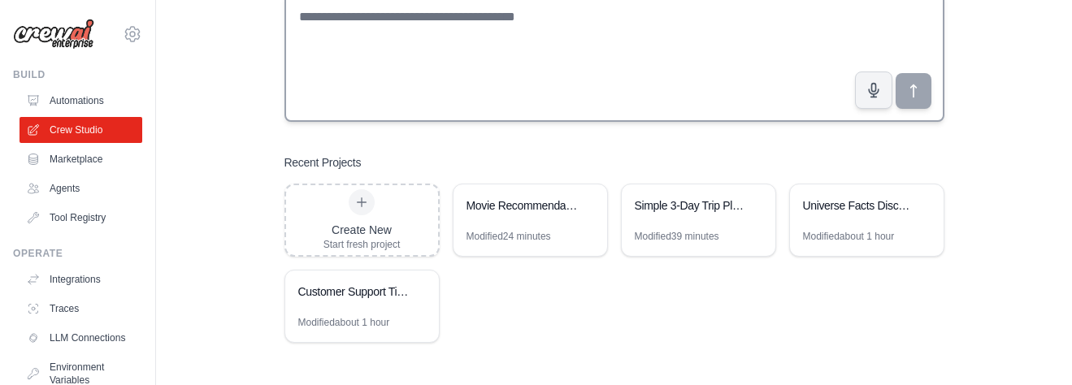
scroll to position [163, 0]
click at [844, 217] on div "Universe Facts Discovery" at bounding box center [858, 208] width 111 height 20
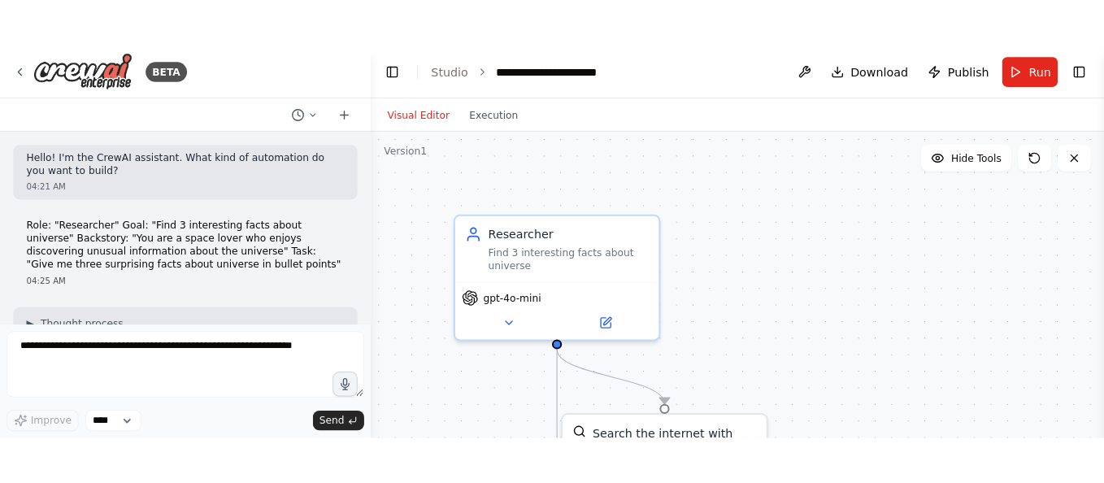
scroll to position [932, 0]
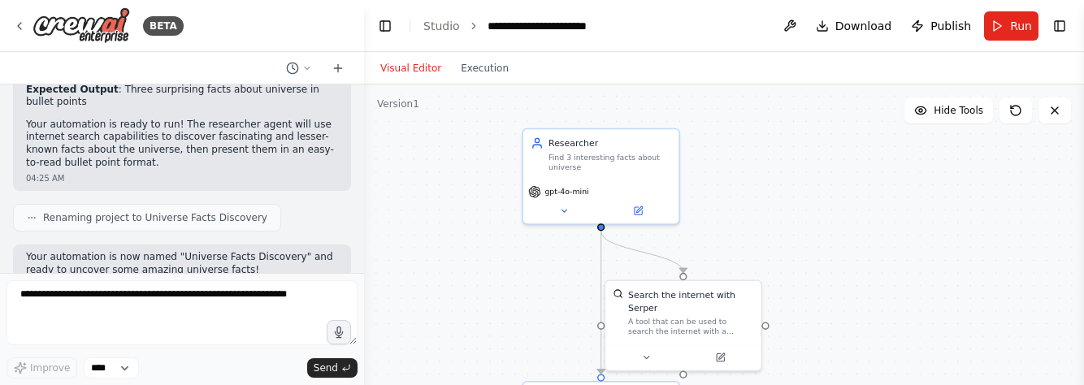
drag, startPoint x: 740, startPoint y: 267, endPoint x: 744, endPoint y: 215, distance: 52.2
click at [744, 215] on div ".deletable-edge-delete-btn { width: 20px; height: 20px; border: 0px solid #ffff…" at bounding box center [724, 288] width 720 height 406
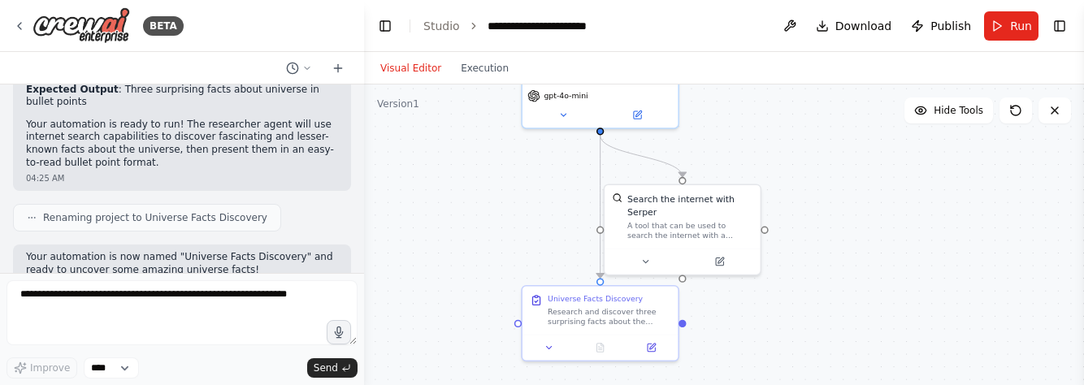
drag, startPoint x: 728, startPoint y: 236, endPoint x: 727, endPoint y: 141, distance: 95.1
click at [727, 141] on div ".deletable-edge-delete-btn { width: 20px; height: 20px; border: 0px solid #ffff…" at bounding box center [724, 288] width 720 height 406
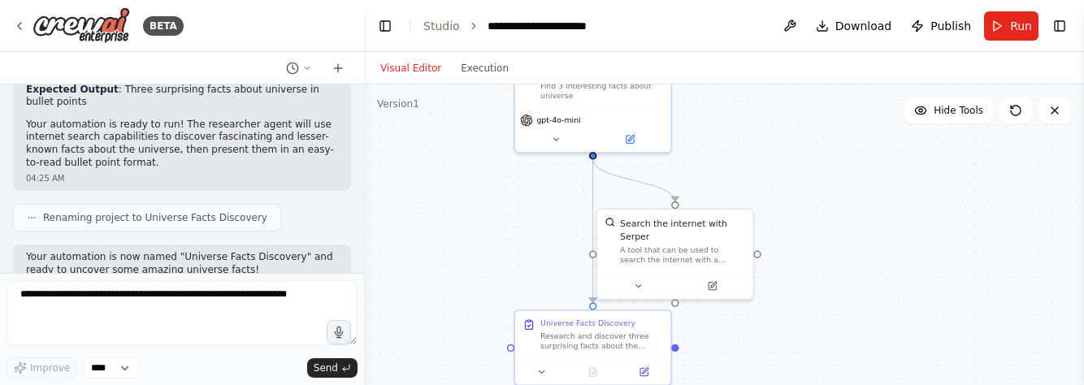
drag, startPoint x: 446, startPoint y: 263, endPoint x: 439, endPoint y: 288, distance: 25.5
click at [439, 288] on div ".deletable-edge-delete-btn { width: 20px; height: 20px; border: 0px solid #ffff…" at bounding box center [724, 288] width 720 height 406
click at [659, 350] on div "Universe Facts Discovery Research and discover three surprising facts about the…" at bounding box center [592, 332] width 155 height 48
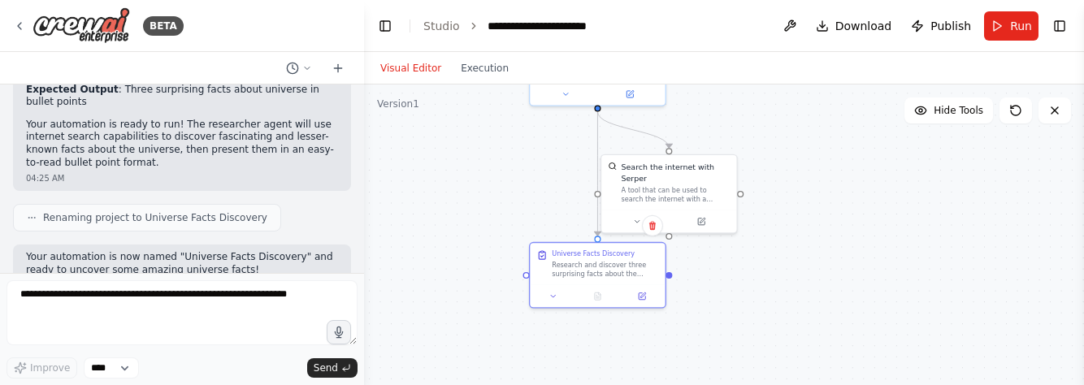
drag, startPoint x: 722, startPoint y: 340, endPoint x: 710, endPoint y: 264, distance: 76.6
click at [710, 264] on div ".deletable-edge-delete-btn { width: 20px; height: 20px; border: 0px solid #ffff…" at bounding box center [724, 288] width 720 height 406
click at [545, 297] on button at bounding box center [553, 290] width 37 height 13
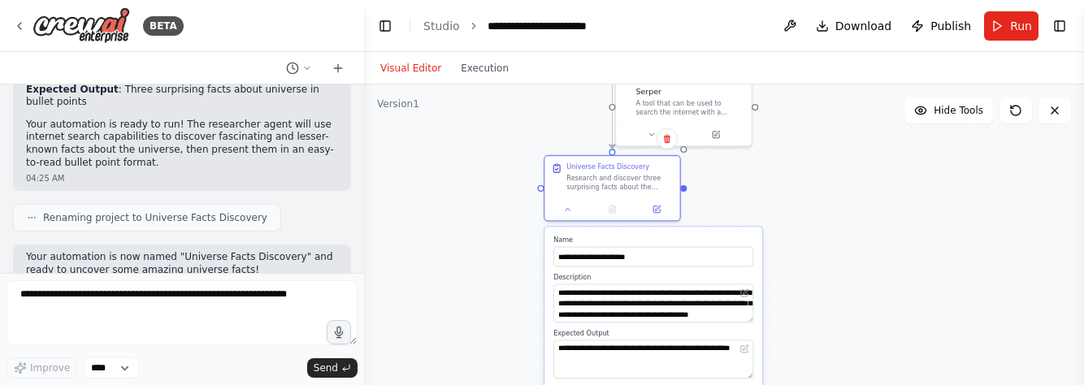
drag, startPoint x: 792, startPoint y: 253, endPoint x: 807, endPoint y: 170, distance: 84.2
click at [807, 170] on div ".deletable-edge-delete-btn { width: 20px; height: 20px; border: 0px solid #ffff…" at bounding box center [724, 288] width 720 height 406
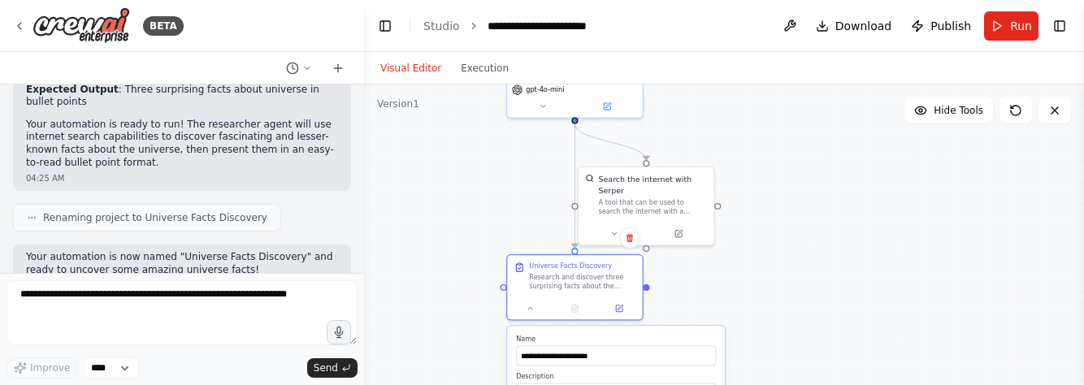
drag, startPoint x: 794, startPoint y: 217, endPoint x: 751, endPoint y: 339, distance: 129.3
click at [751, 339] on div ".deletable-edge-delete-btn { width: 20px; height: 20px; border: 0px solid #ffff…" at bounding box center [724, 288] width 720 height 406
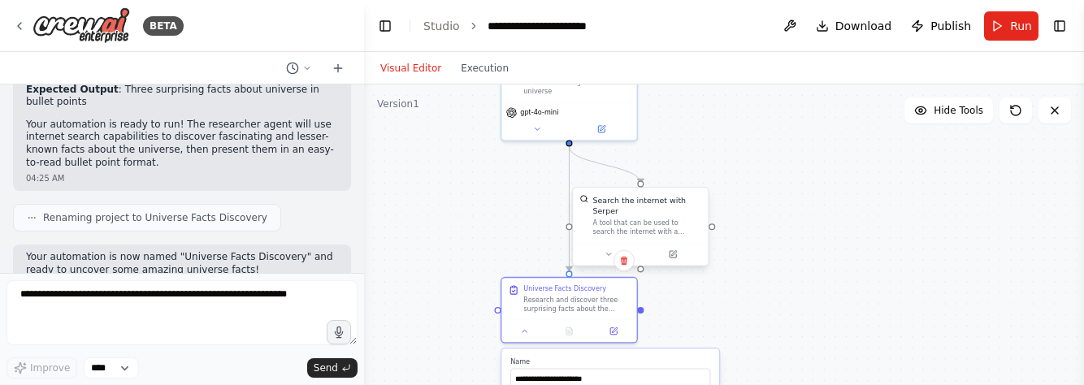
click at [643, 219] on div "A tool that can be used to search the internet with a search_query. Supports di…" at bounding box center [647, 228] width 109 height 18
click at [602, 249] on button at bounding box center [609, 254] width 62 height 13
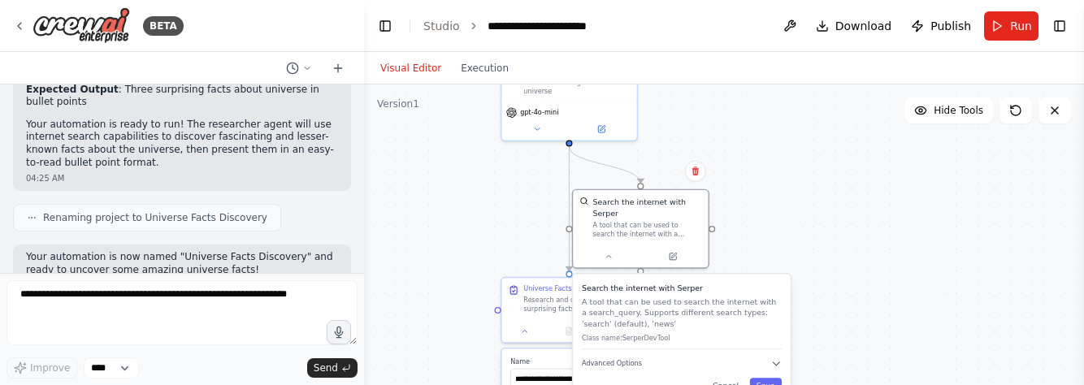
click at [857, 265] on div ".deletable-edge-delete-btn { width: 20px; height: 20px; border: 0px solid #ffff…" at bounding box center [724, 288] width 720 height 406
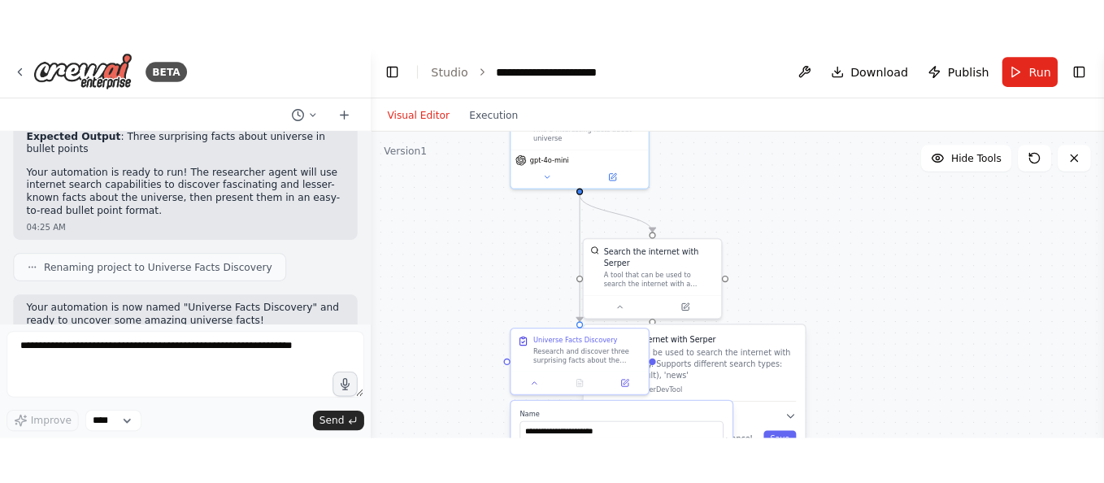
scroll to position [835, 0]
